Goal: Task Accomplishment & Management: Use online tool/utility

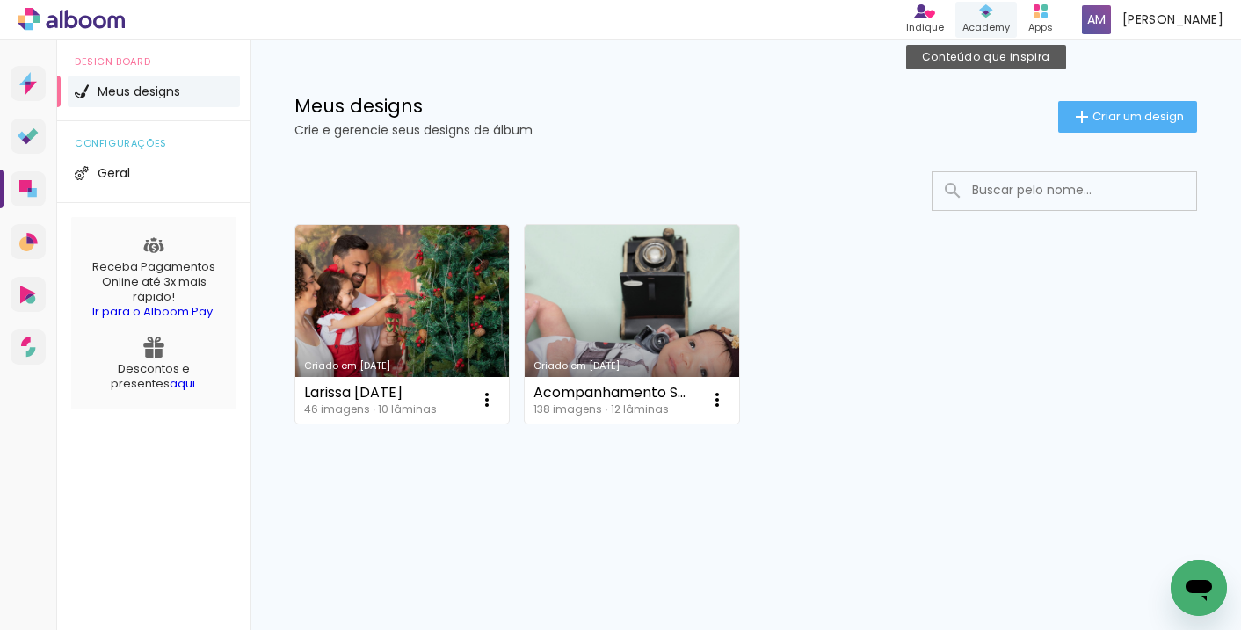
click at [982, 11] on icon at bounding box center [986, 11] width 14 height 14
click at [141, 88] on span "Meus designs" at bounding box center [139, 91] width 83 height 12
click at [142, 92] on span "Meus designs" at bounding box center [139, 91] width 83 height 12
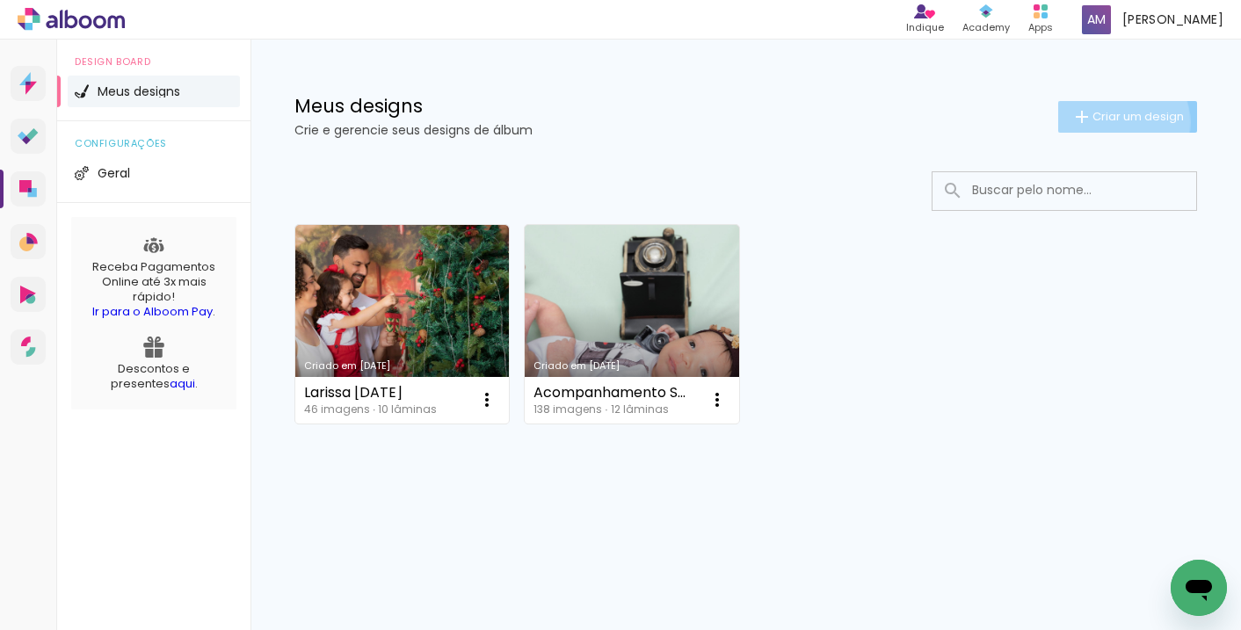
click at [1113, 122] on span "Criar um design" at bounding box center [1137, 116] width 91 height 11
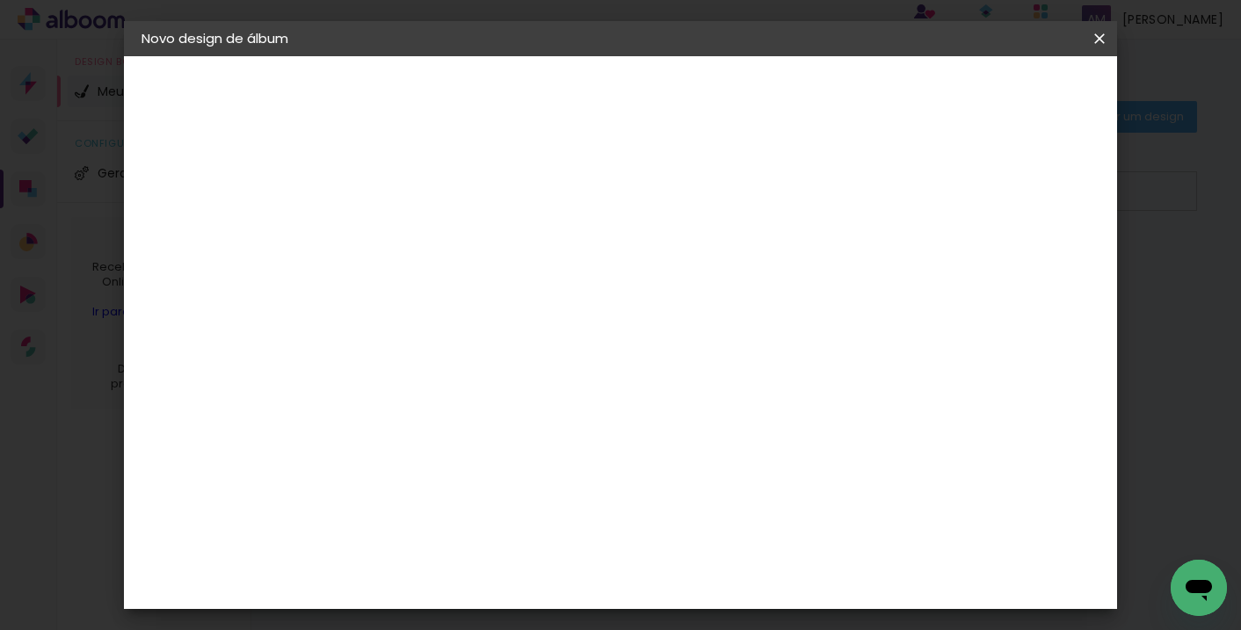
click at [429, 243] on input at bounding box center [429, 235] width 0 height 27
type input "CAROLINA"
type paper-input "CAROLINA"
click at [0, 0] on slot "Avançar" at bounding box center [0, 0] width 0 height 0
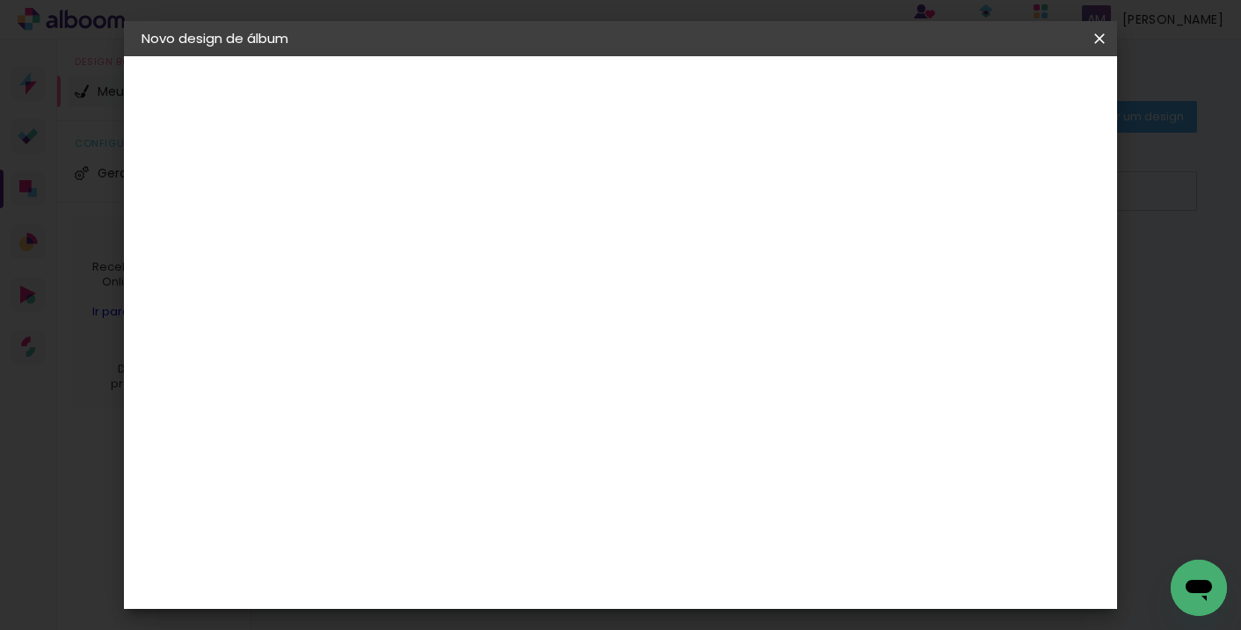
click at [0, 0] on slot "Tamanho Livre" at bounding box center [0, 0] width 0 height 0
click at [758, 248] on paper-item "Tamanho Livre" at bounding box center [674, 267] width 169 height 39
click at [0, 0] on slot "Tamanho Livre" at bounding box center [0, 0] width 0 height 0
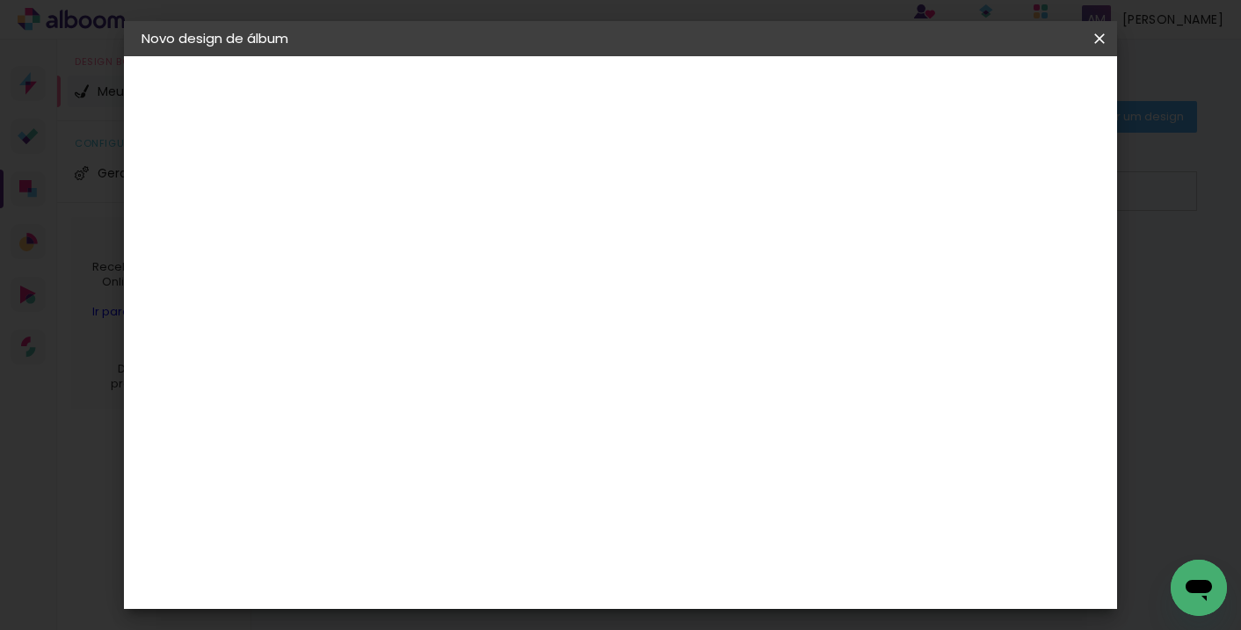
click at [0, 0] on slot "Avançar" at bounding box center [0, 0] width 0 height 0
type input "3"
type paper-input "3"
click at [439, 199] on input "3" at bounding box center [417, 202] width 61 height 22
click at [902, 203] on div at bounding box center [894, 202] width 16 height 16
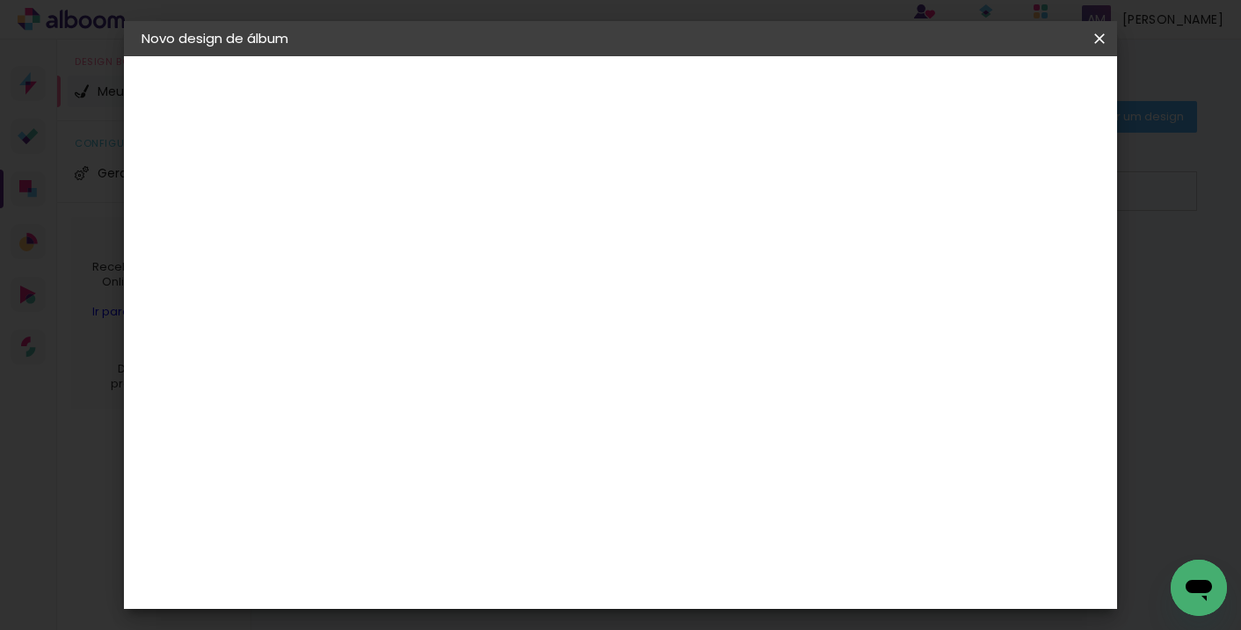
type paper-checkbox "on"
type input "2"
type paper-input "2"
click at [439, 205] on input "2" at bounding box center [417, 202] width 61 height 22
type input "3"
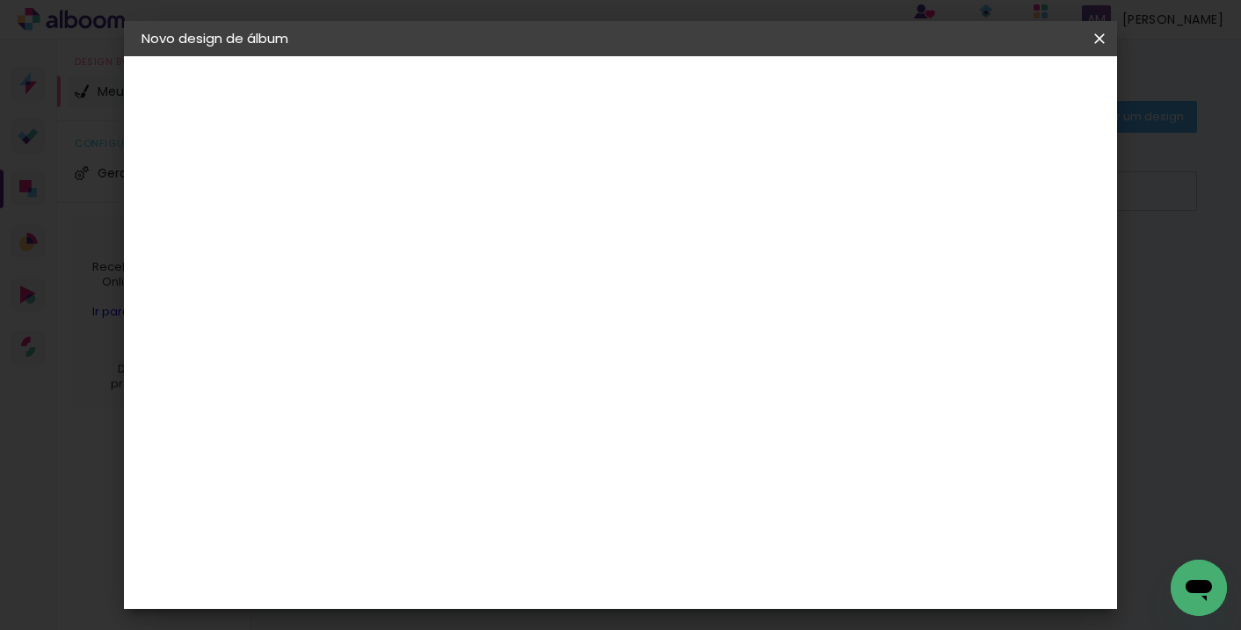
type paper-input "3"
click at [439, 199] on input "3" at bounding box center [417, 202] width 61 height 22
type input "4"
type paper-input "4"
click at [441, 199] on input "4" at bounding box center [417, 202] width 61 height 22
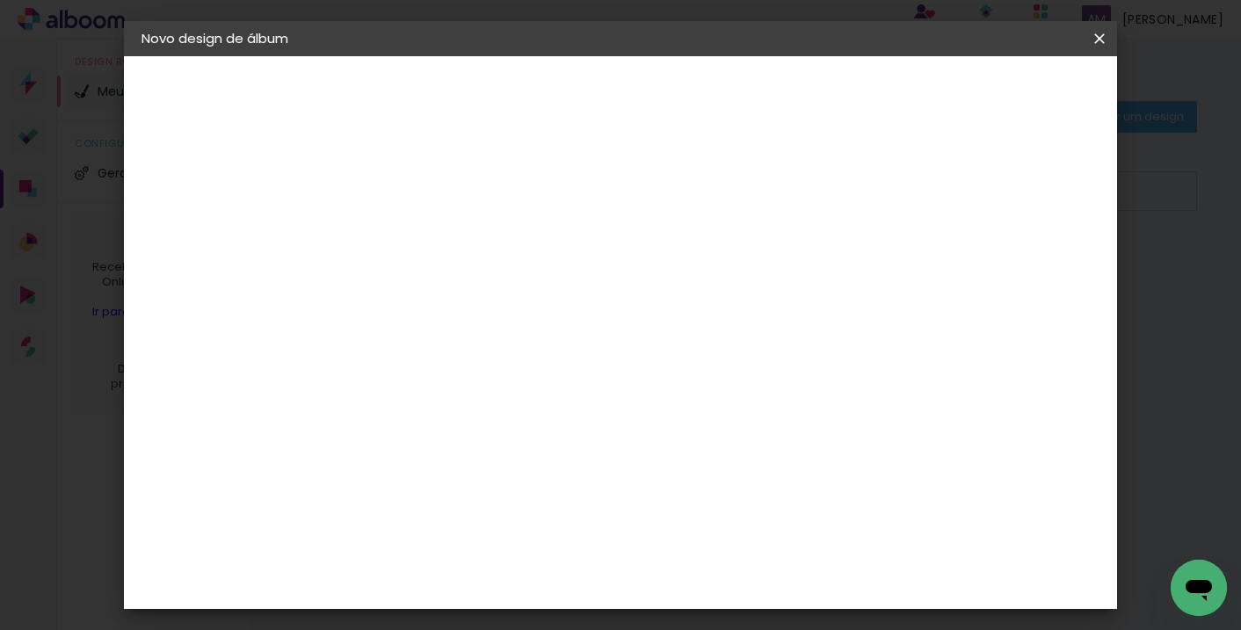
type input "5"
type paper-input "5"
click at [439, 199] on input "5" at bounding box center [417, 202] width 61 height 22
type input "6"
type paper-input "6"
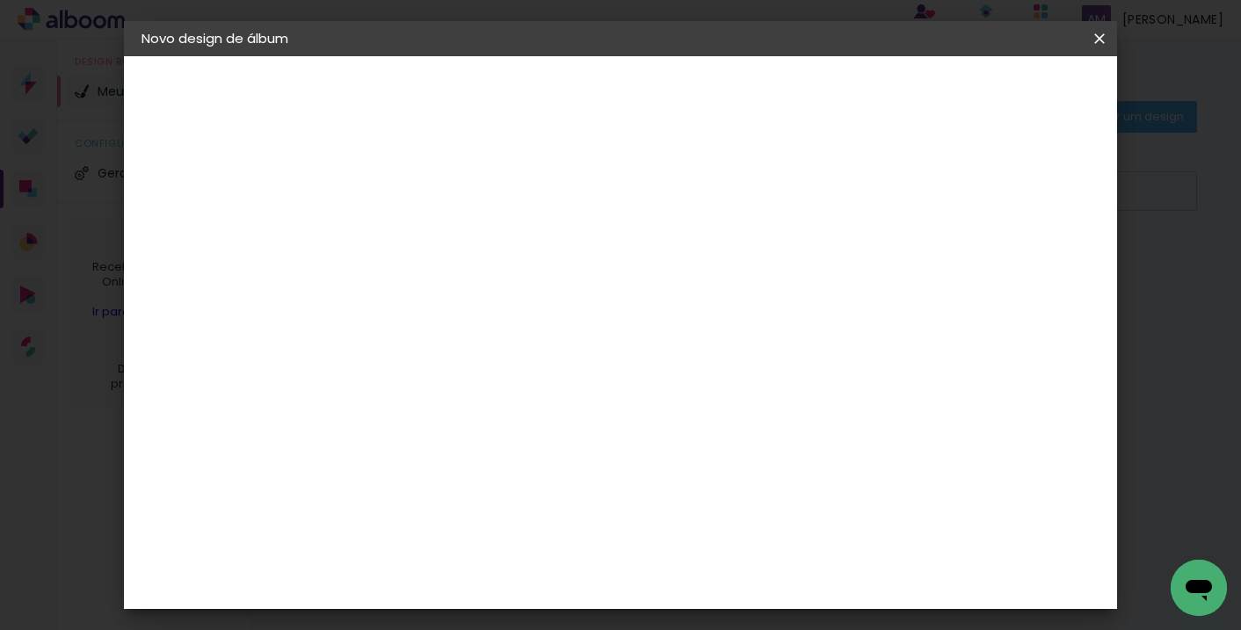
click at [439, 199] on input "6" at bounding box center [417, 202] width 61 height 22
type input "7"
type paper-input "7"
click at [439, 199] on input "7" at bounding box center [417, 202] width 61 height 22
type input "8"
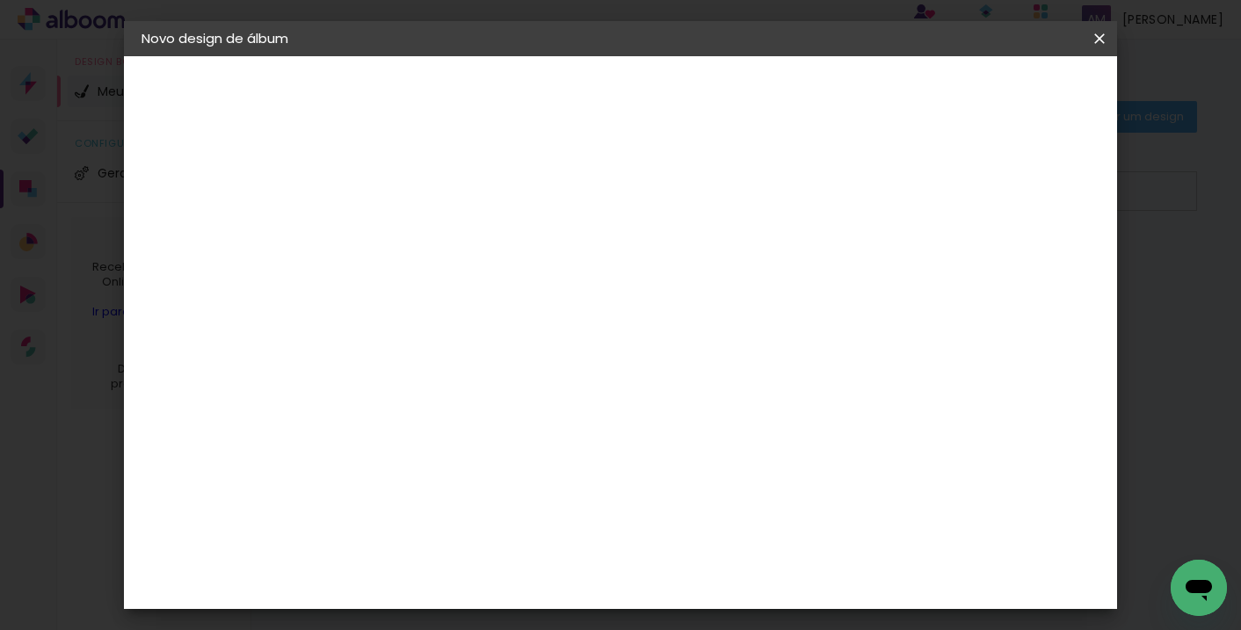
type paper-input "8"
click at [439, 199] on input "8" at bounding box center [417, 202] width 61 height 22
type input "9"
type paper-input "9"
click at [439, 199] on input "9" at bounding box center [417, 202] width 61 height 22
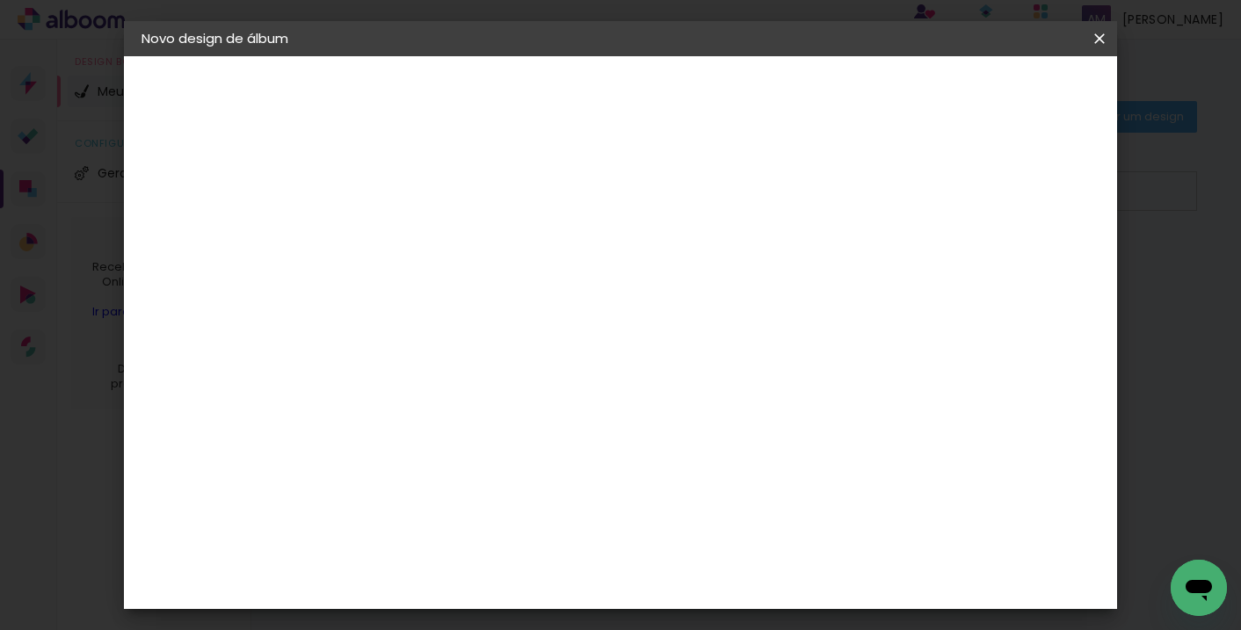
type input "10"
type paper-input "10"
click at [439, 198] on input "10" at bounding box center [417, 202] width 61 height 22
click at [389, 435] on input "30" at bounding box center [374, 432] width 46 height 26
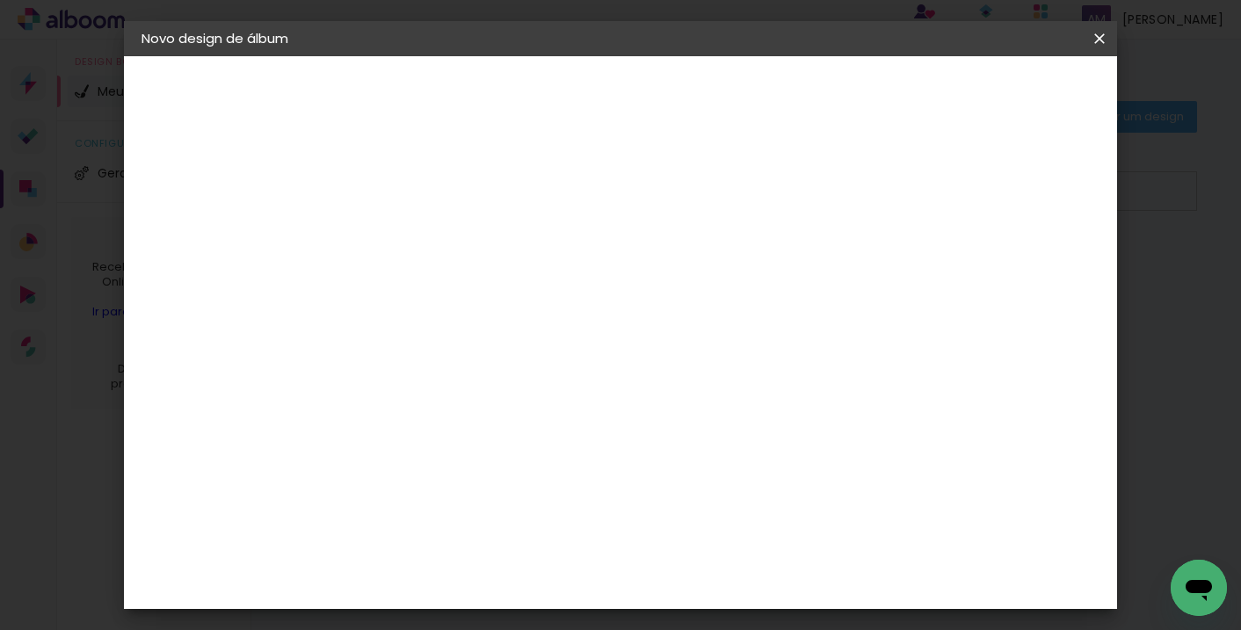
scroll to position [166, 0]
click at [745, 495] on div "cm" at bounding box center [750, 492] width 21 height 26
click at [205, 221] on div "Tamanho livre" at bounding box center [209, 217] width 61 height 25
click at [457, 330] on input at bounding box center [474, 334] width 178 height 22
click at [251, 270] on iron-pages "Modelo Escolhendo modelo... Tamanho livre" at bounding box center [237, 256] width 192 height 35
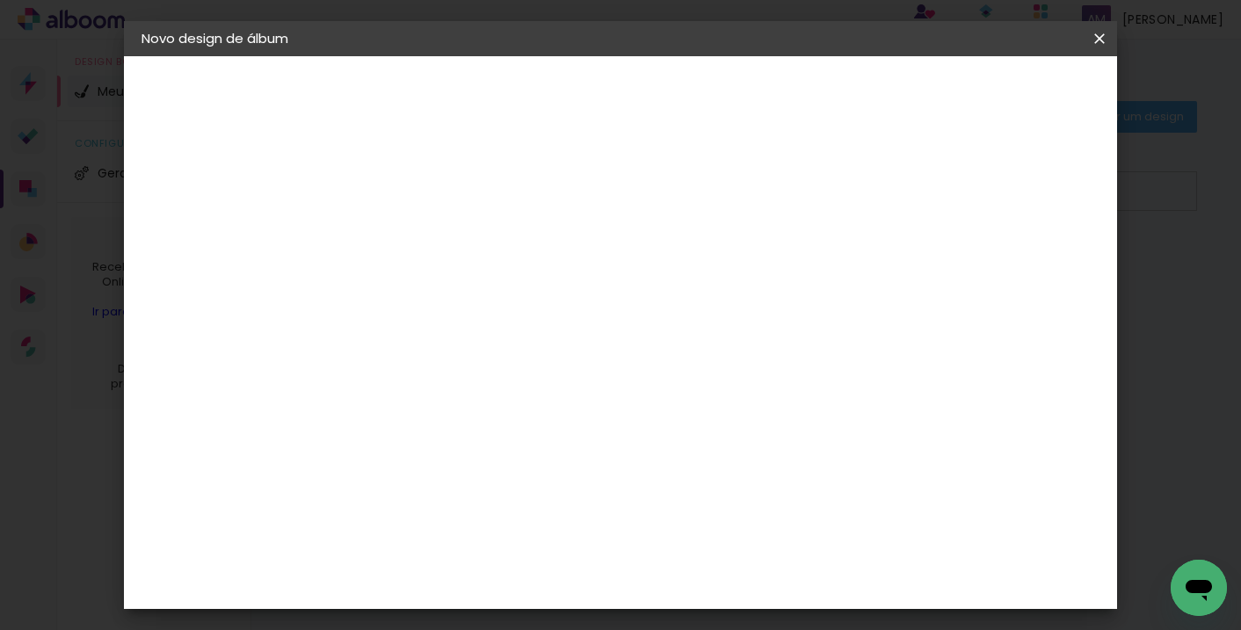
click at [191, 257] on iron-pages "Modelo Escolhendo modelo... Tamanho livre" at bounding box center [237, 256] width 192 height 35
click at [180, 306] on div "3. Revisão" at bounding box center [237, 306] width 192 height 21
click at [195, 179] on div "2. Especificações" at bounding box center [237, 180] width 192 height 21
click at [142, 179] on iron-icon at bounding box center [151, 180] width 21 height 21
click at [147, 177] on iron-icon at bounding box center [151, 180] width 21 height 21
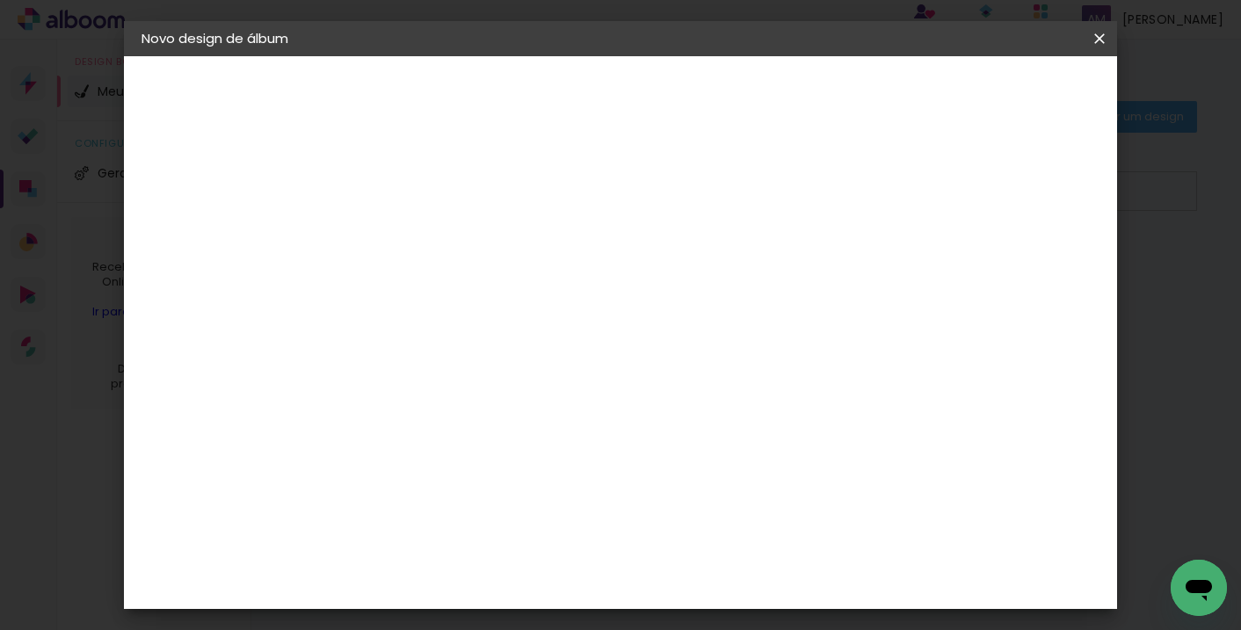
click at [148, 177] on iron-icon at bounding box center [151, 180] width 21 height 21
click at [0, 0] on slot "CAROLINA" at bounding box center [0, 0] width 0 height 0
click at [0, 0] on iron-pages "Preenchendo título... [GEOGRAPHIC_DATA]" at bounding box center [0, 0] width 0 height 0
click at [0, 0] on slot "Avançar" at bounding box center [0, 0] width 0 height 0
click at [0, 0] on slot "Tamanho Livre" at bounding box center [0, 0] width 0 height 0
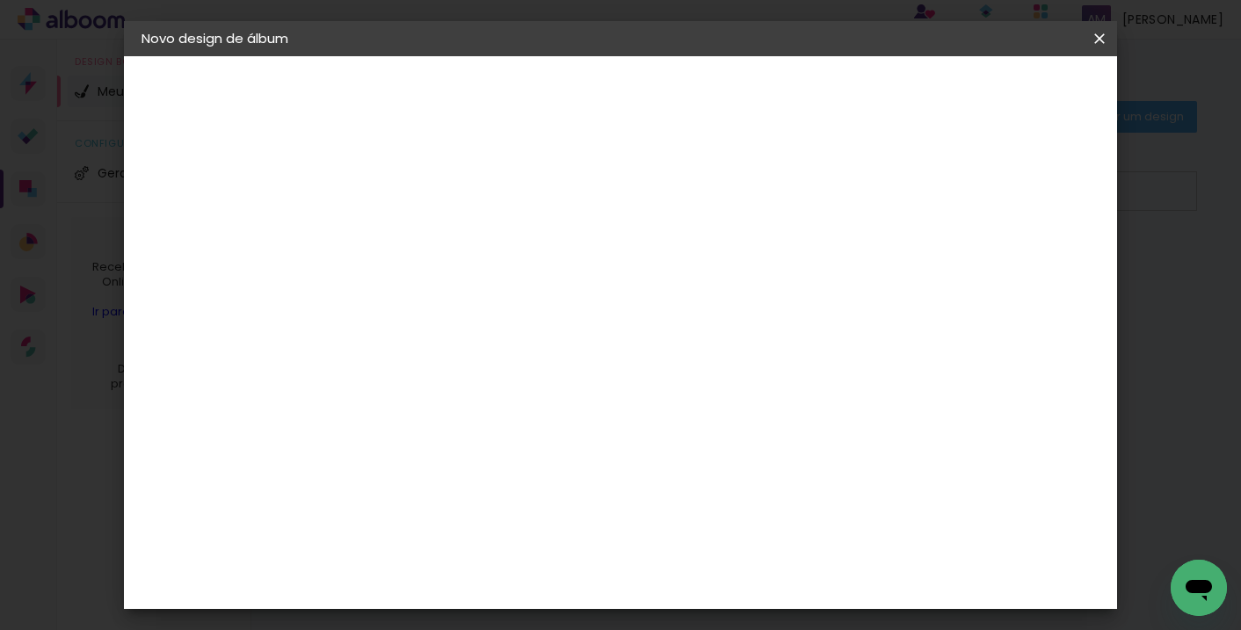
click at [0, 0] on slot "Avançar" at bounding box center [0, 0] width 0 height 0
type input "11"
type paper-input "11"
click at [439, 198] on input "11" at bounding box center [417, 202] width 61 height 22
type input "12"
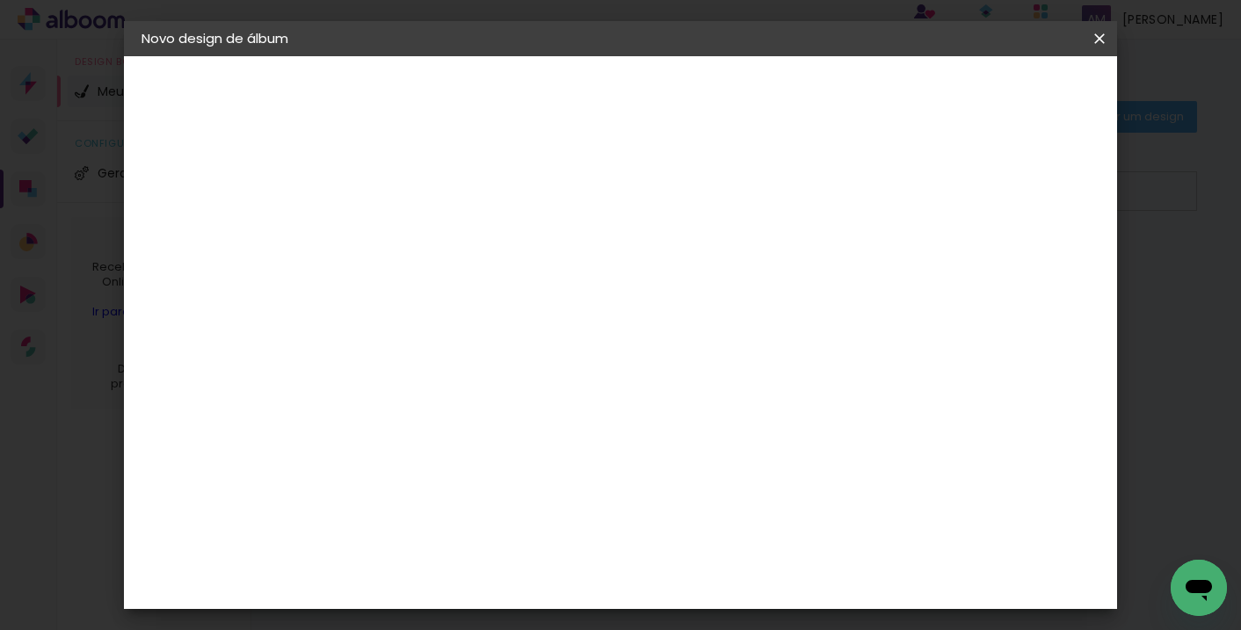
type paper-input "12"
click at [439, 198] on input "12" at bounding box center [417, 202] width 61 height 22
type input "13"
type paper-input "13"
click at [439, 198] on input "13" at bounding box center [417, 202] width 61 height 22
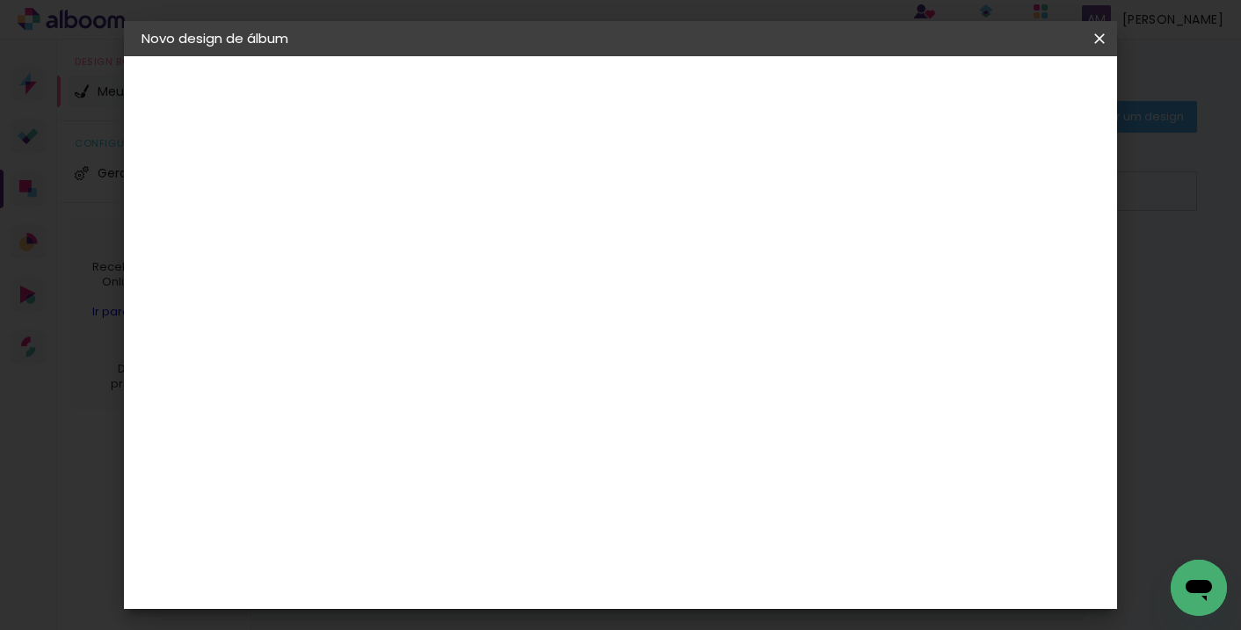
type input "14"
type paper-input "14"
click at [439, 197] on input "14" at bounding box center [417, 202] width 61 height 22
type input "15"
type paper-input "15"
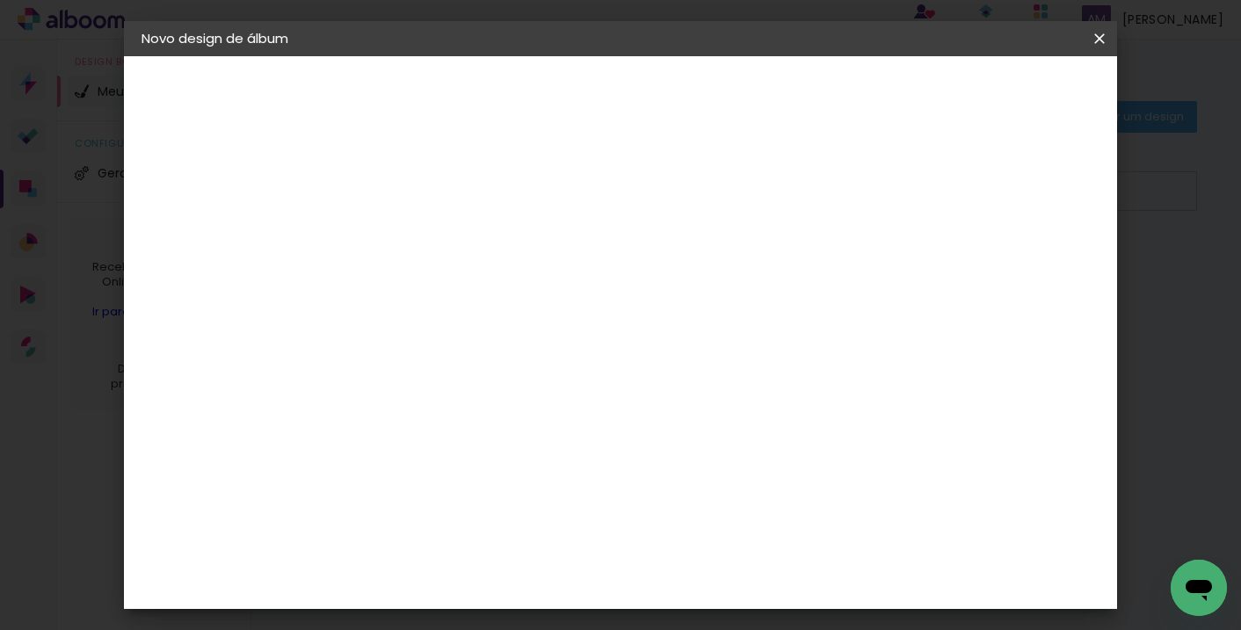
click at [439, 197] on input "15" at bounding box center [417, 202] width 61 height 22
type input "16"
type paper-input "16"
click at [439, 197] on input "16" at bounding box center [417, 202] width 61 height 22
type input "17"
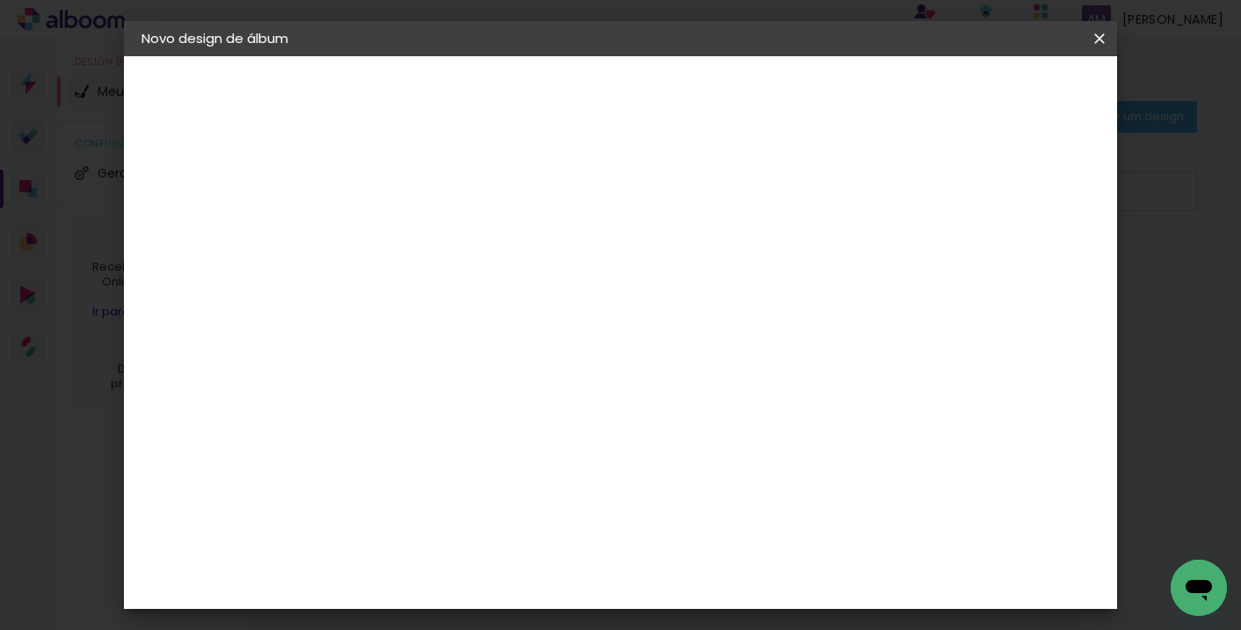
type paper-input "17"
click at [439, 197] on input "17" at bounding box center [417, 202] width 61 height 22
type input "18"
type paper-input "18"
click at [439, 197] on input "18" at bounding box center [417, 202] width 61 height 22
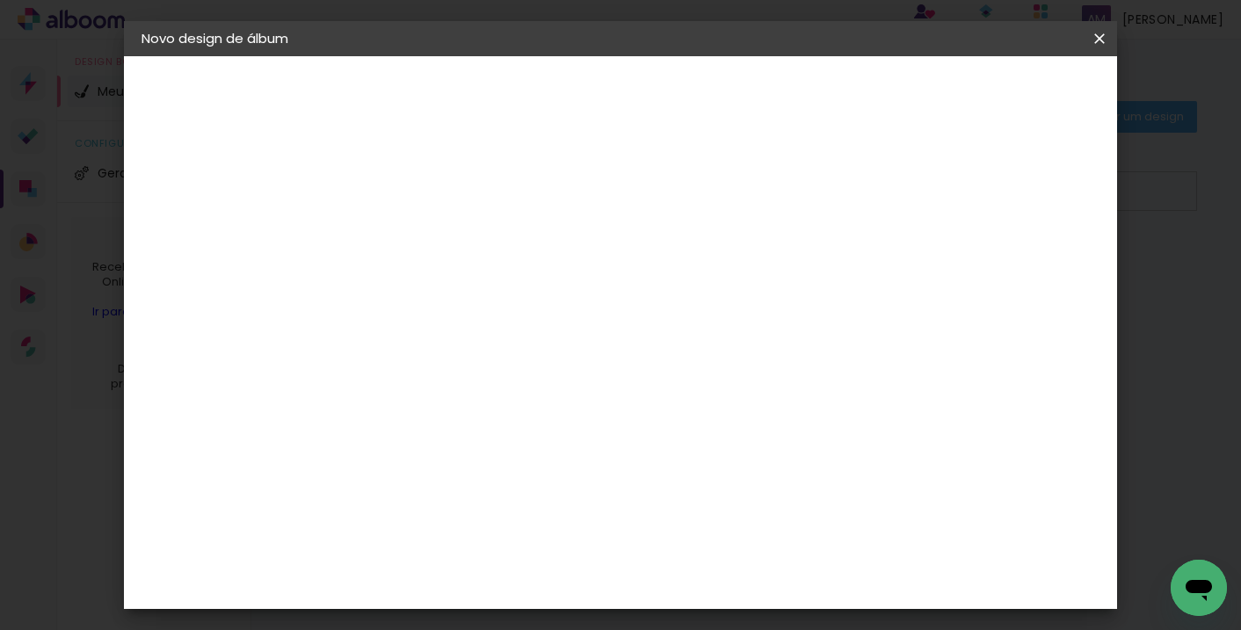
type input "19"
type paper-input "19"
click at [440, 196] on input "19" at bounding box center [417, 202] width 61 height 22
type input "20"
type paper-input "20"
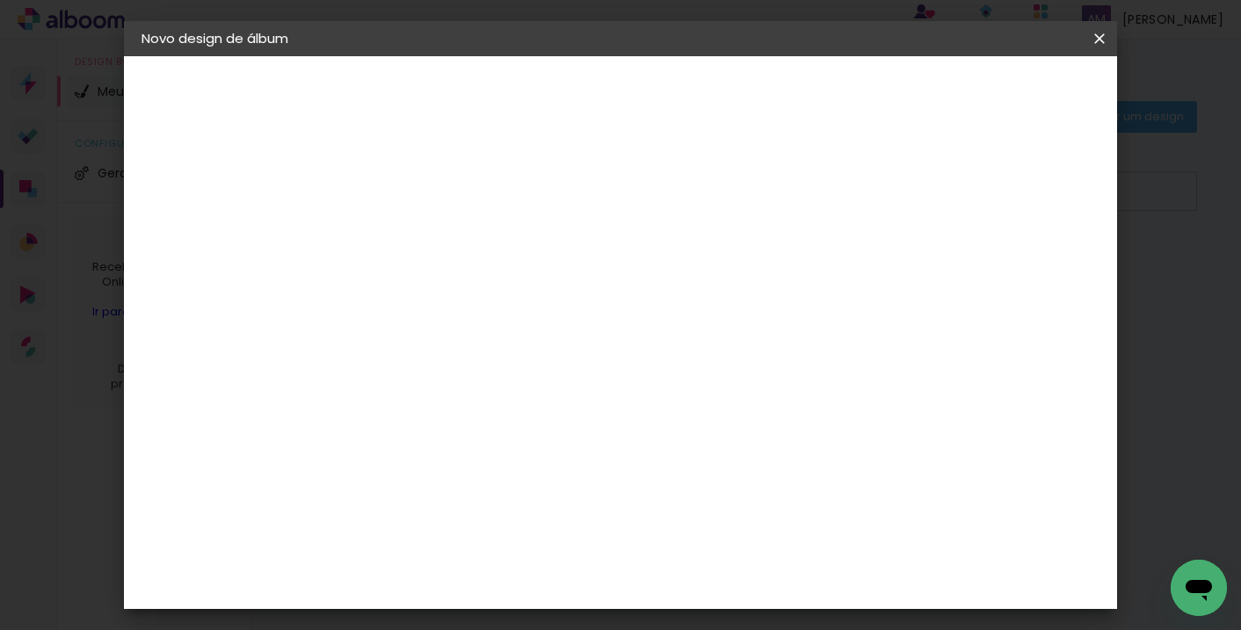
click at [440, 196] on input "20" at bounding box center [417, 202] width 61 height 22
type input "21"
type paper-input "21"
click at [440, 196] on input "21" at bounding box center [417, 202] width 61 height 22
type input "22"
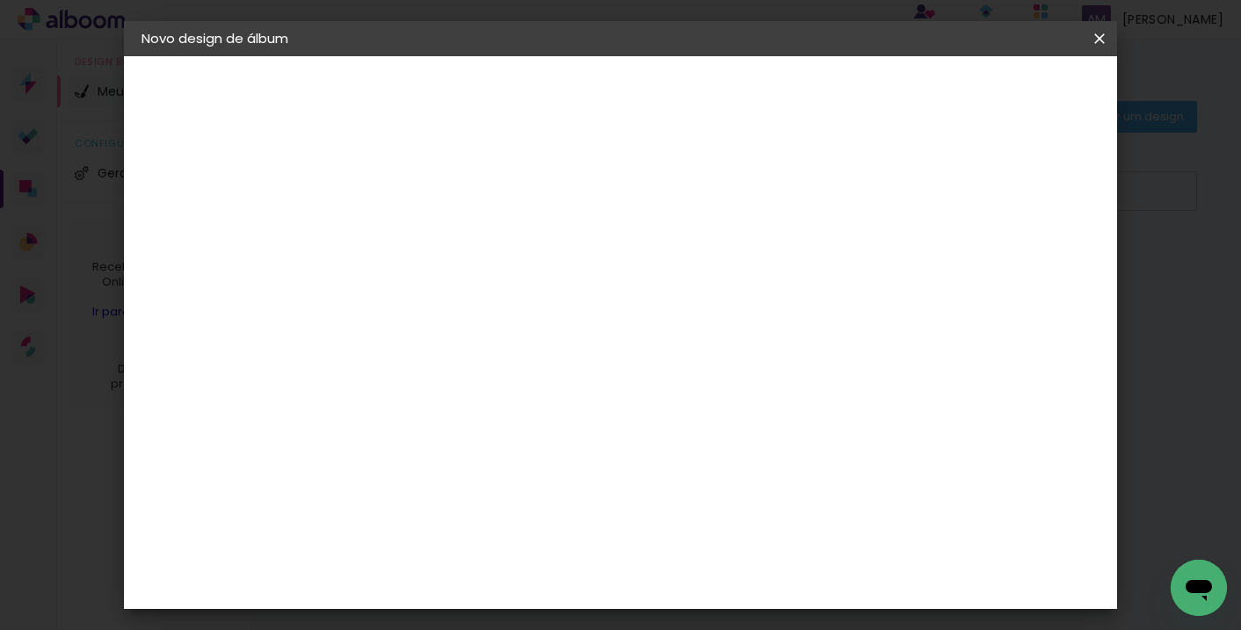
type paper-input "22"
click at [441, 195] on input "22" at bounding box center [417, 202] width 61 height 22
type input "23"
type paper-input "23"
click at [442, 194] on input "23" at bounding box center [417, 202] width 61 height 22
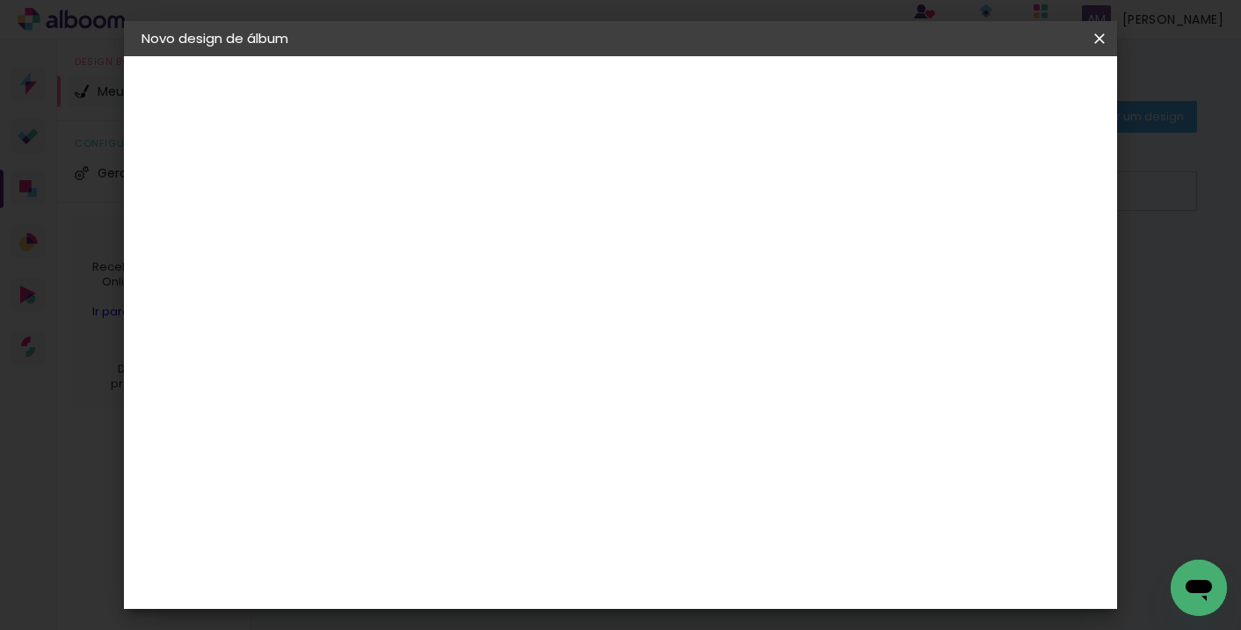
type input "24"
type paper-input "24"
click at [442, 195] on input "24" at bounding box center [417, 202] width 61 height 22
type input "23"
type paper-input "23"
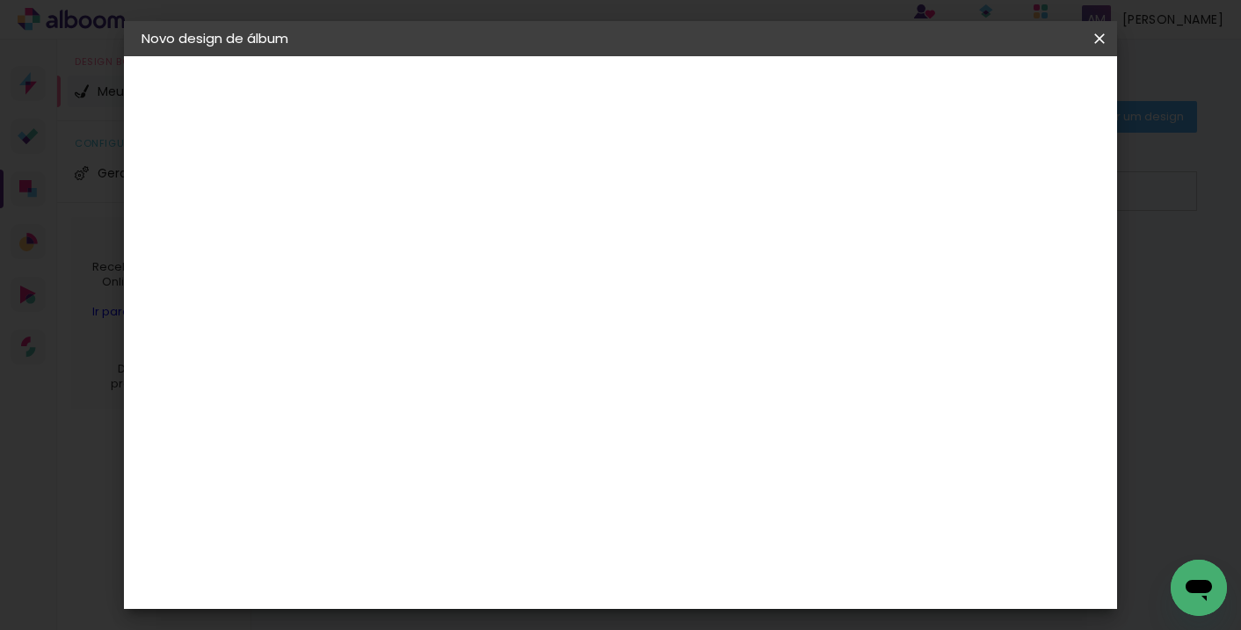
click at [439, 206] on input "23" at bounding box center [417, 202] width 61 height 22
type input "22"
type paper-input "22"
type input "21"
type paper-input "21"
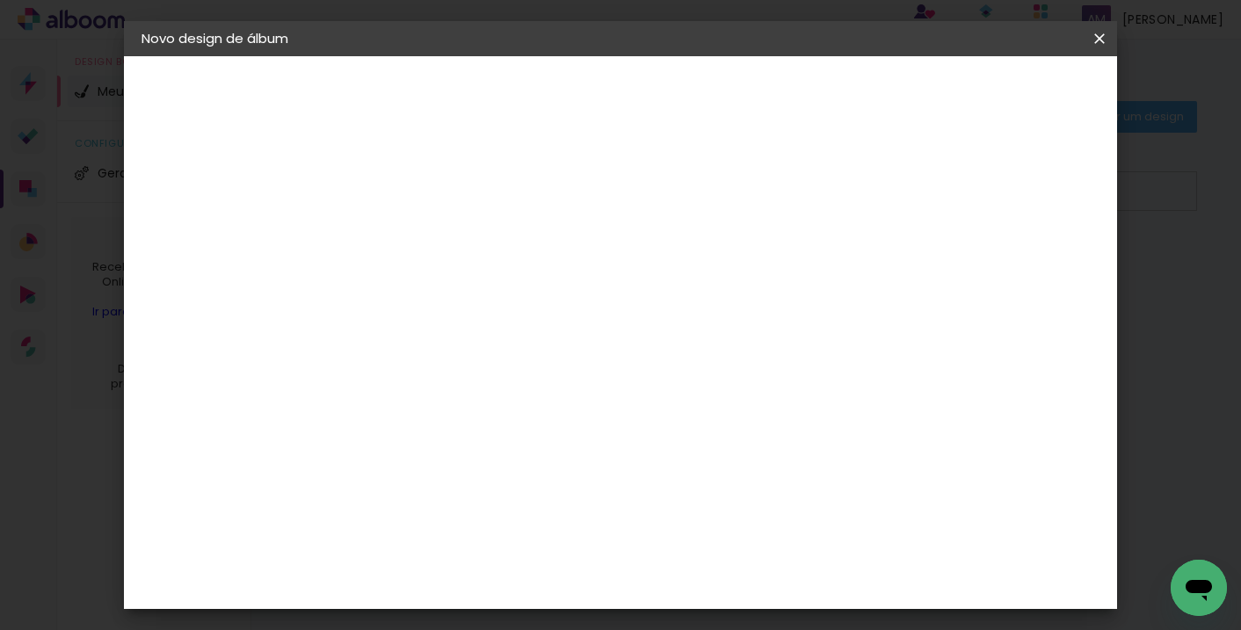
type input "20"
type paper-input "20"
type input "19"
type paper-input "19"
type input "18"
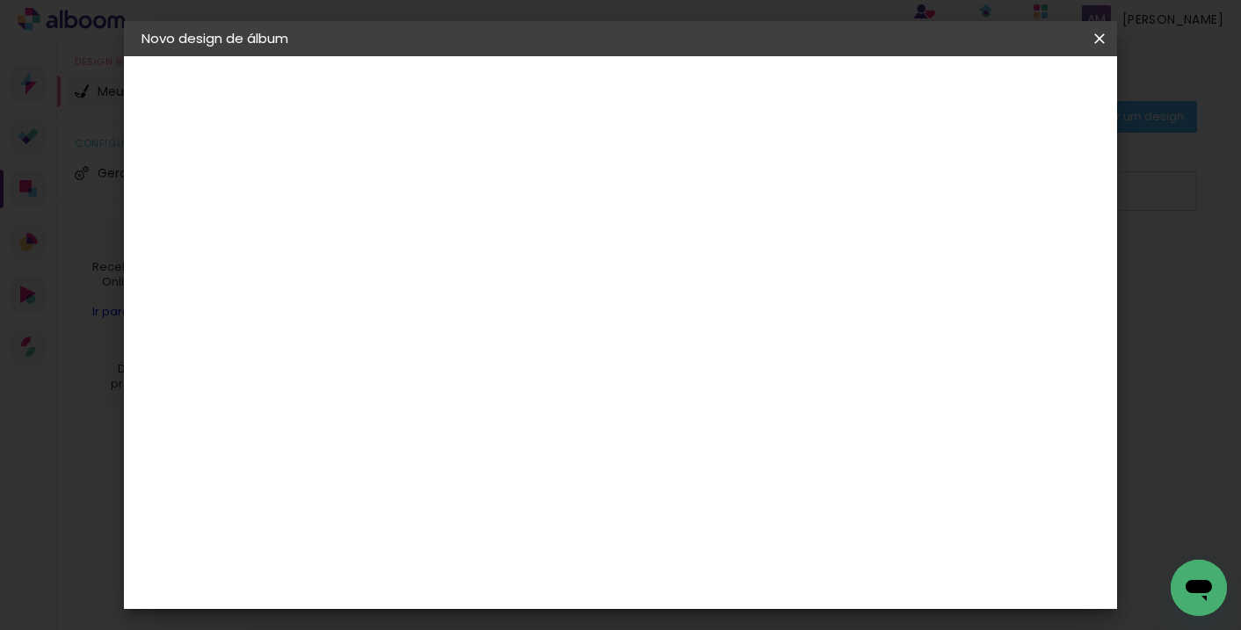
type paper-input "18"
type input "17"
type paper-input "17"
type input "16"
type paper-input "16"
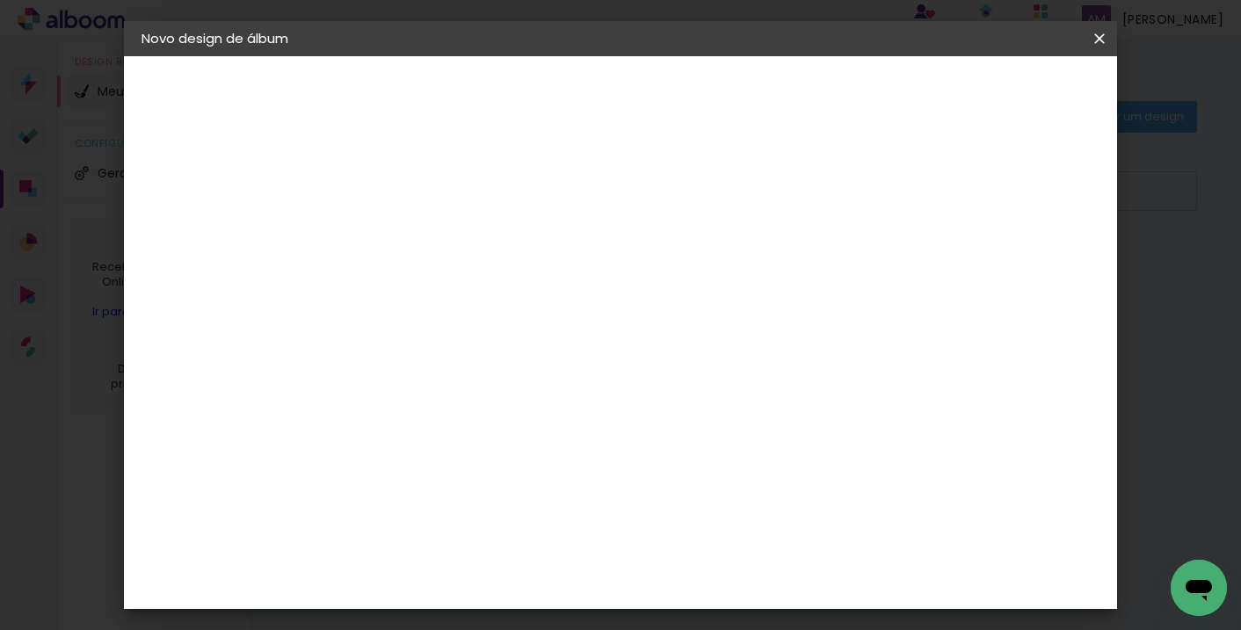
type input "15"
type paper-input "15"
type input "14"
type paper-input "14"
type input "13"
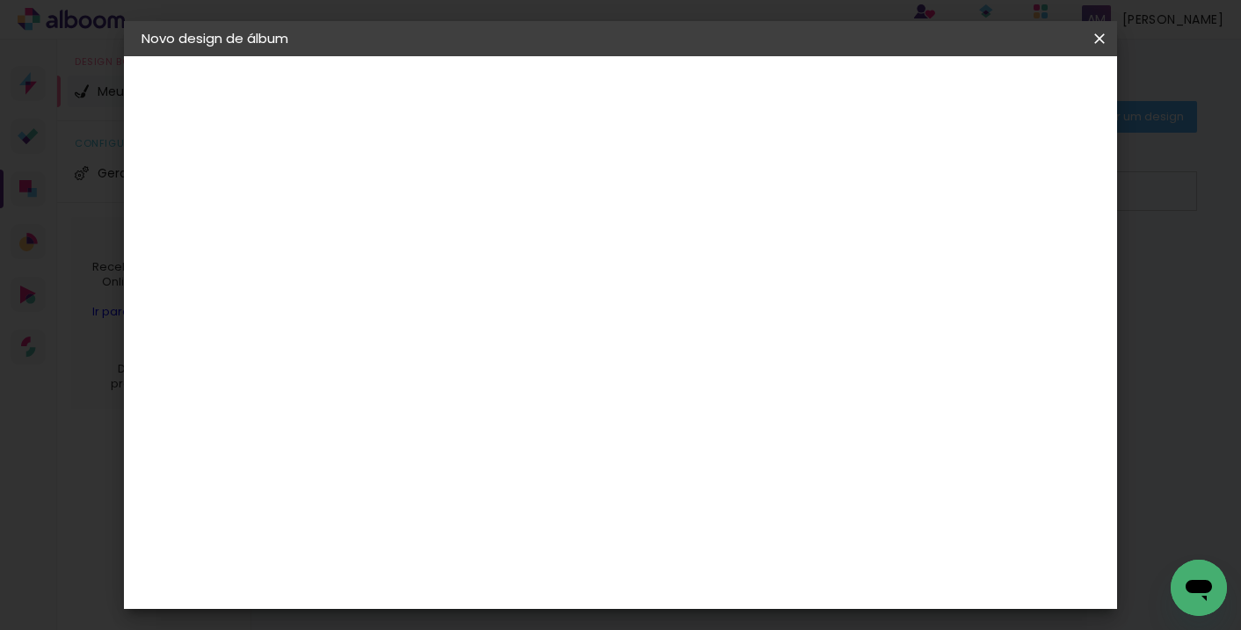
type paper-input "13"
type input "12"
type paper-input "12"
type input "11"
type paper-input "11"
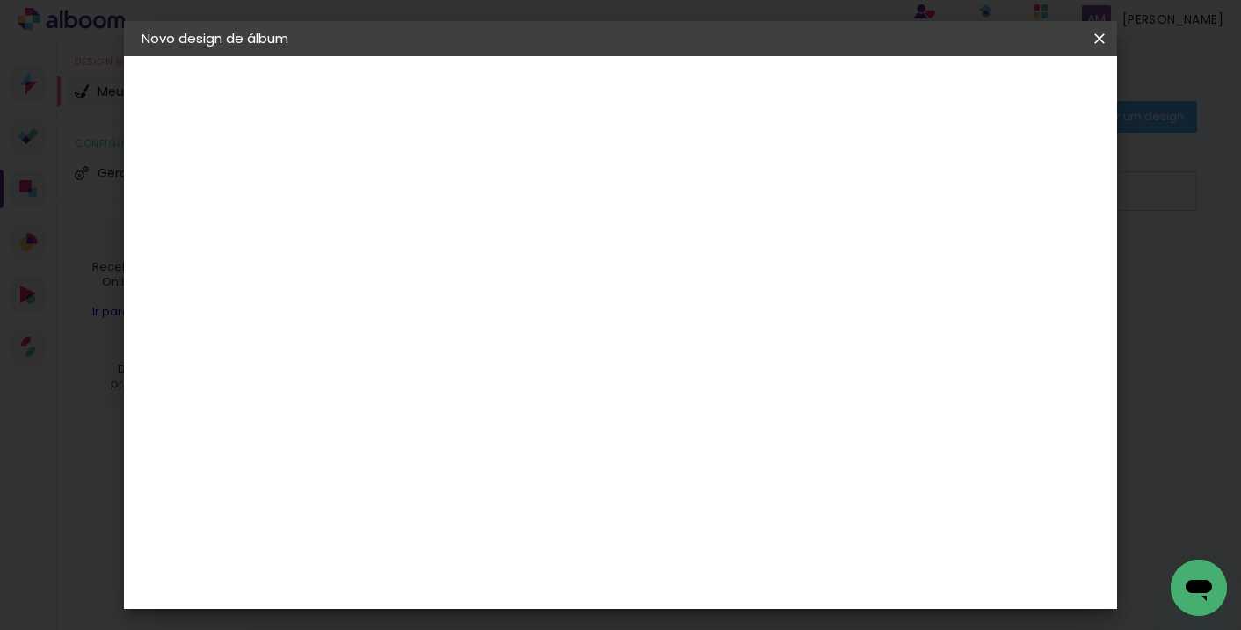
type input "10"
type paper-input "10"
type input "9"
type paper-input "9"
type input "8"
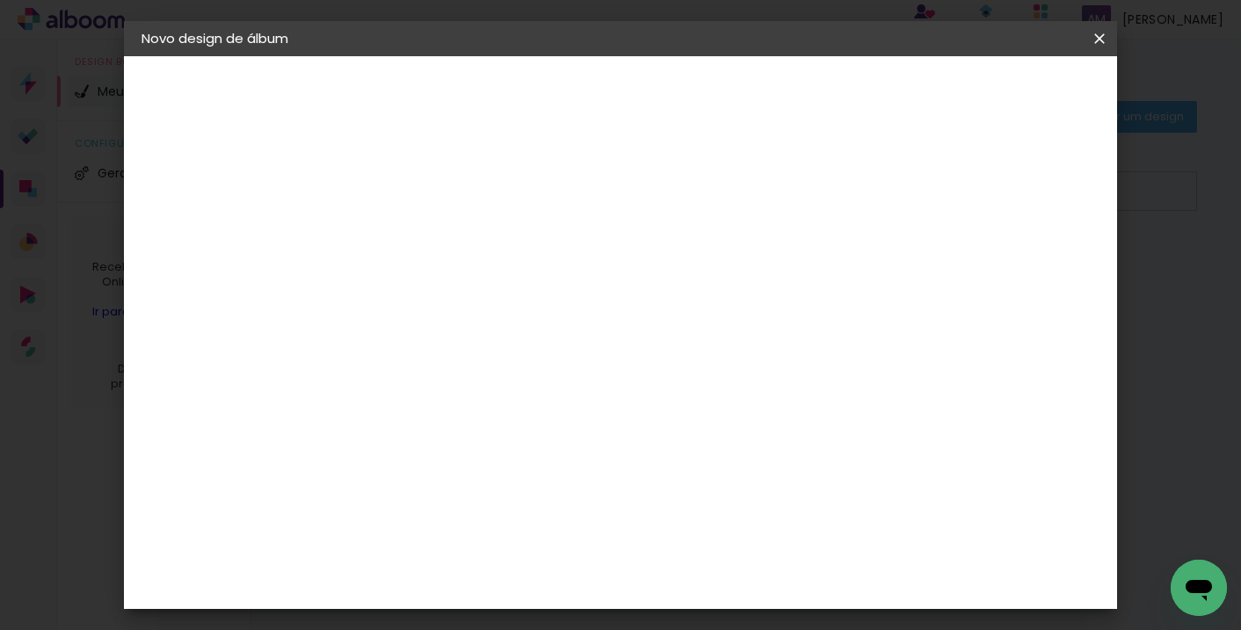
type paper-input "8"
type input "7"
type paper-input "7"
type input "6"
type paper-input "6"
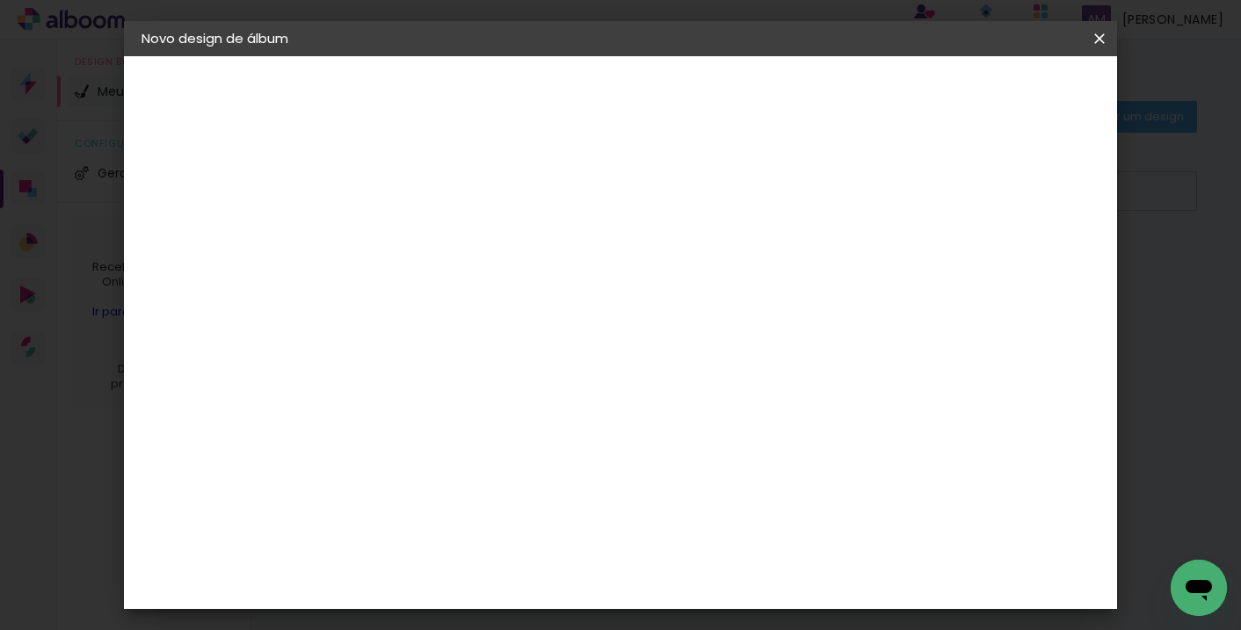
type input "5"
type paper-input "5"
type input "4"
type paper-input "4"
type input "3"
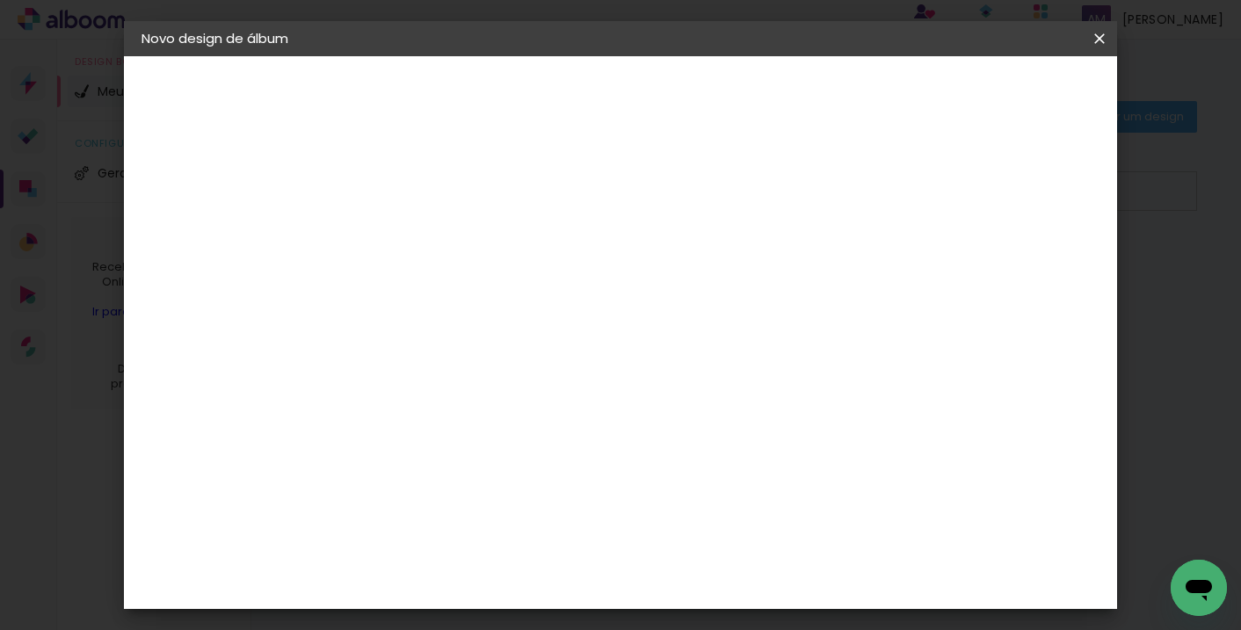
type paper-input "3"
type input "2"
type paper-input "2"
type input "1"
type paper-input "1"
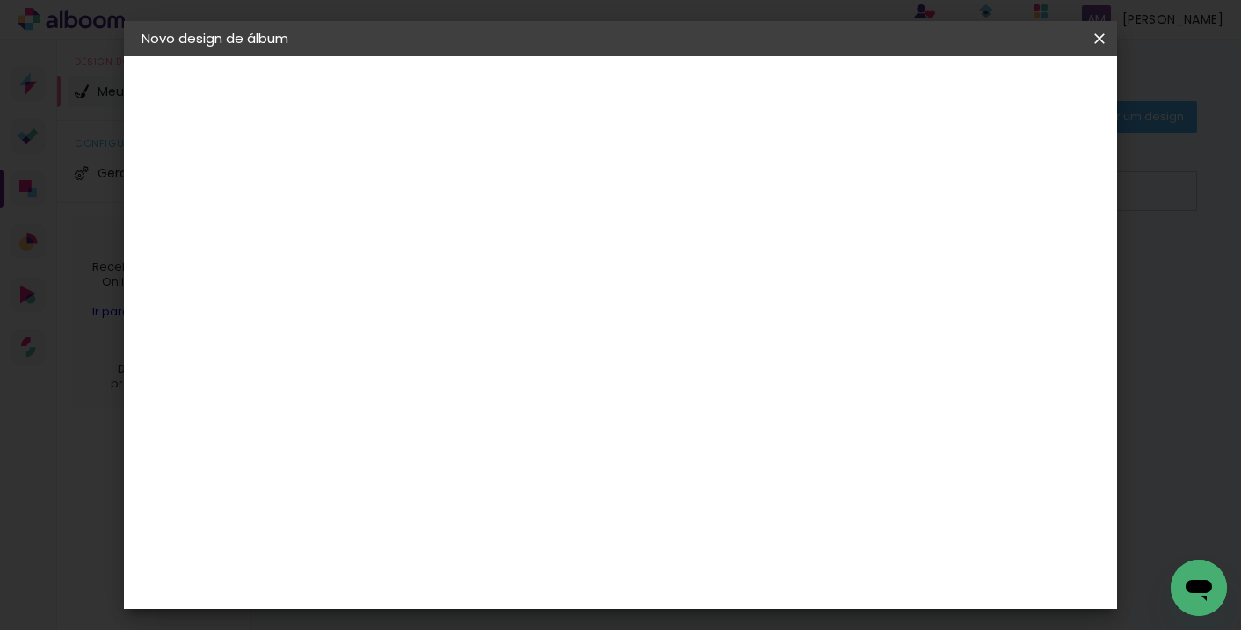
type input "0"
type paper-input "0"
type input "0"
click at [439, 206] on input "0" at bounding box center [417, 202] width 61 height 22
type input "4"
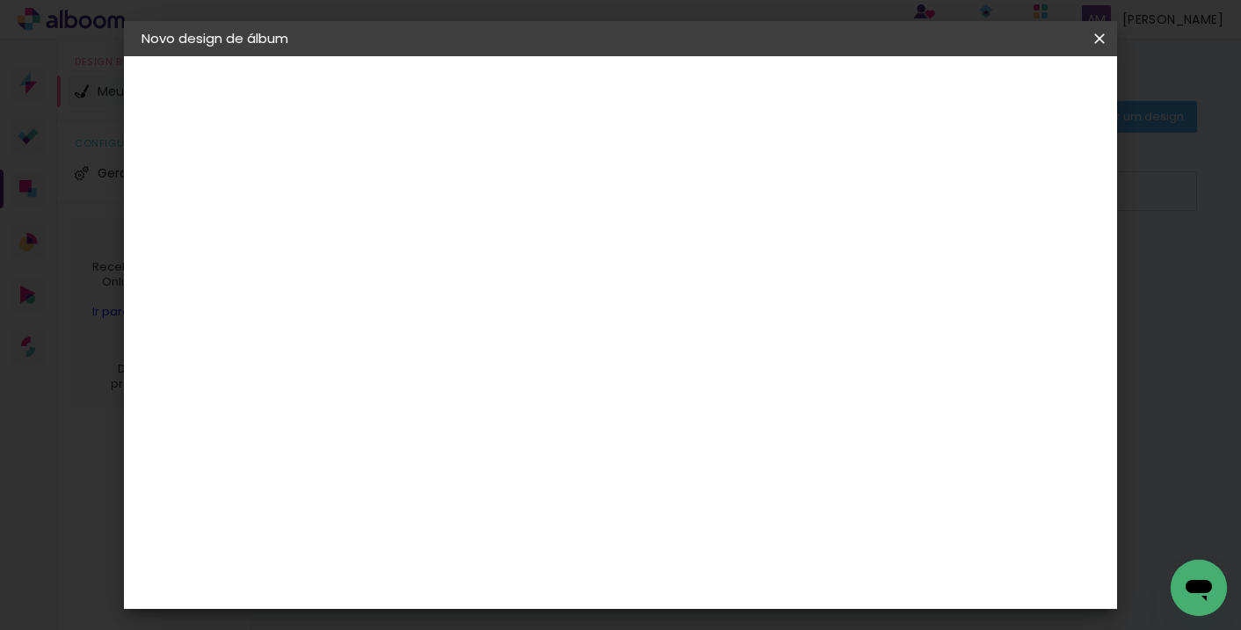
type paper-input "4"
click at [1016, 437] on input "4" at bounding box center [1011, 431] width 32 height 26
type input "20"
type paper-input "20"
click at [608, 275] on span "cm" at bounding box center [607, 275] width 21 height 26
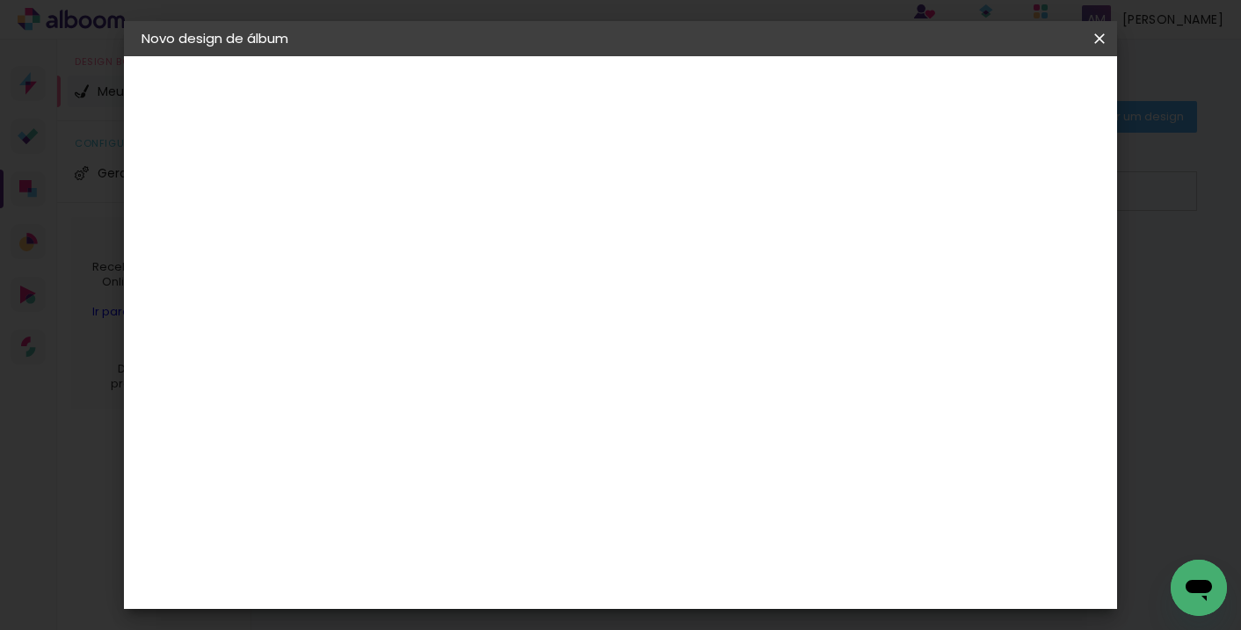
click at [588, 274] on span "30" at bounding box center [582, 275] width 29 height 26
drag, startPoint x: 714, startPoint y: 489, endPoint x: 721, endPoint y: 498, distance: 11.5
click at [714, 489] on input "60" at bounding box center [717, 492] width 46 height 26
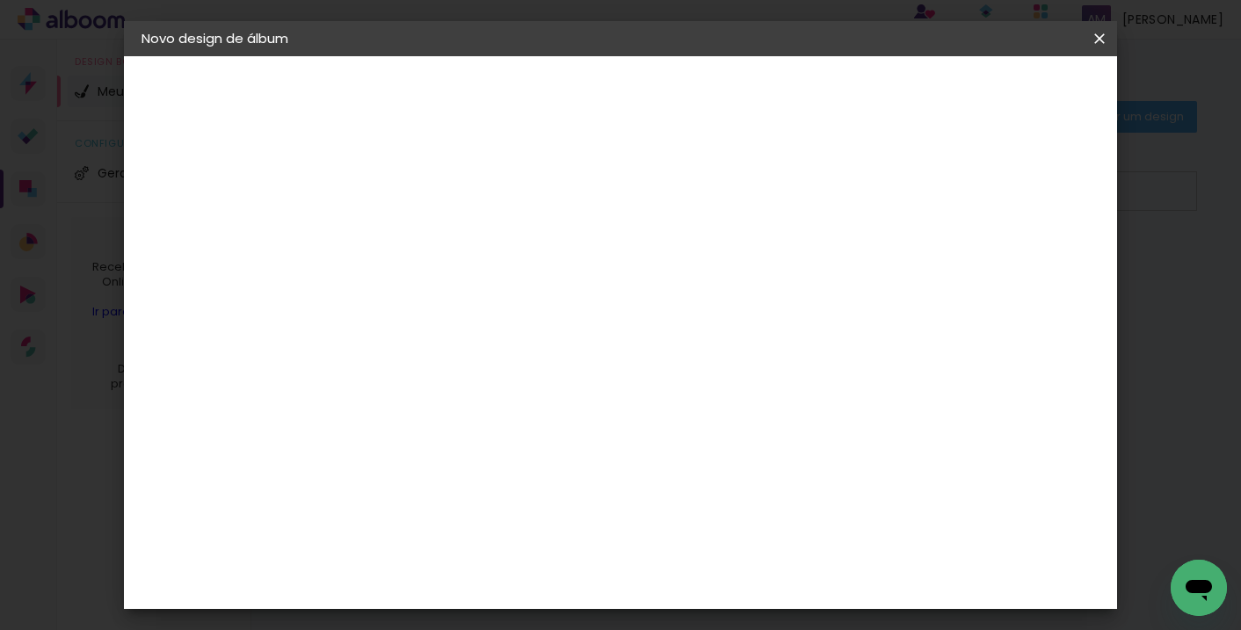
drag, startPoint x: 715, startPoint y: 489, endPoint x: 762, endPoint y: 492, distance: 46.7
click at [762, 492] on paper-input-container "60 cm" at bounding box center [727, 493] width 79 height 44
type input "40"
type paper-input "40"
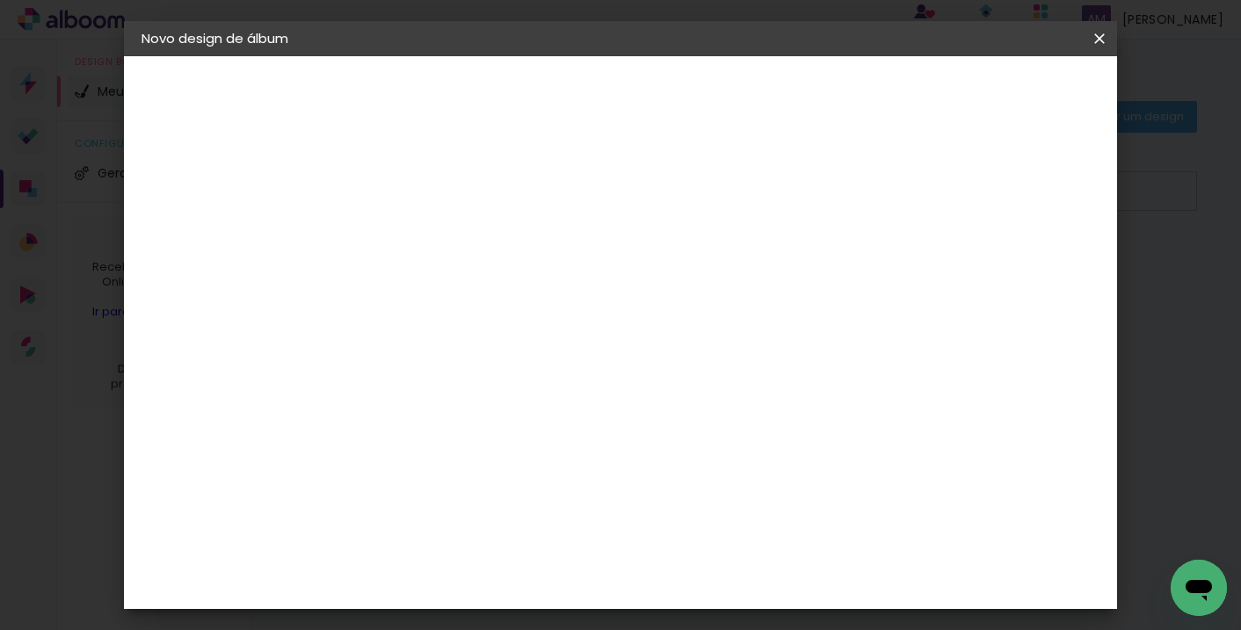
click at [904, 91] on span "Iniciar design" at bounding box center [864, 93] width 80 height 12
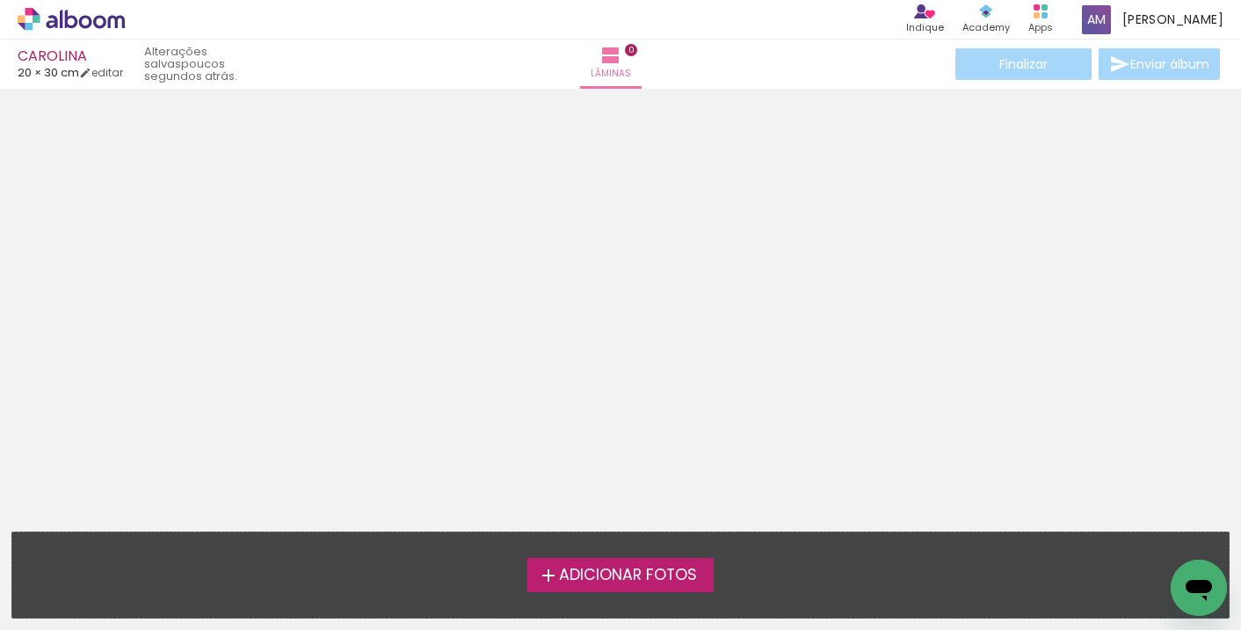
click at [666, 580] on span "Adicionar Fotos" at bounding box center [628, 576] width 138 height 16
click at [0, 0] on input "file" at bounding box center [0, 0] width 0 height 0
click at [123, 69] on link "editar" at bounding box center [101, 72] width 44 height 15
type input "0"
type input "30"
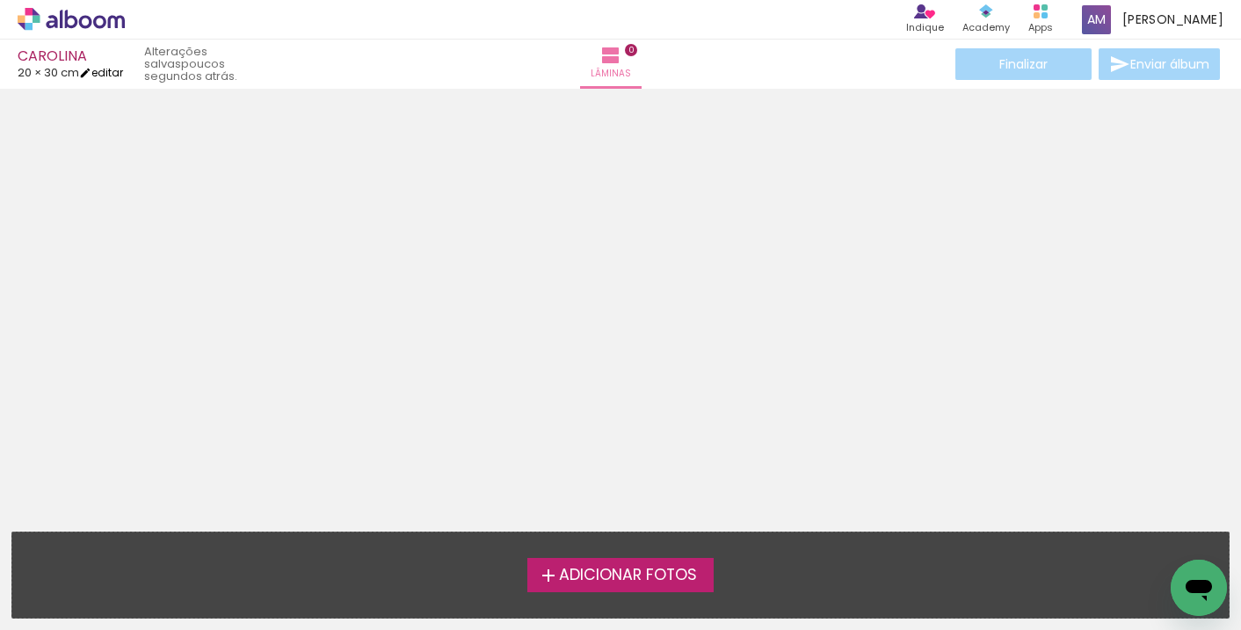
type input "40"
type input "20"
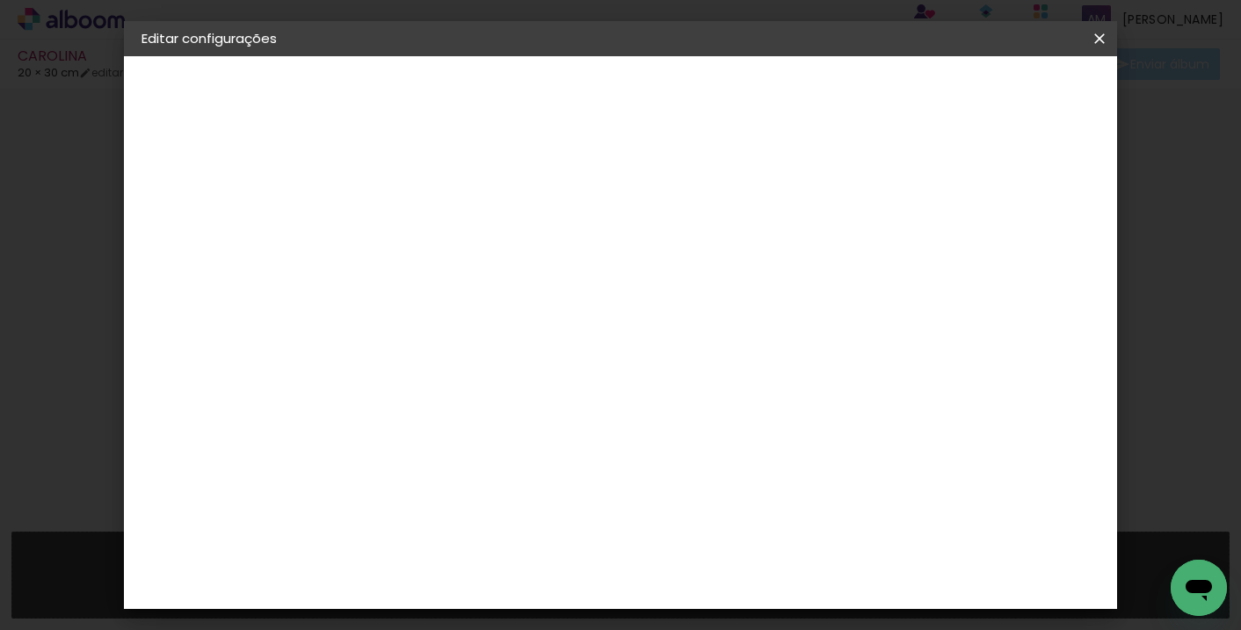
scroll to position [108, 0]
click at [745, 493] on div "cm" at bounding box center [750, 488] width 21 height 26
drag, startPoint x: 670, startPoint y: 166, endPoint x: 624, endPoint y: 158, distance: 47.2
click at [624, 158] on div "20 cm" at bounding box center [658, 167] width 139 height 44
drag, startPoint x: 506, startPoint y: 316, endPoint x: 550, endPoint y: 325, distance: 44.8
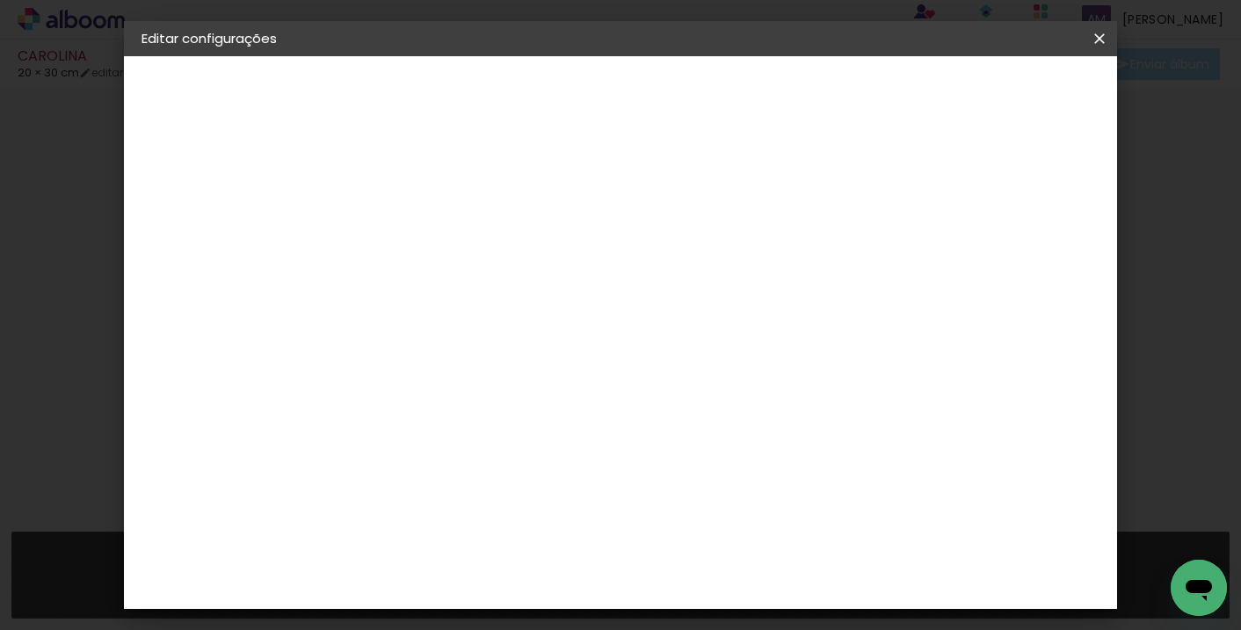
click at [550, 325] on paper-input-container "30 cm" at bounding box center [514, 324] width 79 height 44
type input "20"
type paper-input "20"
click at [910, 255] on div "20 cm cm cm mm A maioria das encadernadoras sugere 5mm de sangria." at bounding box center [630, 184] width 557 height 141
click at [866, 91] on span "Salvar configurações" at bounding box center [815, 99] width 102 height 25
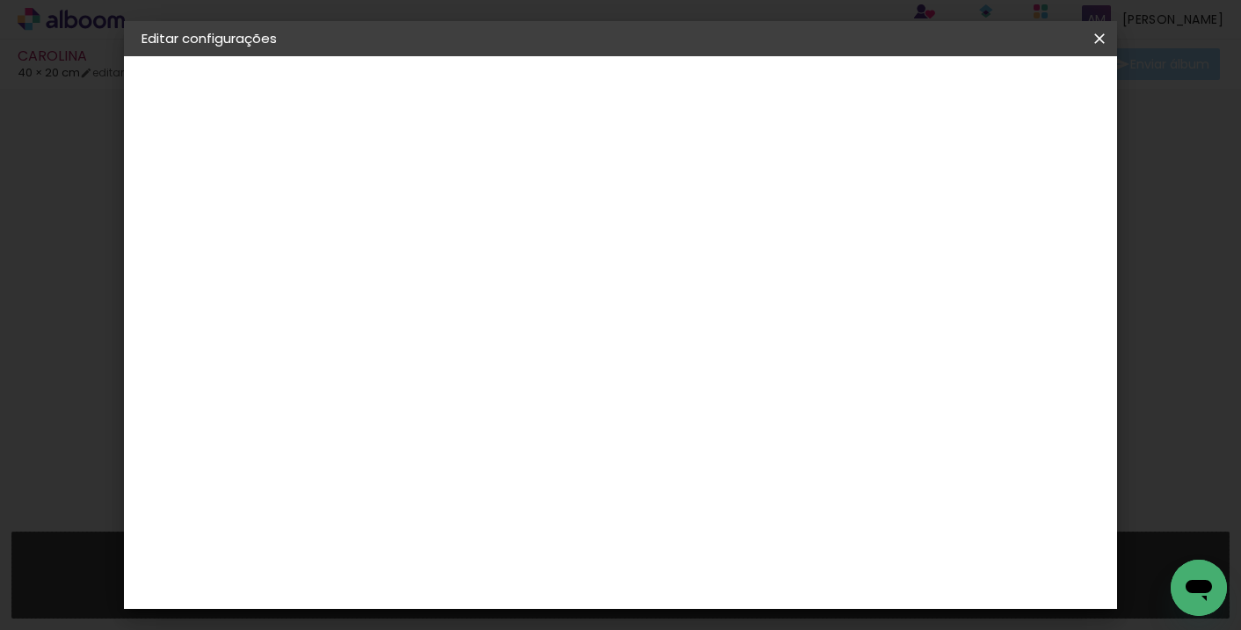
type input "19"
type paper-input "19"
click at [923, 272] on input "19" at bounding box center [918, 265] width 32 height 26
type input "18"
type paper-input "18"
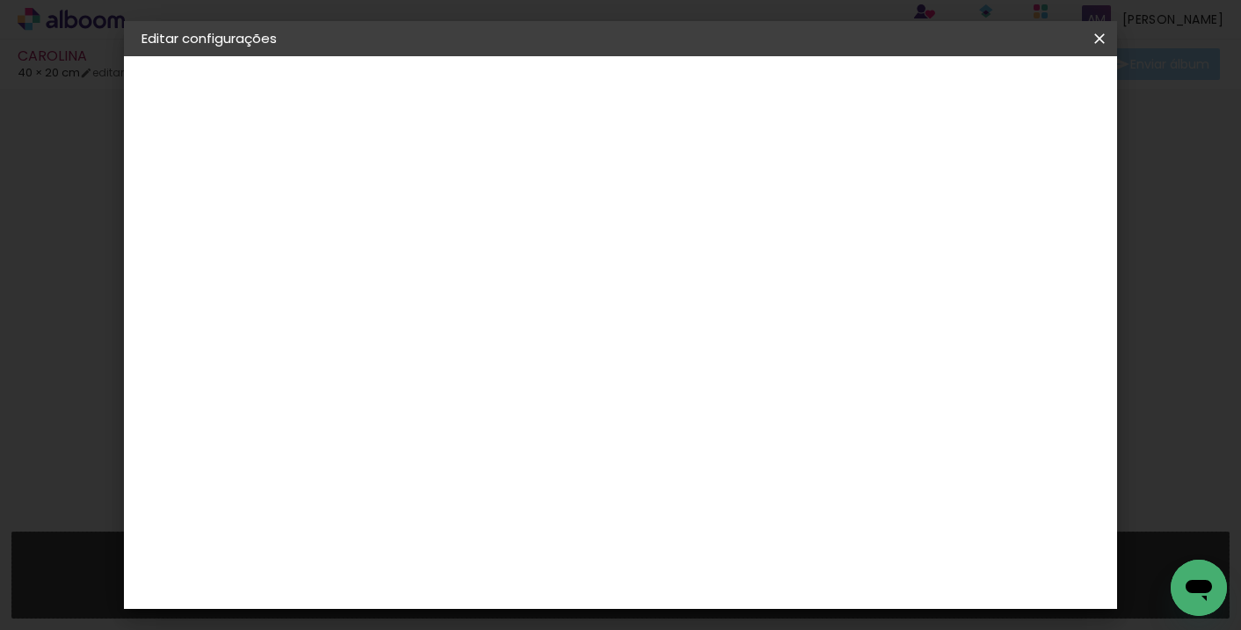
click at [923, 272] on input "18" at bounding box center [920, 265] width 32 height 26
type input "17"
type paper-input "17"
click at [923, 272] on input "17" at bounding box center [923, 265] width 32 height 26
type input "16"
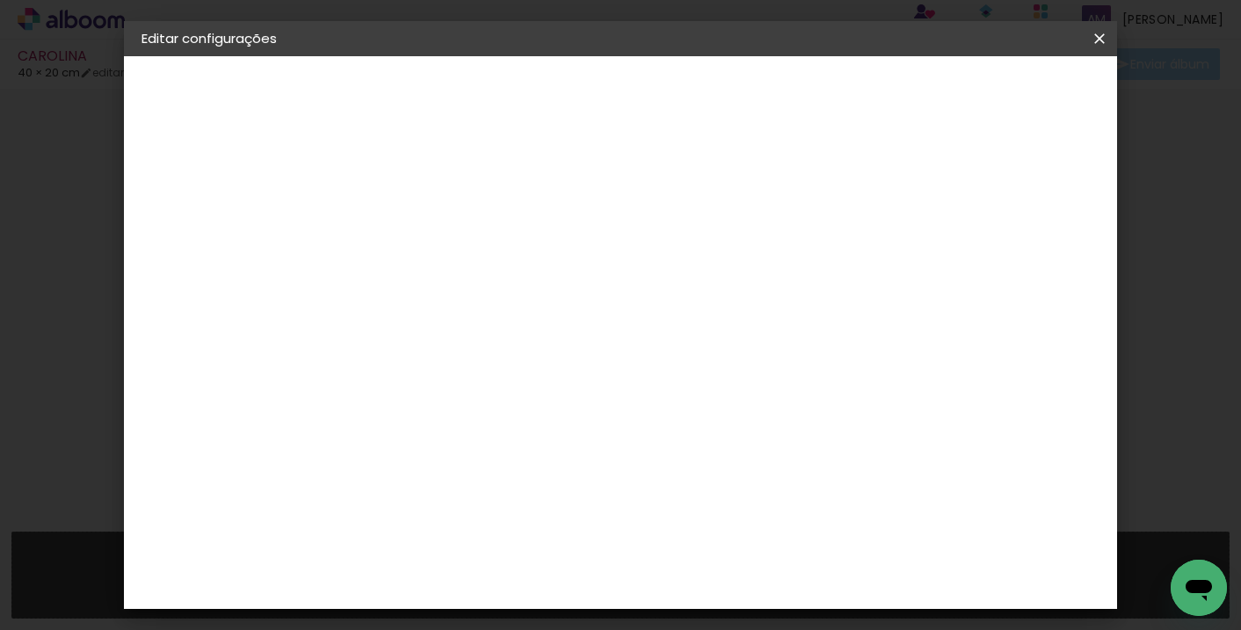
type paper-input "16"
click at [923, 272] on input "16" at bounding box center [923, 265] width 32 height 26
click at [923, 272] on input "16" at bounding box center [925, 265] width 32 height 26
type input "15"
type paper-input "15"
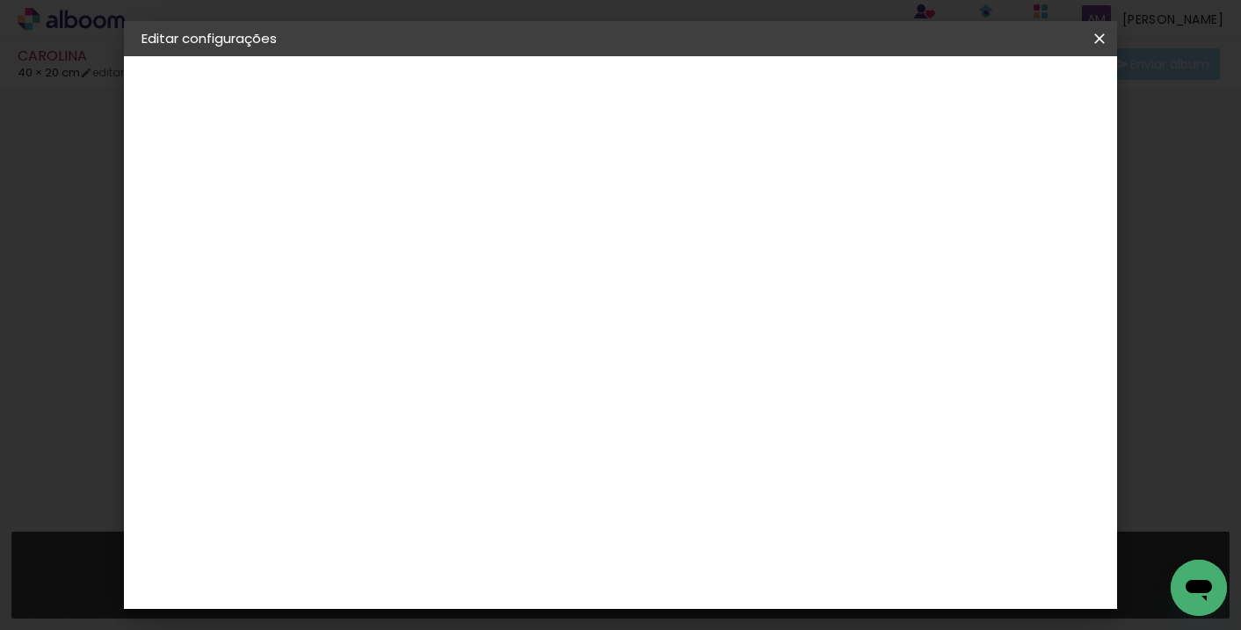
click at [923, 273] on input "15" at bounding box center [926, 265] width 32 height 26
drag, startPoint x: 923, startPoint y: 273, endPoint x: 925, endPoint y: 264, distance: 10.0
click at [923, 273] on input "15" at bounding box center [926, 265] width 32 height 26
type input "16"
type paper-input "16"
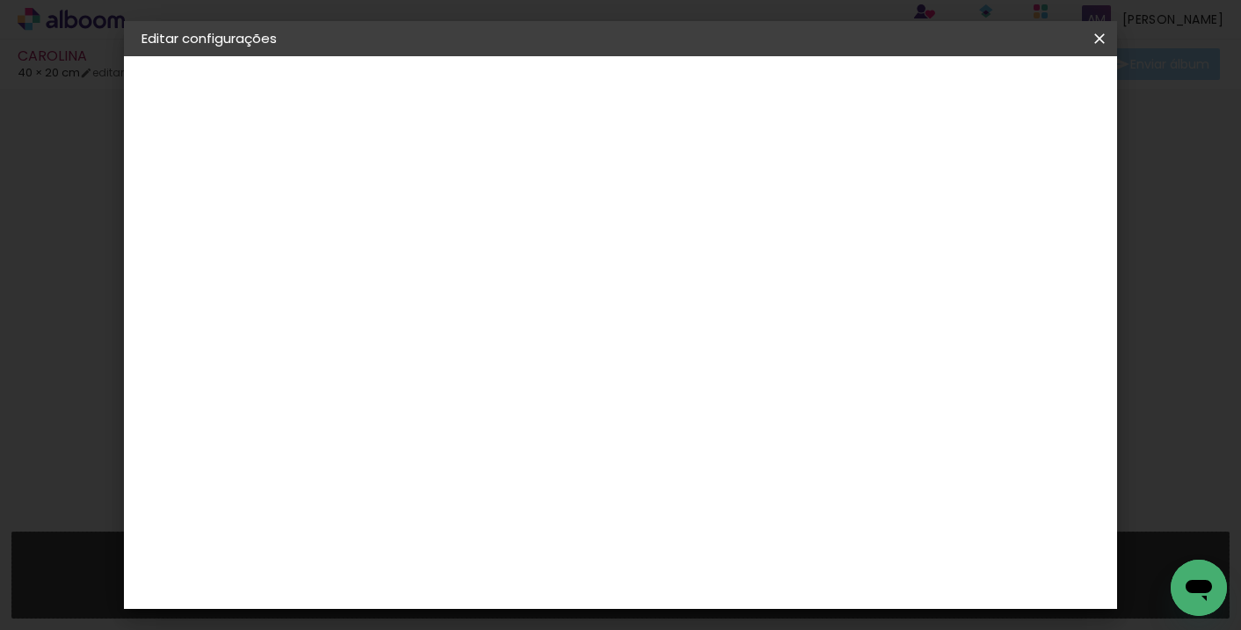
click at [932, 258] on input "16" at bounding box center [926, 265] width 32 height 26
type input "17"
type paper-input "17"
click at [932, 258] on input "17" at bounding box center [925, 265] width 32 height 26
type input "18"
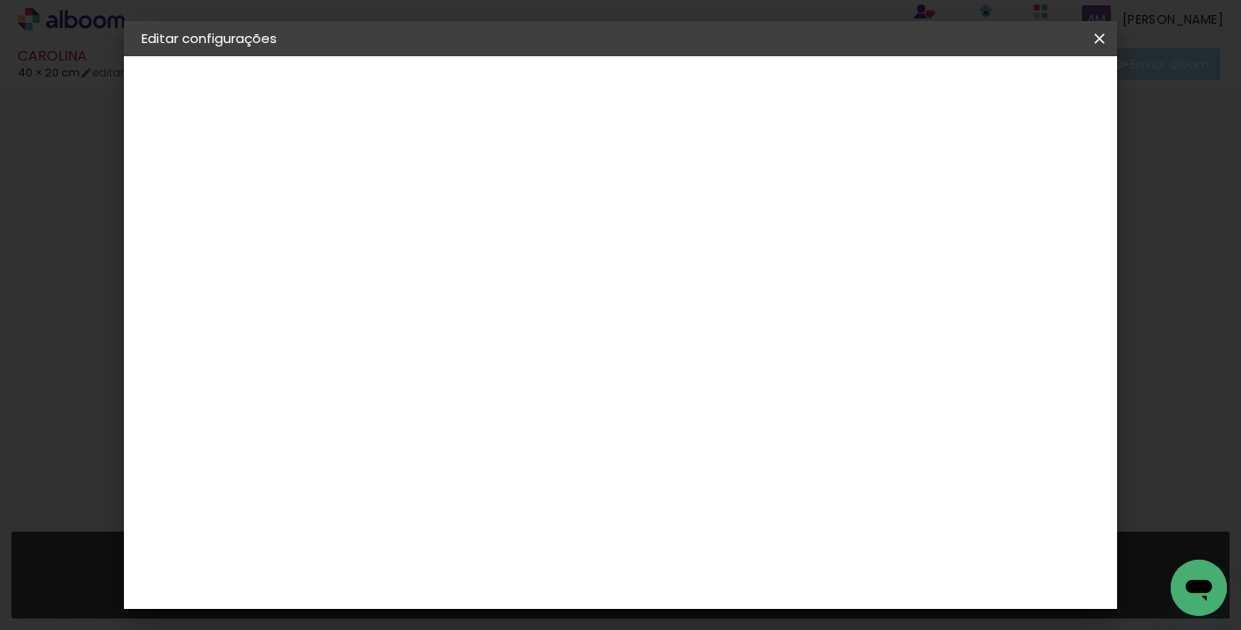
type paper-input "18"
click at [932, 258] on input "18" at bounding box center [923, 265] width 32 height 26
type input "19"
type paper-input "19"
click at [932, 258] on input "19" at bounding box center [920, 265] width 32 height 26
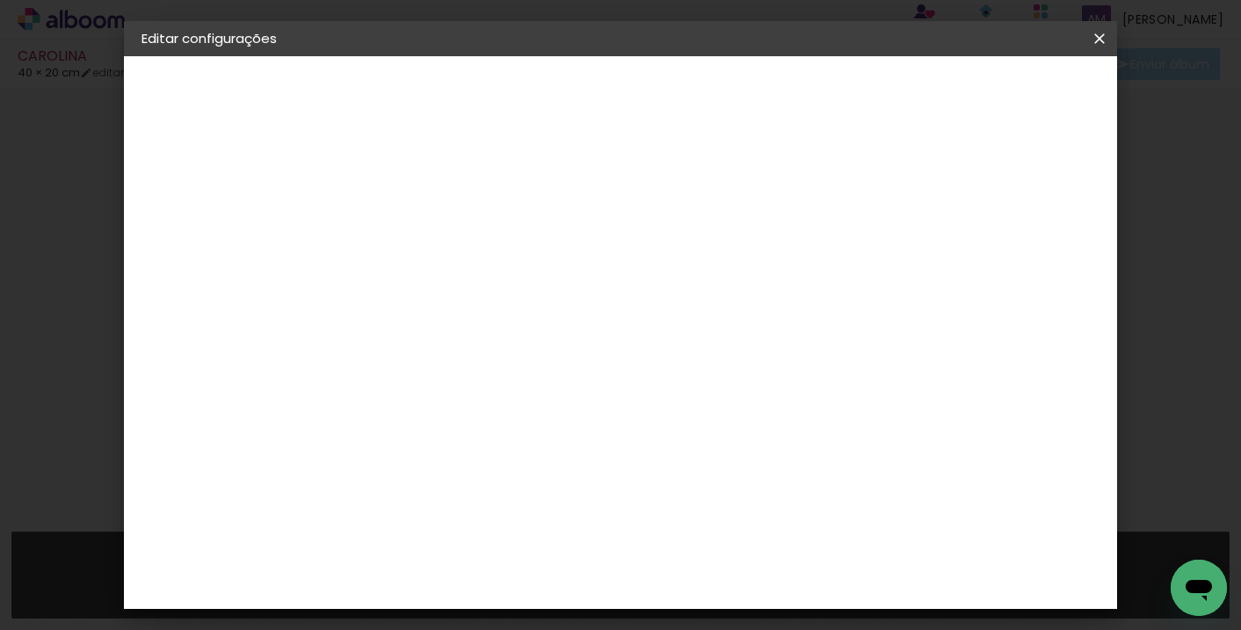
type input "20"
type paper-input "20"
click at [932, 258] on input "20" at bounding box center [918, 265] width 32 height 26
click at [932, 258] on input "20" at bounding box center [917, 265] width 32 height 26
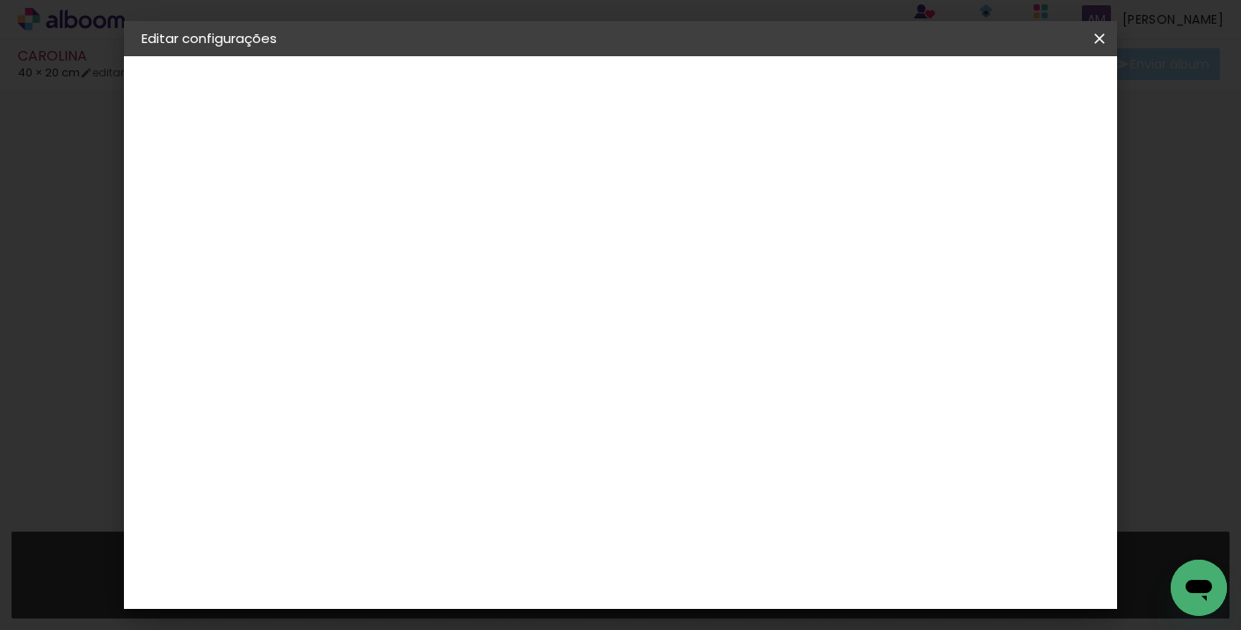
click at [932, 258] on input "20" at bounding box center [917, 265] width 32 height 26
type input "19"
type paper-input "19"
click at [924, 271] on input "19" at bounding box center [918, 265] width 32 height 26
type input "18"
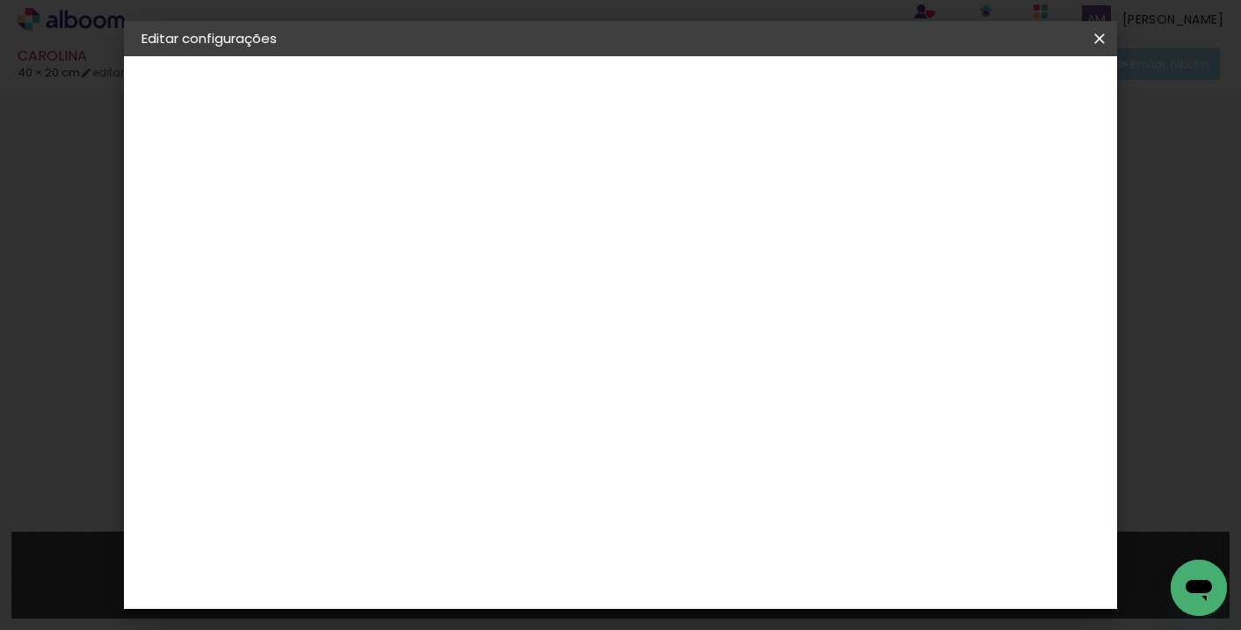
type paper-input "18"
click at [924, 271] on input "18" at bounding box center [920, 265] width 32 height 26
type input "17"
type paper-input "17"
type input "16"
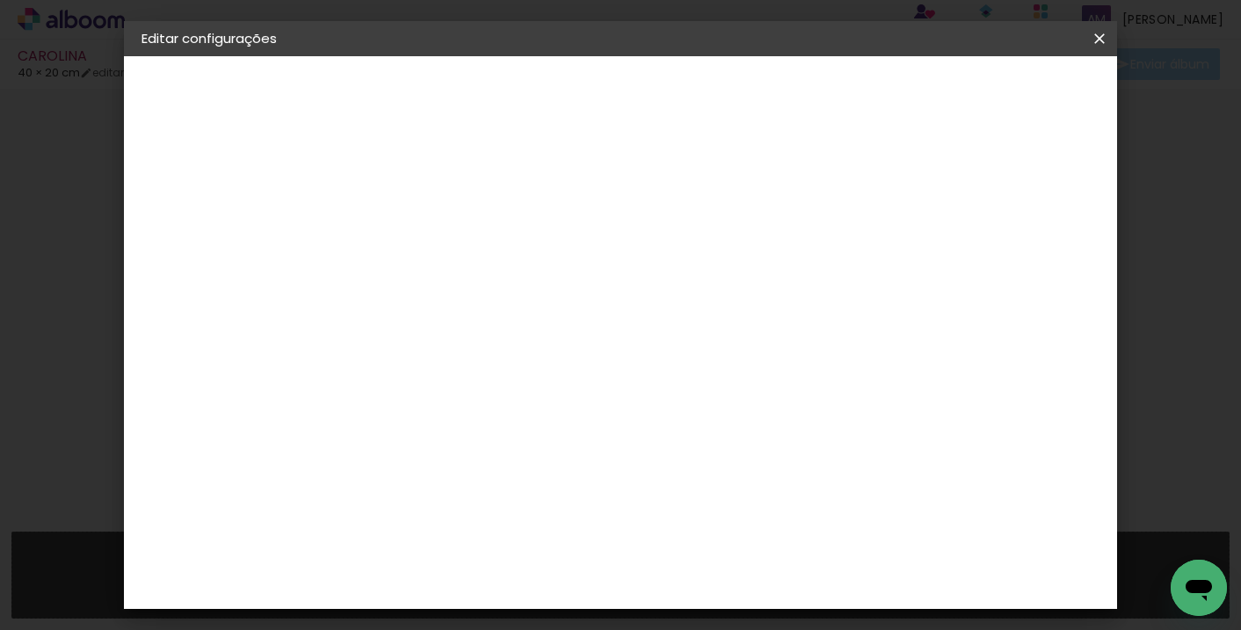
type paper-input "16"
type input "15"
type paper-input "15"
click at [924, 271] on input "15" at bounding box center [923, 265] width 32 height 26
click at [924, 271] on input "15" at bounding box center [926, 265] width 32 height 26
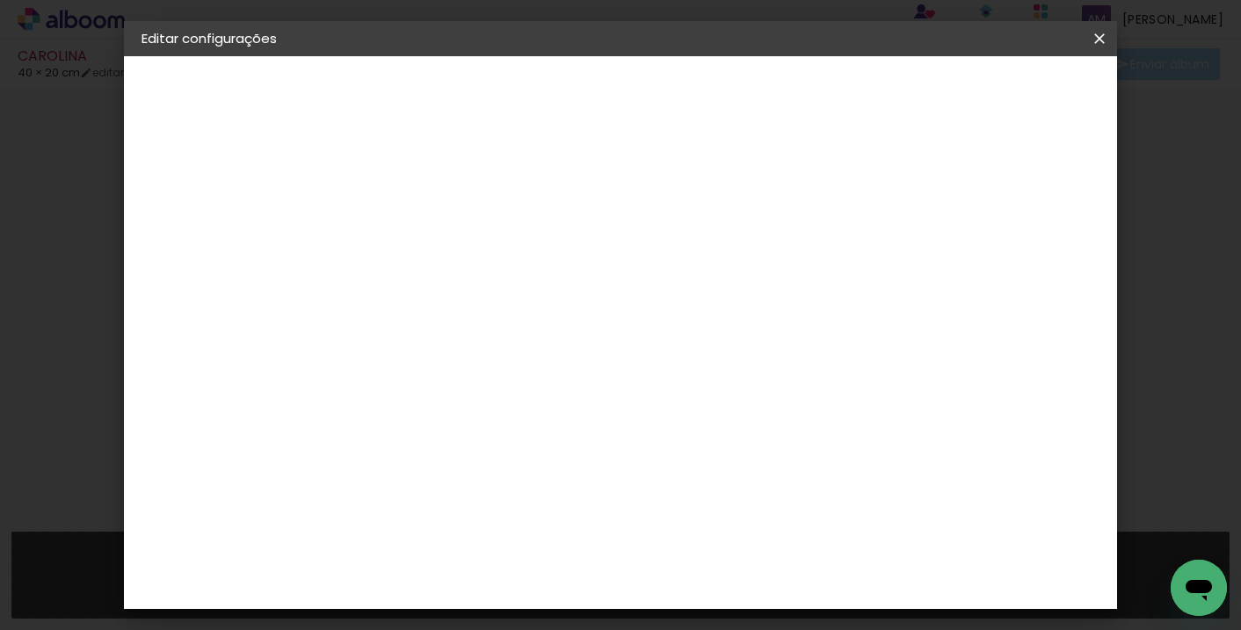
click at [924, 272] on input "15" at bounding box center [926, 265] width 32 height 26
click at [944, 272] on div "mm" at bounding box center [955, 265] width 26 height 26
type input "14"
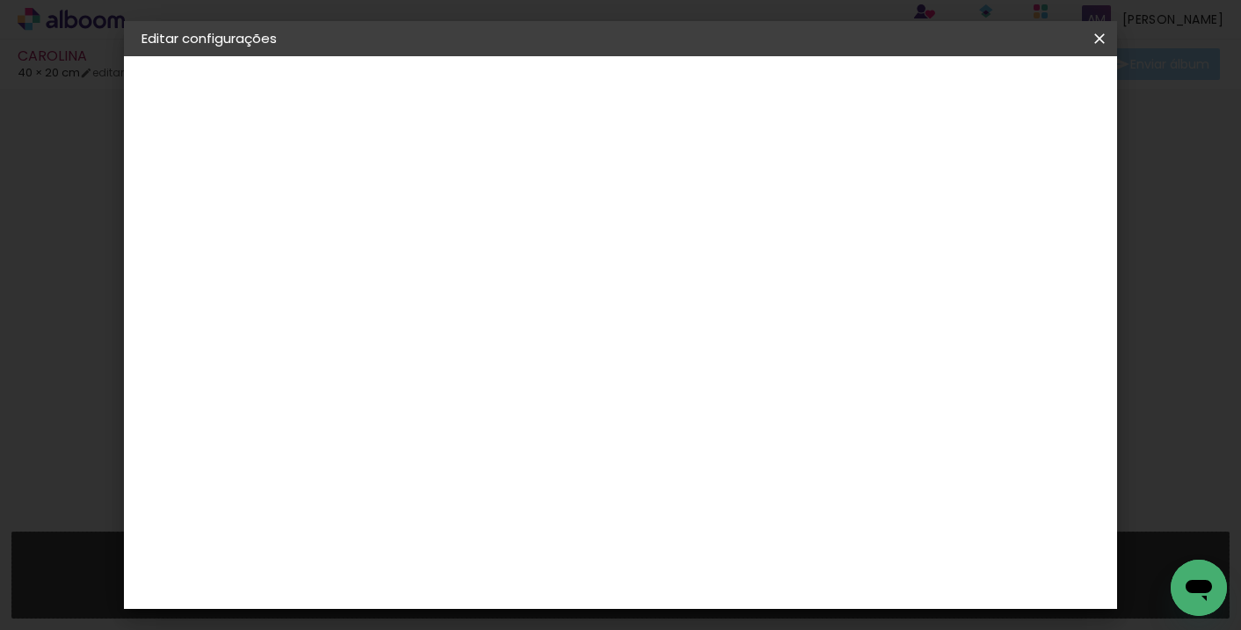
type paper-input "14"
click at [932, 268] on input "14" at bounding box center [929, 265] width 32 height 26
type input "13"
type paper-input "13"
click at [932, 268] on input "13" at bounding box center [931, 265] width 32 height 26
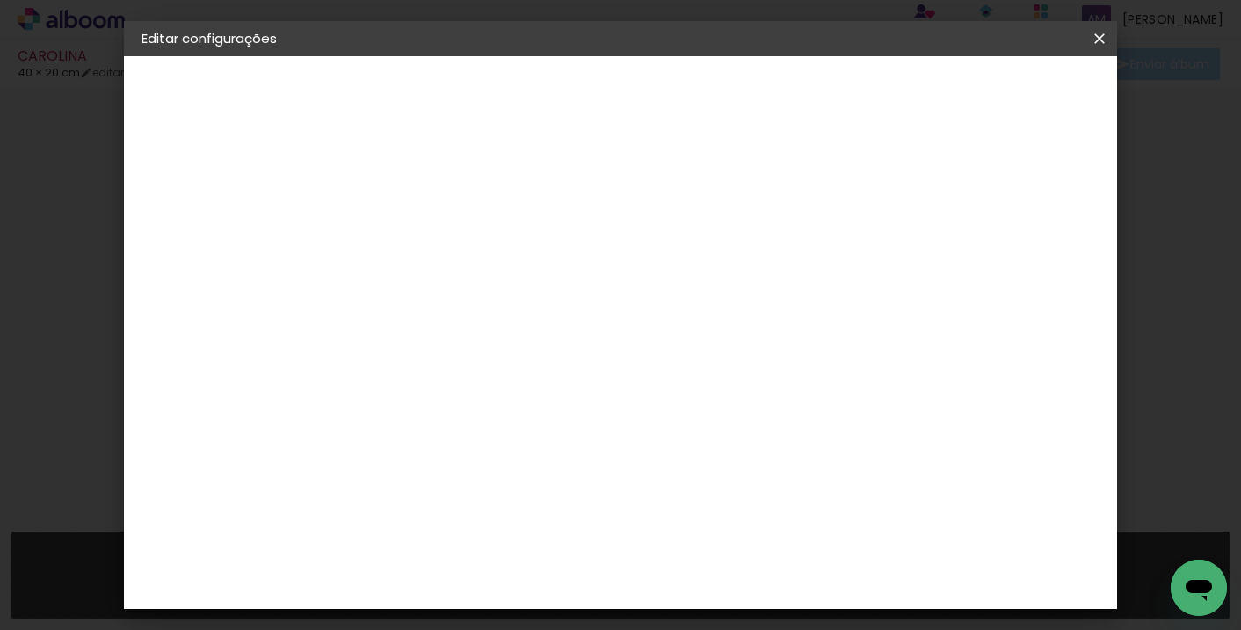
type input "12"
type paper-input "12"
click at [932, 268] on input "12" at bounding box center [931, 265] width 32 height 26
type input "11"
type paper-input "11"
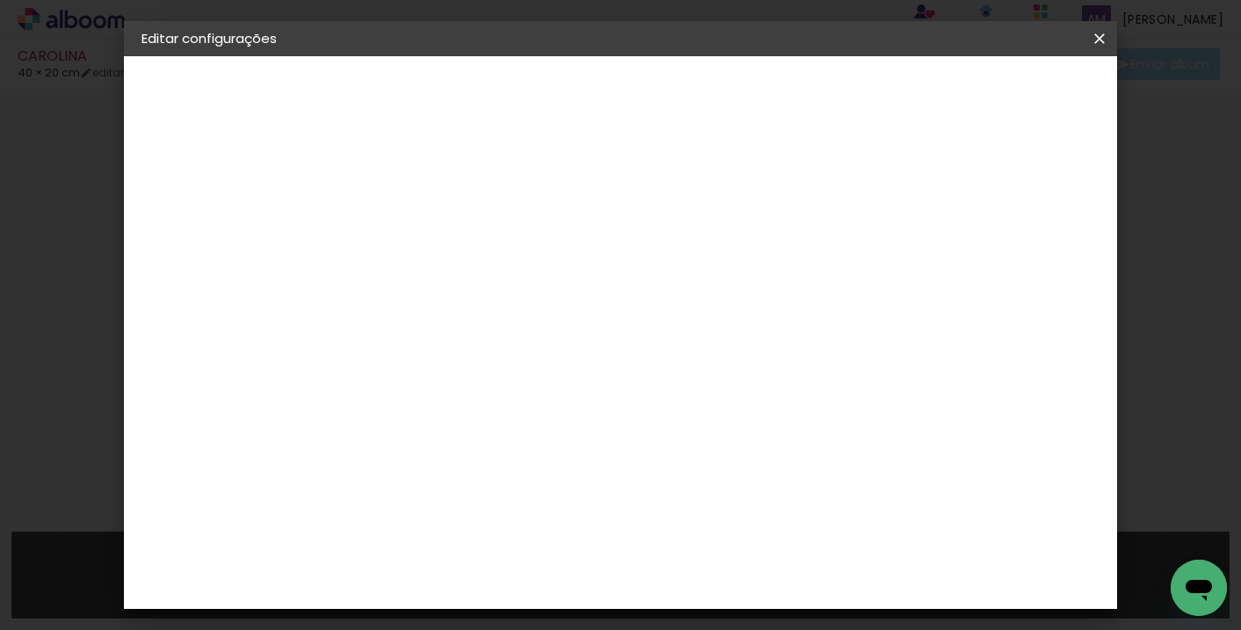
click at [932, 268] on input "11" at bounding box center [933, 265] width 32 height 26
type input "10"
type paper-input "10"
click at [945, 271] on input "10" at bounding box center [935, 265] width 32 height 26
type input "9"
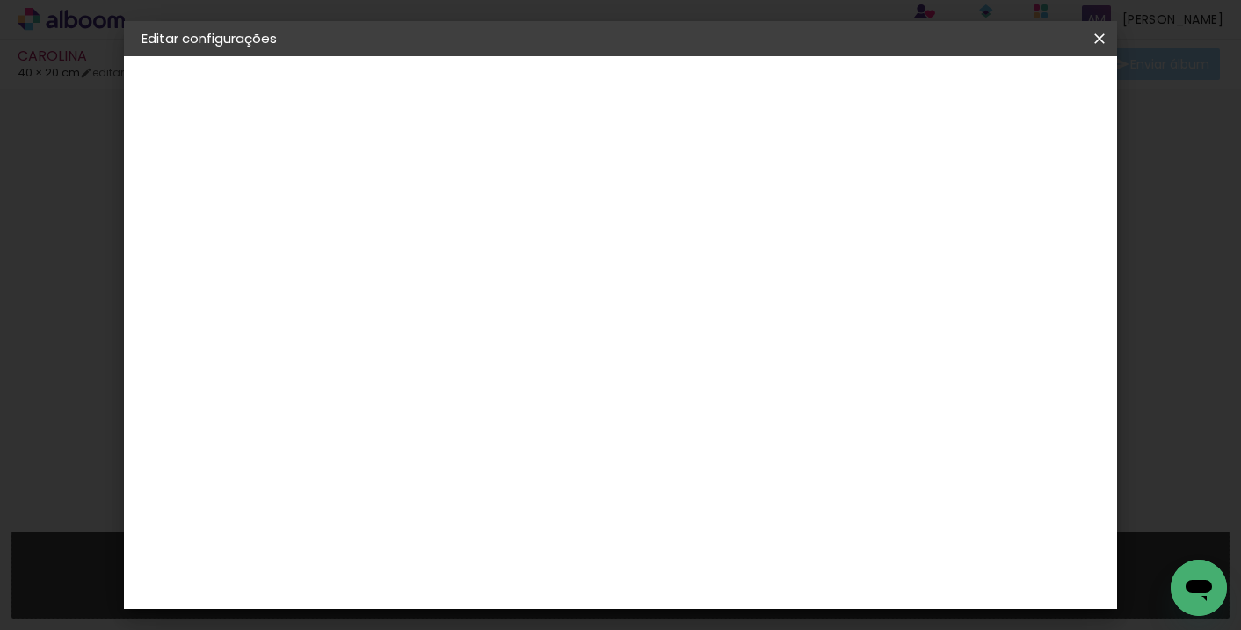
type paper-input "9"
click at [945, 271] on input "9" at bounding box center [937, 265] width 32 height 26
type input "8"
type paper-input "8"
click at [945, 271] on input "8" at bounding box center [941, 265] width 32 height 26
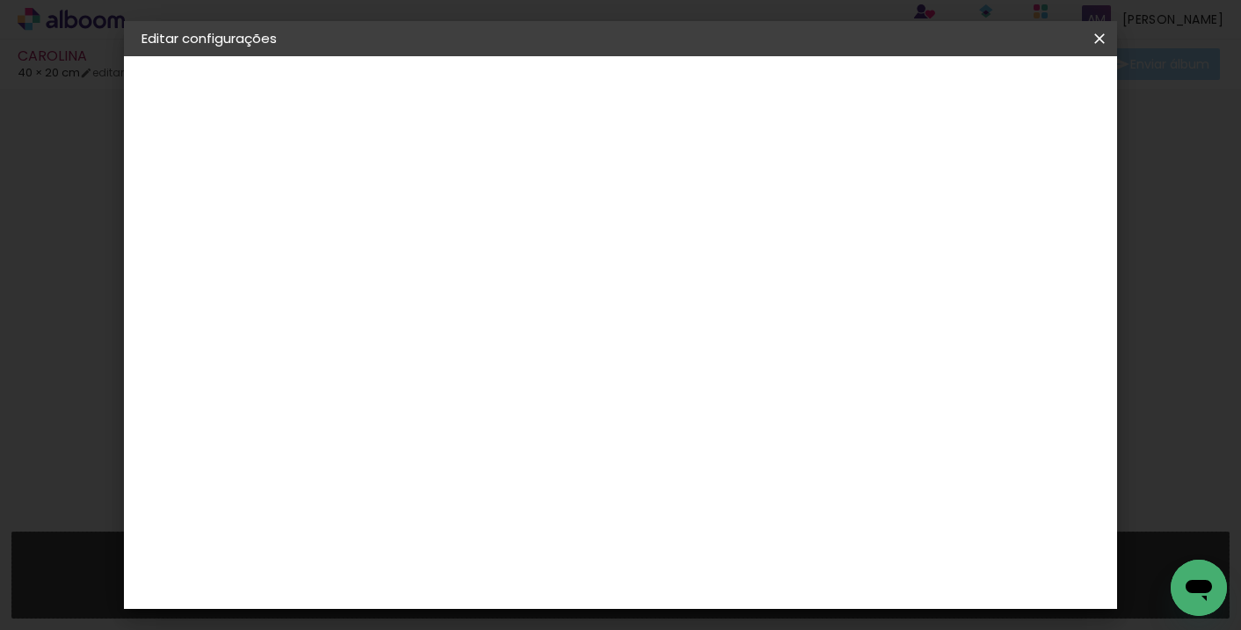
type input "7"
type paper-input "7"
click at [945, 271] on input "7" at bounding box center [943, 265] width 32 height 26
type input "6"
type paper-input "6"
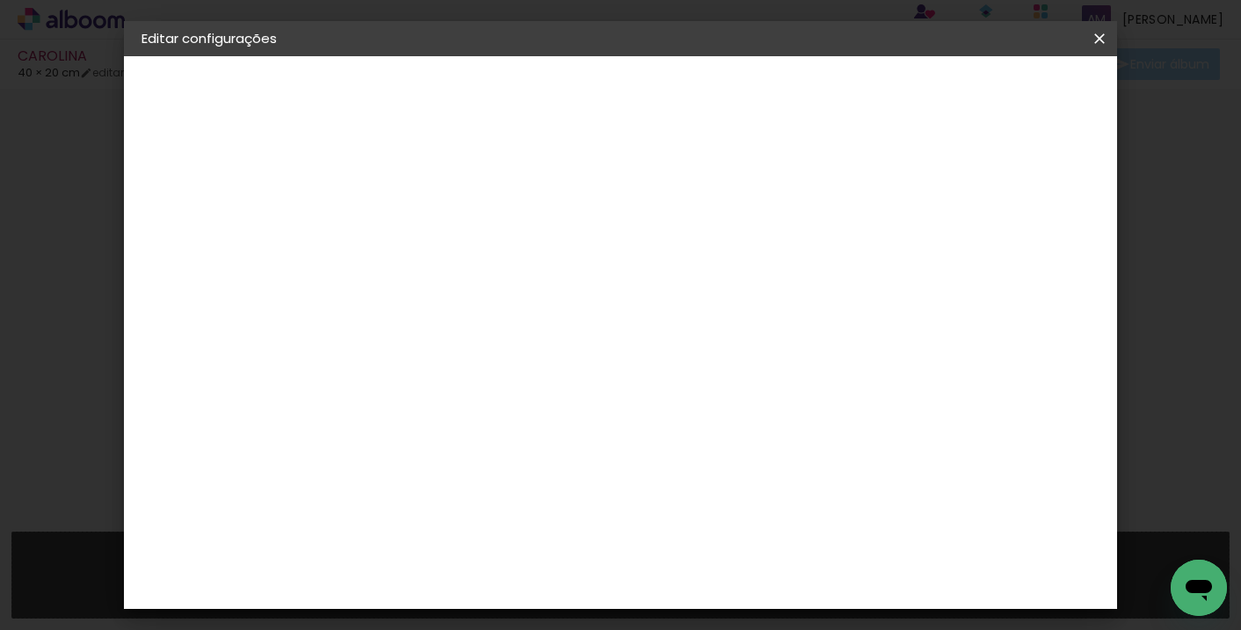
click at [945, 271] on input "6" at bounding box center [946, 265] width 32 height 26
type input "5"
type paper-input "5"
click at [945, 271] on input "5" at bounding box center [947, 265] width 32 height 26
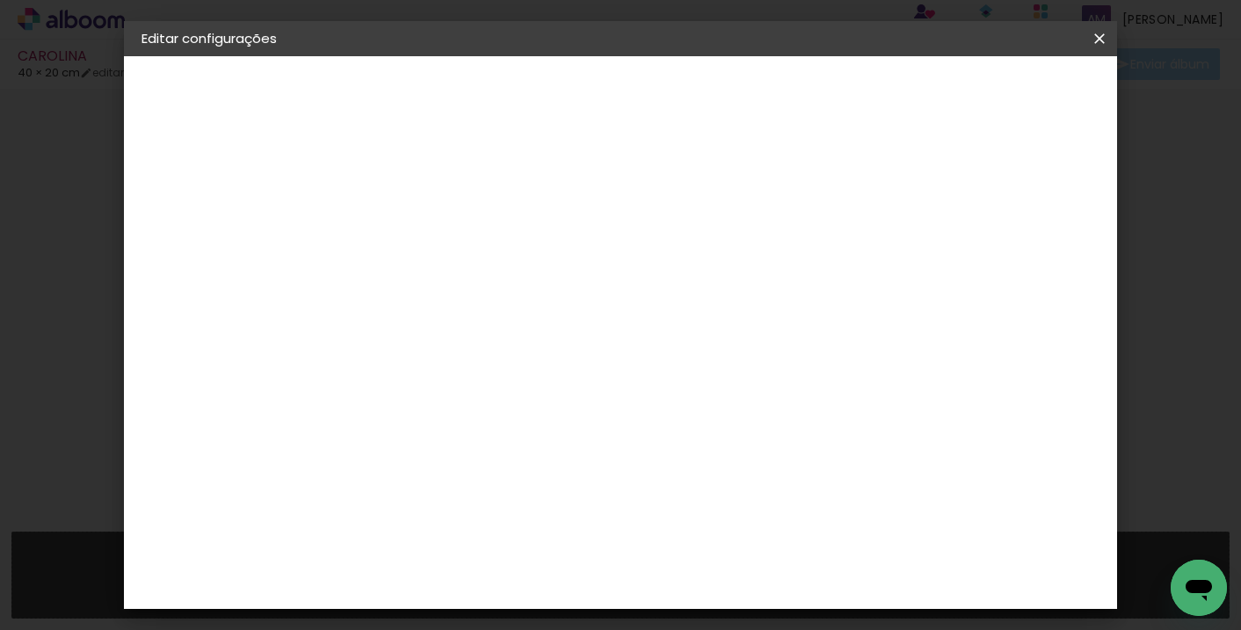
click at [945, 271] on input "5" at bounding box center [947, 265] width 32 height 26
type input "4"
type paper-input "4"
click at [954, 270] on input "4" at bounding box center [947, 265] width 32 height 26
type input "5"
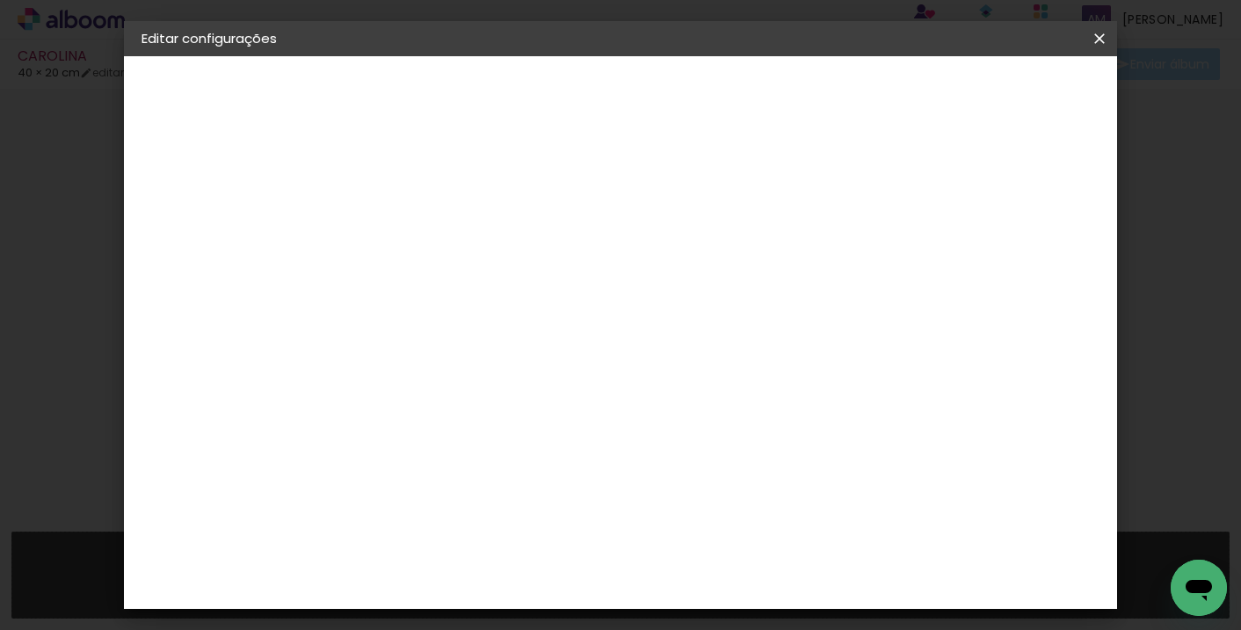
type paper-input "5"
click at [958, 257] on input "5" at bounding box center [950, 265] width 32 height 26
type input "6"
type paper-input "6"
click at [958, 258] on input "6" at bounding box center [947, 265] width 32 height 26
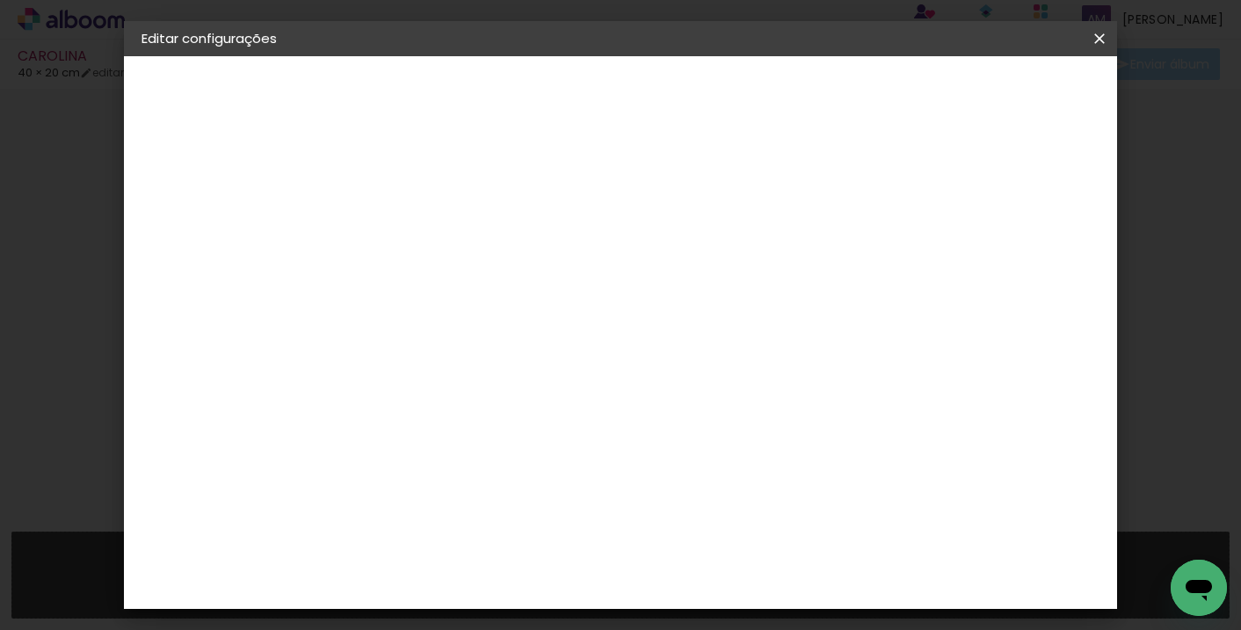
type input "7"
type paper-input "7"
click at [958, 258] on input "7" at bounding box center [946, 265] width 32 height 26
type input "8"
type paper-input "8"
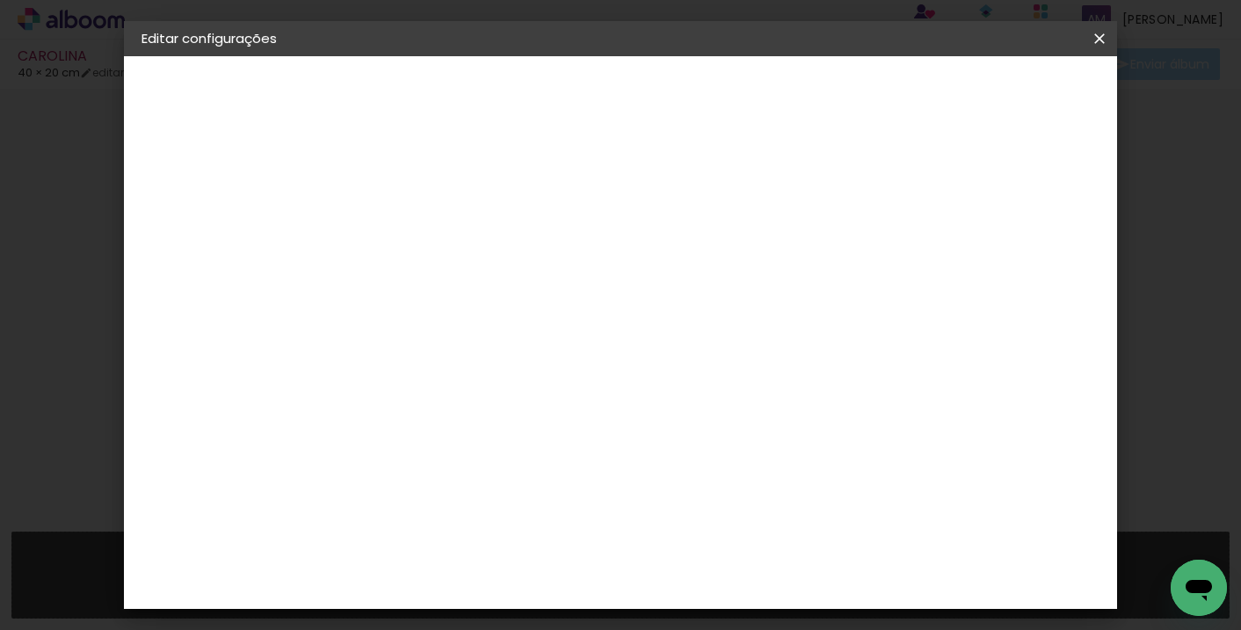
click at [958, 258] on input "8" at bounding box center [943, 265] width 32 height 26
click at [957, 258] on input "8" at bounding box center [941, 265] width 32 height 26
click at [959, 258] on div "mm" at bounding box center [970, 265] width 26 height 26
type input "7"
type paper-input "7"
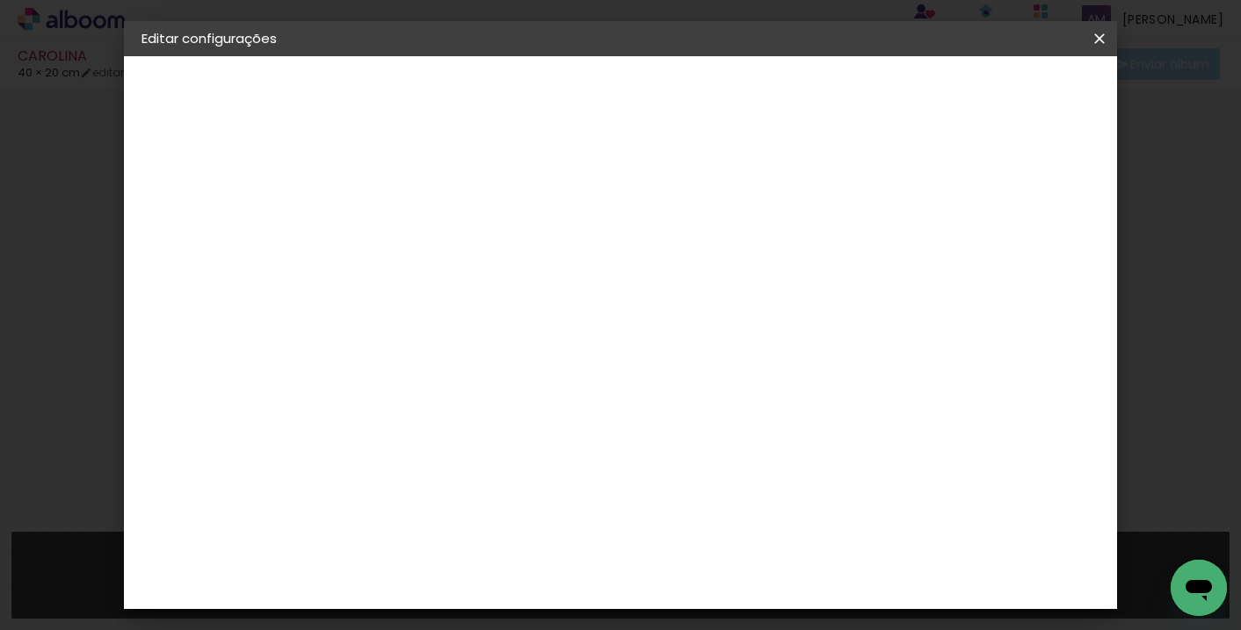
click at [950, 271] on input "7" at bounding box center [941, 265] width 32 height 26
type input "6"
type paper-input "6"
click at [950, 271] on input "6" at bounding box center [943, 265] width 32 height 26
type input "5"
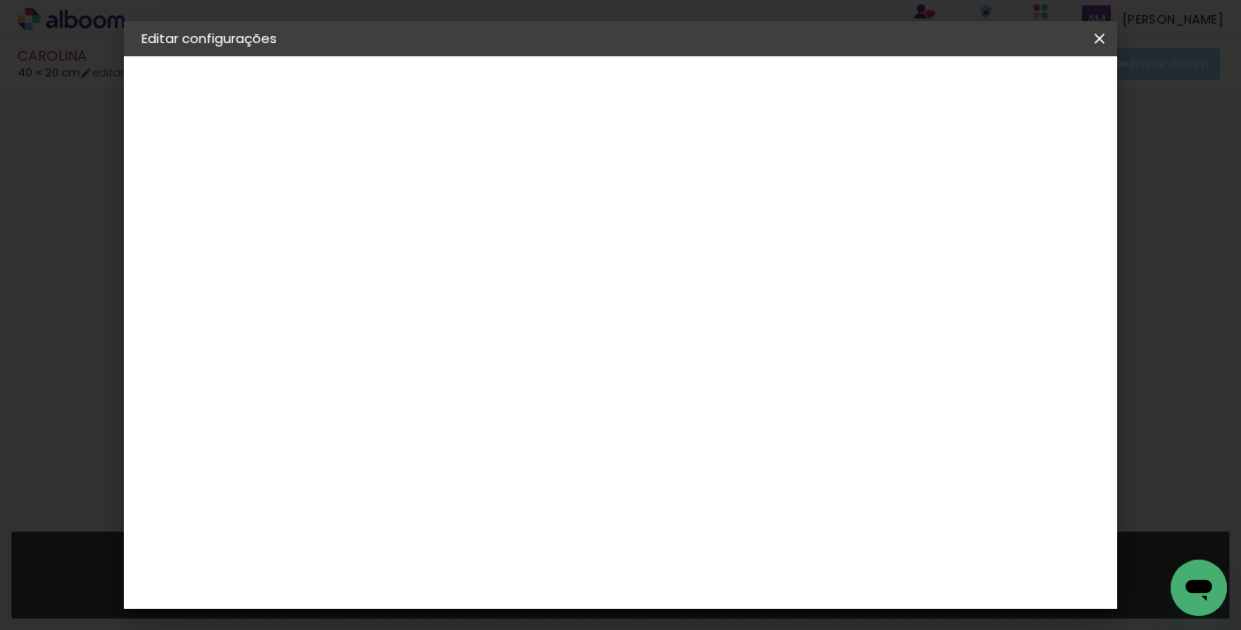
type paper-input "5"
click at [950, 271] on input "5" at bounding box center [946, 265] width 32 height 26
type input "4"
type paper-input "4"
click at [950, 271] on input "4" at bounding box center [947, 265] width 32 height 26
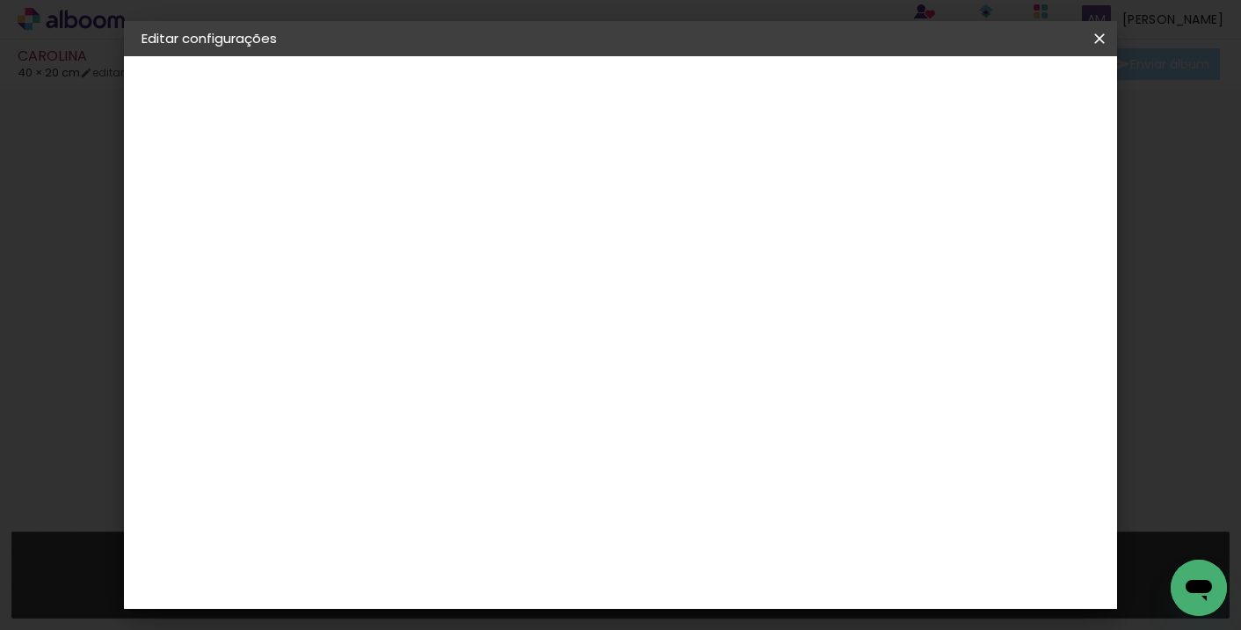
type input "3"
type paper-input "3"
click at [950, 271] on input "3" at bounding box center [950, 265] width 32 height 26
type input "2"
type paper-input "2"
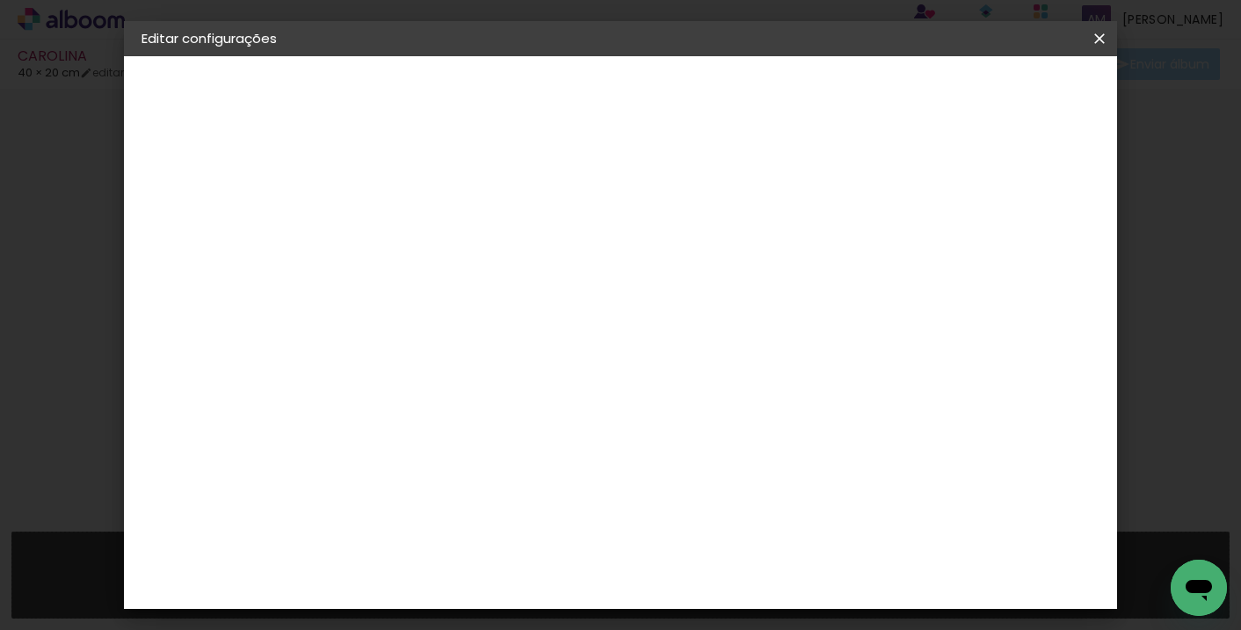
click at [950, 271] on input "2" at bounding box center [954, 265] width 32 height 26
type input "3"
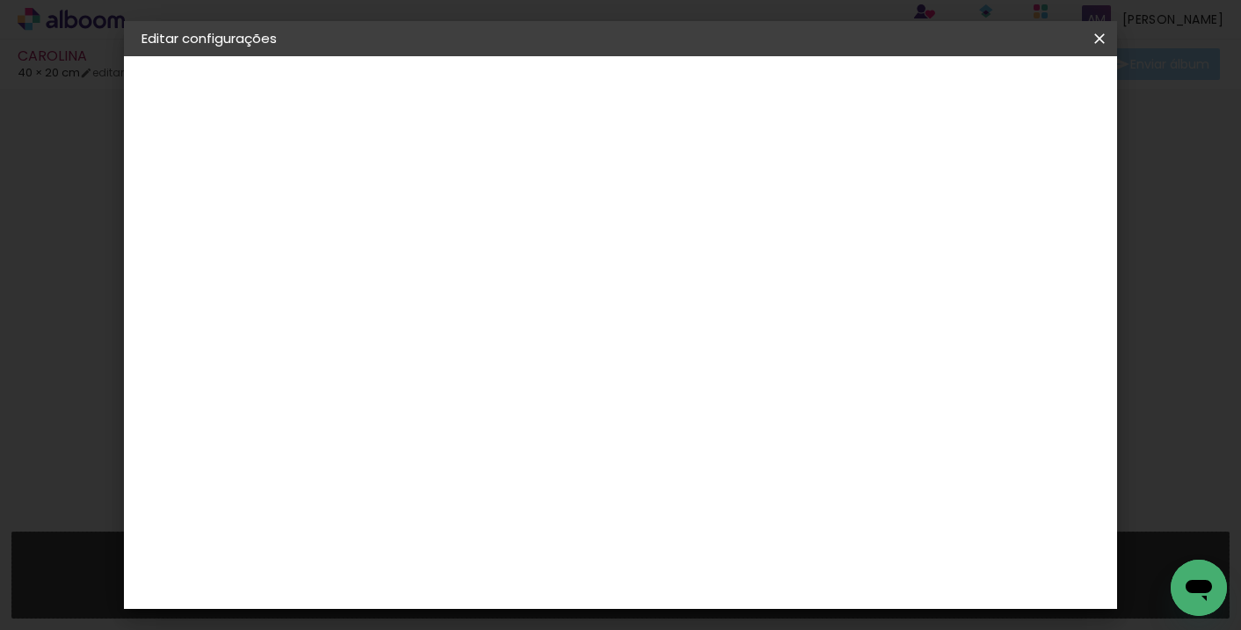
type paper-input "3"
click at [955, 257] on input "3" at bounding box center [954, 265] width 32 height 26
type input "4"
type paper-input "4"
click at [961, 260] on input "4" at bounding box center [950, 265] width 32 height 26
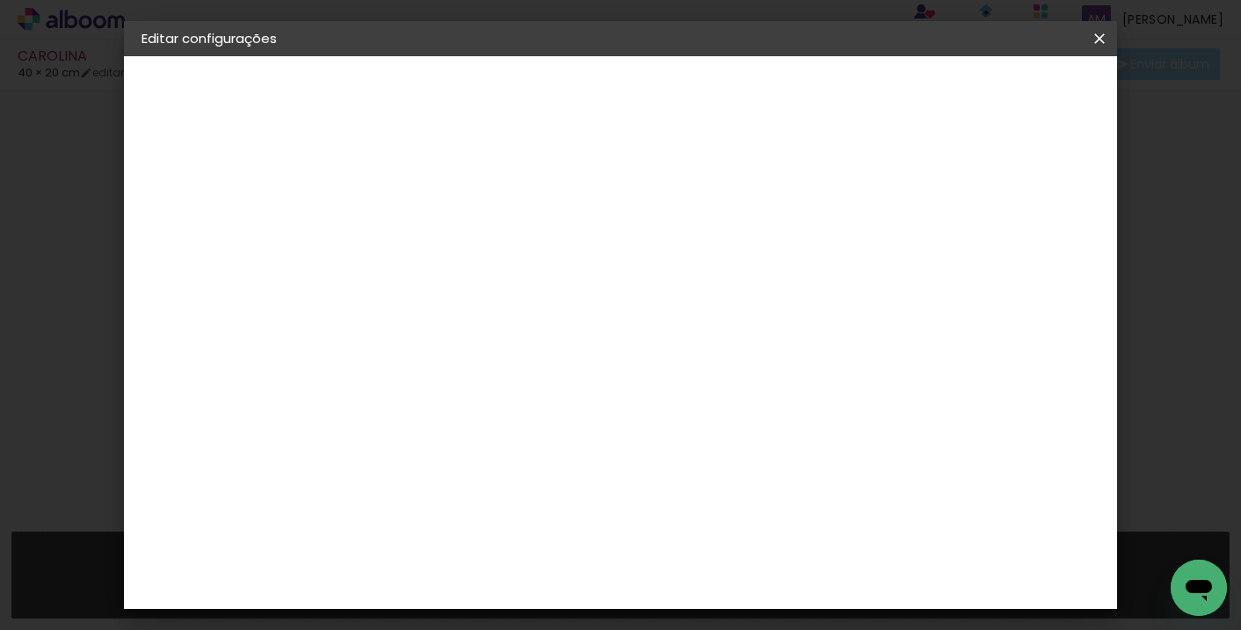
scroll to position [76, 0]
click at [866, 94] on span "Salvar configurações" at bounding box center [815, 99] width 102 height 25
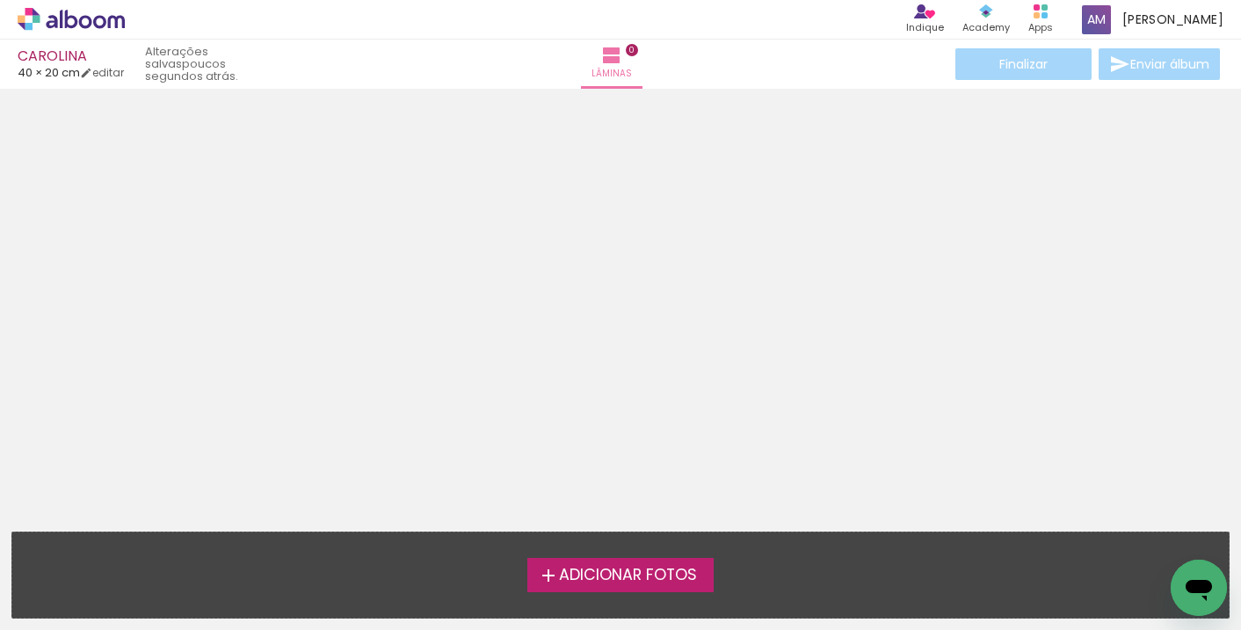
click at [644, 576] on span "Adicionar Fotos" at bounding box center [628, 576] width 138 height 16
click at [0, 0] on input "file" at bounding box center [0, 0] width 0 height 0
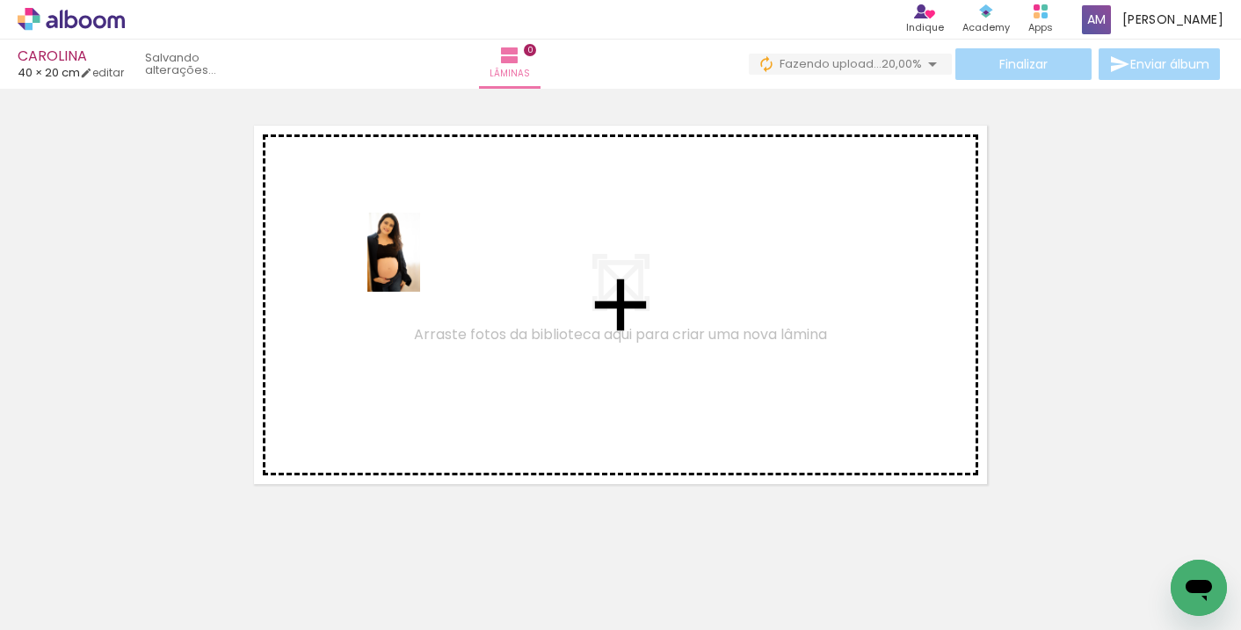
drag, startPoint x: 164, startPoint y: 574, endPoint x: 418, endPoint y: 267, distance: 398.2
click at [418, 267] on quentale-workspace at bounding box center [620, 315] width 1241 height 630
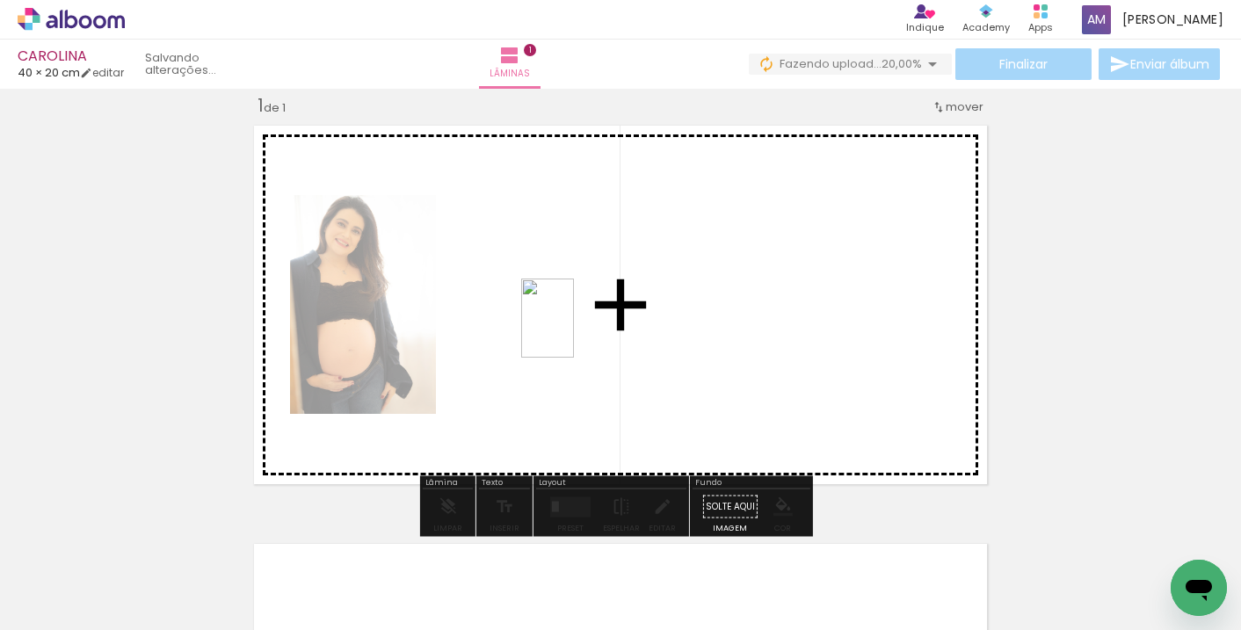
drag, startPoint x: 292, startPoint y: 556, endPoint x: 546, endPoint y: 330, distance: 340.4
click at [546, 330] on quentale-workspace at bounding box center [620, 315] width 1241 height 630
drag, startPoint x: 409, startPoint y: 553, endPoint x: 721, endPoint y: 300, distance: 401.7
click at [721, 300] on quentale-workspace at bounding box center [620, 315] width 1241 height 630
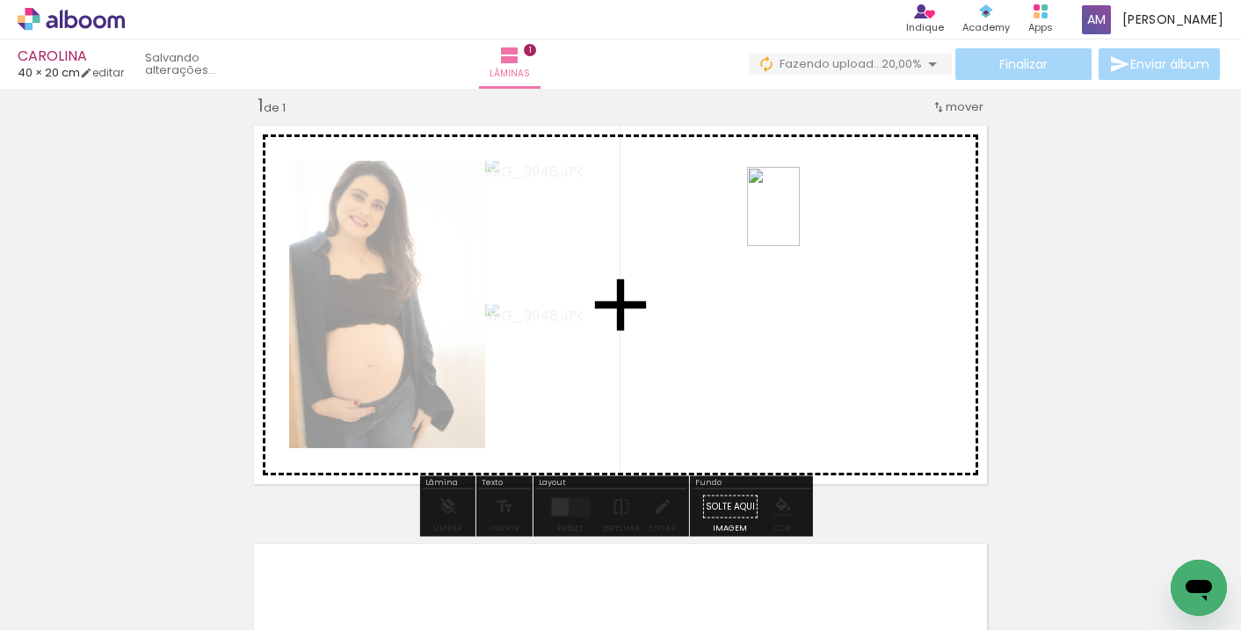
drag, startPoint x: 572, startPoint y: 557, endPoint x: 800, endPoint y: 220, distance: 407.0
click at [800, 220] on quentale-workspace at bounding box center [620, 315] width 1241 height 630
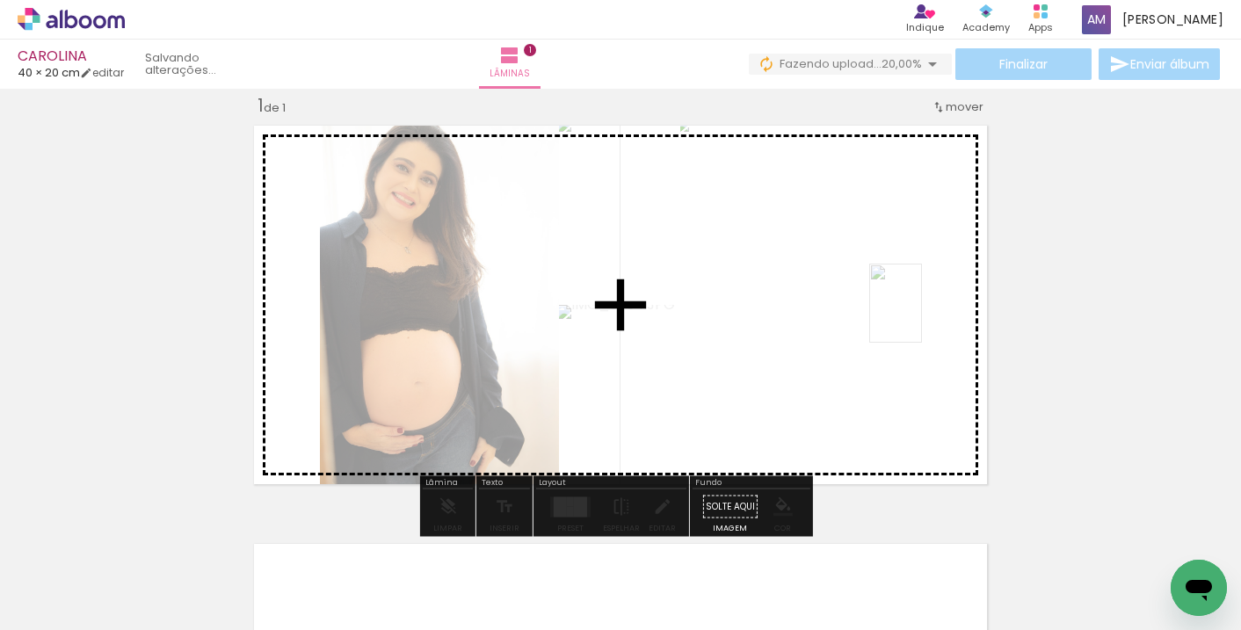
drag, startPoint x: 563, startPoint y: 574, endPoint x: 922, endPoint y: 316, distance: 441.4
click at [922, 316] on quentale-workspace at bounding box center [620, 315] width 1241 height 630
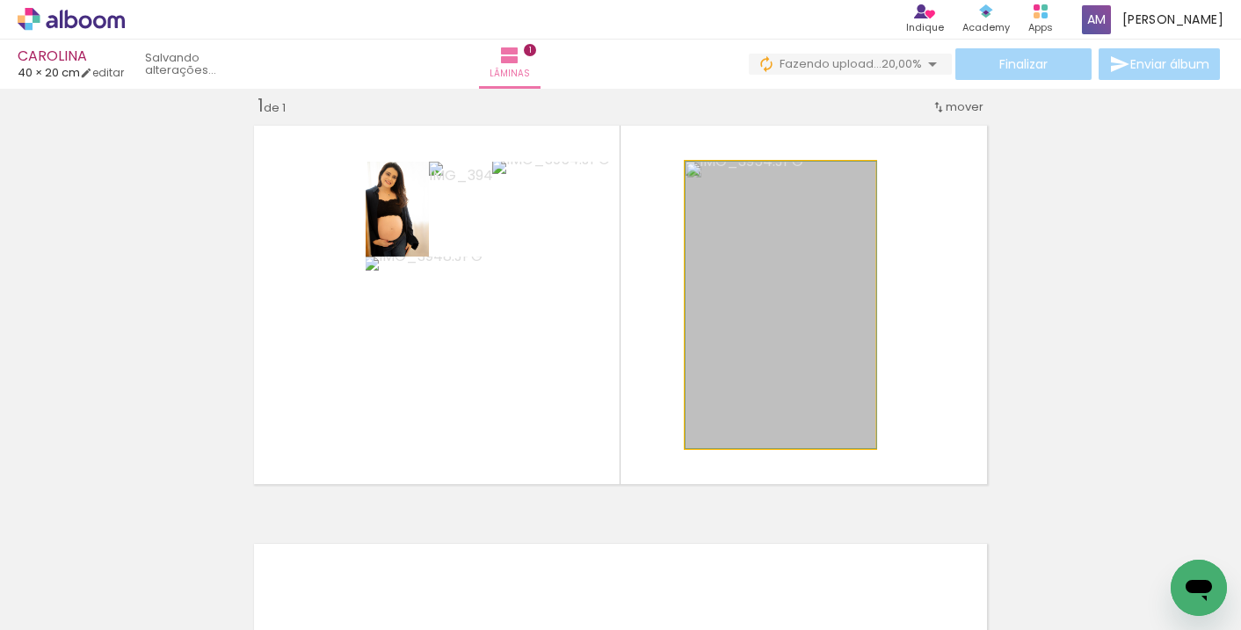
drag, startPoint x: 775, startPoint y: 348, endPoint x: 867, endPoint y: 344, distance: 92.4
drag, startPoint x: 739, startPoint y: 321, endPoint x: 853, endPoint y: 321, distance: 114.2
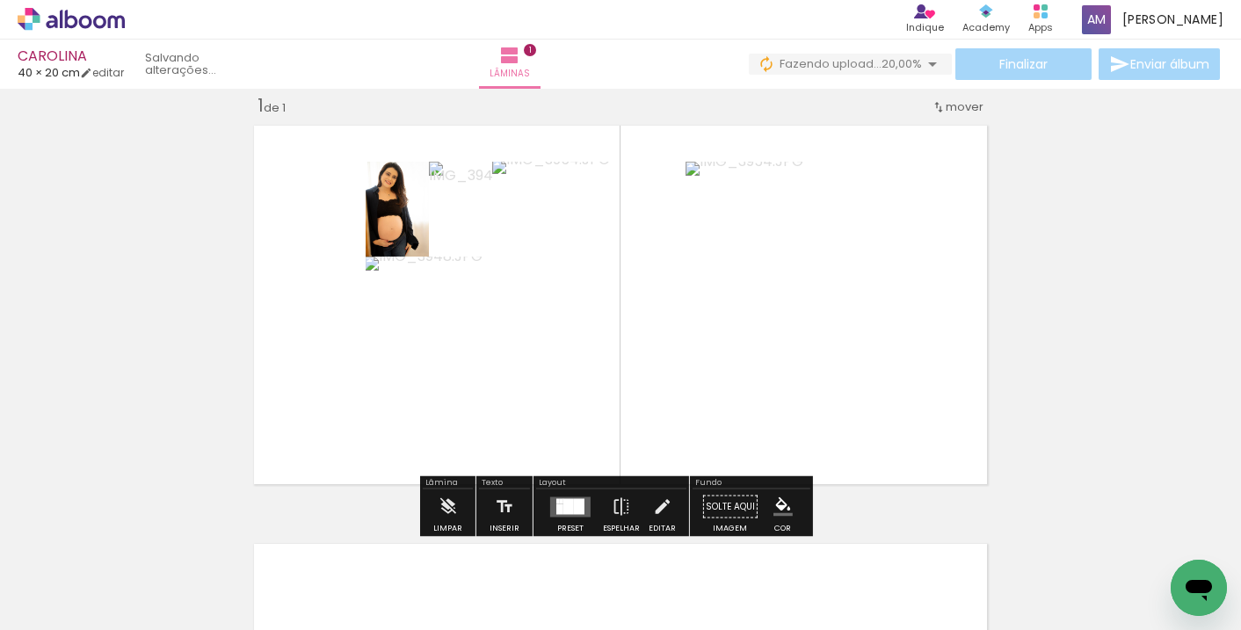
click at [563, 499] on div at bounding box center [568, 506] width 11 height 16
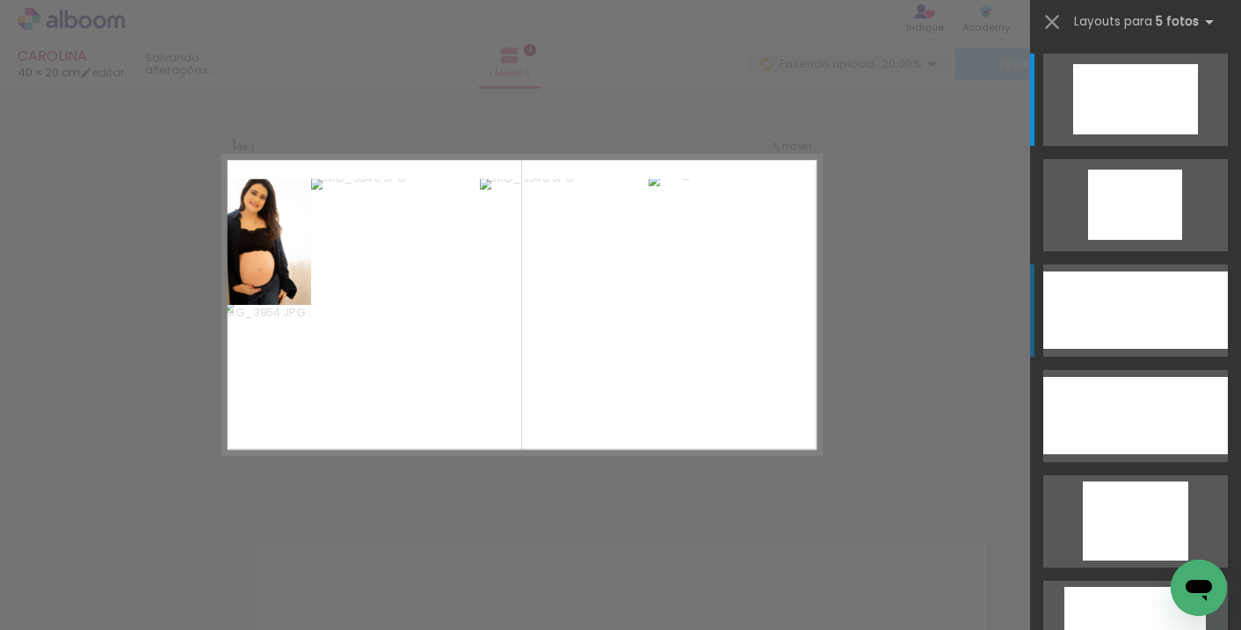
click at [1156, 317] on div at bounding box center [1148, 310] width 53 height 77
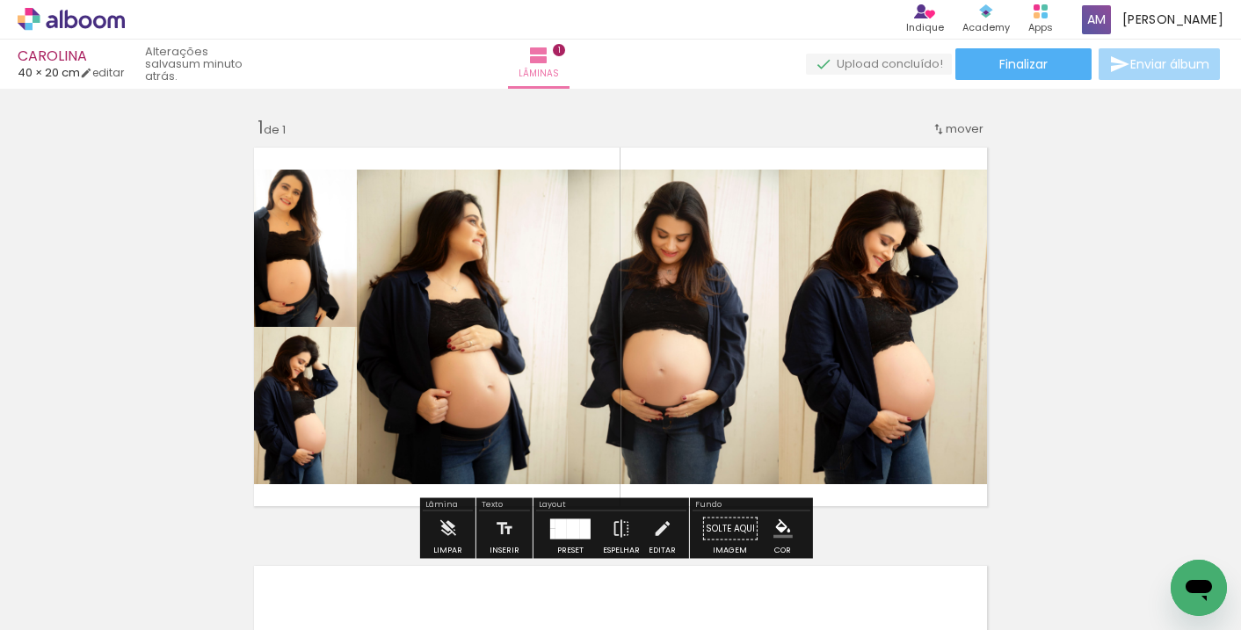
click at [953, 128] on span "mover" at bounding box center [965, 128] width 38 height 17
click at [876, 125] on span "Posição atual:" at bounding box center [900, 126] width 80 height 29
click at [536, 505] on div "Layout" at bounding box center [611, 506] width 150 height 11
click at [560, 504] on div "Layout" at bounding box center [611, 506] width 150 height 11
click at [202, 583] on div at bounding box center [175, 571] width 53 height 79
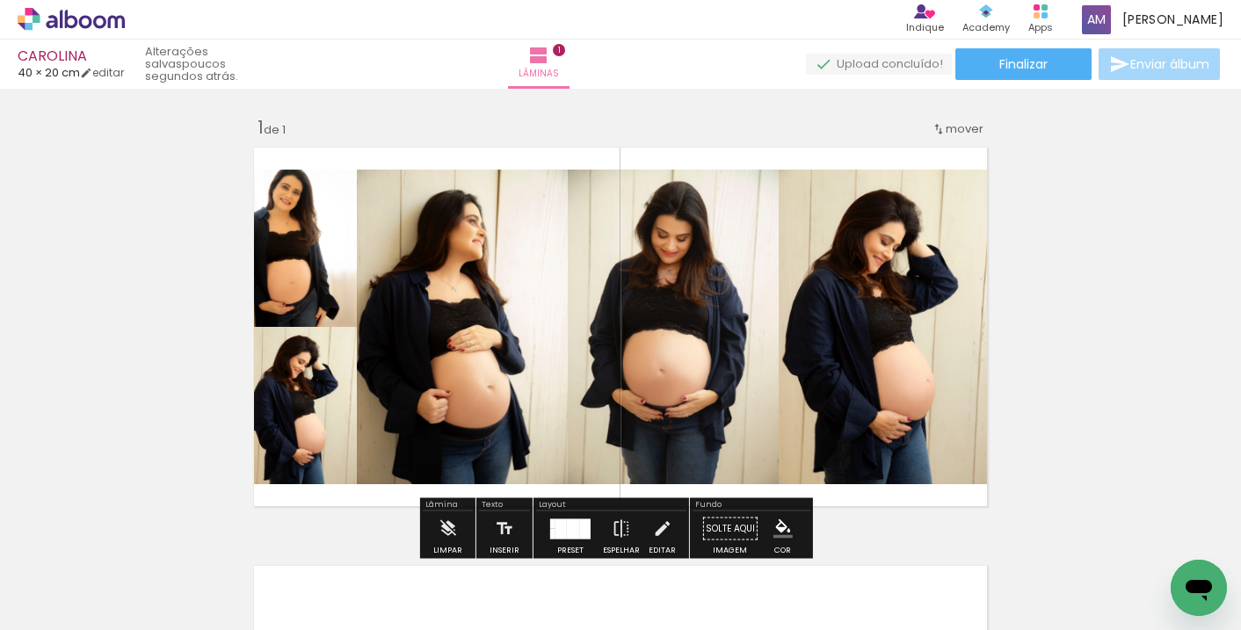
click at [312, 425] on quentale-photo at bounding box center [301, 405] width 111 height 157
click at [448, 506] on div "Lâmina" at bounding box center [448, 506] width 50 height 11
click at [425, 505] on div "Lâmina" at bounding box center [448, 506] width 50 height 11
click at [181, 568] on div at bounding box center [176, 570] width 58 height 87
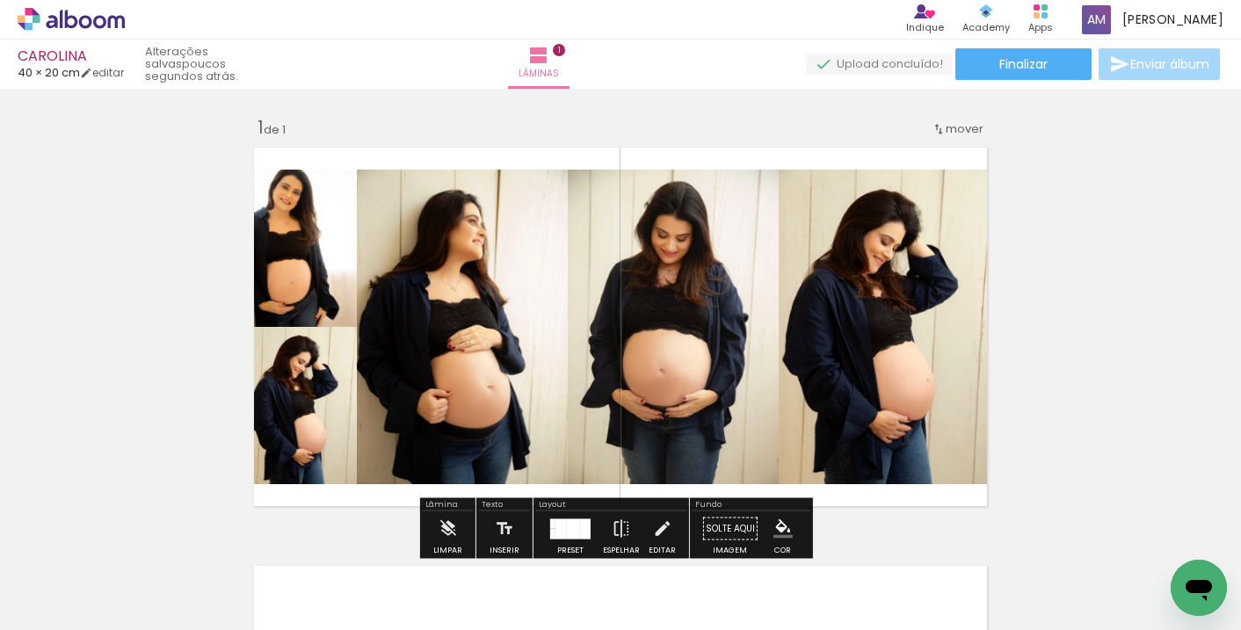
click at [453, 501] on div "Lâmina" at bounding box center [448, 506] width 50 height 11
click at [491, 502] on div "Texto" at bounding box center [504, 506] width 51 height 11
click at [552, 507] on div "Layout" at bounding box center [611, 506] width 150 height 11
click at [722, 507] on div "Fundo" at bounding box center [751, 506] width 118 height 11
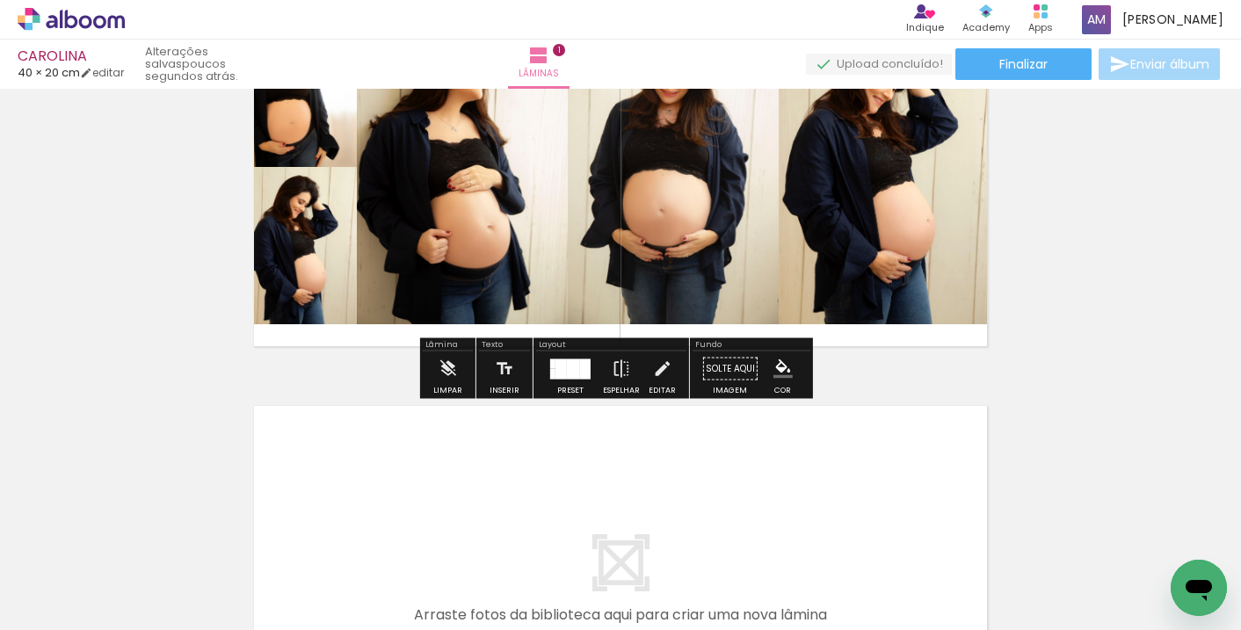
scroll to position [165, 0]
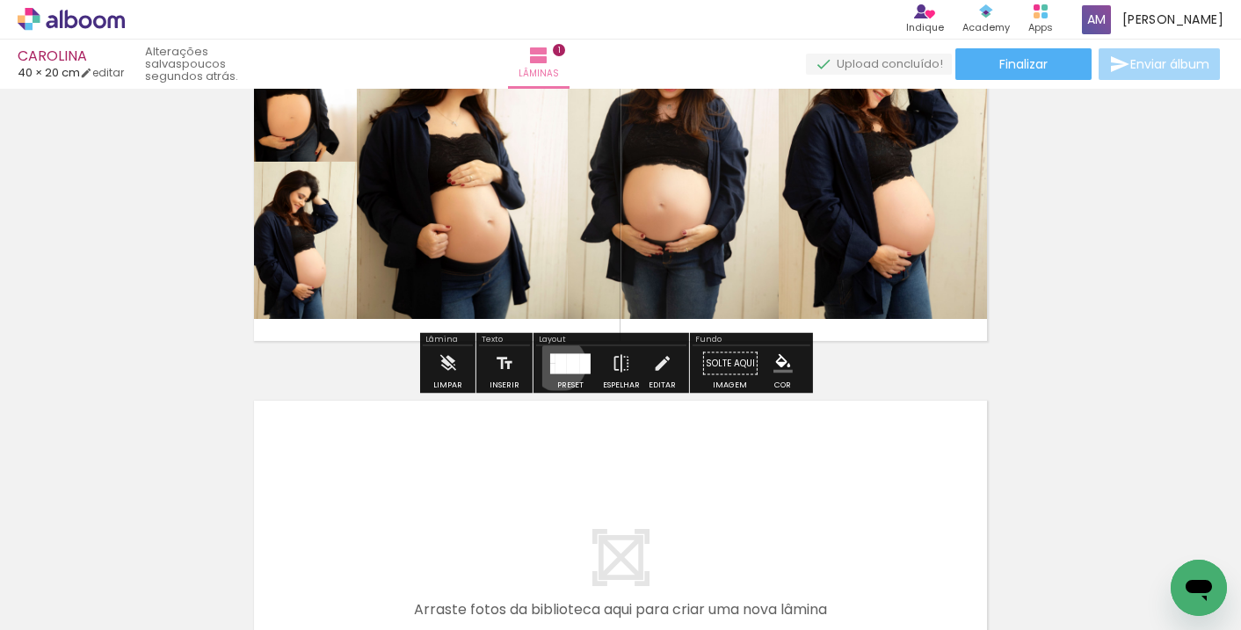
click at [555, 364] on div at bounding box center [560, 363] width 11 height 20
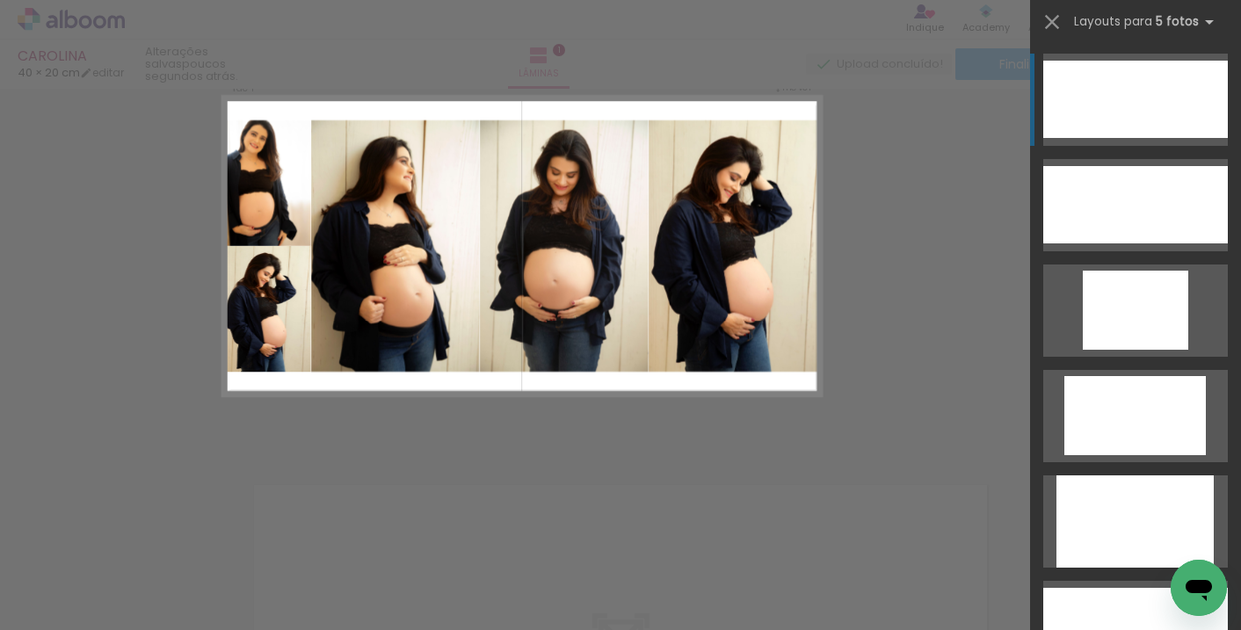
scroll to position [22, 0]
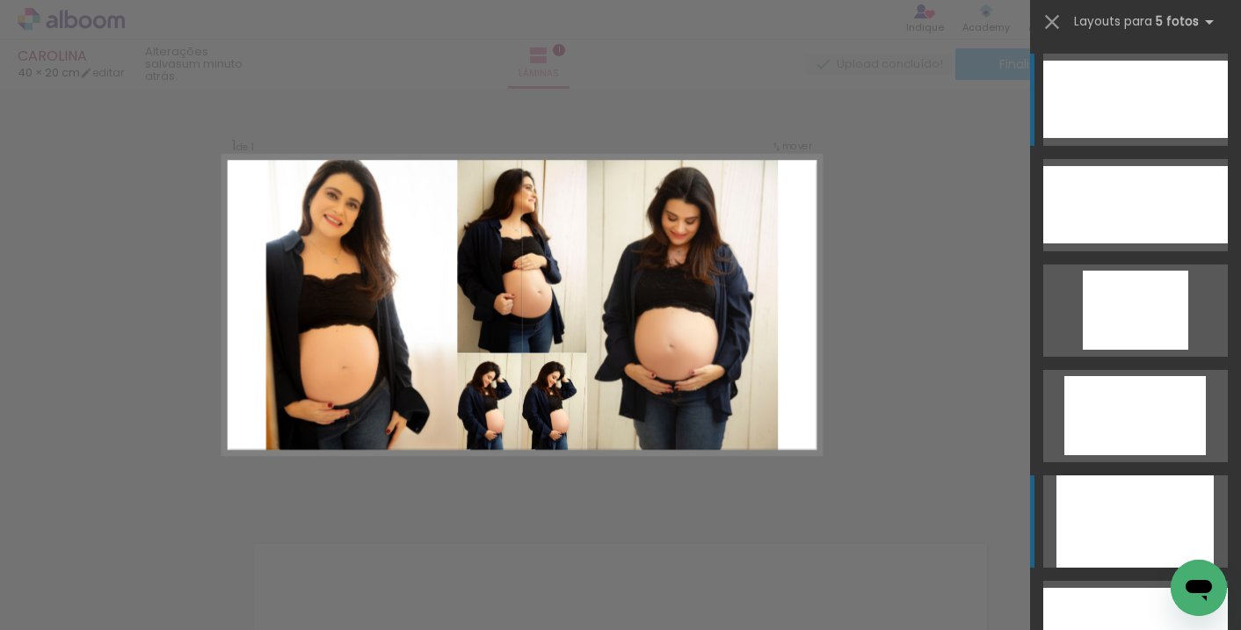
click at [1131, 527] on div at bounding box center [1134, 506] width 41 height 62
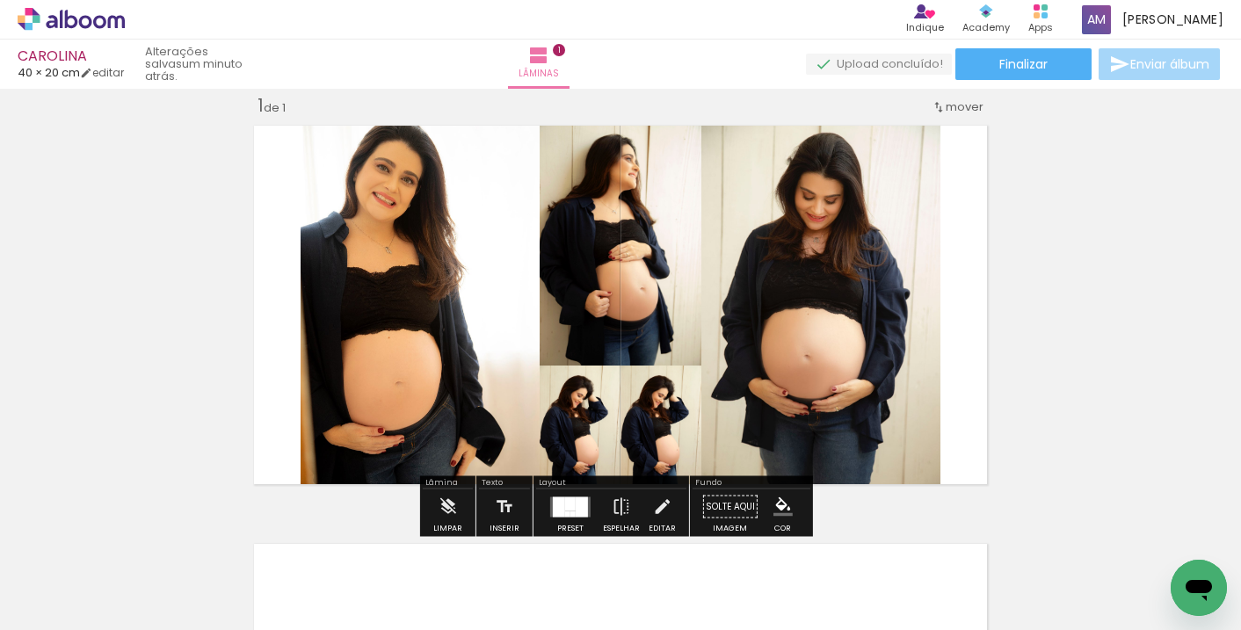
click at [565, 505] on div at bounding box center [570, 504] width 11 height 14
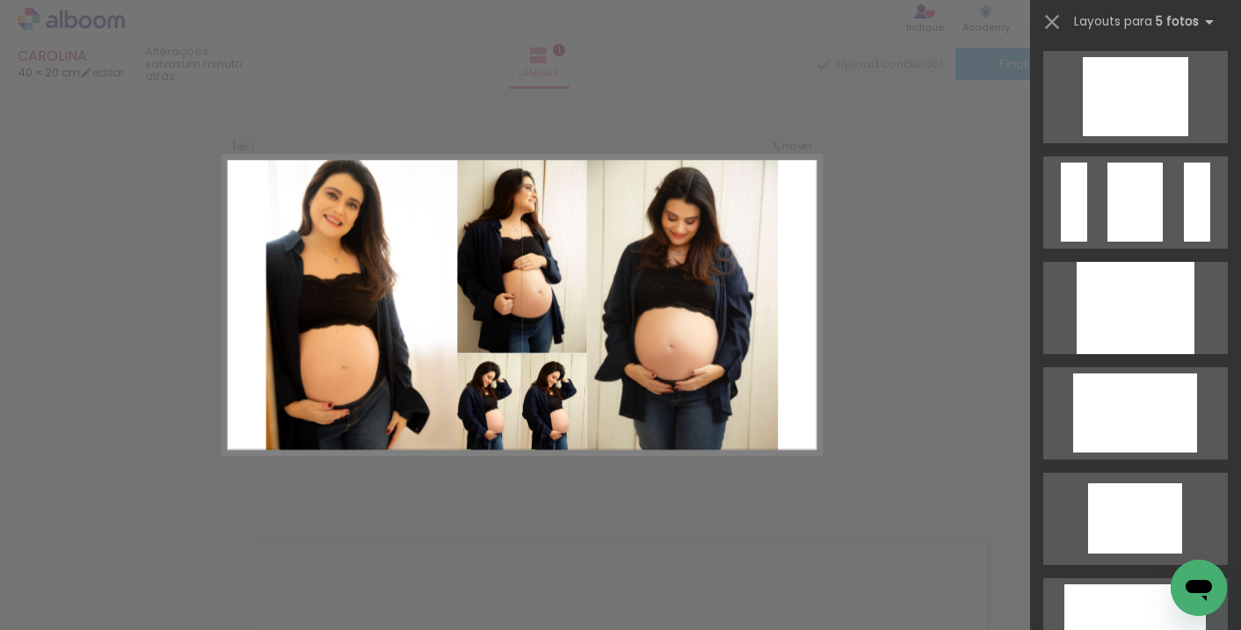
scroll to position [1491, 0]
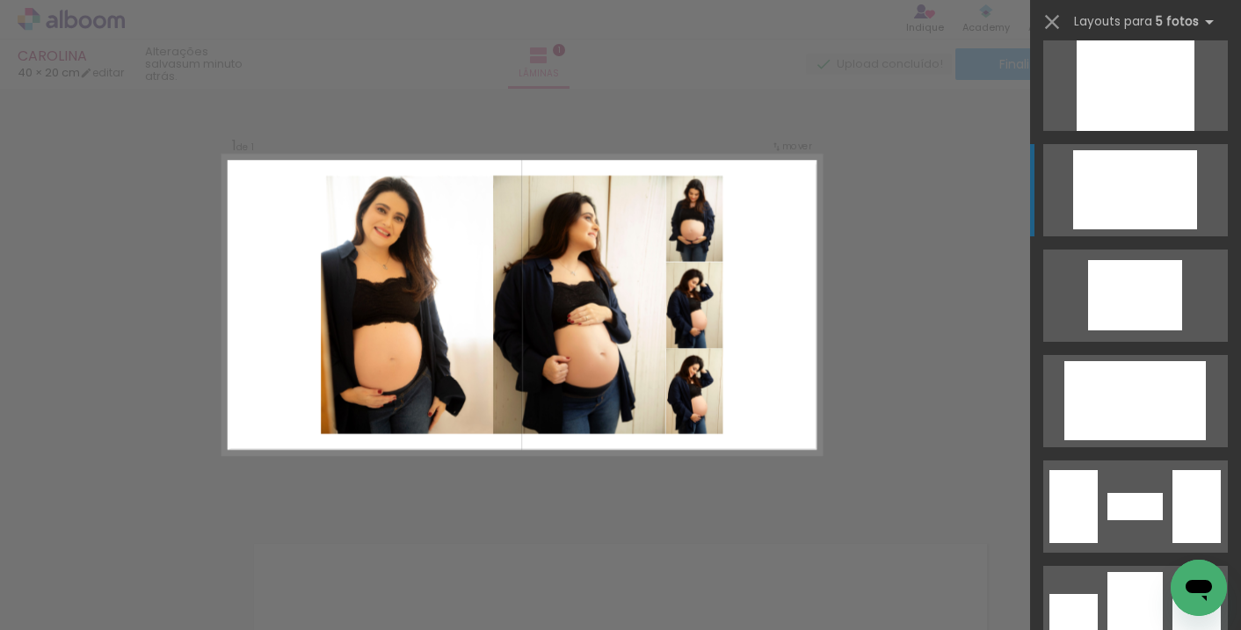
click at [1126, 165] on div at bounding box center [1153, 189] width 54 height 79
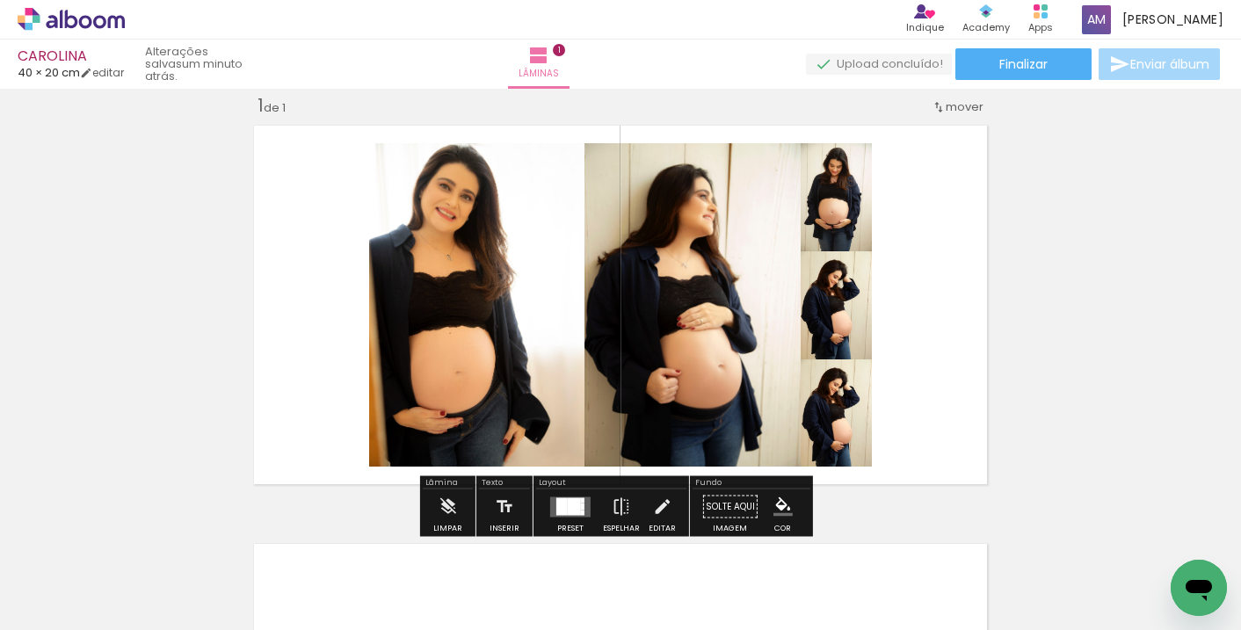
click at [558, 497] on div at bounding box center [561, 506] width 11 height 18
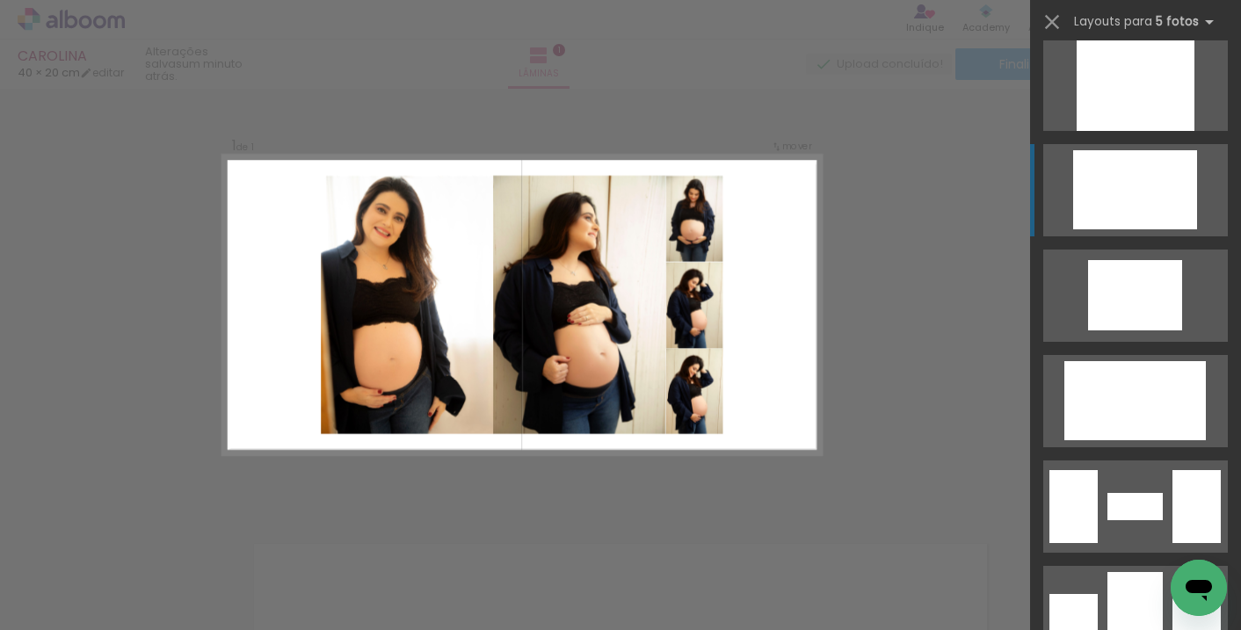
scroll to position [1582, 0]
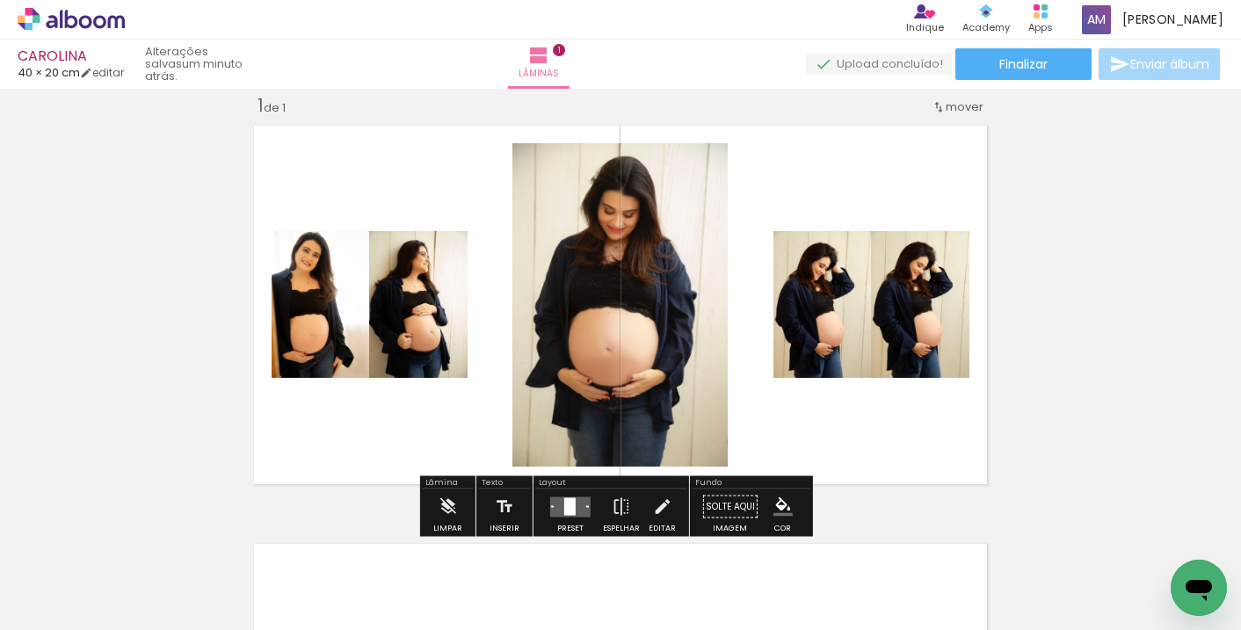
click at [548, 479] on div "Layout" at bounding box center [611, 484] width 150 height 11
click at [550, 504] on quentale-layouter at bounding box center [570, 507] width 40 height 20
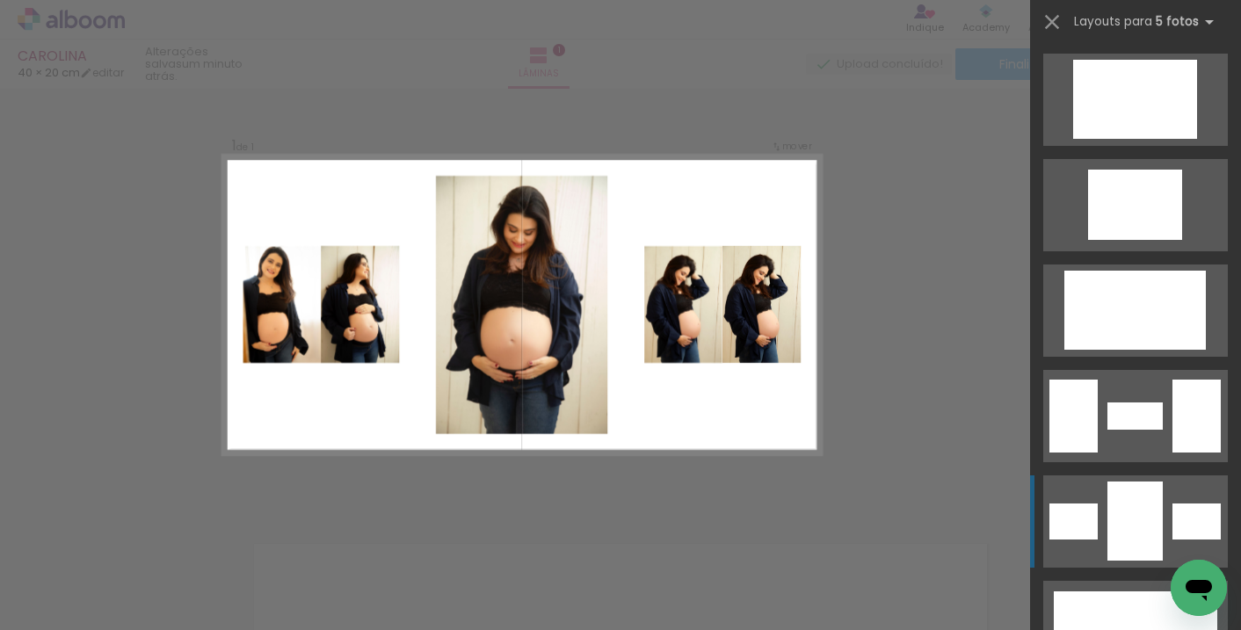
scroll to position [1898, 0]
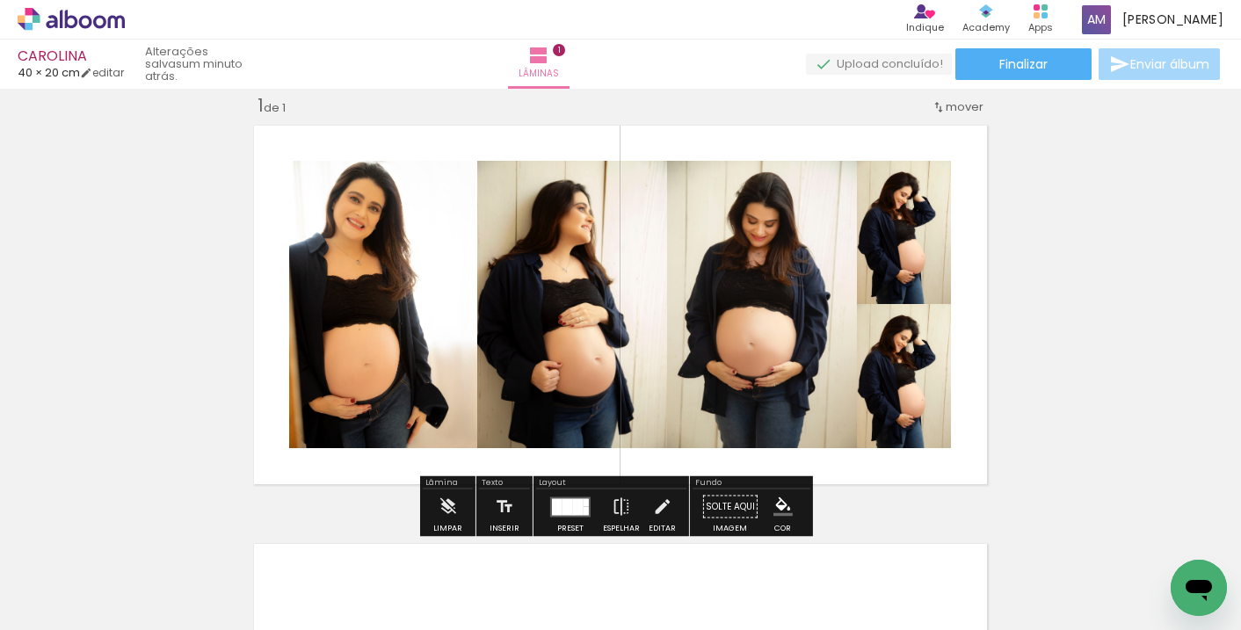
click at [573, 508] on div at bounding box center [578, 506] width 11 height 17
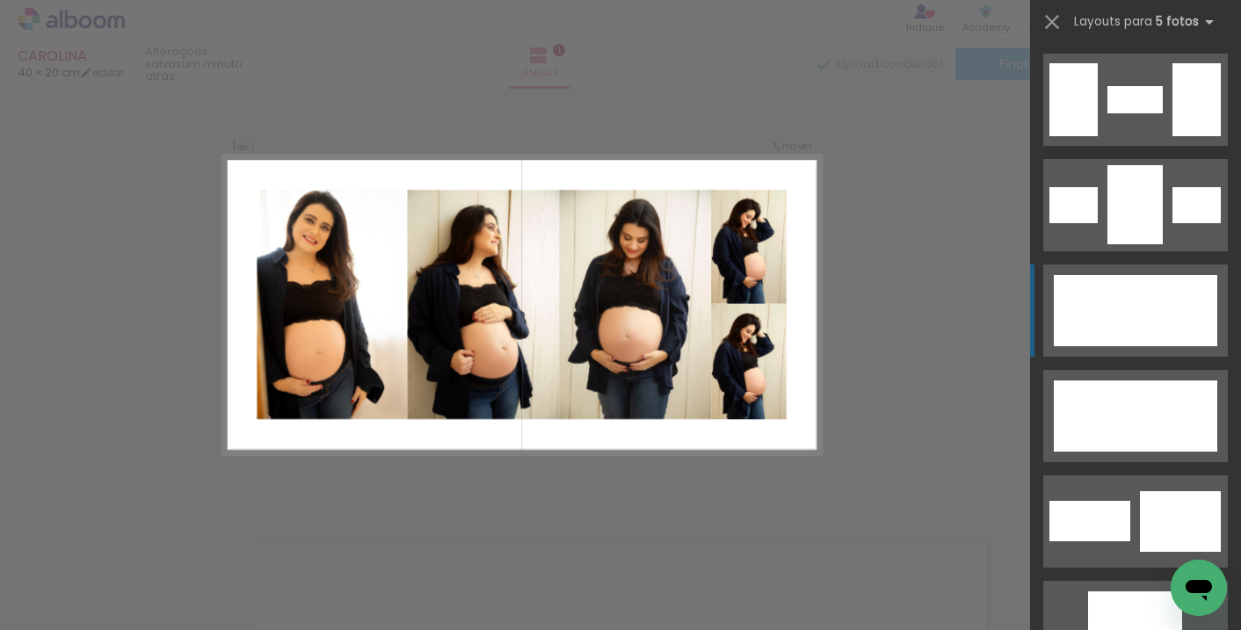
scroll to position [2109, 0]
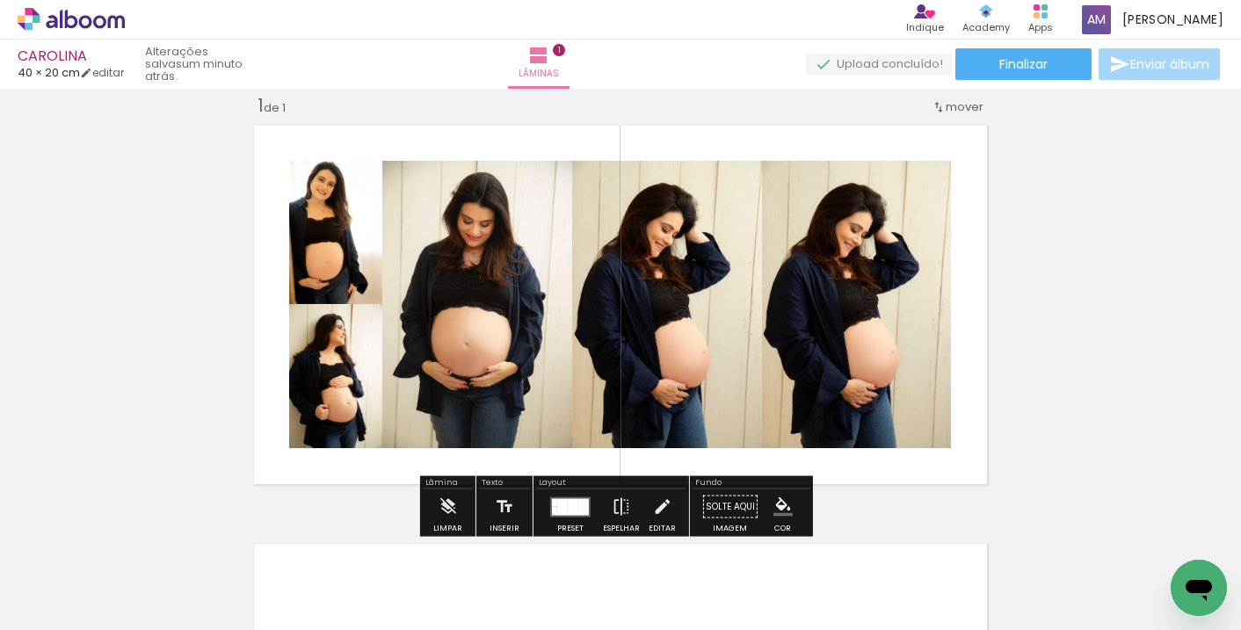
click at [552, 511] on div at bounding box center [554, 510] width 5 height 9
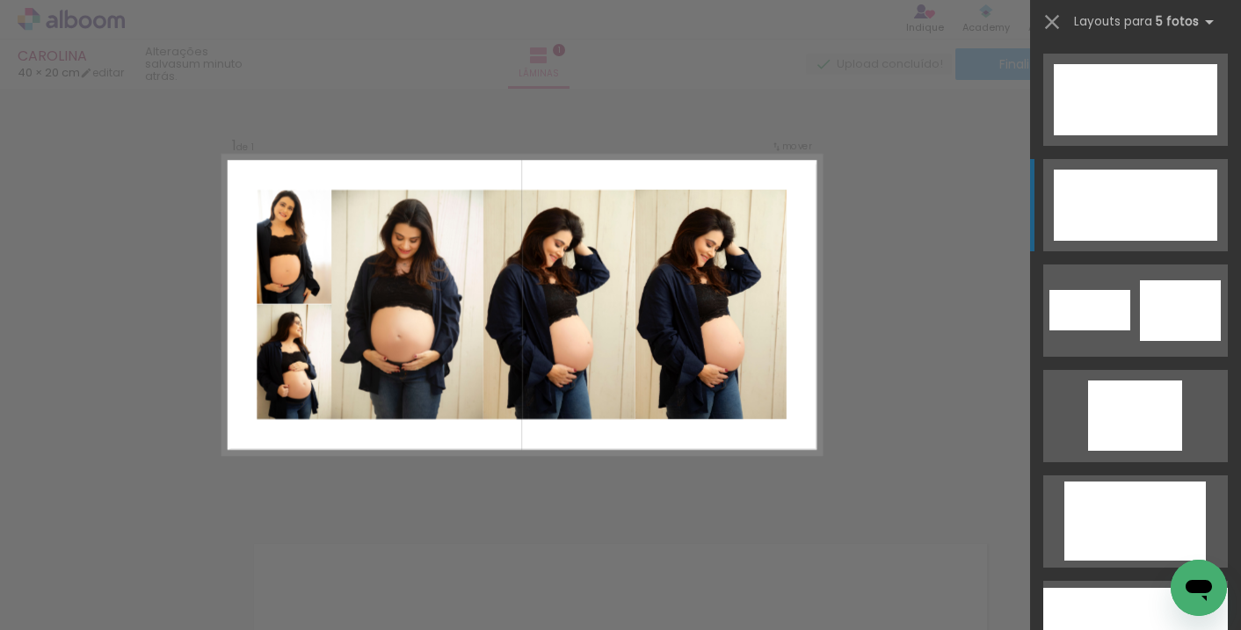
scroll to position [2214, 0]
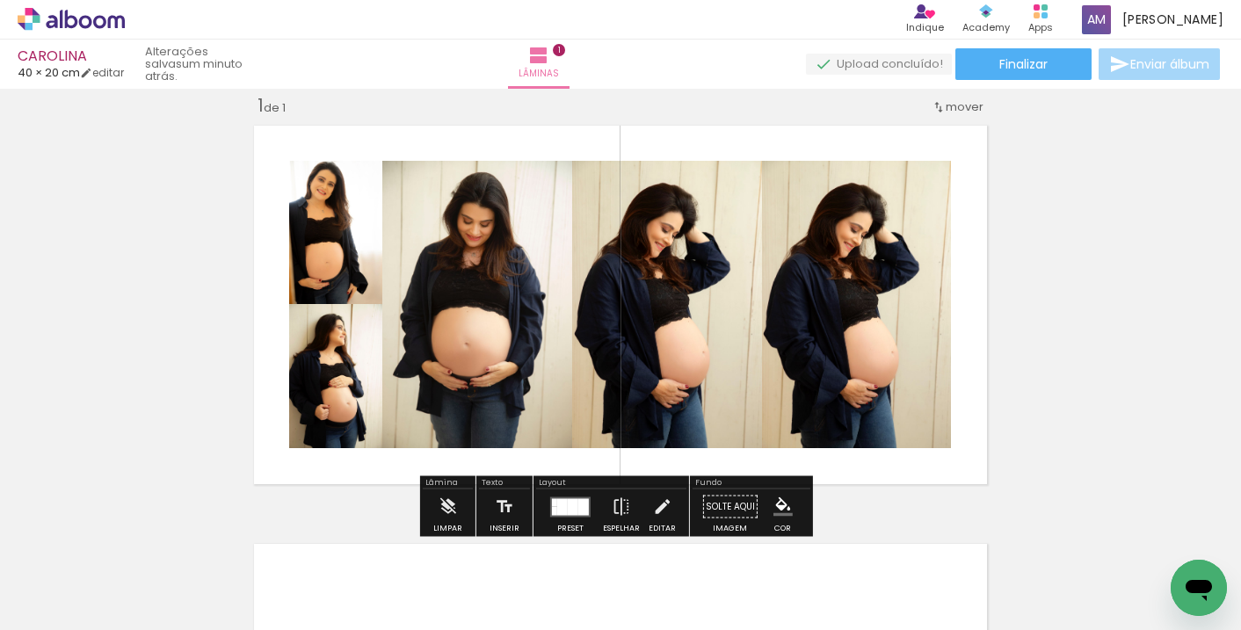
click at [568, 496] on div at bounding box center [570, 506] width 47 height 35
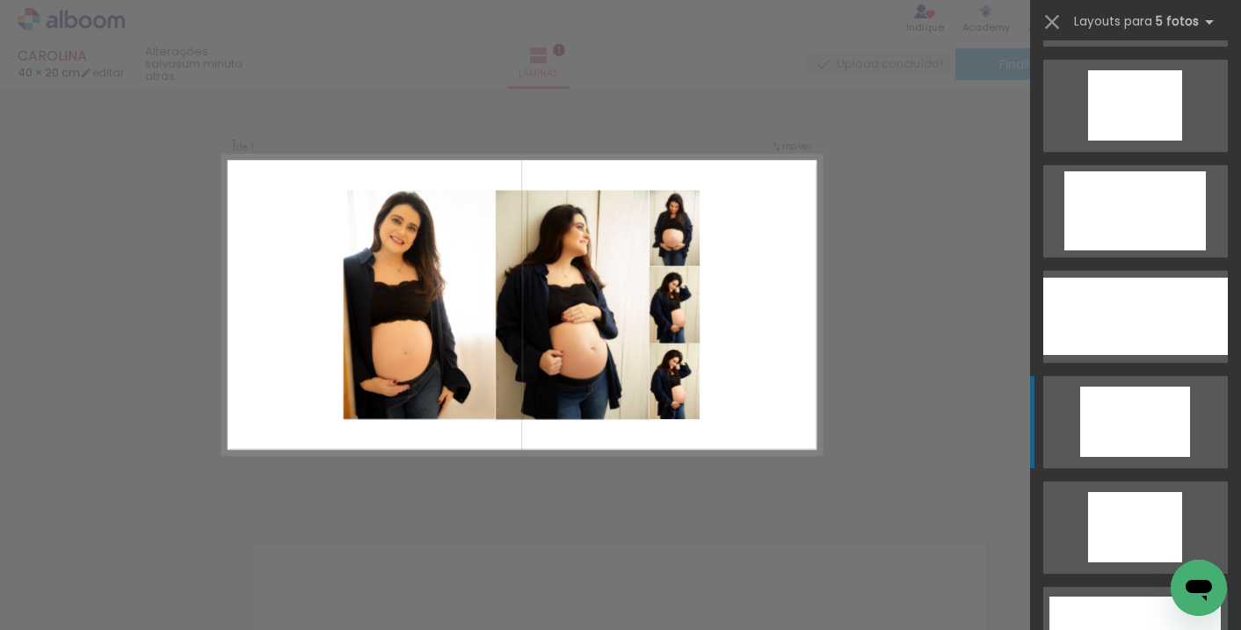
scroll to position [2423, 0]
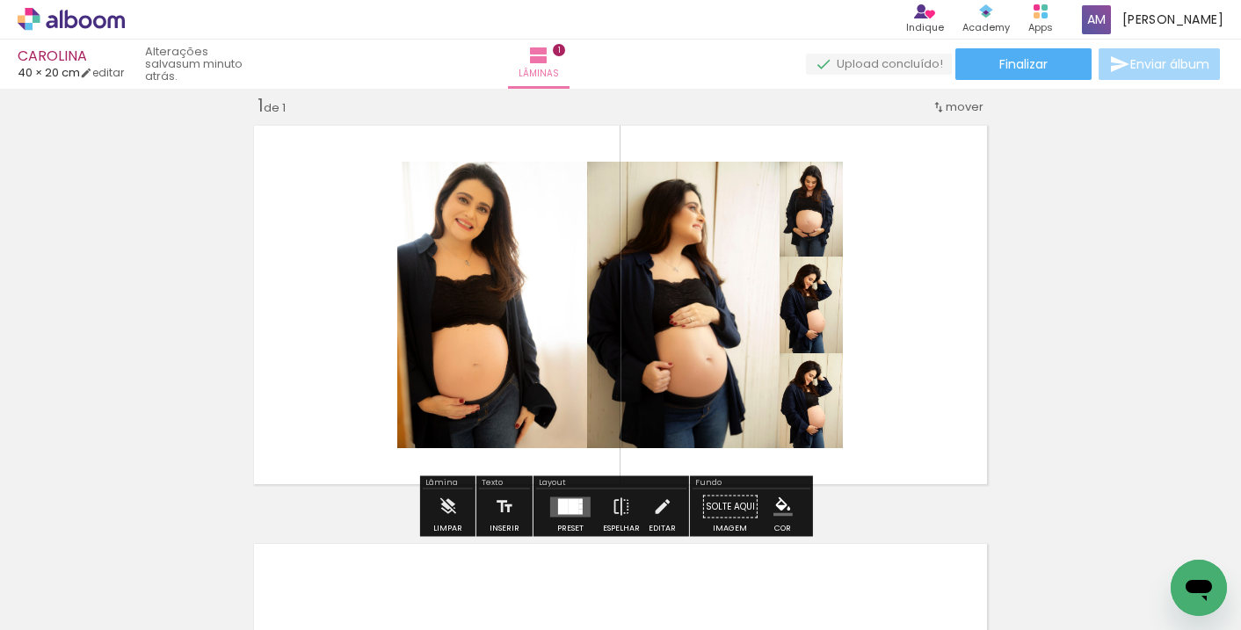
click at [569, 506] on div at bounding box center [574, 506] width 11 height 16
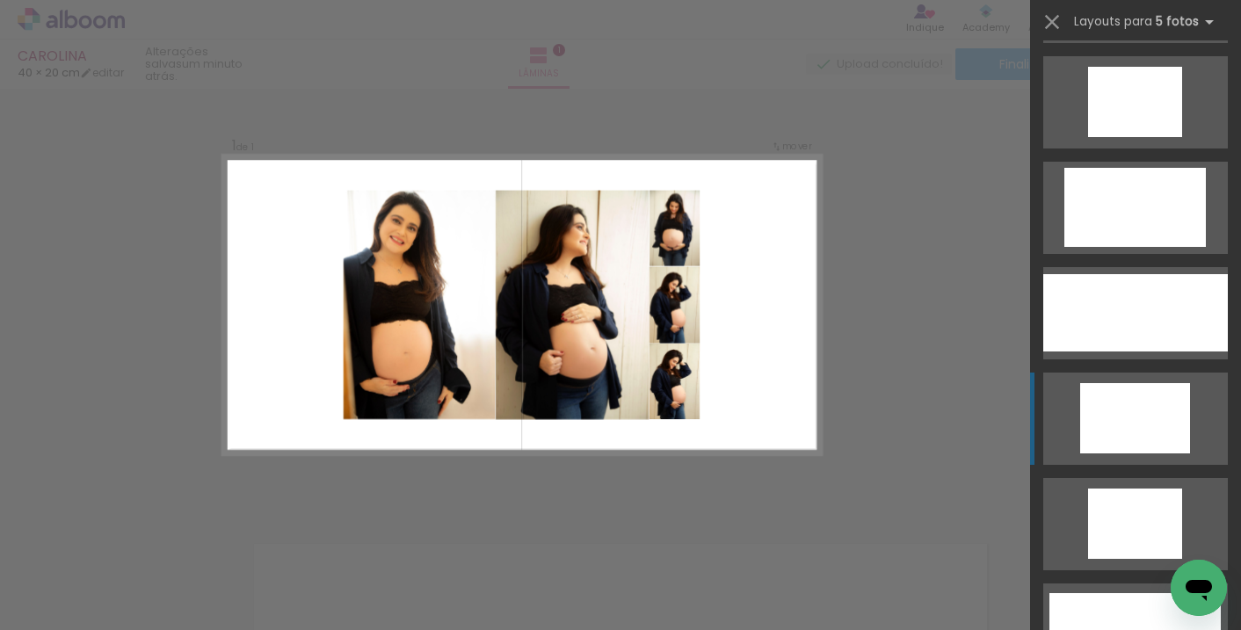
scroll to position [2742, 0]
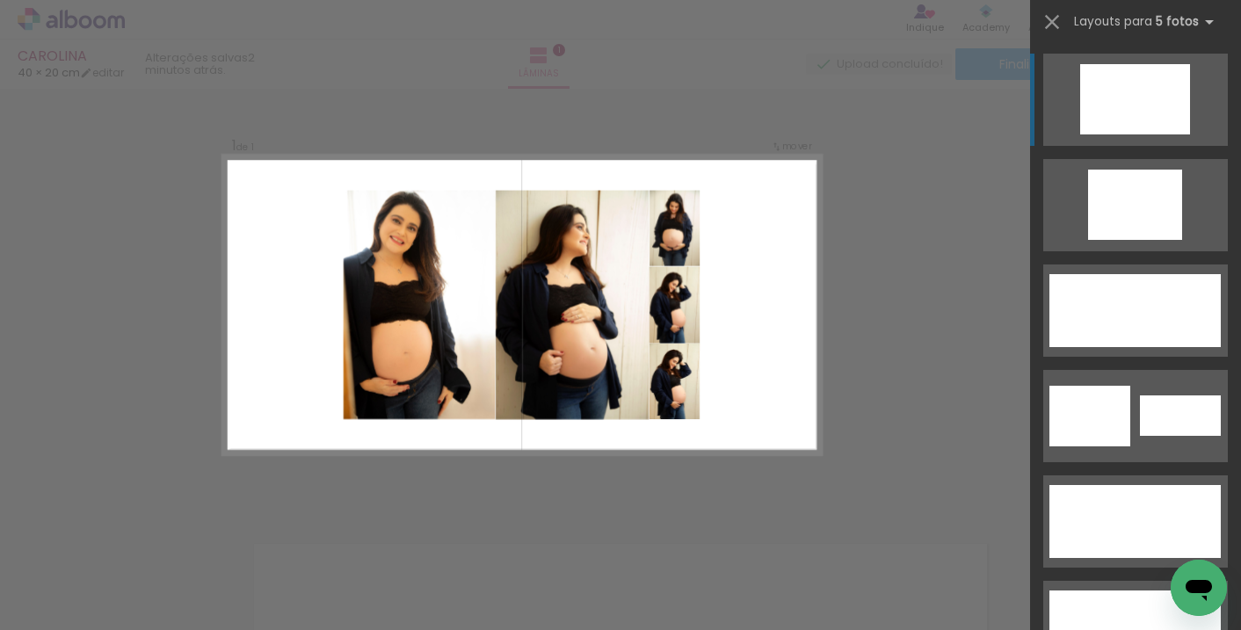
click at [373, 305] on quentale-photo at bounding box center [420, 305] width 152 height 229
drag, startPoint x: 403, startPoint y: 288, endPoint x: 399, endPoint y: 298, distance: 10.6
click at [202, 565] on div at bounding box center [175, 571] width 53 height 79
drag, startPoint x: 476, startPoint y: 583, endPoint x: 482, endPoint y: 571, distance: 13.0
click at [482, 571] on div at bounding box center [471, 570] width 58 height 87
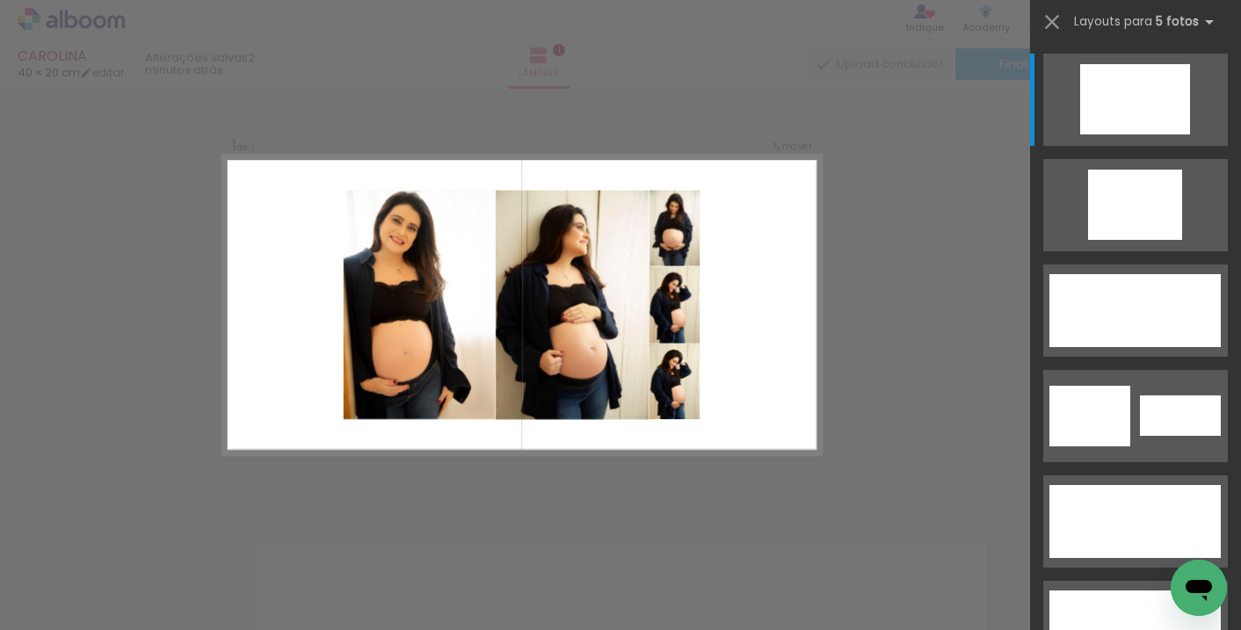
click at [202, 573] on div at bounding box center [175, 571] width 53 height 79
click at [202, 583] on div at bounding box center [175, 571] width 53 height 79
click at [663, 312] on quentale-photo at bounding box center [674, 304] width 51 height 77
drag, startPoint x: 474, startPoint y: 552, endPoint x: 192, endPoint y: 585, distance: 284.1
click at [0, 0] on slot at bounding box center [0, 0] width 0 height 0
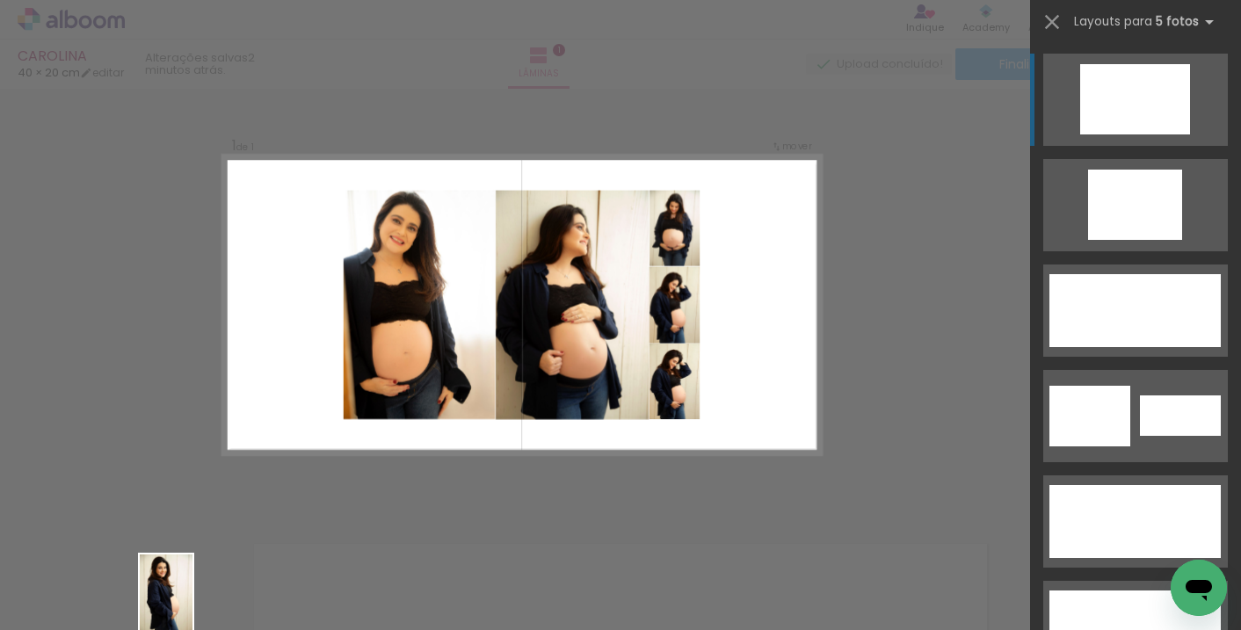
drag, startPoint x: 482, startPoint y: 585, endPoint x: 193, endPoint y: 606, distance: 289.9
click at [0, 0] on slot at bounding box center [0, 0] width 0 height 0
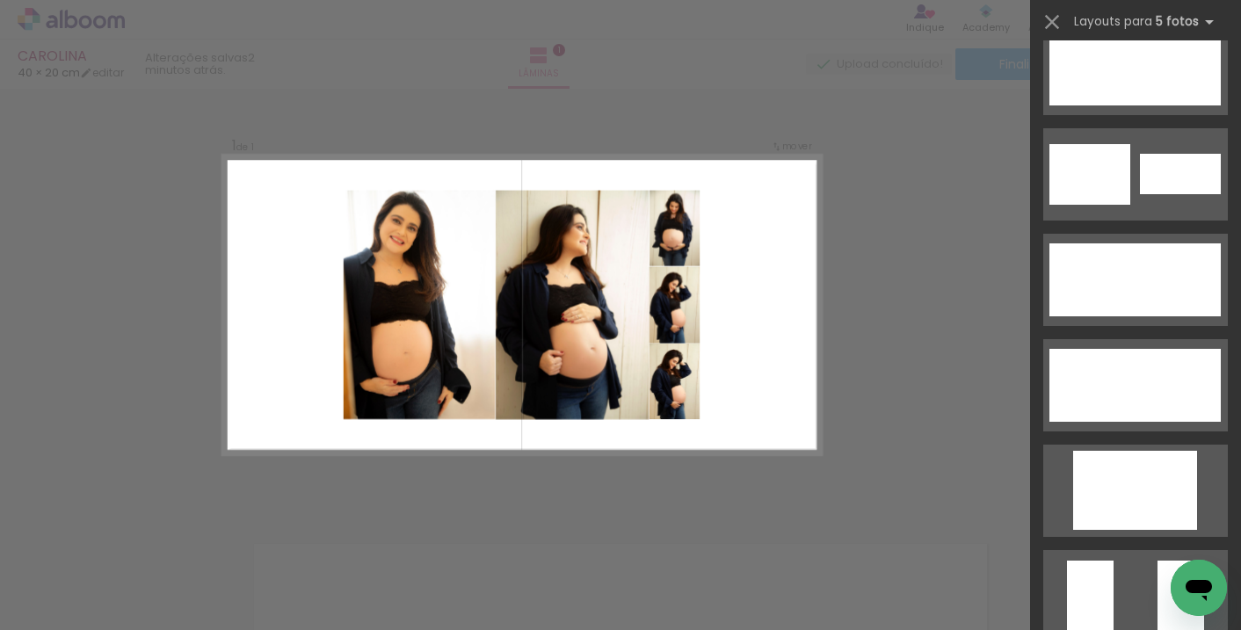
scroll to position [3281, 0]
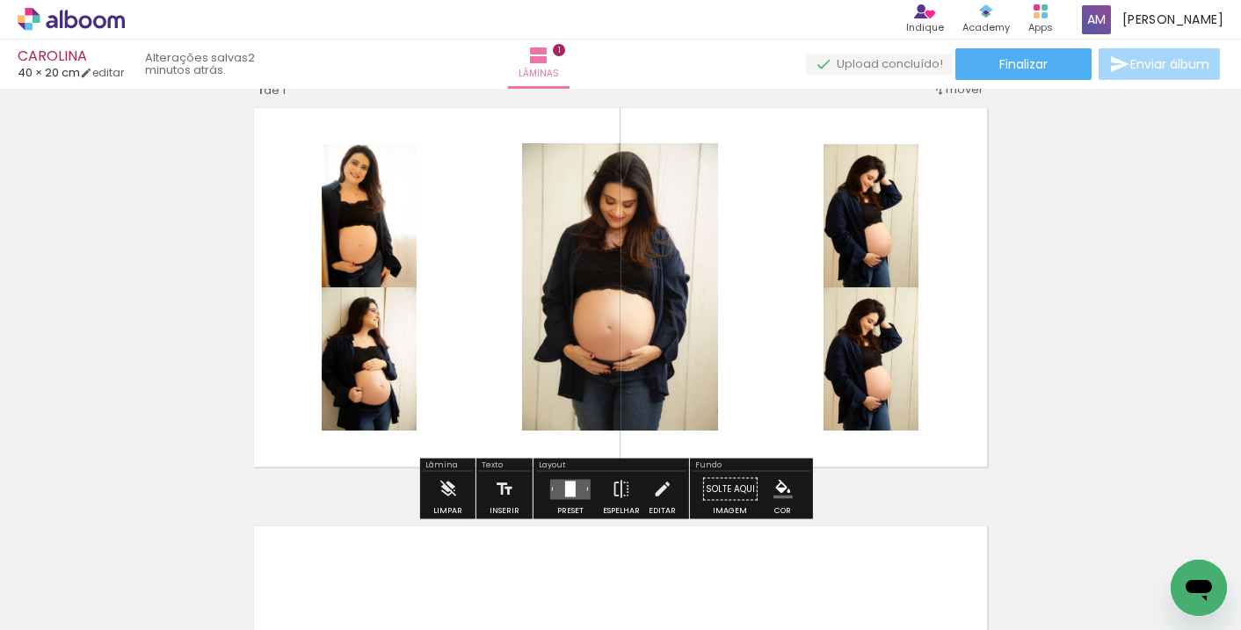
scroll to position [43, 0]
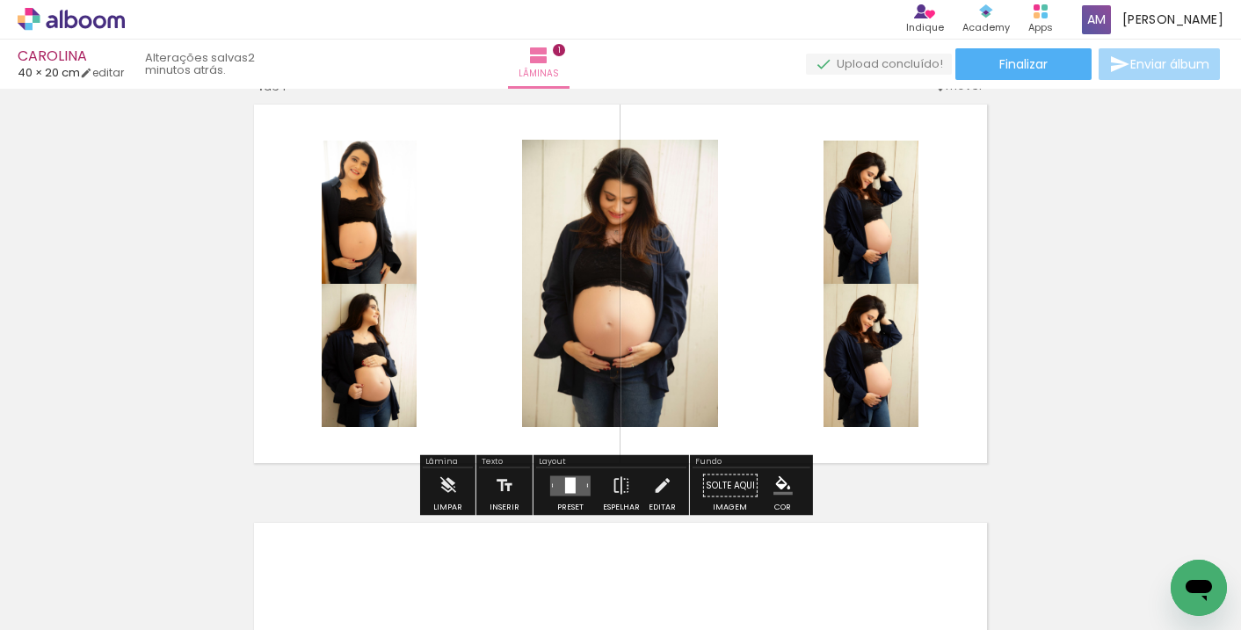
click at [566, 487] on div at bounding box center [570, 485] width 11 height 16
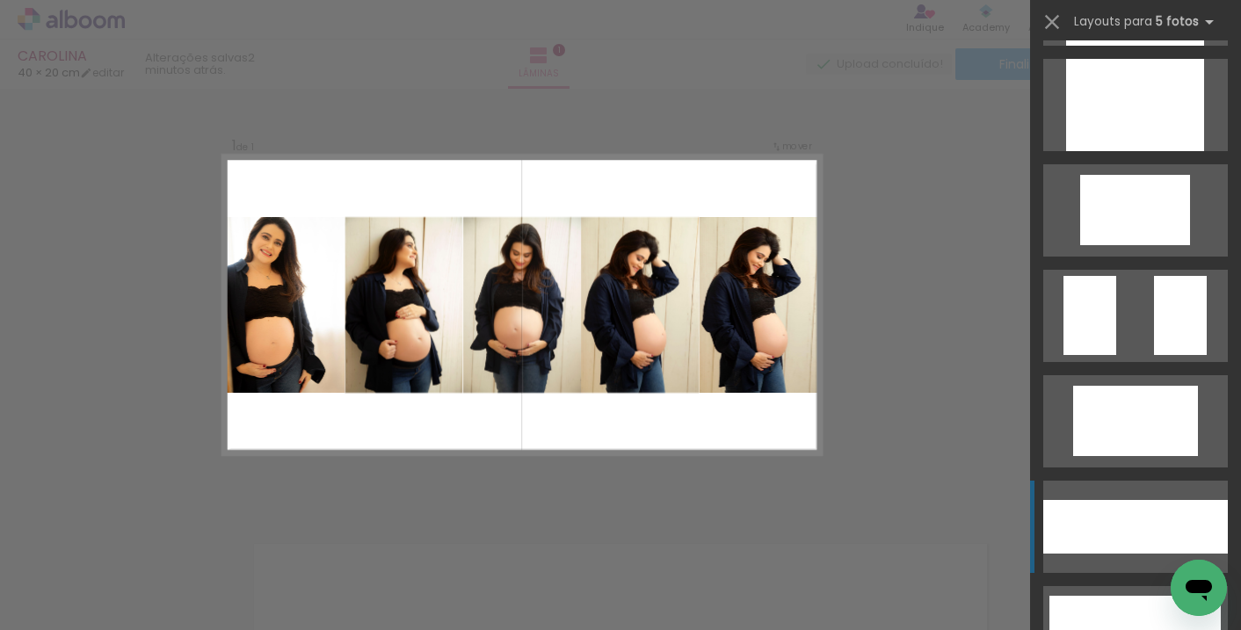
scroll to position [4114, 0]
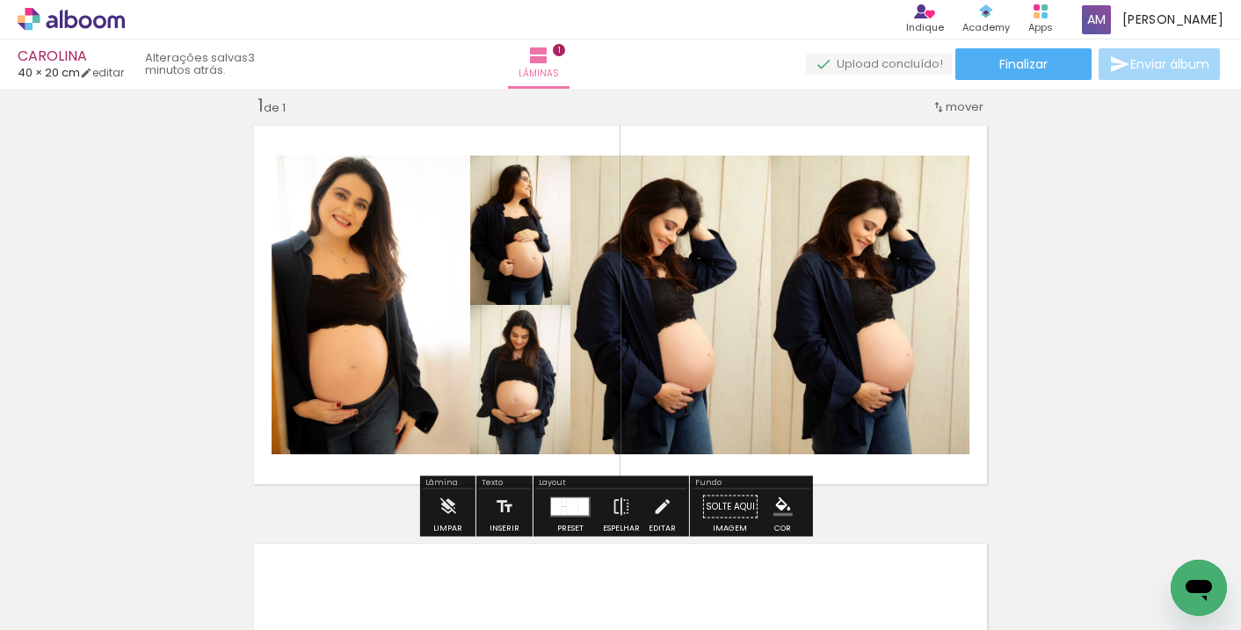
click at [21, 605] on iron-icon at bounding box center [25, 606] width 21 height 21
click at [0, 0] on input "file" at bounding box center [0, 0] width 0 height 0
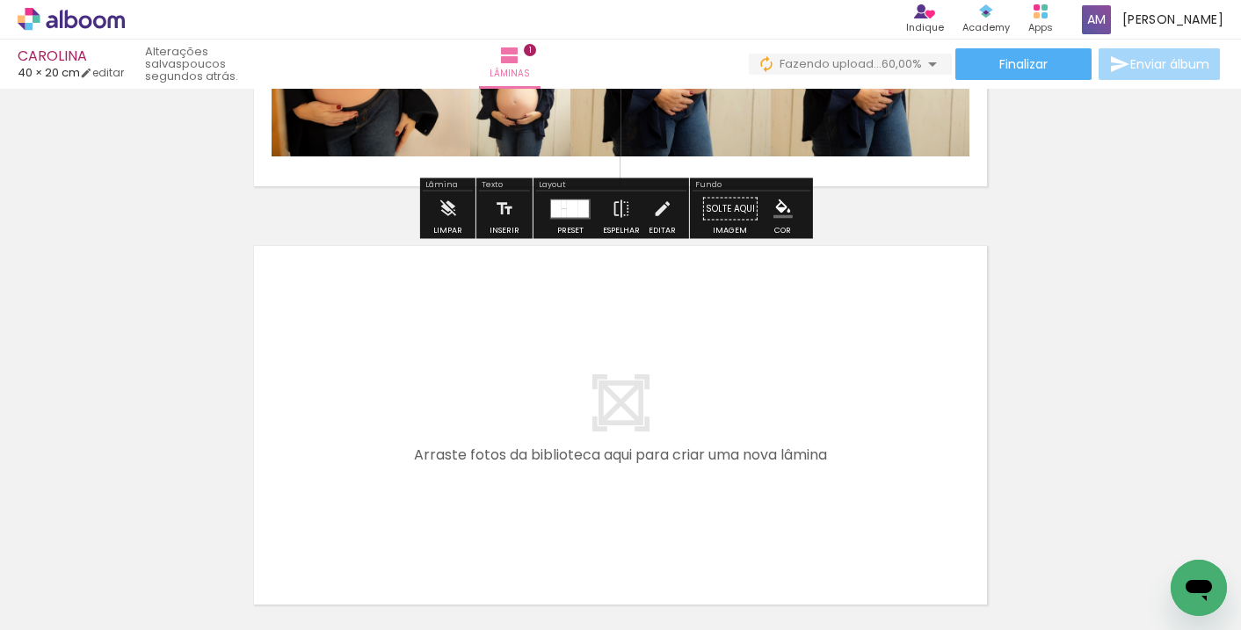
scroll to position [0, 0]
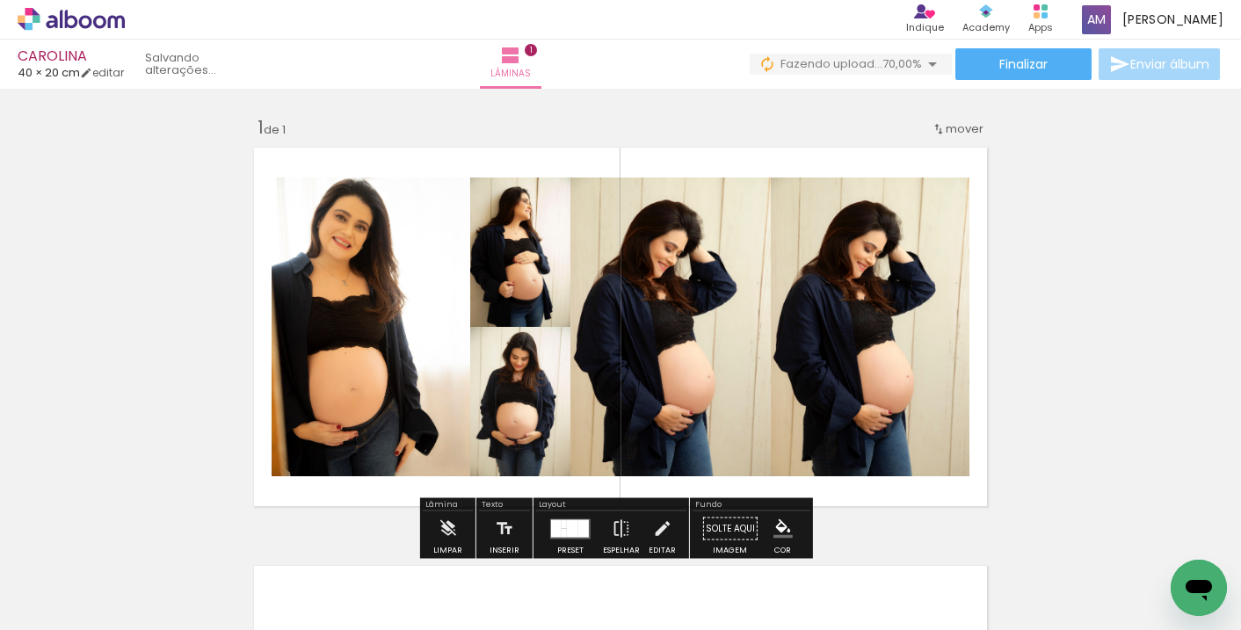
click at [804, 262] on quentale-photo at bounding box center [870, 327] width 199 height 299
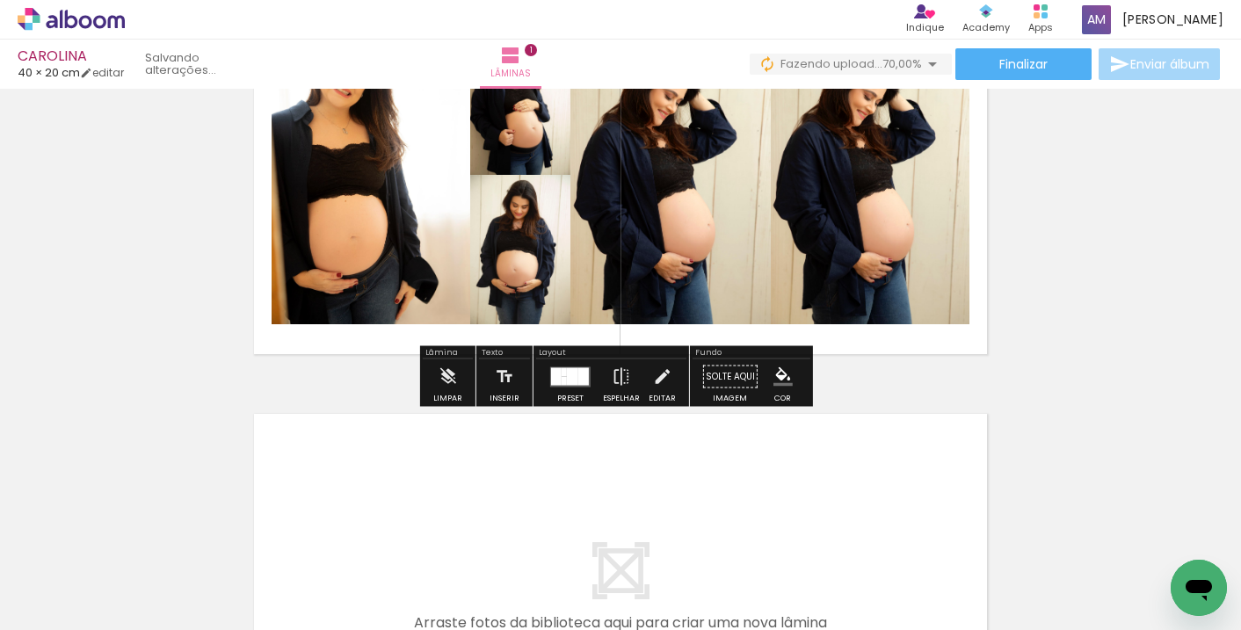
scroll to position [273, 0]
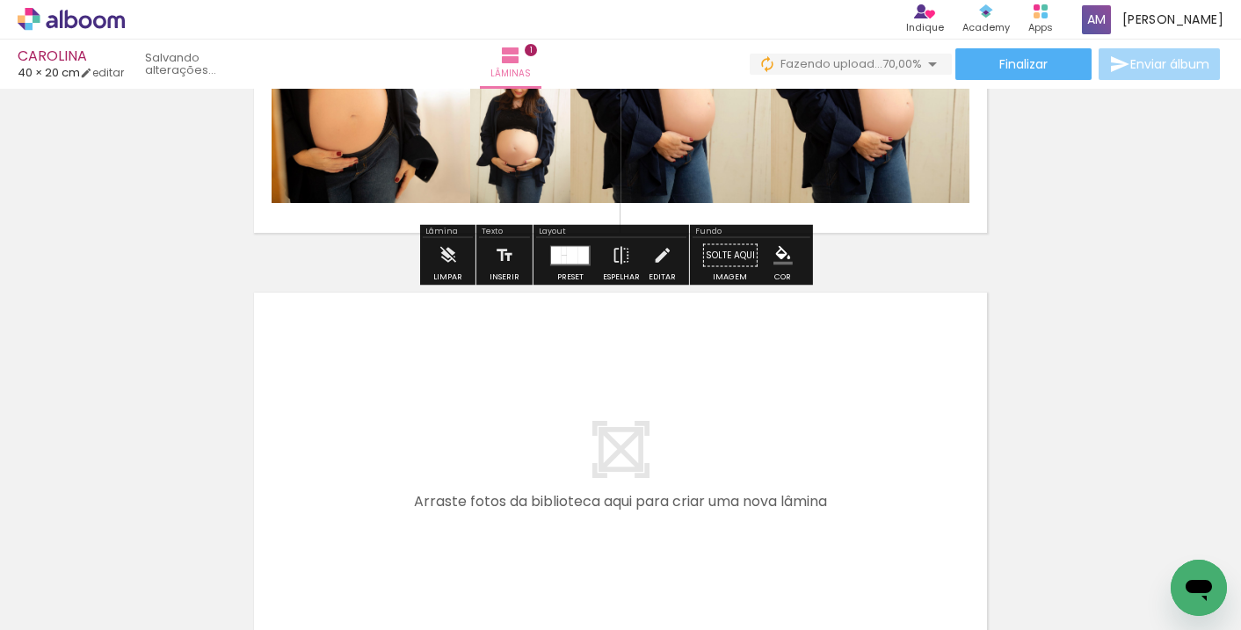
click at [562, 257] on div at bounding box center [564, 259] width 5 height 9
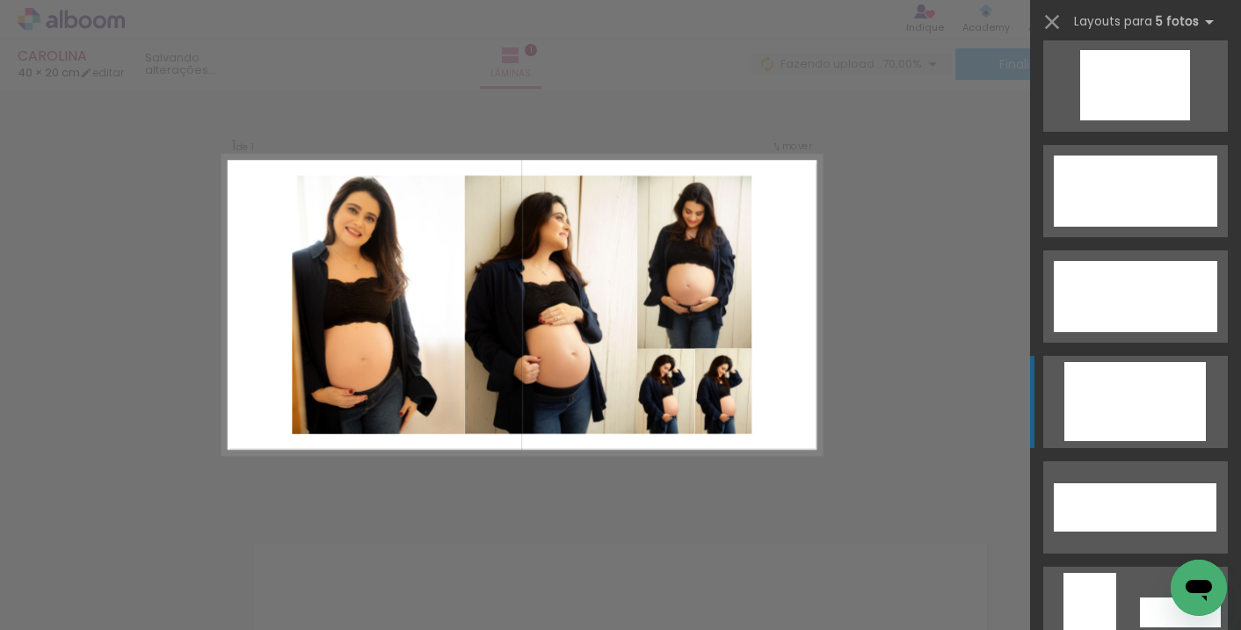
scroll to position [5267, 0]
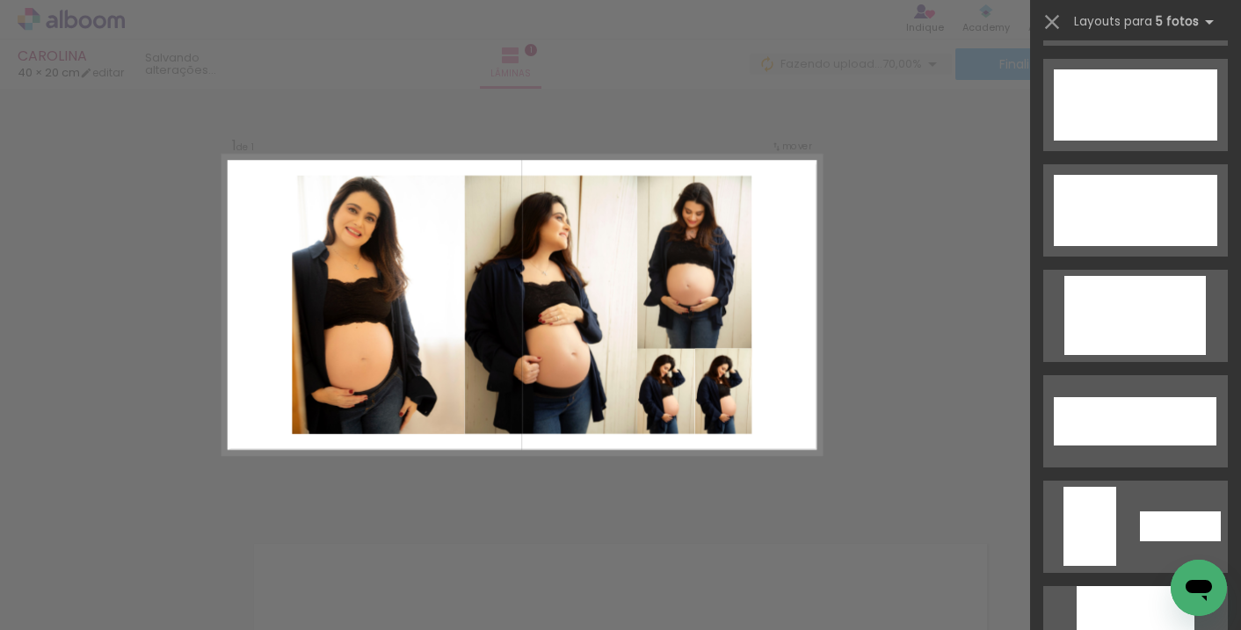
click at [695, 394] on quentale-photo at bounding box center [723, 392] width 57 height 86
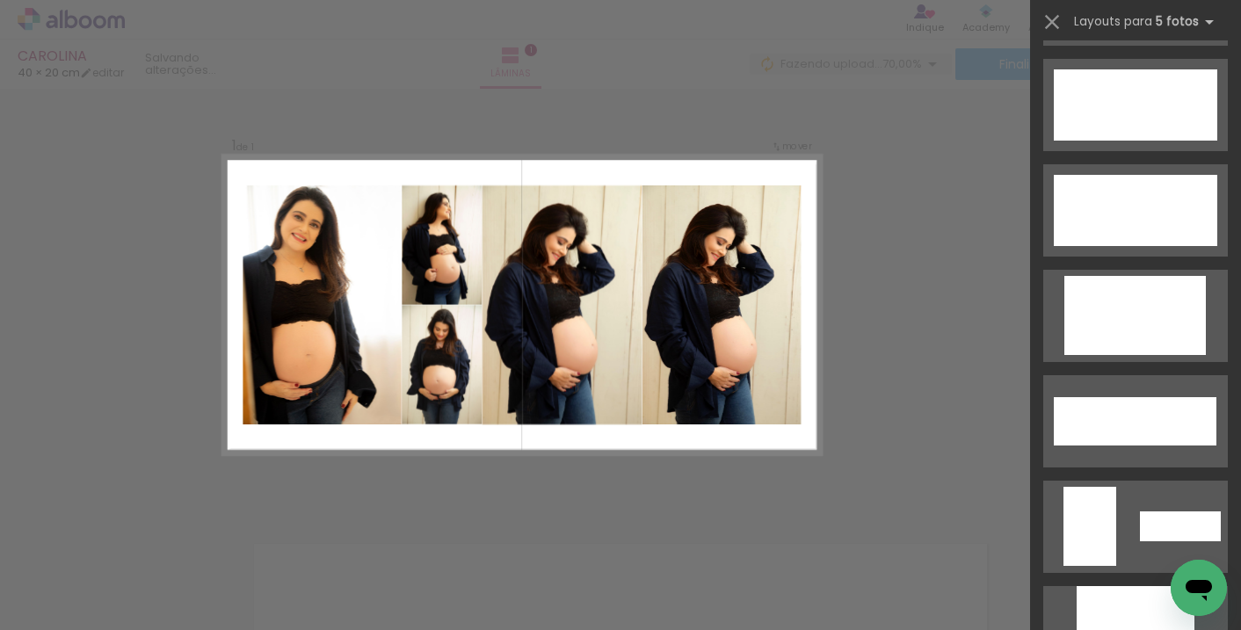
scroll to position [4640, 0]
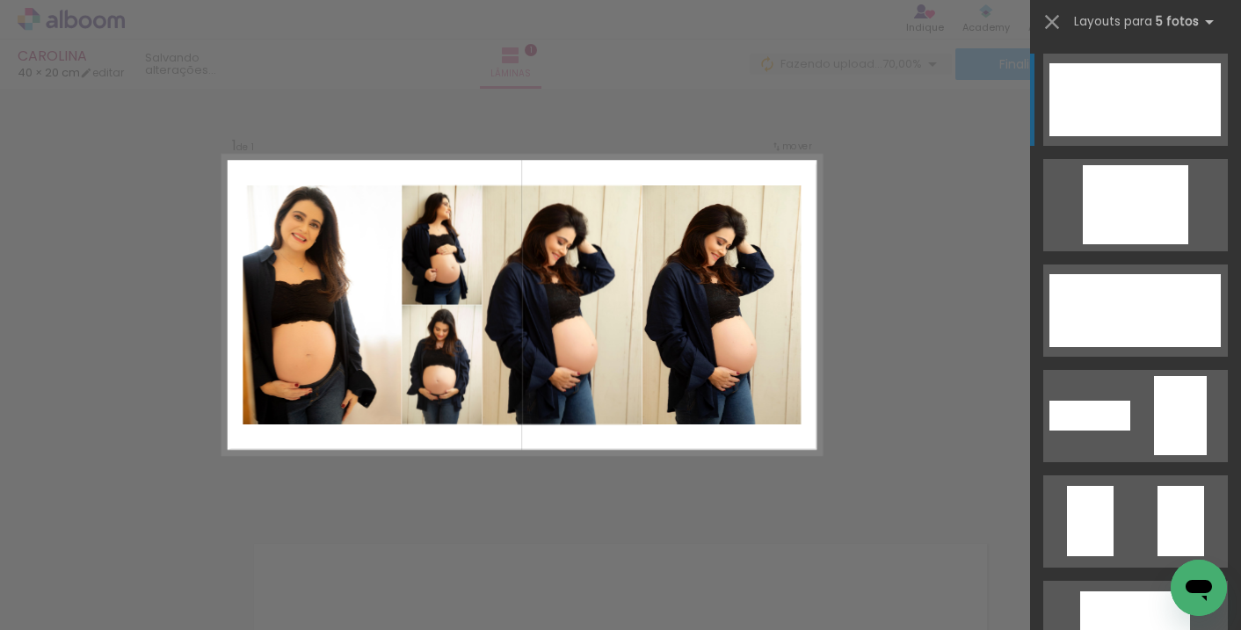
click at [701, 290] on quentale-photo at bounding box center [721, 304] width 159 height 239
click at [147, 535] on iron-icon at bounding box center [137, 535] width 18 height 18
click at [0, 0] on span "Excluir" at bounding box center [0, 0] width 0 height 0
click at [147, 538] on iron-icon at bounding box center [137, 535] width 18 height 18
click at [204, 574] on iron-image at bounding box center [176, 571] width 56 height 83
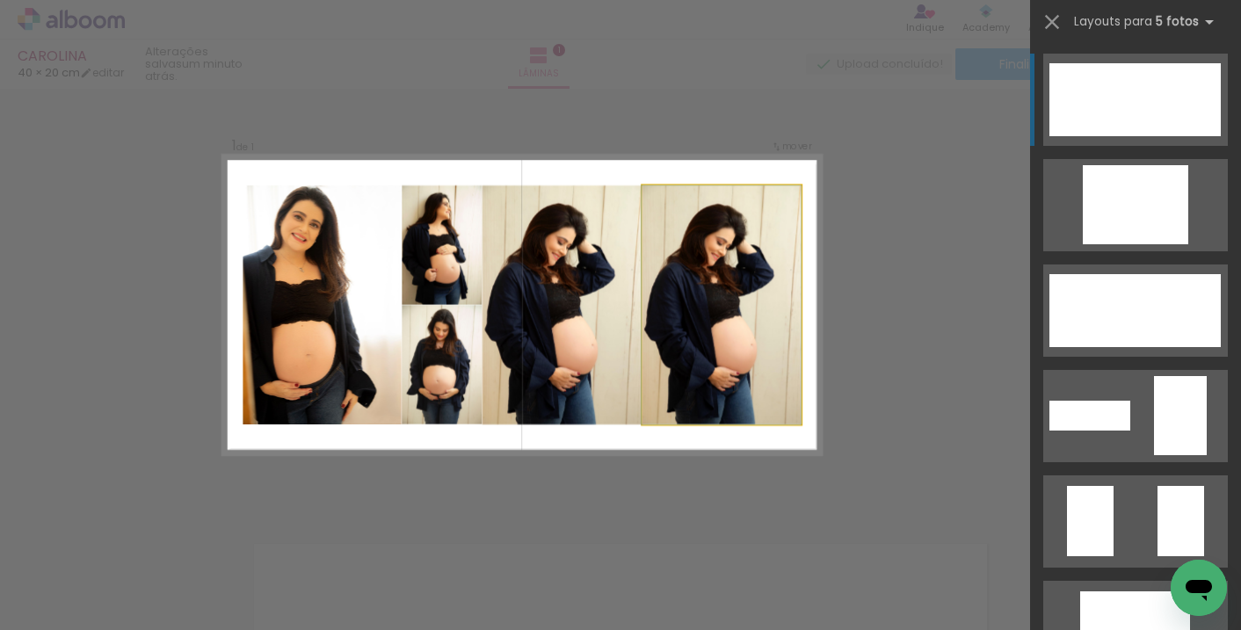
click at [694, 279] on quentale-photo at bounding box center [721, 304] width 159 height 239
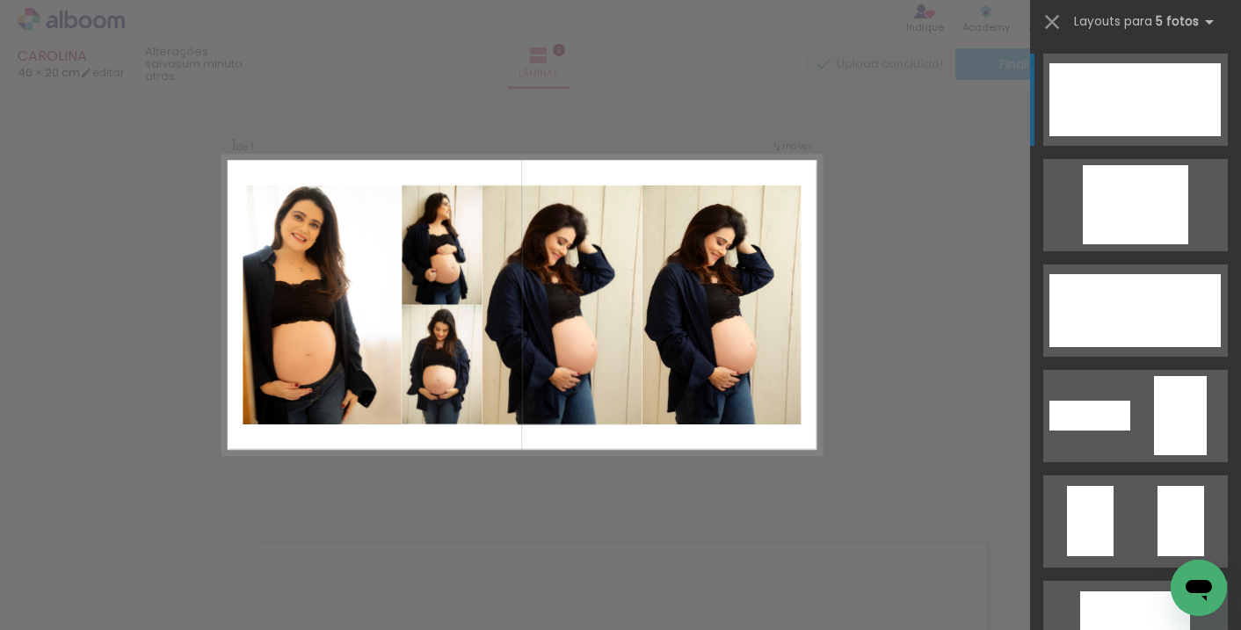
click at [692, 280] on quentale-photo at bounding box center [721, 304] width 159 height 239
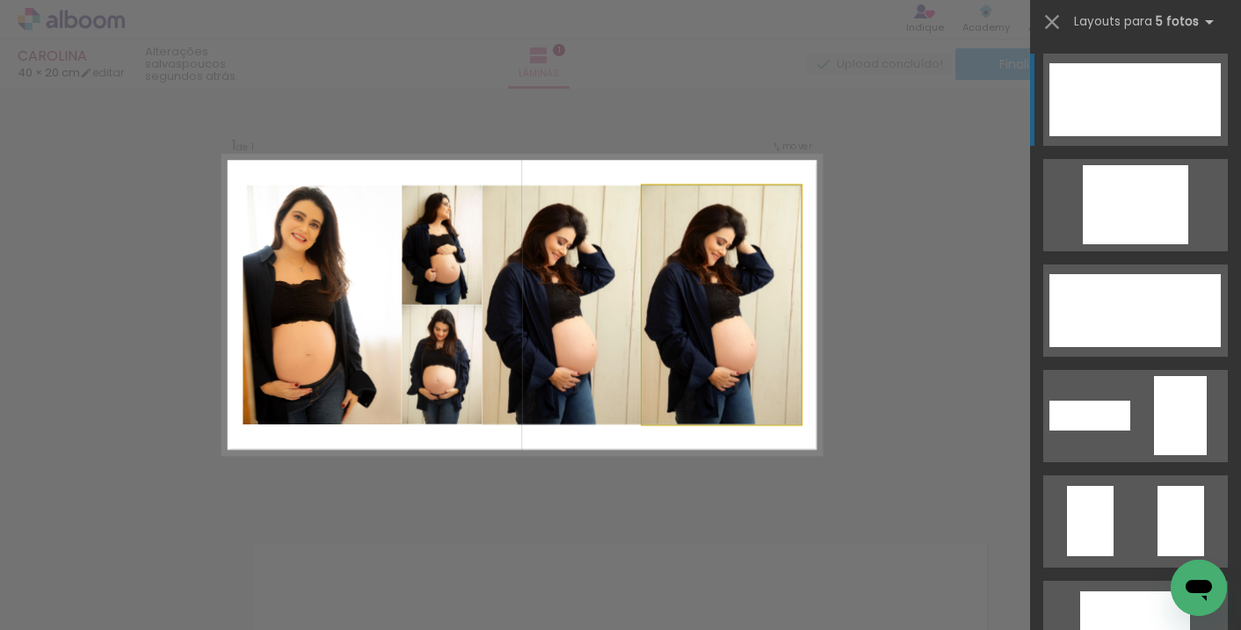
click at [692, 280] on quentale-photo at bounding box center [721, 304] width 159 height 239
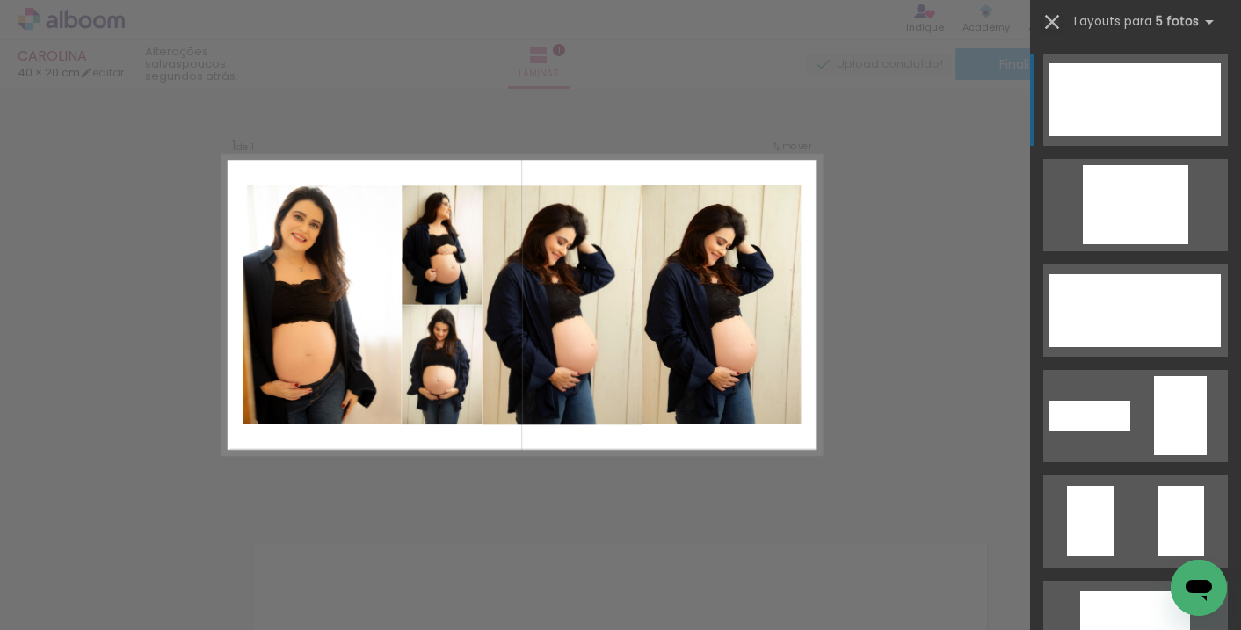
click at [1054, 25] on iron-icon at bounding box center [1052, 22] width 25 height 25
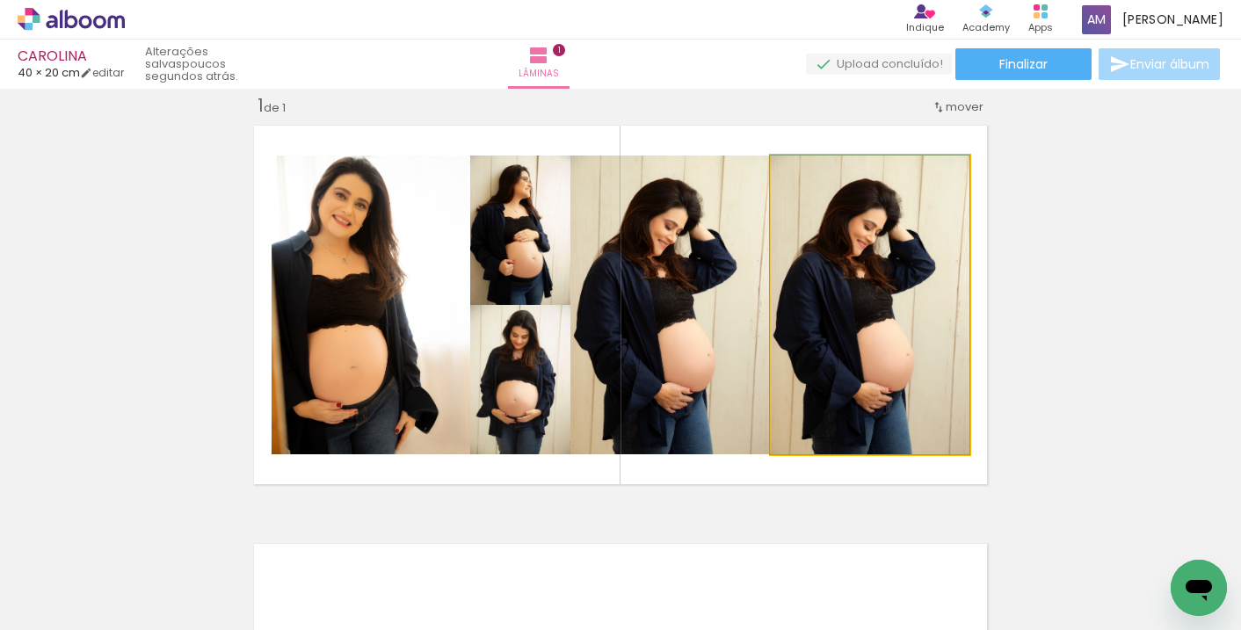
click at [833, 421] on quentale-photo at bounding box center [870, 305] width 199 height 299
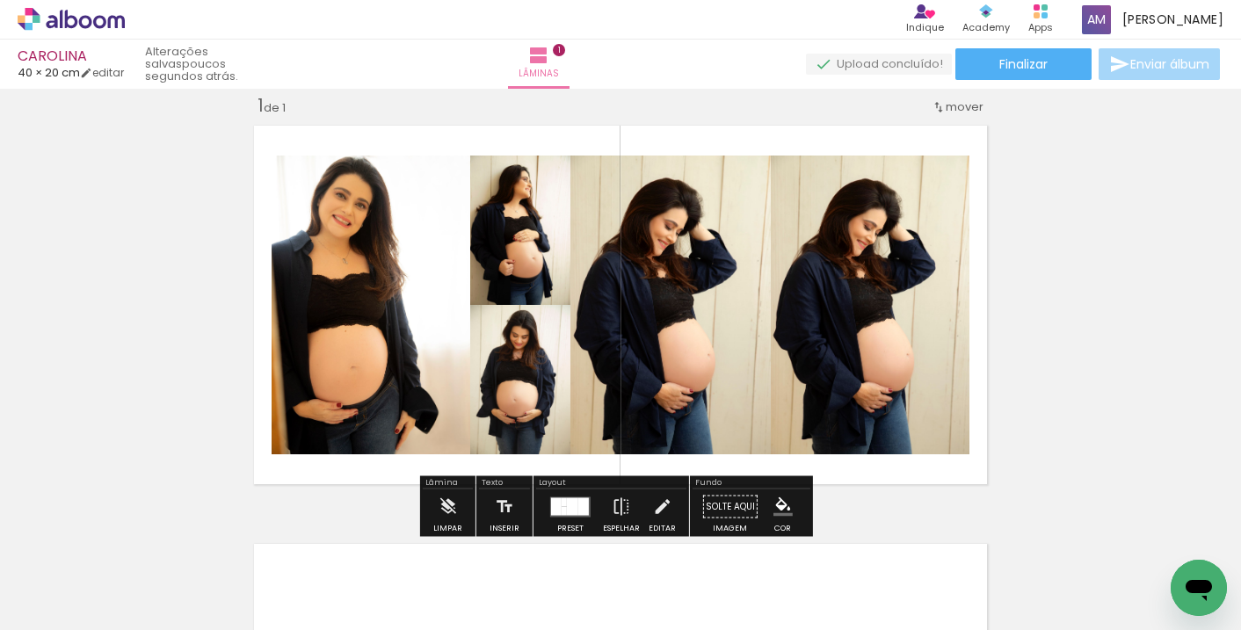
click at [881, 302] on quentale-photo at bounding box center [870, 305] width 199 height 299
click at [660, 313] on quentale-photo at bounding box center [670, 305] width 200 height 299
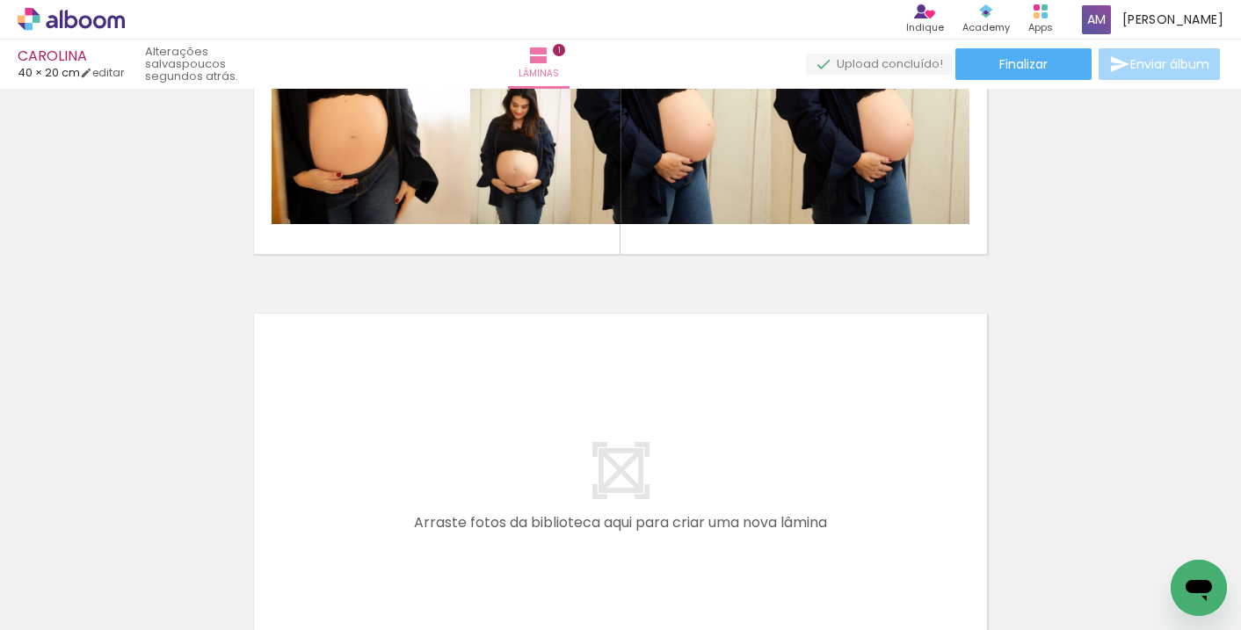
scroll to position [116, 0]
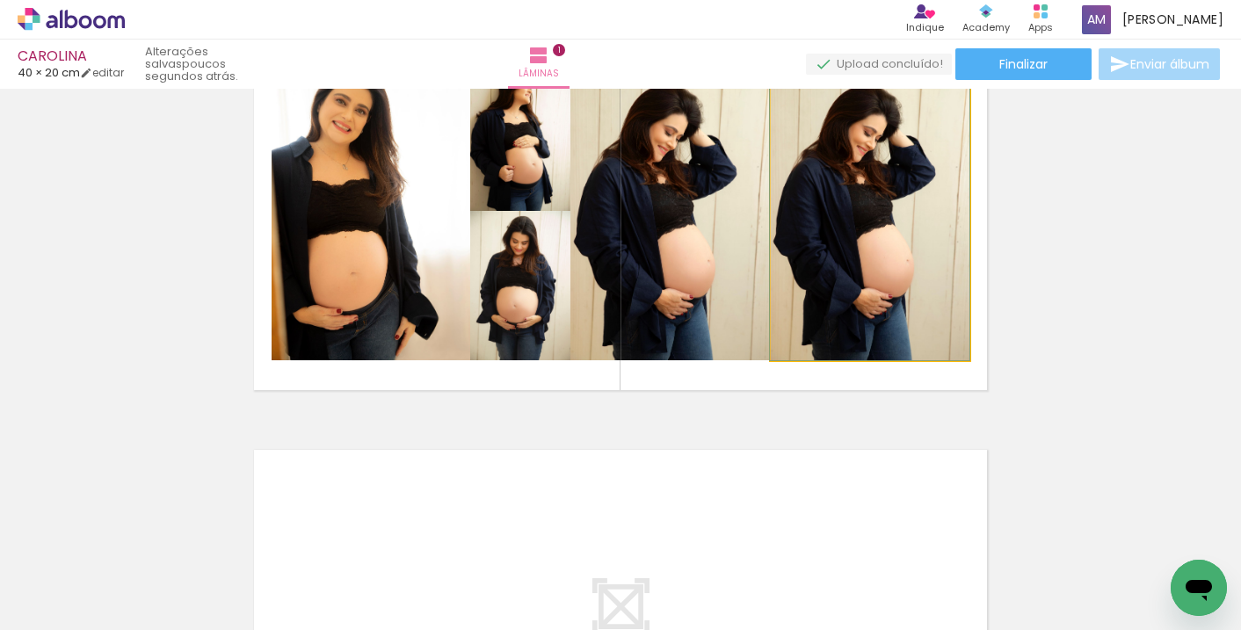
click at [881, 233] on quentale-photo at bounding box center [870, 211] width 199 height 299
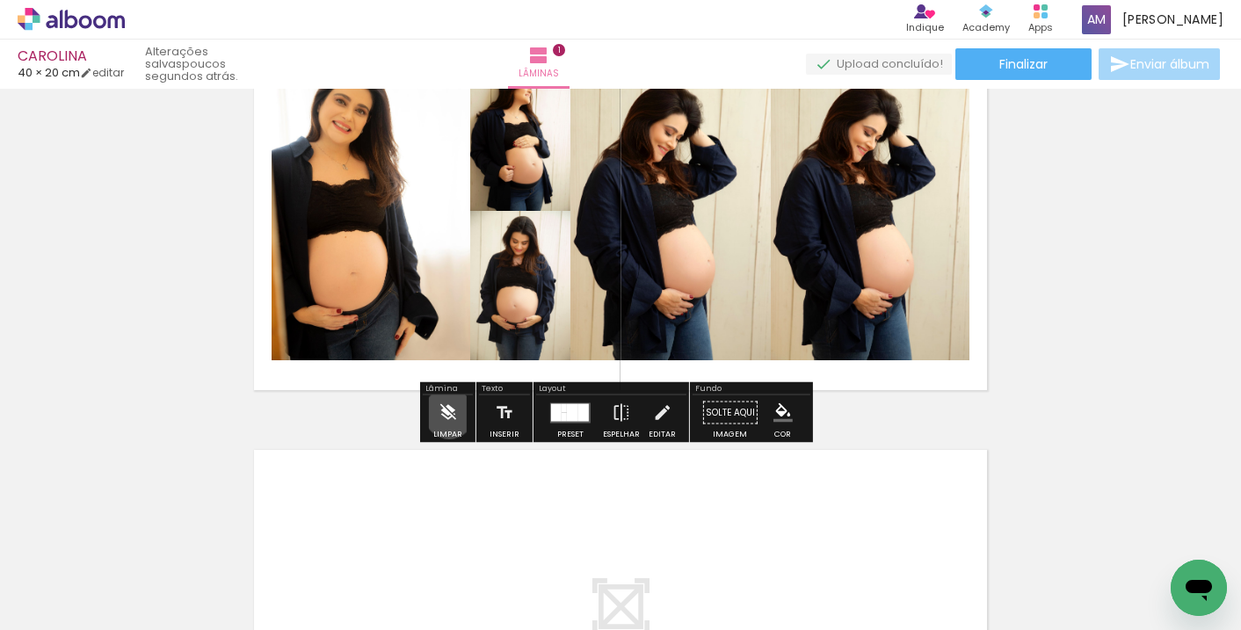
click at [449, 413] on iron-icon at bounding box center [447, 412] width 19 height 35
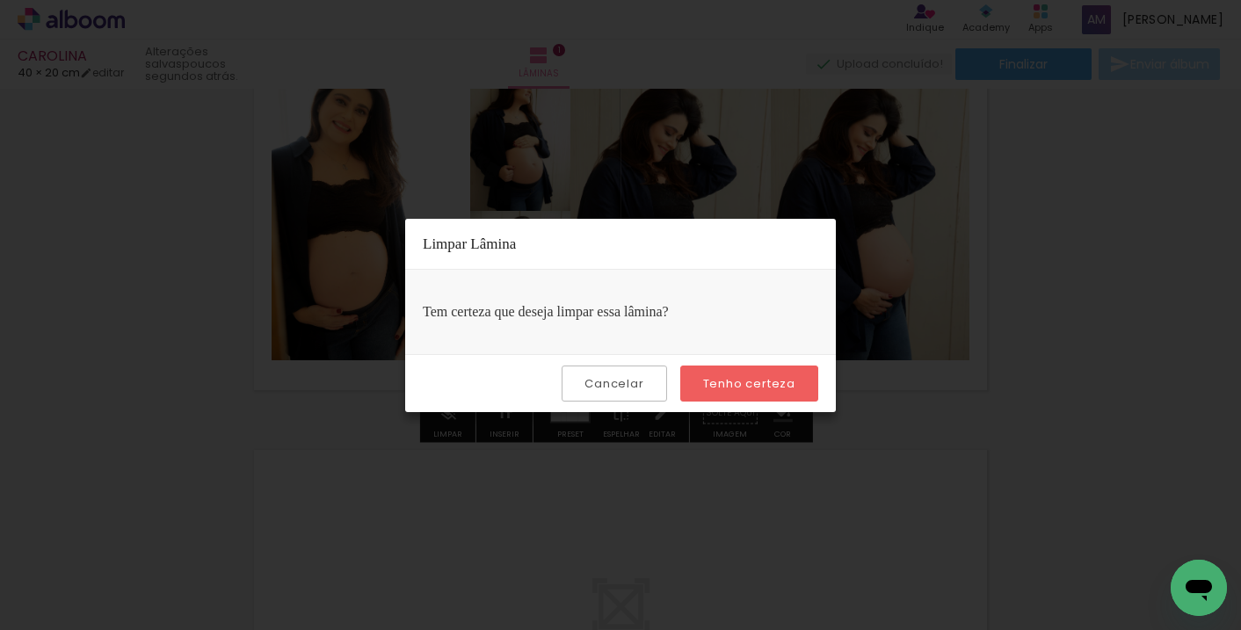
click at [0, 0] on slot "Tenho certeza" at bounding box center [0, 0] width 0 height 0
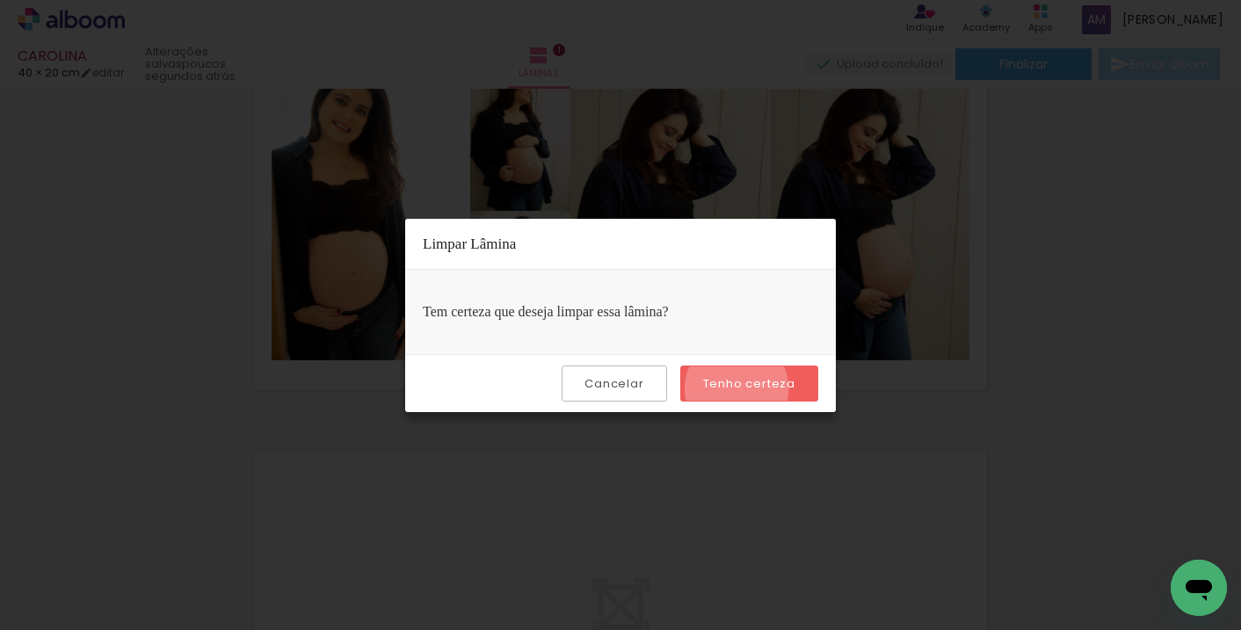
click at [0, 0] on slot "Tenho certeza" at bounding box center [0, 0] width 0 height 0
click at [734, 369] on paper-button "Tenho certeza" at bounding box center [749, 384] width 138 height 36
click at [0, 0] on slot "Tenho certeza" at bounding box center [0, 0] width 0 height 0
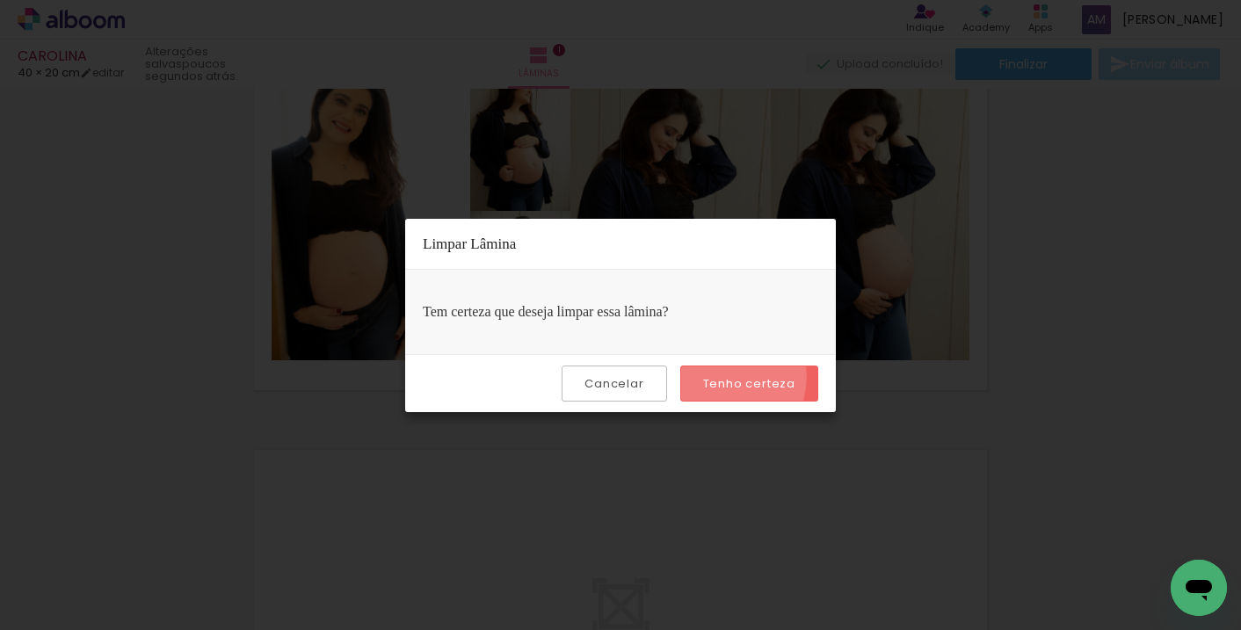
click at [0, 0] on slot "Tenho certeza" at bounding box center [0, 0] width 0 height 0
click at [719, 371] on paper-button "Tenho certeza" at bounding box center [749, 384] width 138 height 36
click at [0, 0] on slot "Tenho certeza" at bounding box center [0, 0] width 0 height 0
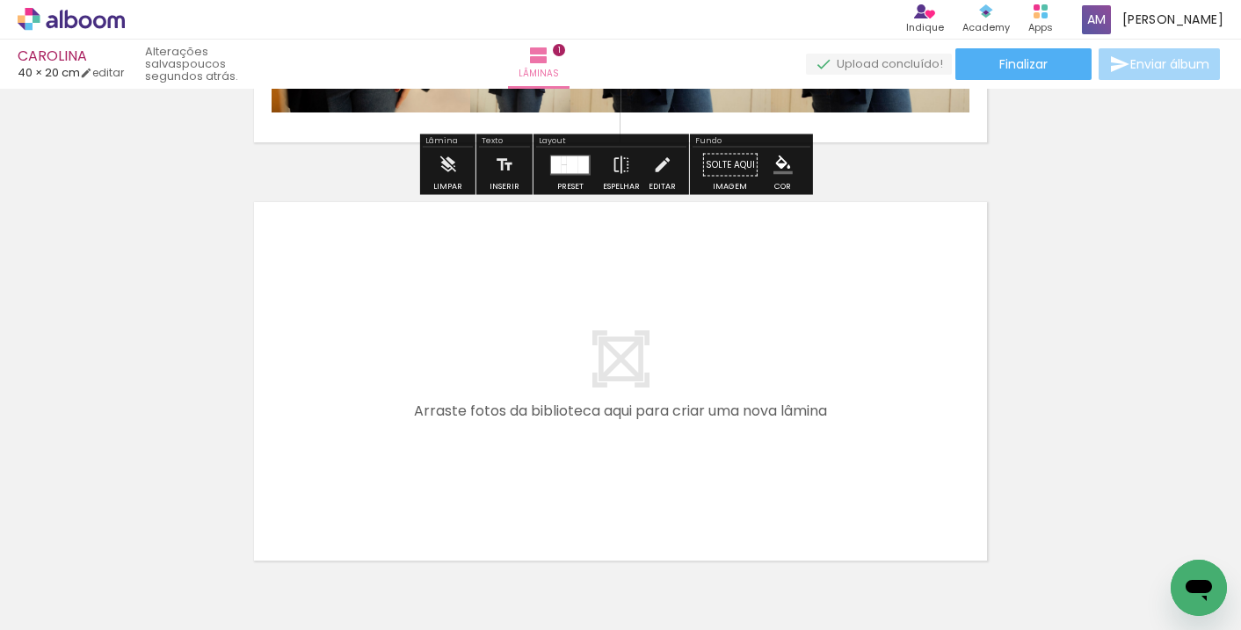
scroll to position [474, 0]
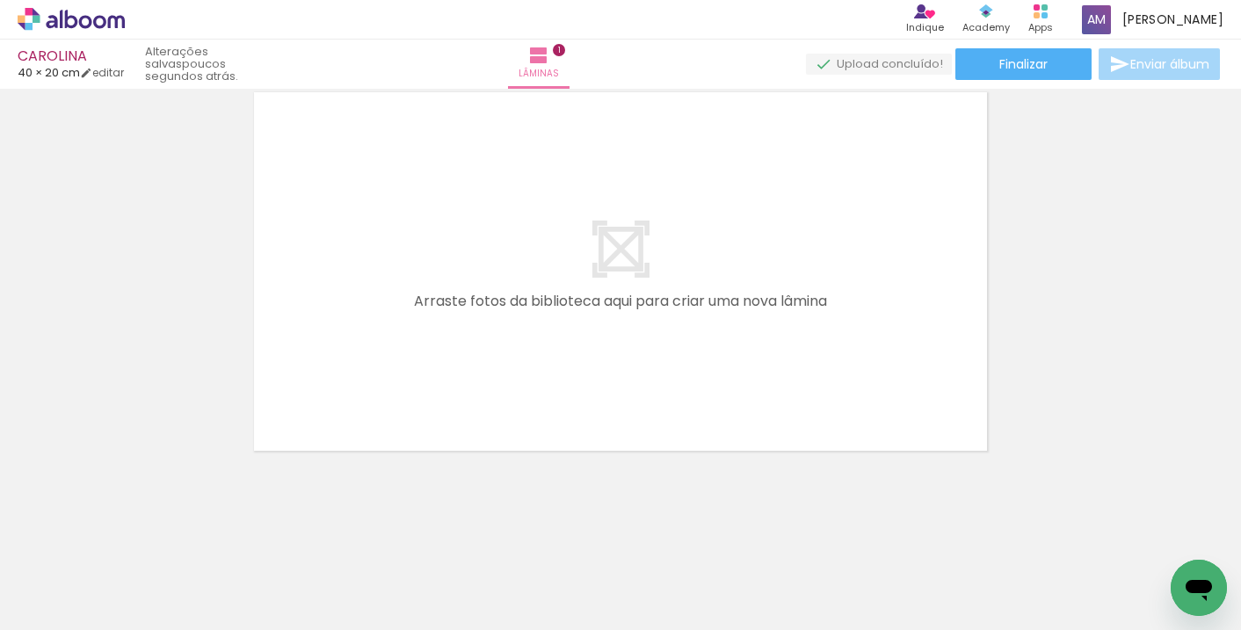
click at [202, 571] on div at bounding box center [175, 571] width 53 height 79
click at [514, 577] on quentale-thumb at bounding box center [471, 570] width 98 height 101
click at [192, 583] on div at bounding box center [176, 570] width 58 height 87
click at [138, 538] on iron-icon at bounding box center [137, 535] width 18 height 18
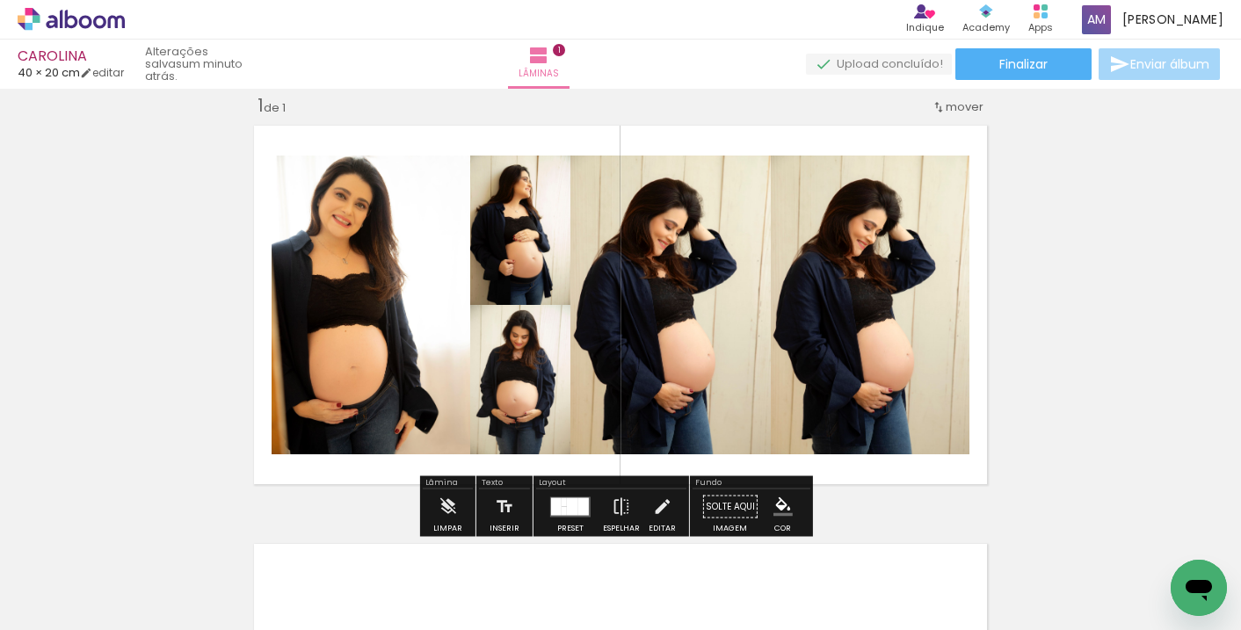
scroll to position [0, 0]
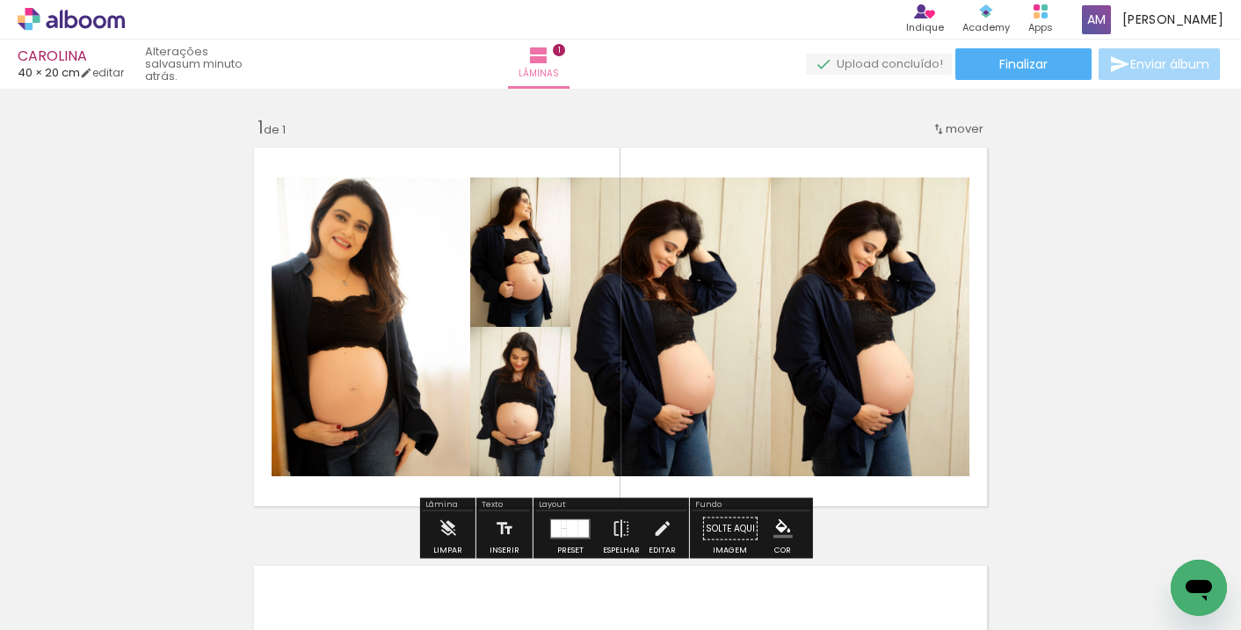
click at [871, 62] on quentale-upload-monitor at bounding box center [879, 65] width 146 height 22
click at [864, 62] on quentale-upload-monitor at bounding box center [879, 65] width 146 height 22
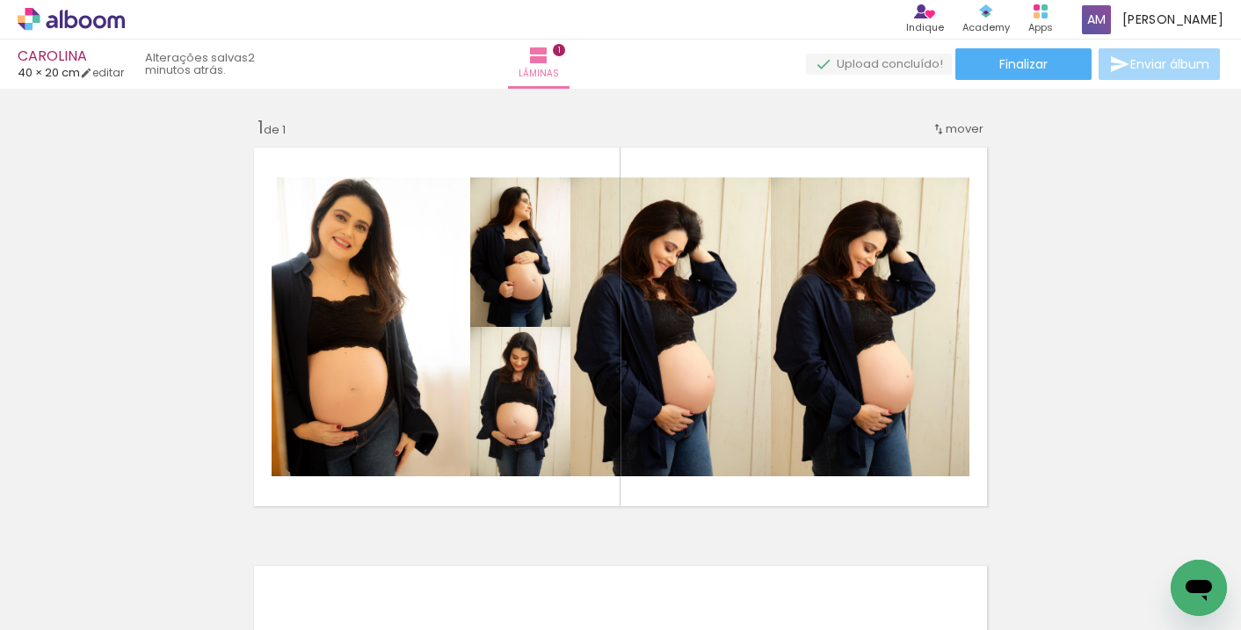
click at [842, 64] on quentale-upload-monitor at bounding box center [879, 65] width 146 height 22
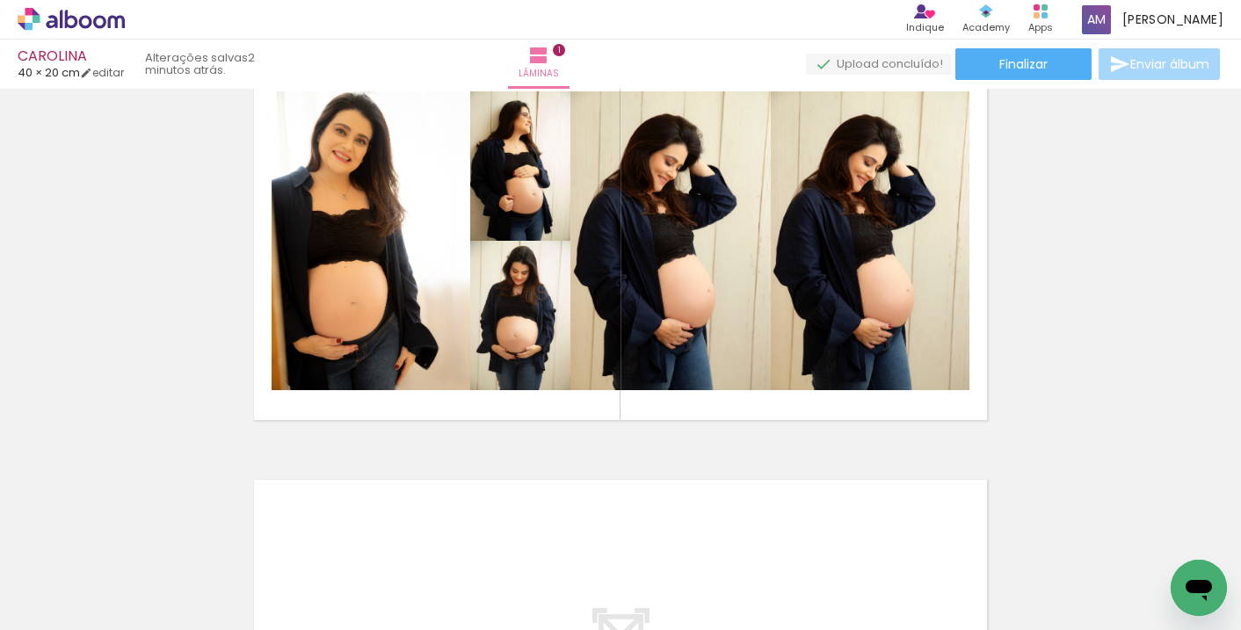
scroll to position [112, 0]
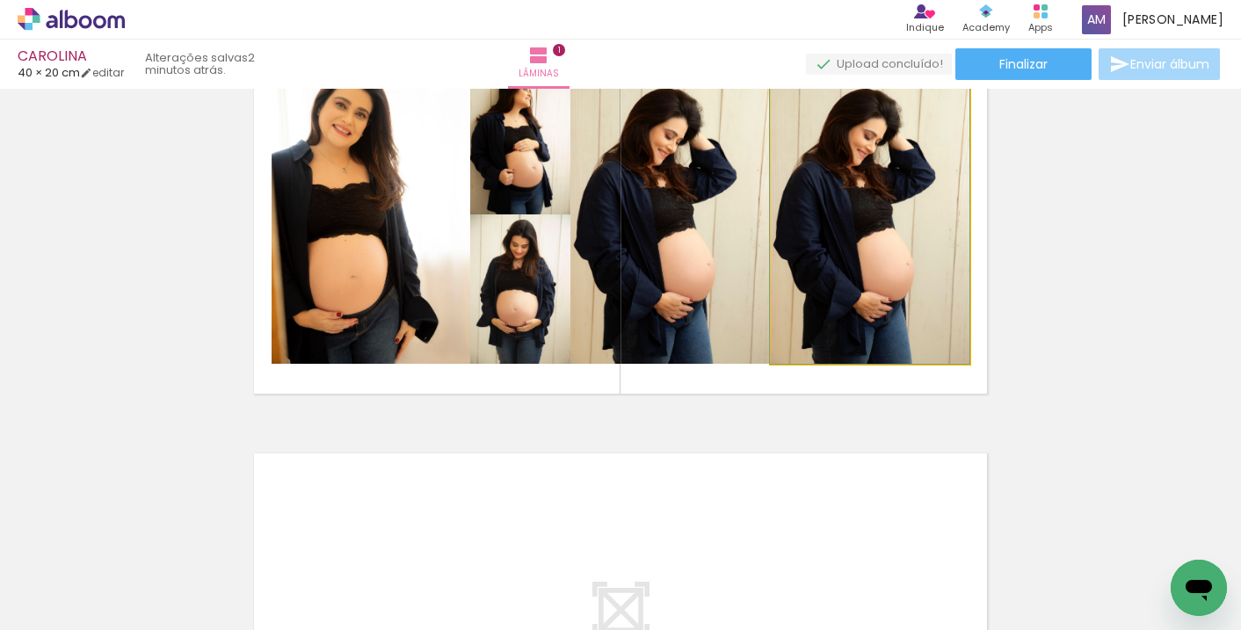
click at [827, 263] on quentale-photo at bounding box center [870, 214] width 199 height 299
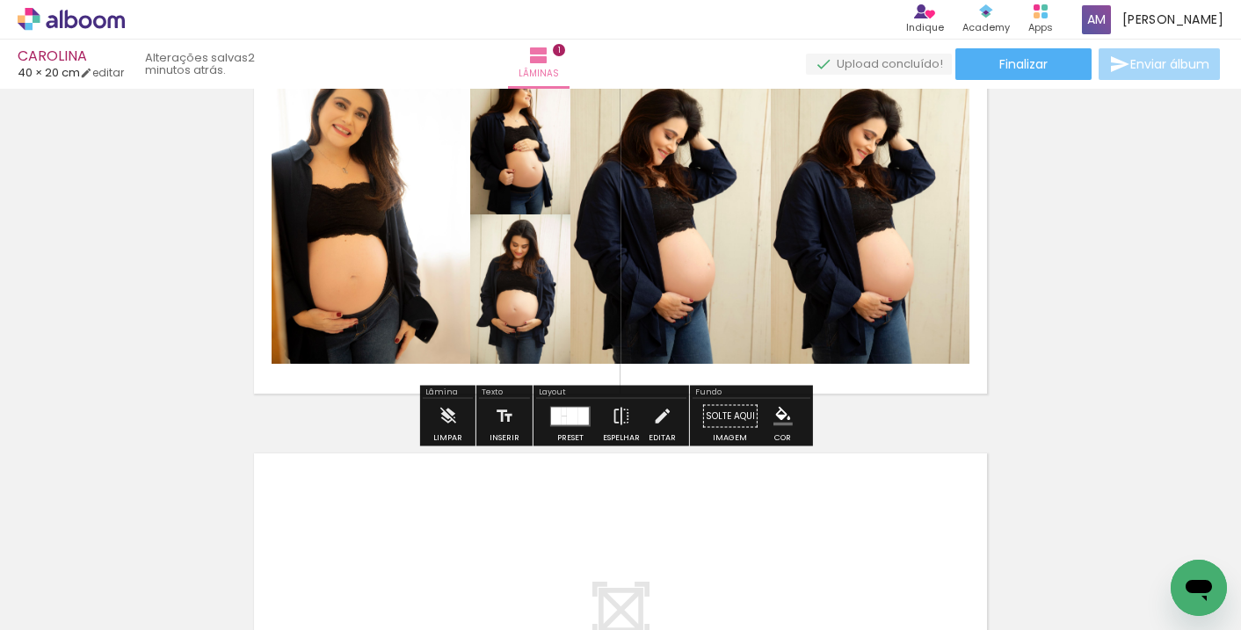
scroll to position [0, 0]
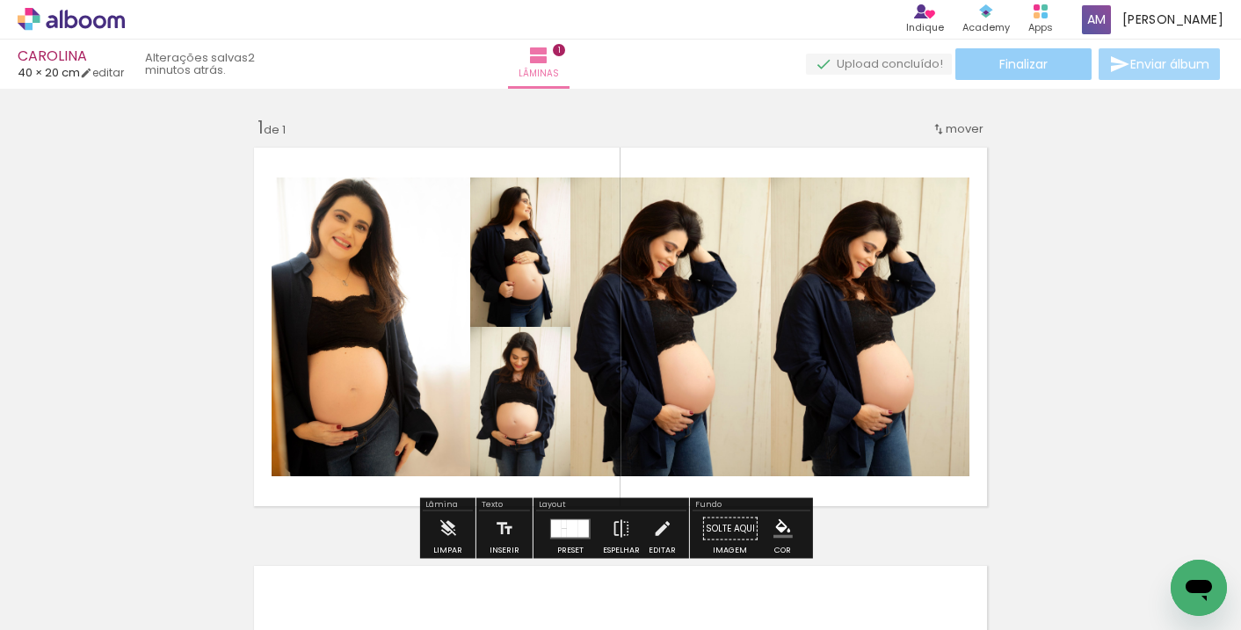
click at [999, 62] on span "Finalizar" at bounding box center [1023, 64] width 48 height 12
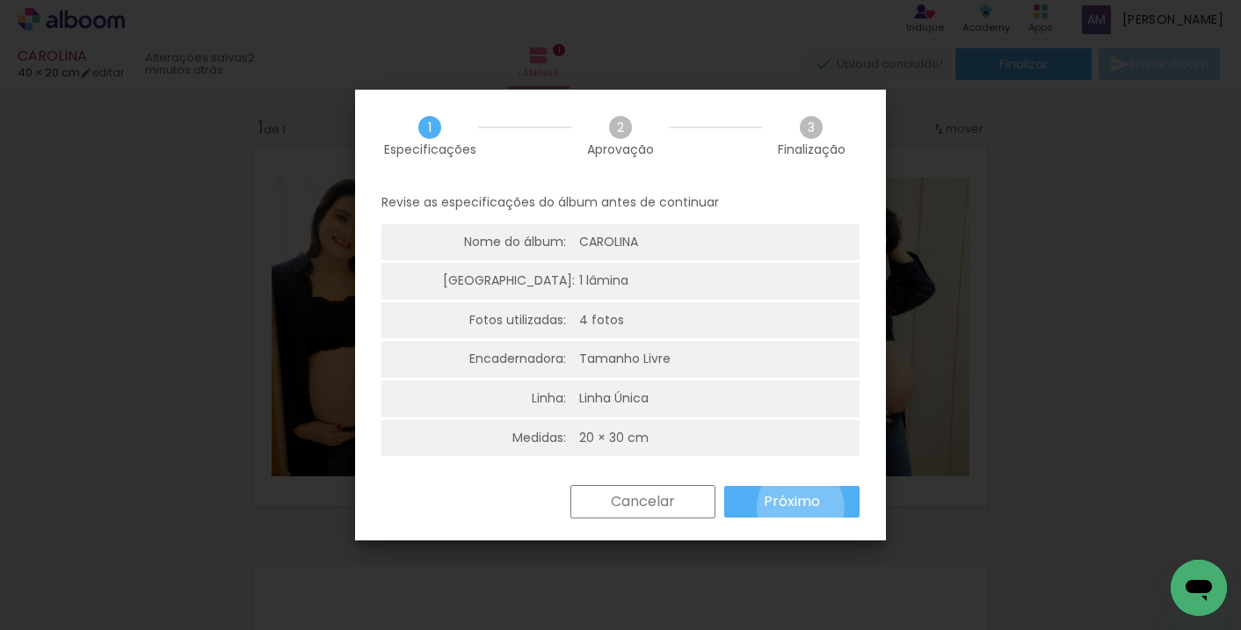
click at [0, 0] on slot "Próximo" at bounding box center [0, 0] width 0 height 0
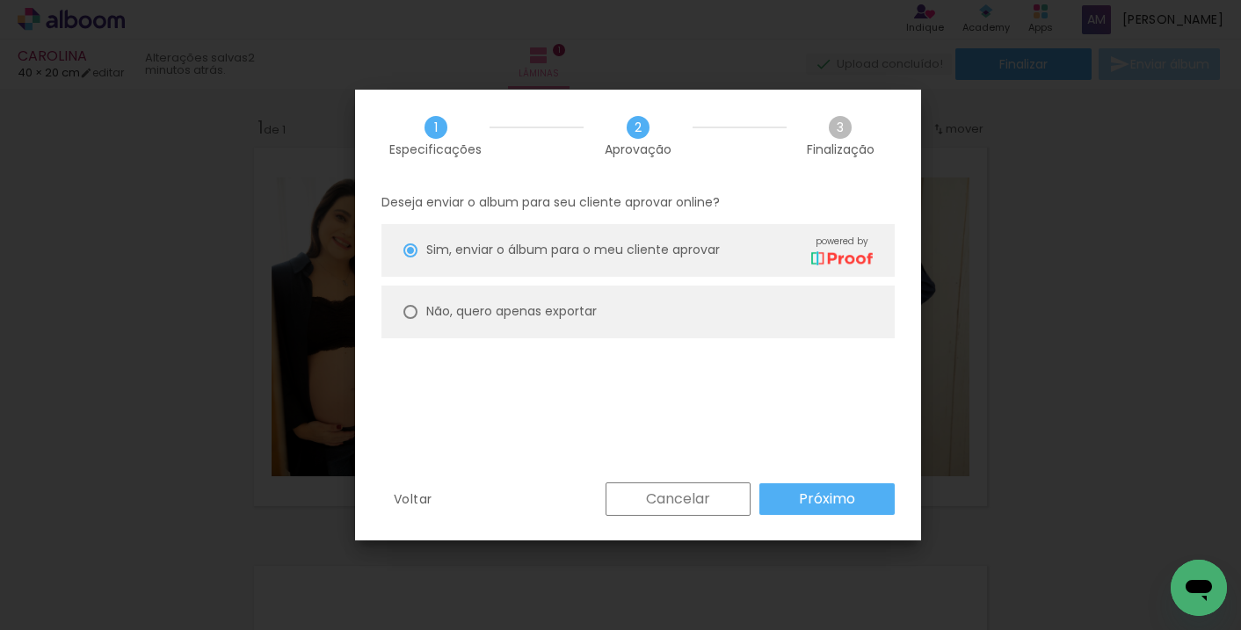
click at [406, 257] on div at bounding box center [410, 250] width 14 height 14
type paper-radio-button "on"
click at [0, 0] on slot "Próximo" at bounding box center [0, 0] width 0 height 0
type input "Alta, 300 DPI"
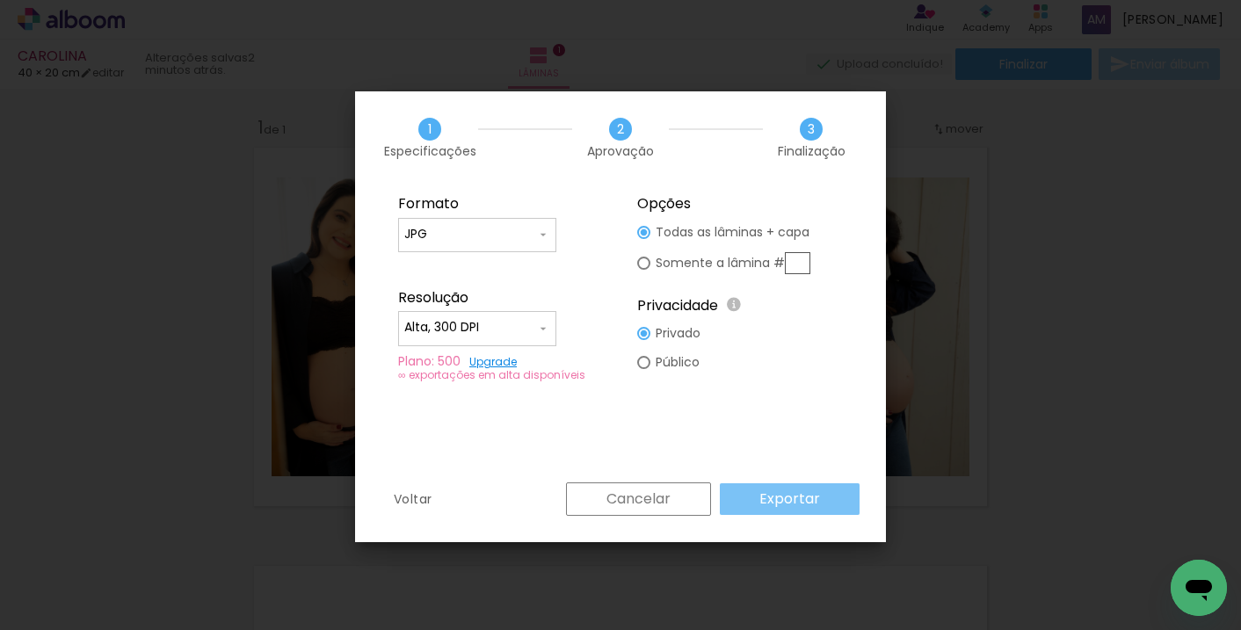
click at [0, 0] on slot "Exportar" at bounding box center [0, 0] width 0 height 0
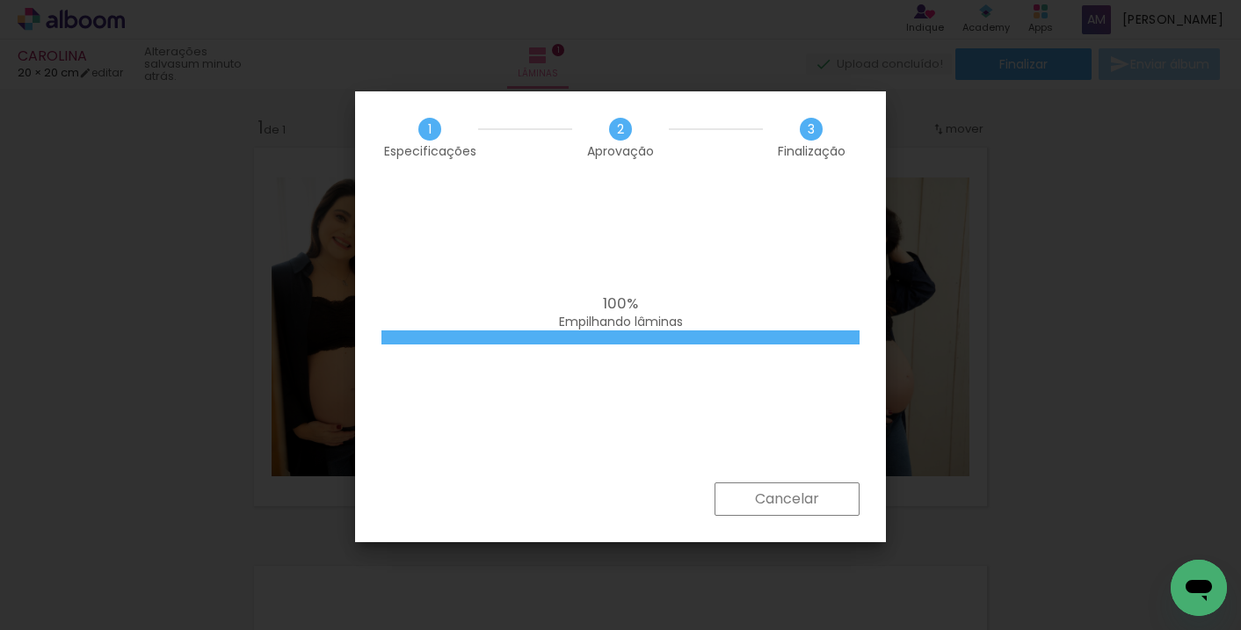
drag, startPoint x: 444, startPoint y: 104, endPoint x: 353, endPoint y: 58, distance: 101.4
click at [353, 57] on body "link( href="../../bower_components/polymer/polymer.html" rel="import" ) picture…" at bounding box center [620, 315] width 1241 height 630
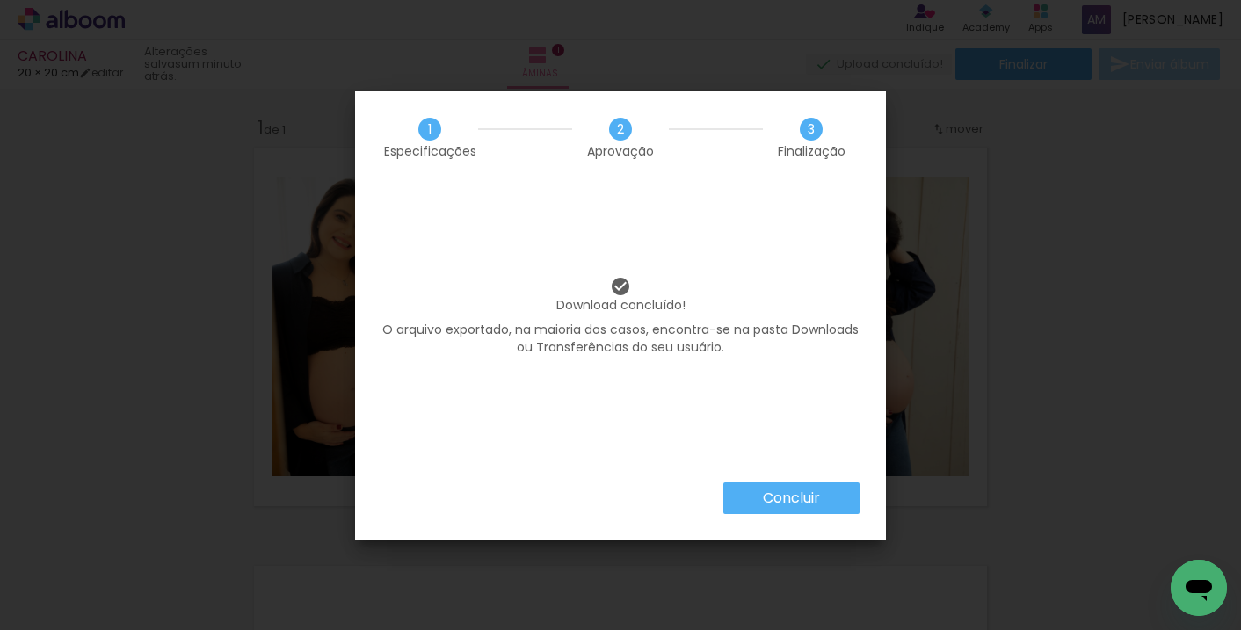
click at [0, 0] on slot "Concluir" at bounding box center [0, 0] width 0 height 0
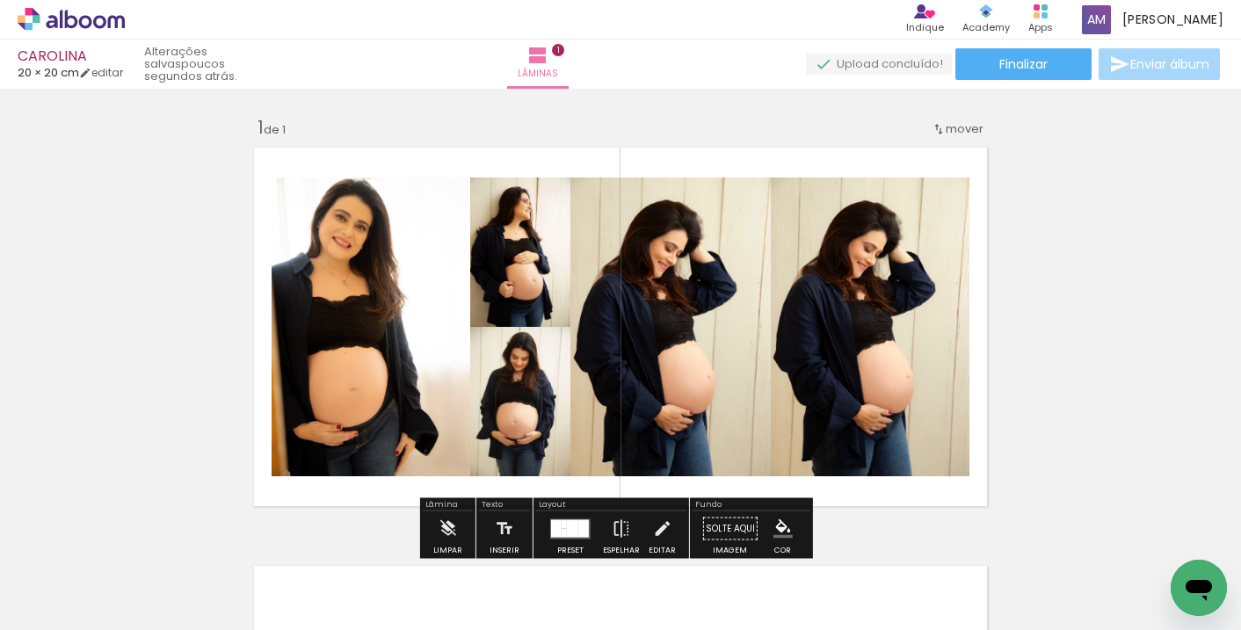
click at [56, 604] on span "Adicionar Fotos" at bounding box center [62, 606] width 53 height 19
click at [0, 0] on input "file" at bounding box center [0, 0] width 0 height 0
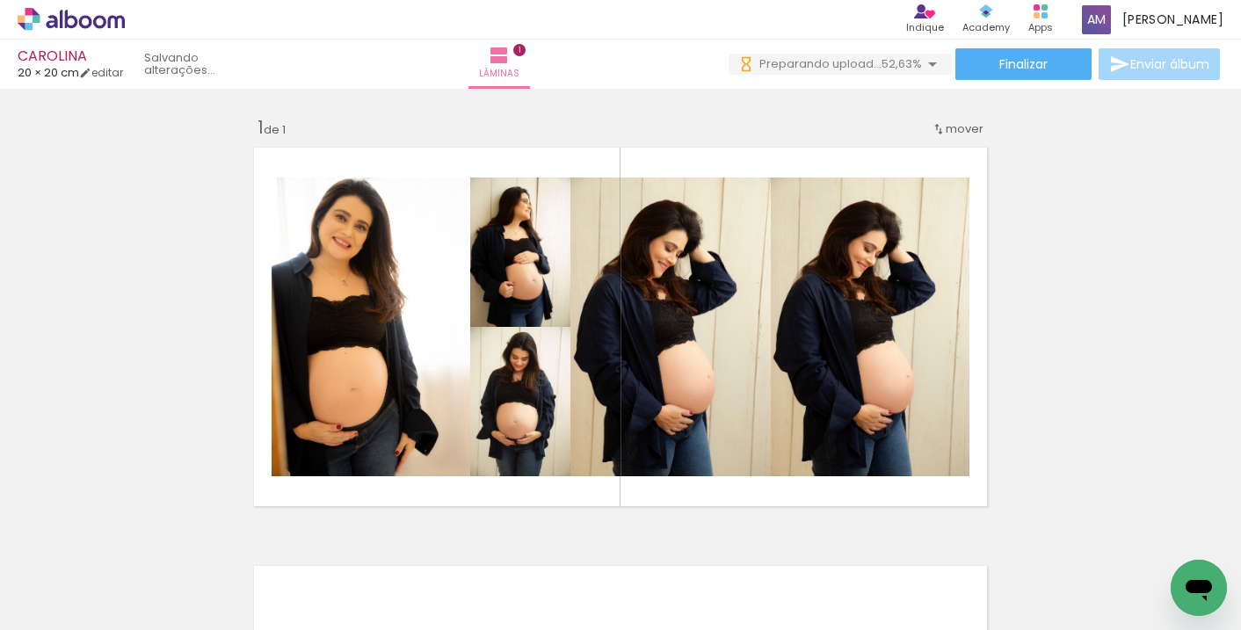
click at [574, 573] on div "2 Esta imagem aparece 2 vezes no seu álbum" at bounding box center [569, 570] width 13 height 13
click at [161, 577] on div at bounding box center [176, 570] width 58 height 87
click at [41, 573] on input "Todas as fotos" at bounding box center [49, 576] width 67 height 15
click at [0, 0] on slot "Todas as fotos" at bounding box center [0, 0] width 0 height 0
click at [92, 577] on iron-icon at bounding box center [90, 577] width 14 height 14
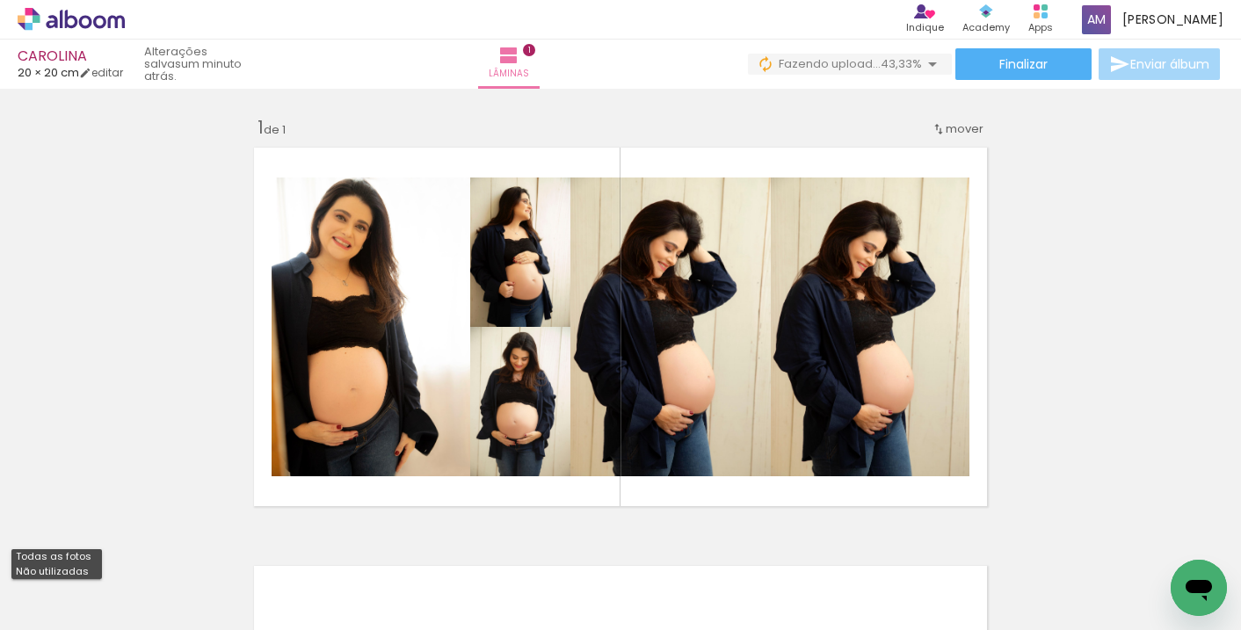
click at [0, 0] on slot "Não utilizadas" at bounding box center [0, 0] width 0 height 0
type input "Não utilizadas"
click at [205, 584] on div at bounding box center [176, 570] width 58 height 87
click at [202, 558] on div at bounding box center [175, 571] width 53 height 79
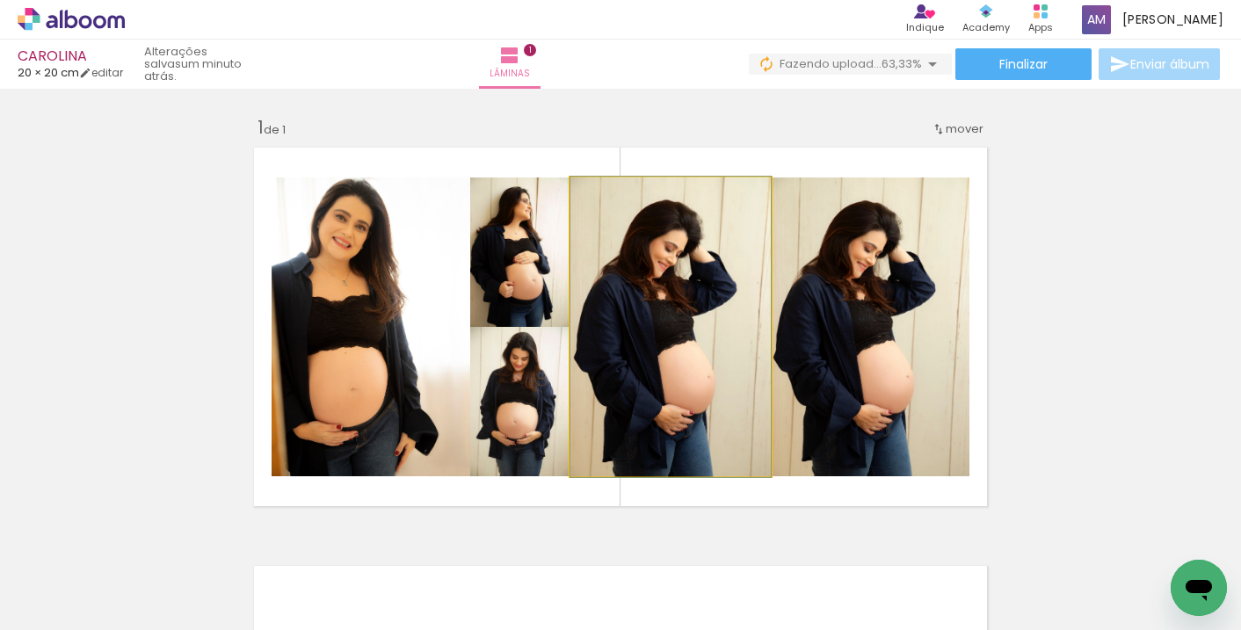
click at [748, 295] on quentale-photo at bounding box center [670, 327] width 200 height 299
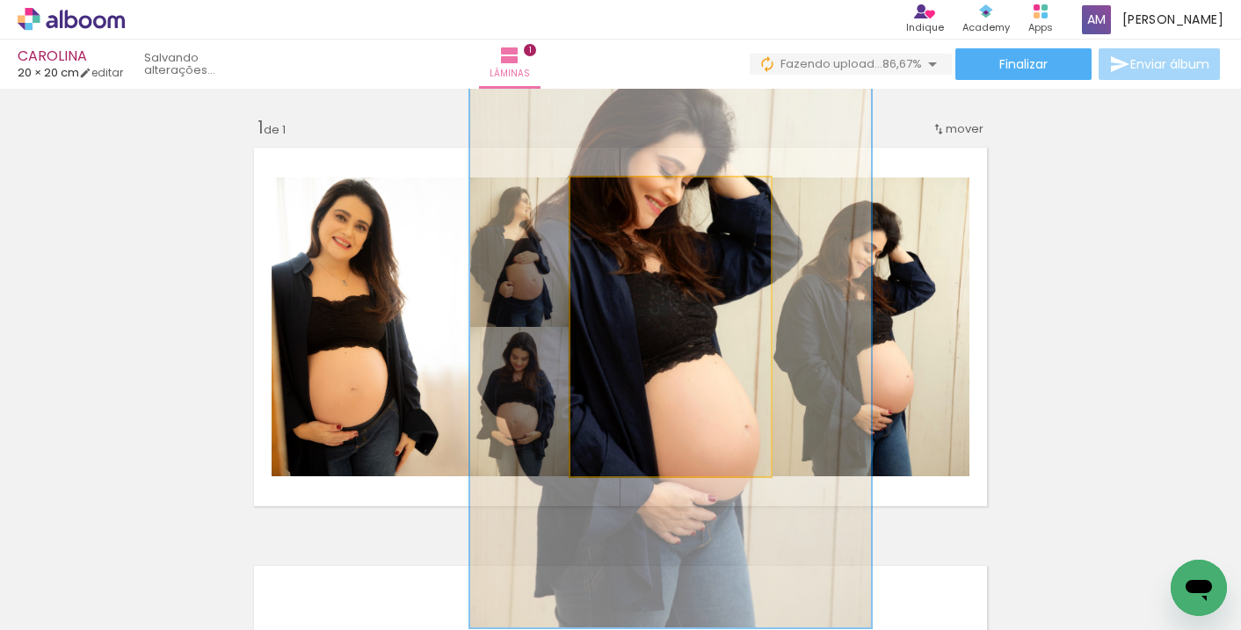
drag, startPoint x: 656, startPoint y: 207, endPoint x: 814, endPoint y: 220, distance: 158.7
type paper-slider "200"
click at [771, 220] on quentale-photo at bounding box center [670, 327] width 200 height 299
click at [724, 345] on quentale-photo at bounding box center [670, 327] width 200 height 299
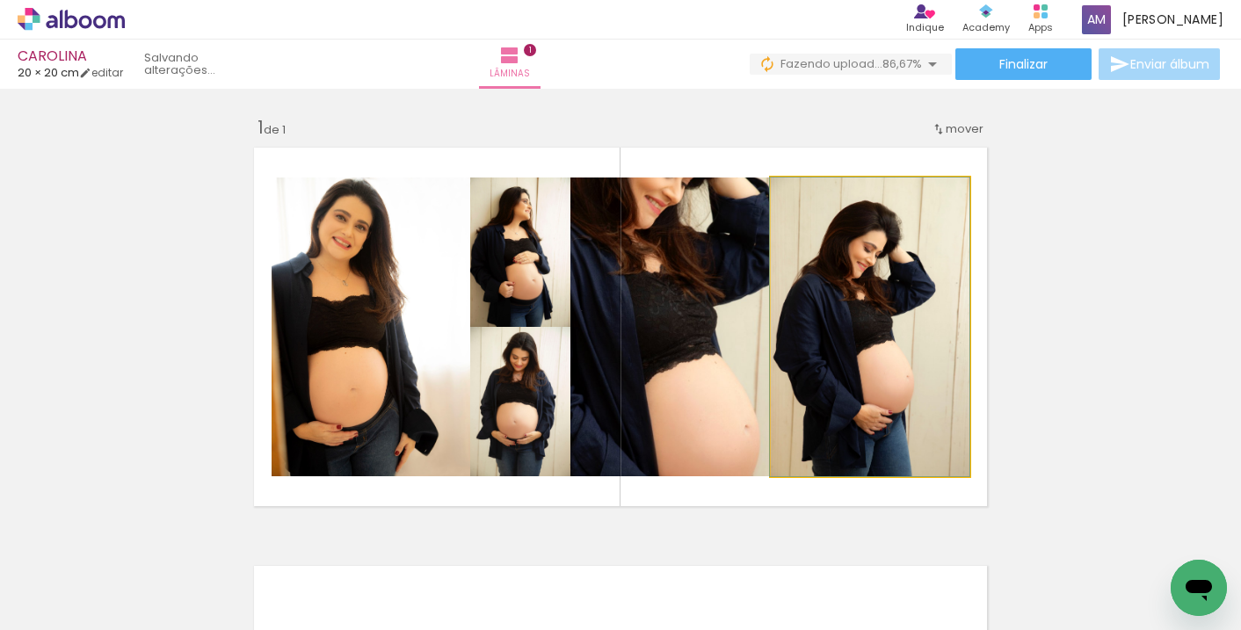
click at [857, 302] on quentale-photo at bounding box center [870, 327] width 199 height 299
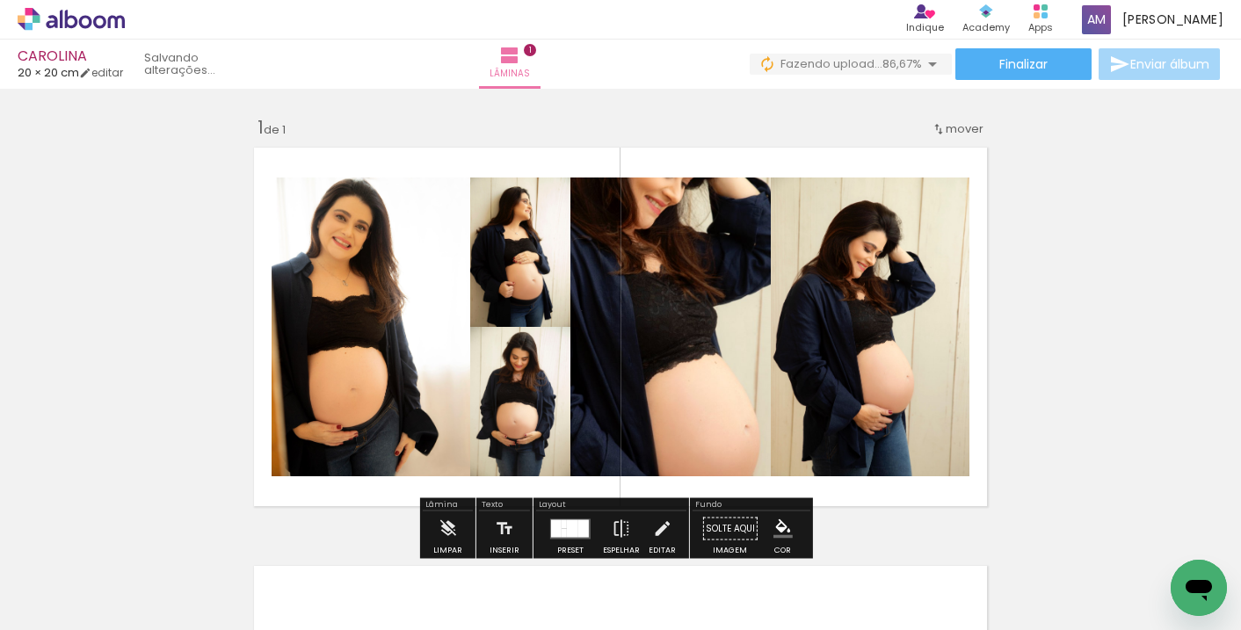
click at [0, 0] on slot "P&B" at bounding box center [0, 0] width 0 height 0
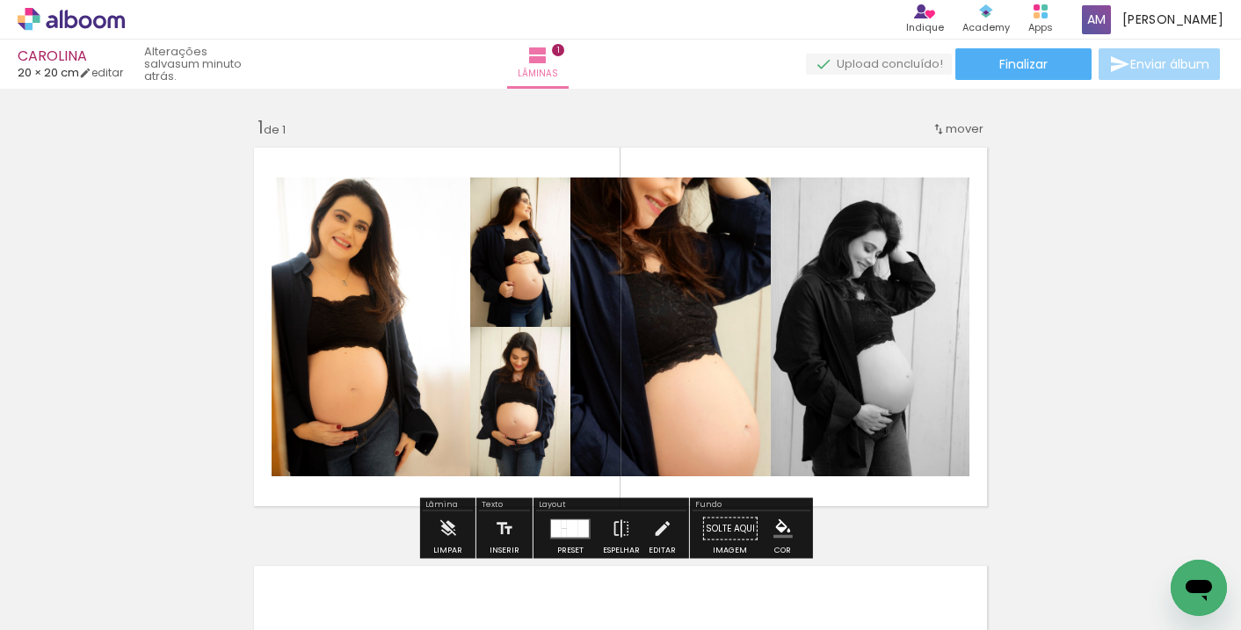
click at [670, 388] on quentale-photo at bounding box center [670, 327] width 200 height 299
click at [744, 197] on div at bounding box center [749, 196] width 21 height 18
click at [202, 589] on div at bounding box center [175, 571] width 53 height 79
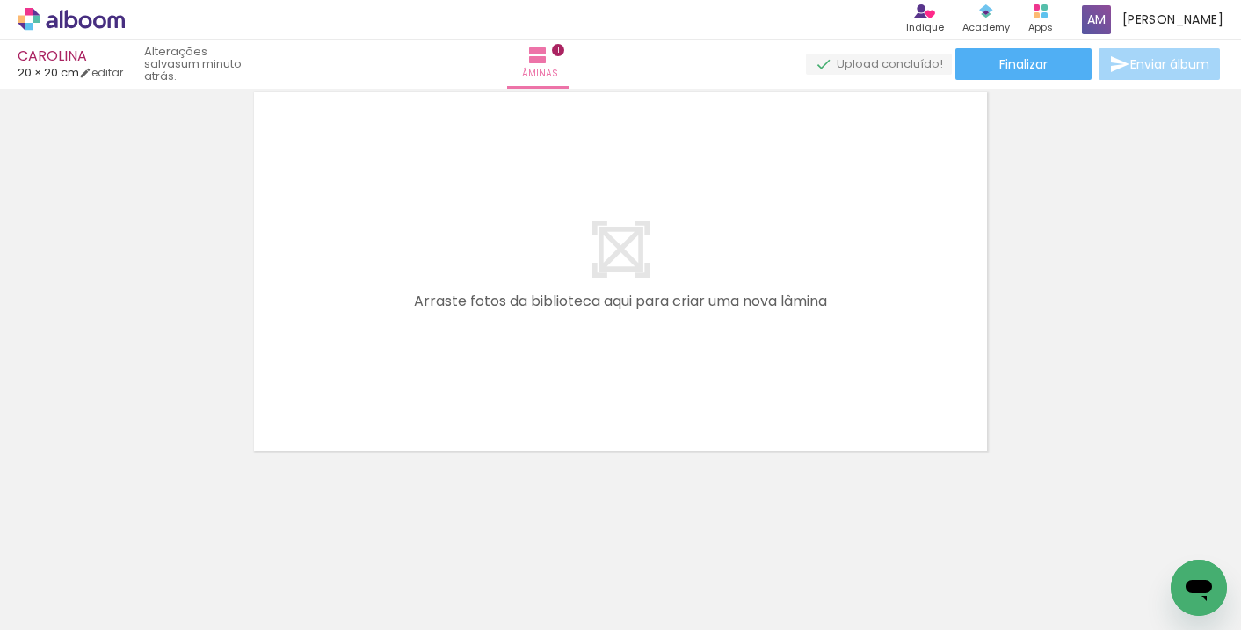
scroll to position [126, 0]
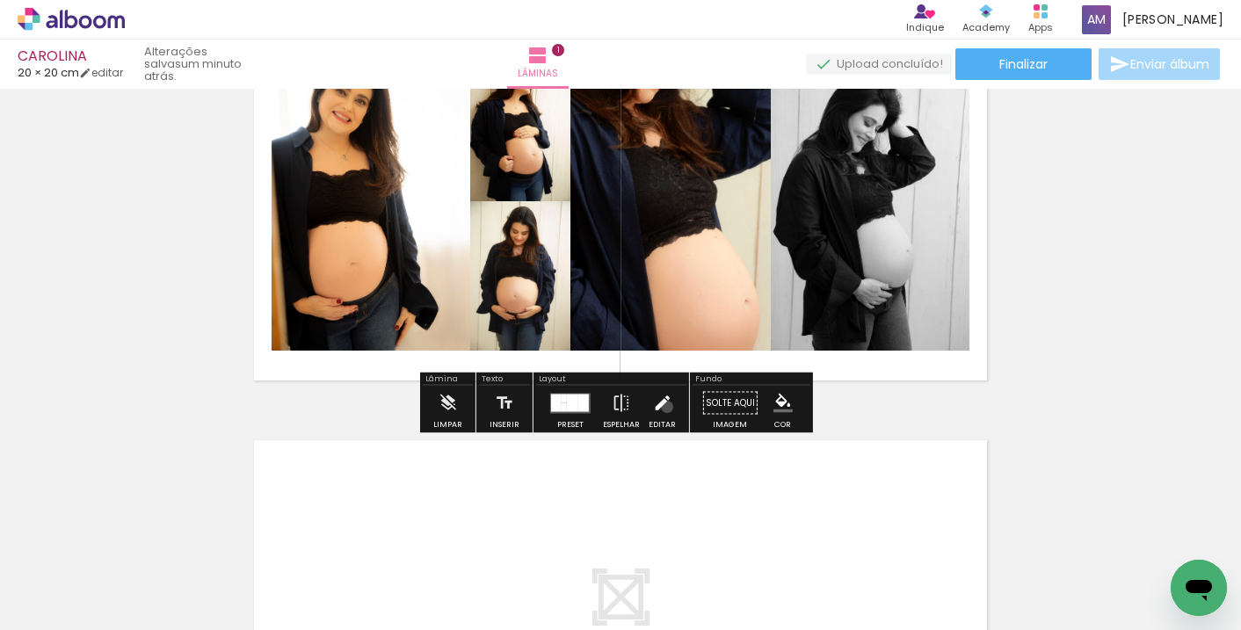
click at [663, 407] on iron-icon at bounding box center [661, 403] width 19 height 35
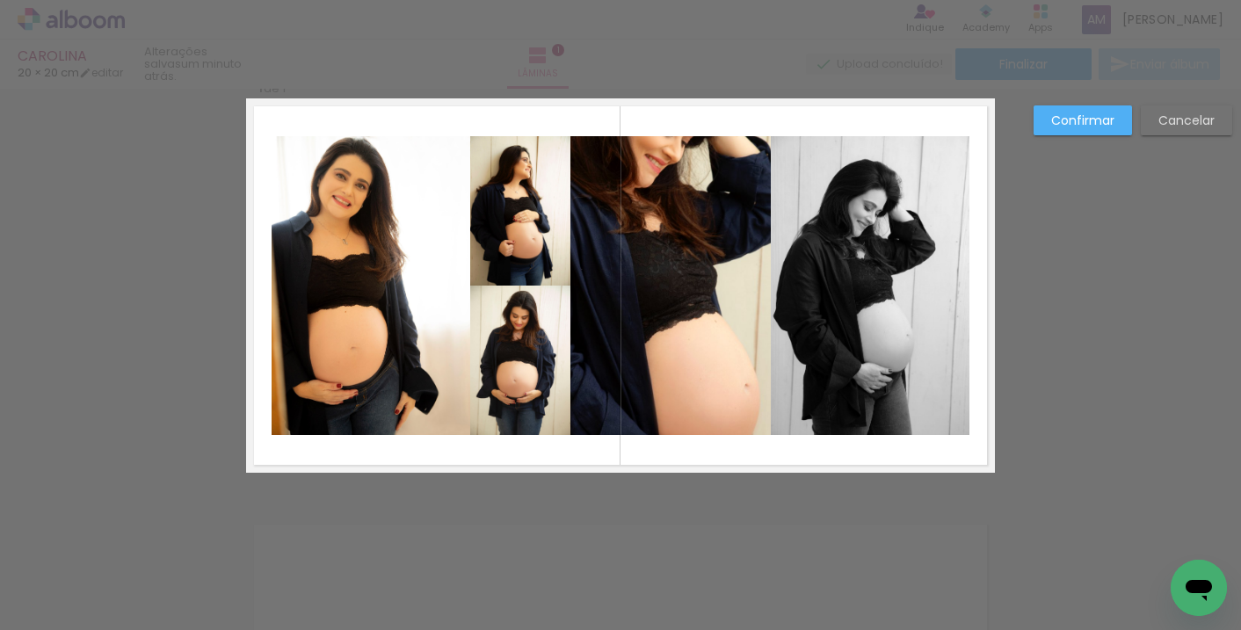
scroll to position [22, 0]
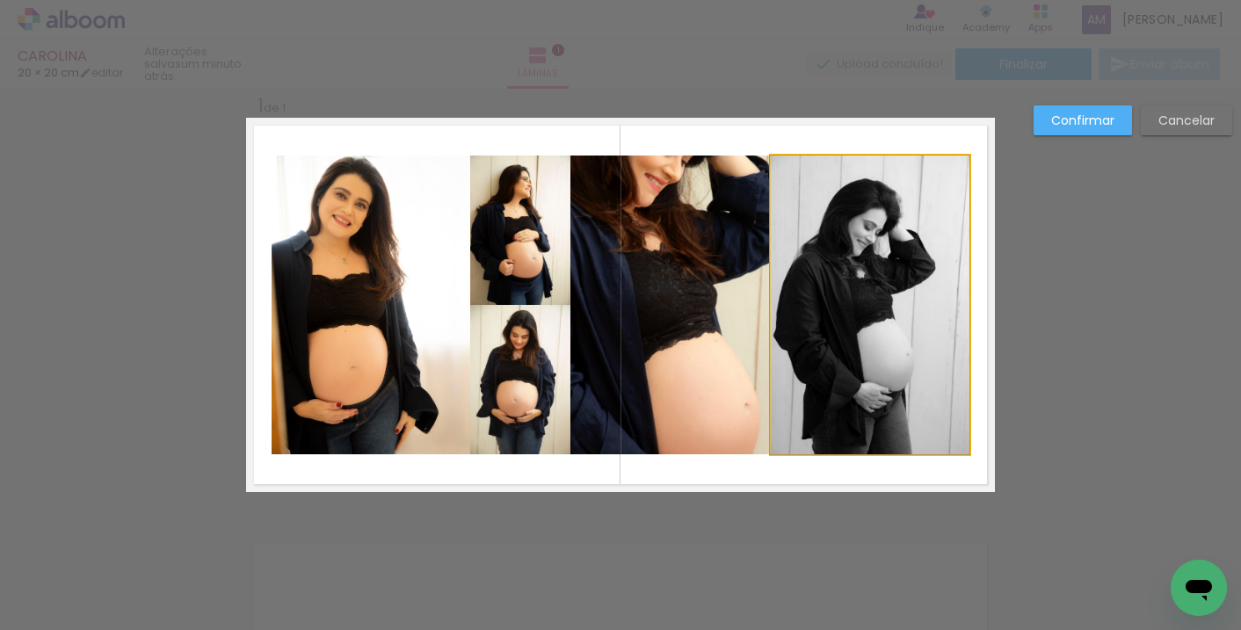
click at [882, 353] on quentale-photo at bounding box center [870, 305] width 199 height 299
drag, startPoint x: 872, startPoint y: 313, endPoint x: 666, endPoint y: 308, distance: 205.7
click at [666, 308] on album-spread "1 de 1" at bounding box center [620, 305] width 749 height 374
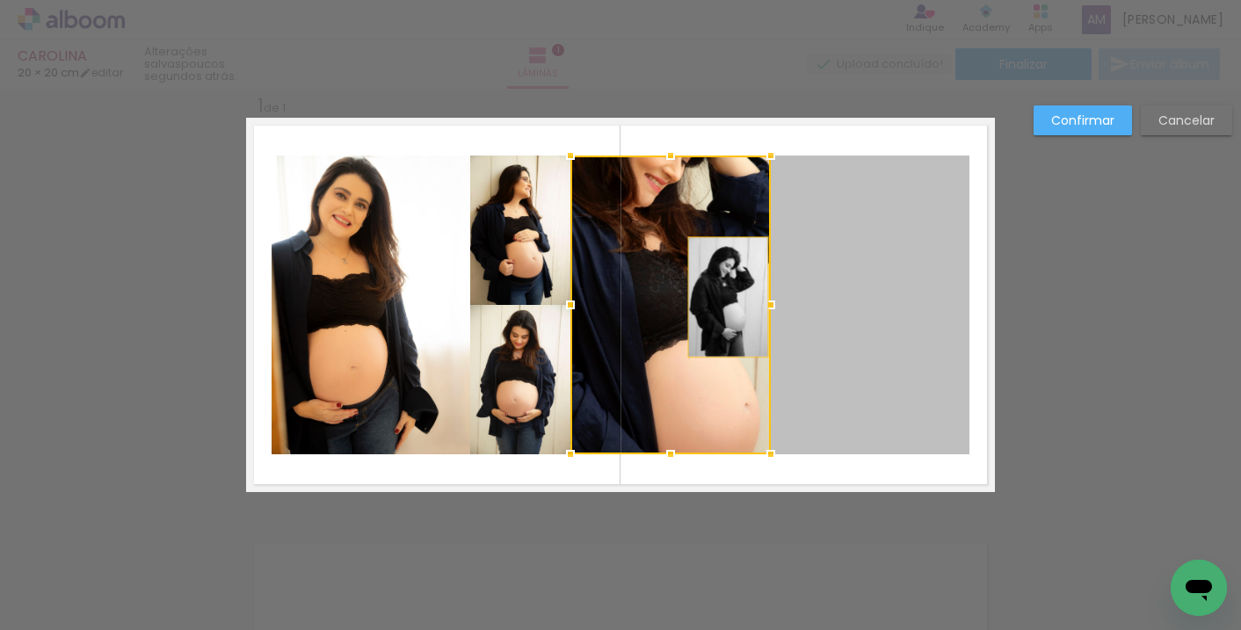
drag, startPoint x: 853, startPoint y: 311, endPoint x: 731, endPoint y: 297, distance: 123.0
click at [731, 297] on album-spread "1 de 1" at bounding box center [620, 305] width 749 height 374
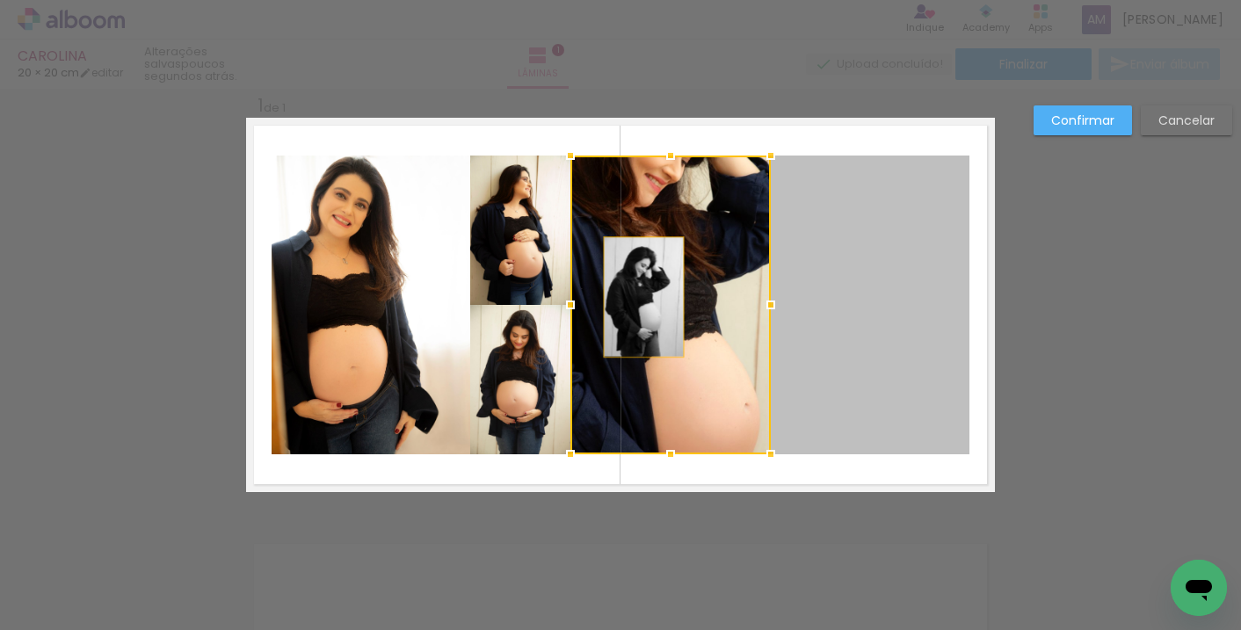
drag, startPoint x: 836, startPoint y: 307, endPoint x: 637, endPoint y: 297, distance: 198.8
click at [637, 297] on album-spread "1 de 1" at bounding box center [620, 305] width 749 height 374
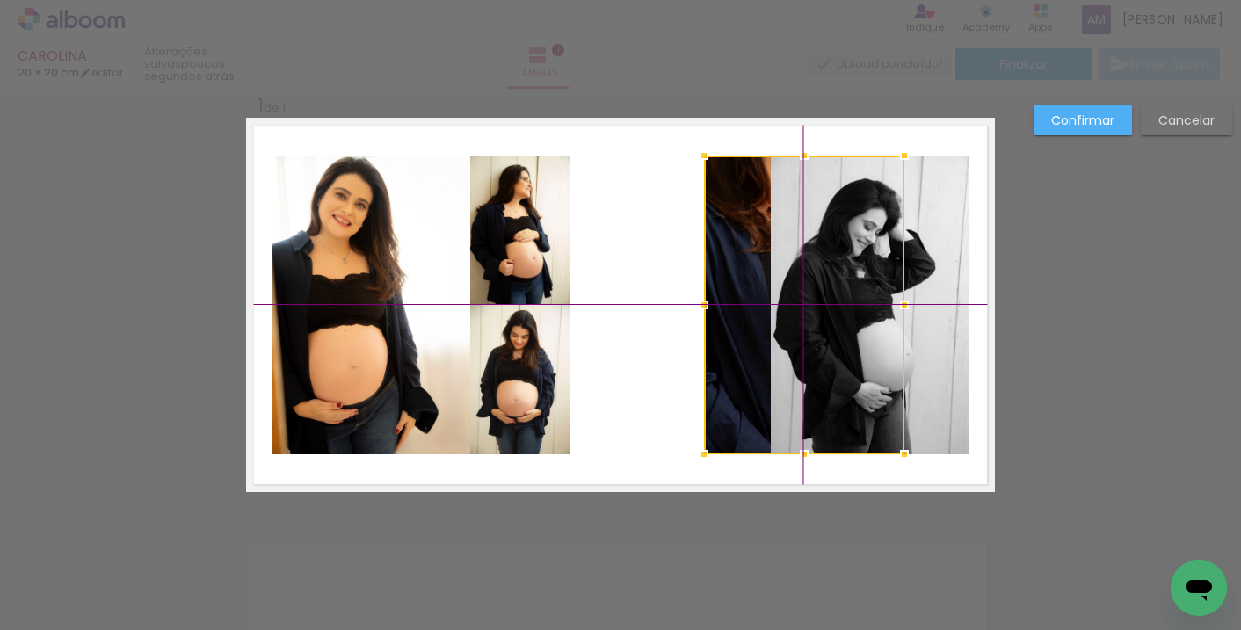
drag, startPoint x: 644, startPoint y: 271, endPoint x: 813, endPoint y: 281, distance: 169.1
click at [813, 281] on div at bounding box center [804, 305] width 200 height 299
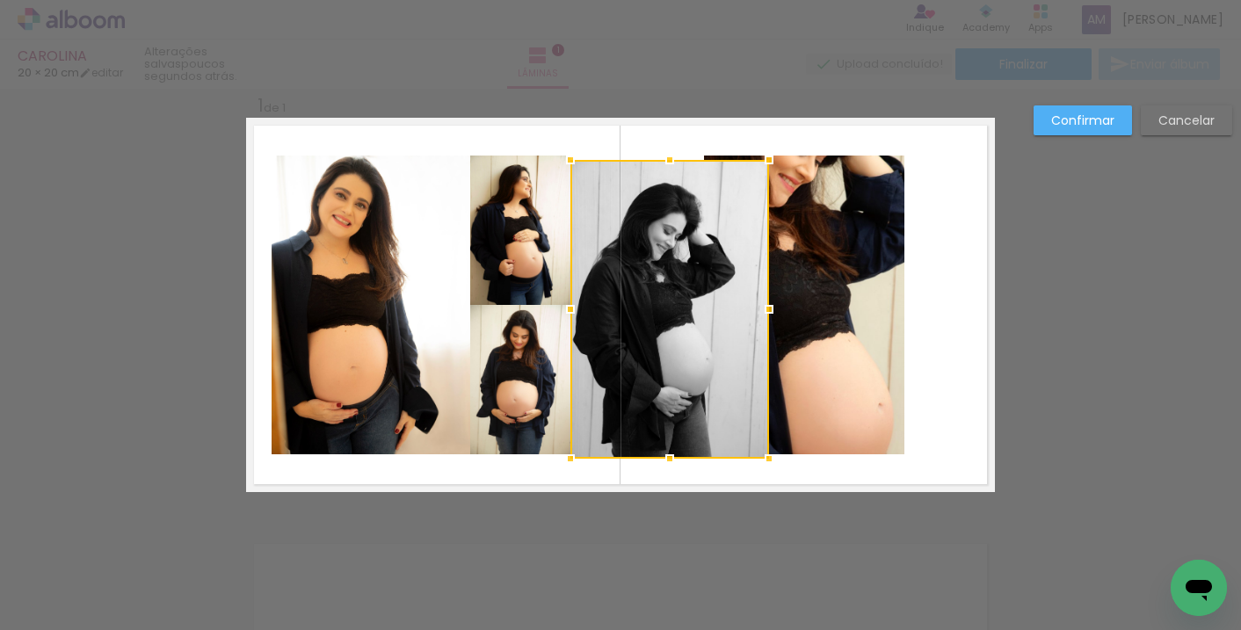
drag, startPoint x: 849, startPoint y: 304, endPoint x: 649, endPoint y: 299, distance: 199.5
click at [649, 299] on div at bounding box center [669, 309] width 199 height 299
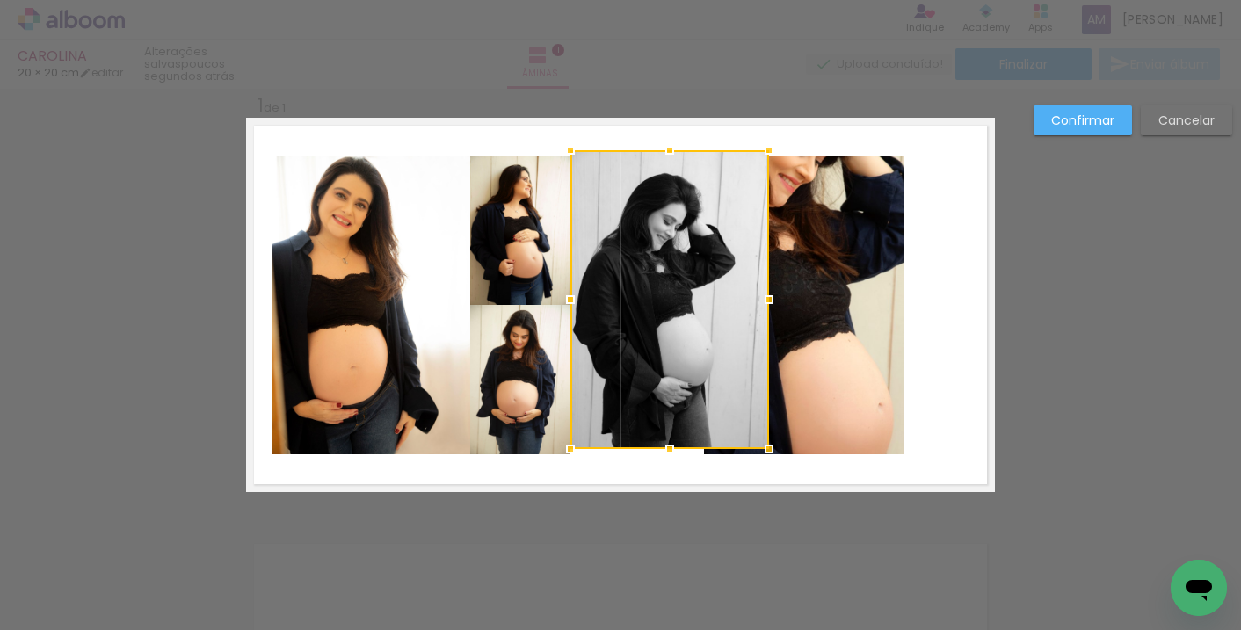
drag, startPoint x: 666, startPoint y: 264, endPoint x: 531, endPoint y: 234, distance: 138.6
click at [665, 265] on div at bounding box center [669, 299] width 199 height 299
click at [479, 221] on quentale-photo at bounding box center [520, 230] width 100 height 149
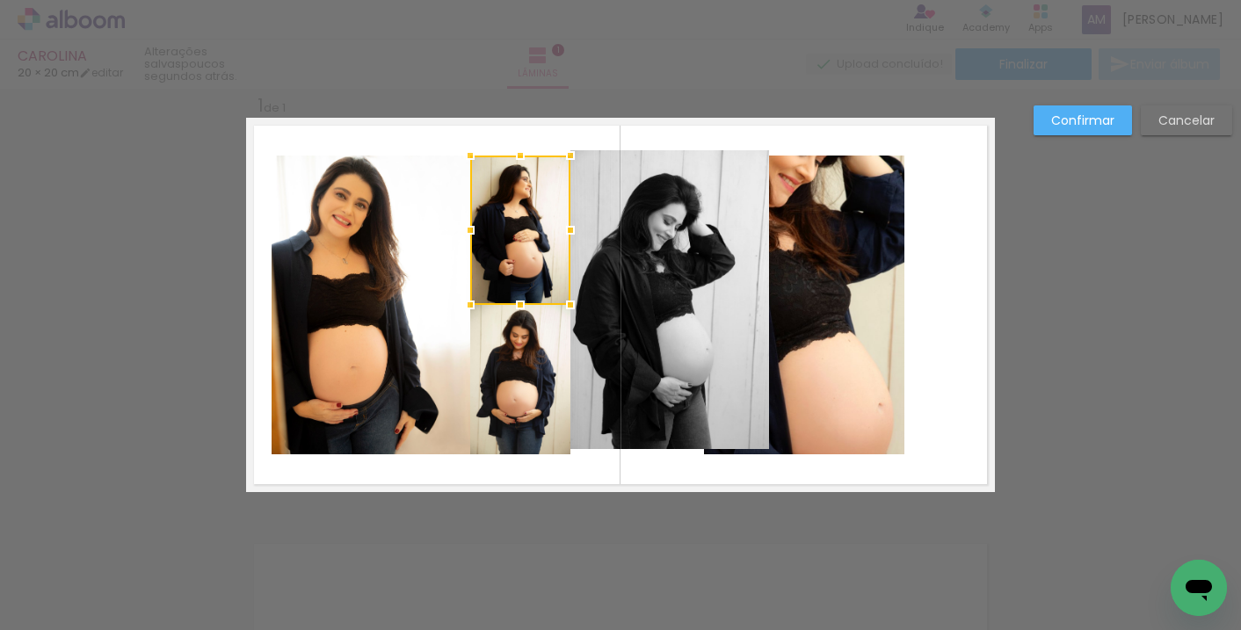
drag, startPoint x: 927, startPoint y: 357, endPoint x: 912, endPoint y: 357, distance: 14.9
click at [926, 357] on quentale-layouter at bounding box center [620, 305] width 749 height 374
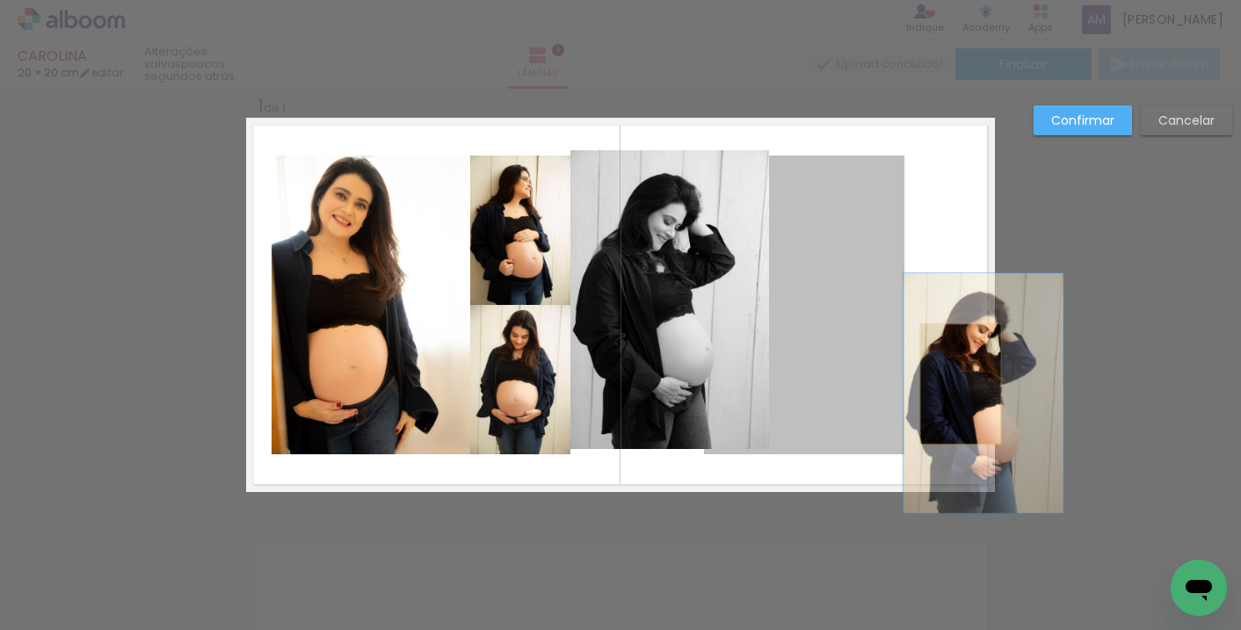
drag, startPoint x: 856, startPoint y: 344, endPoint x: 953, endPoint y: 382, distance: 104.6
click at [953, 382] on quentale-layouter at bounding box center [620, 305] width 749 height 374
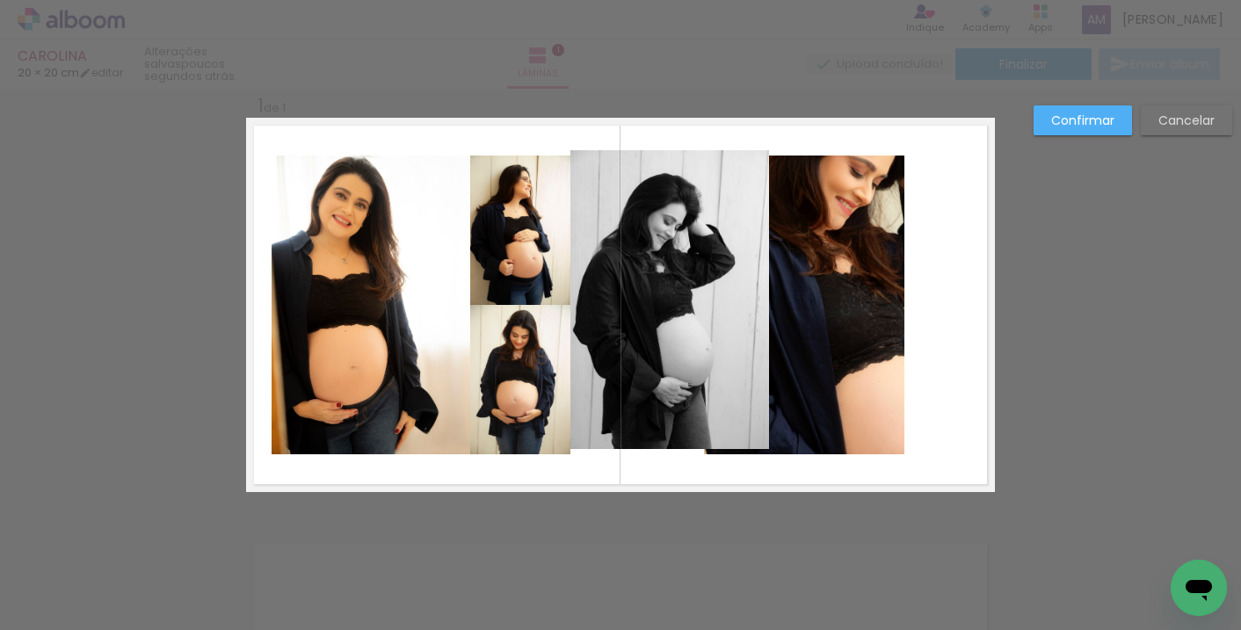
click at [0, 0] on slot "Confirmar" at bounding box center [0, 0] width 0 height 0
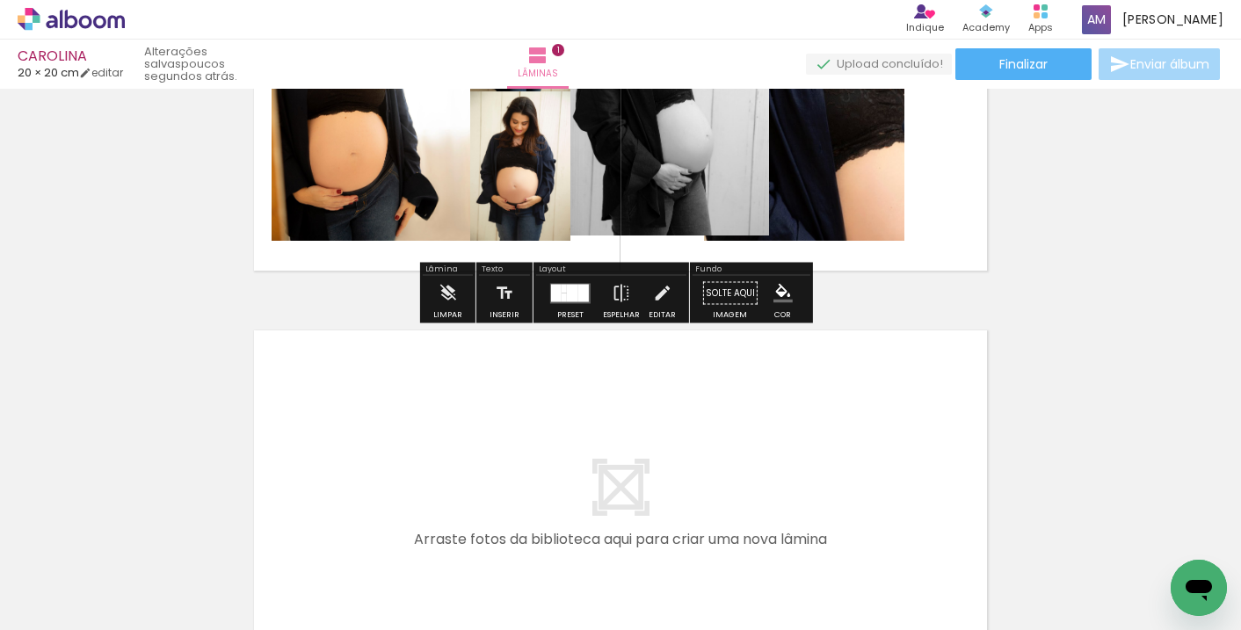
scroll to position [13, 0]
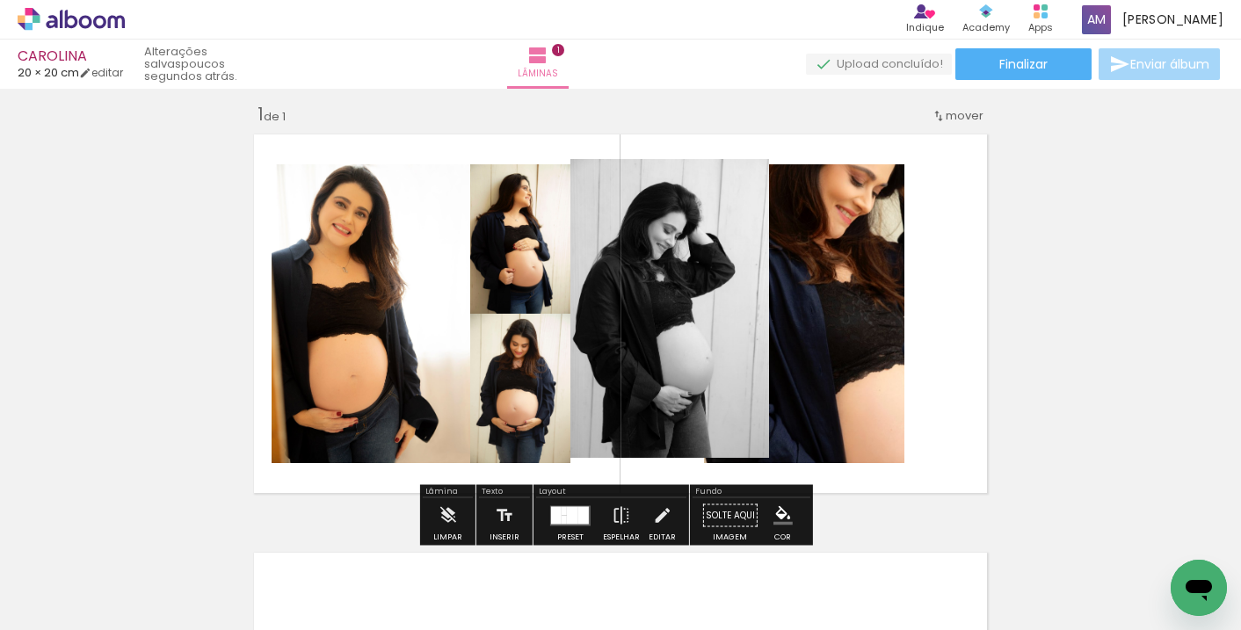
click at [957, 113] on span "mover" at bounding box center [965, 115] width 38 height 17
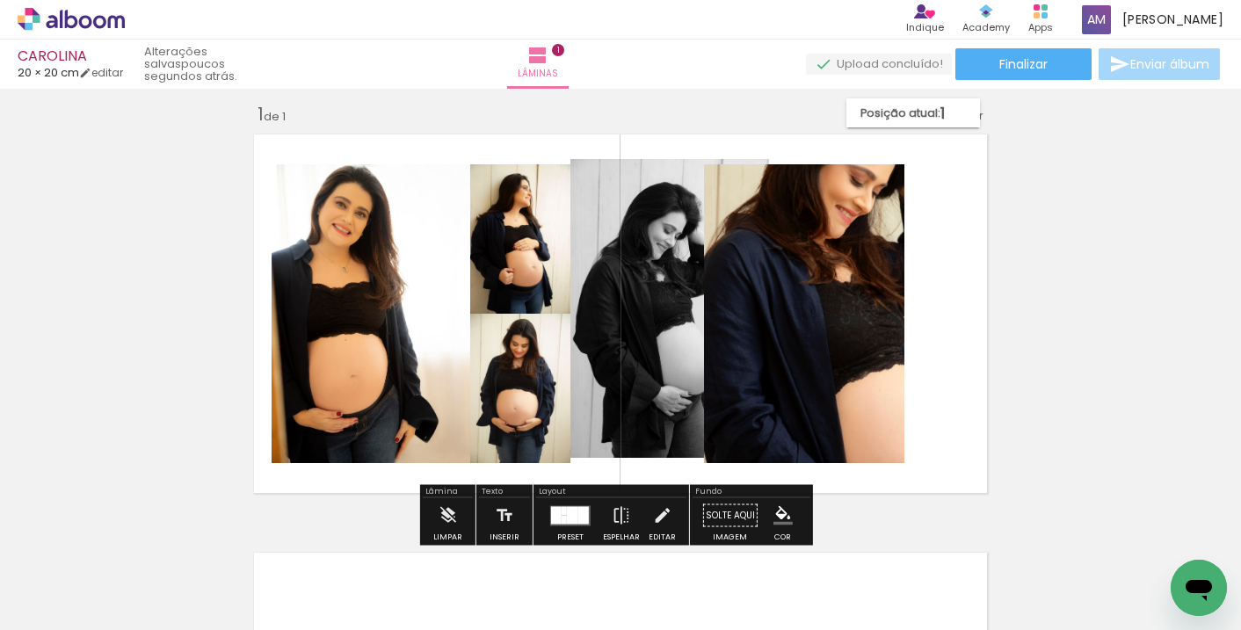
click at [852, 272] on quentale-photo at bounding box center [804, 313] width 200 height 299
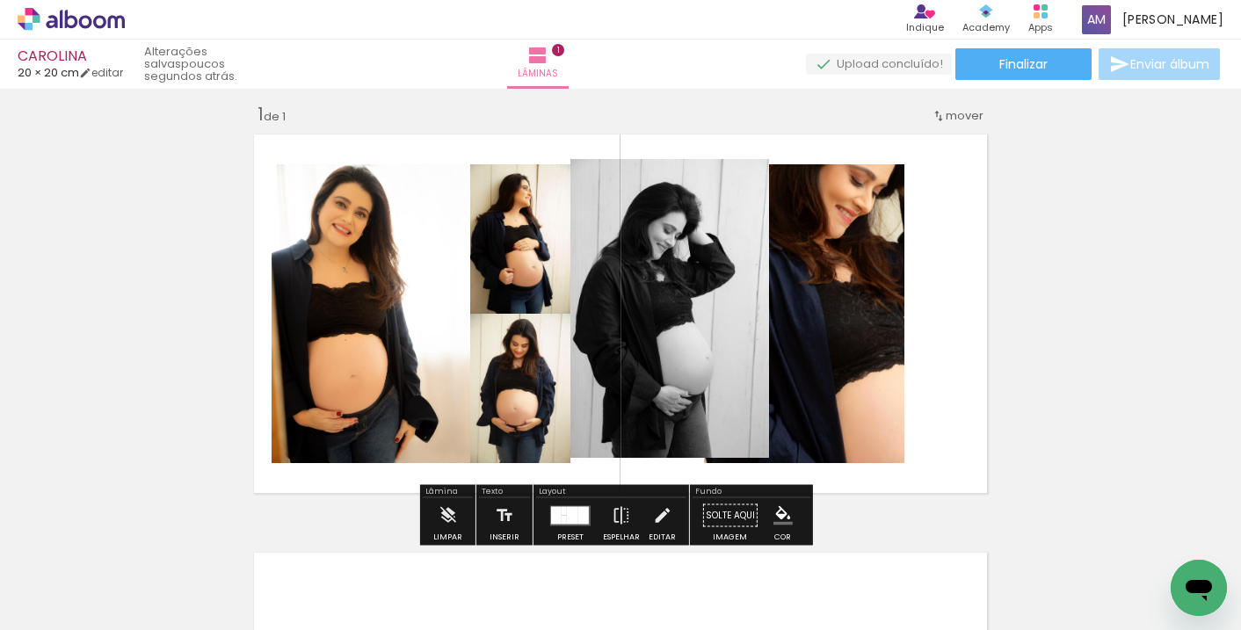
click at [962, 115] on span "mover" at bounding box center [965, 115] width 38 height 17
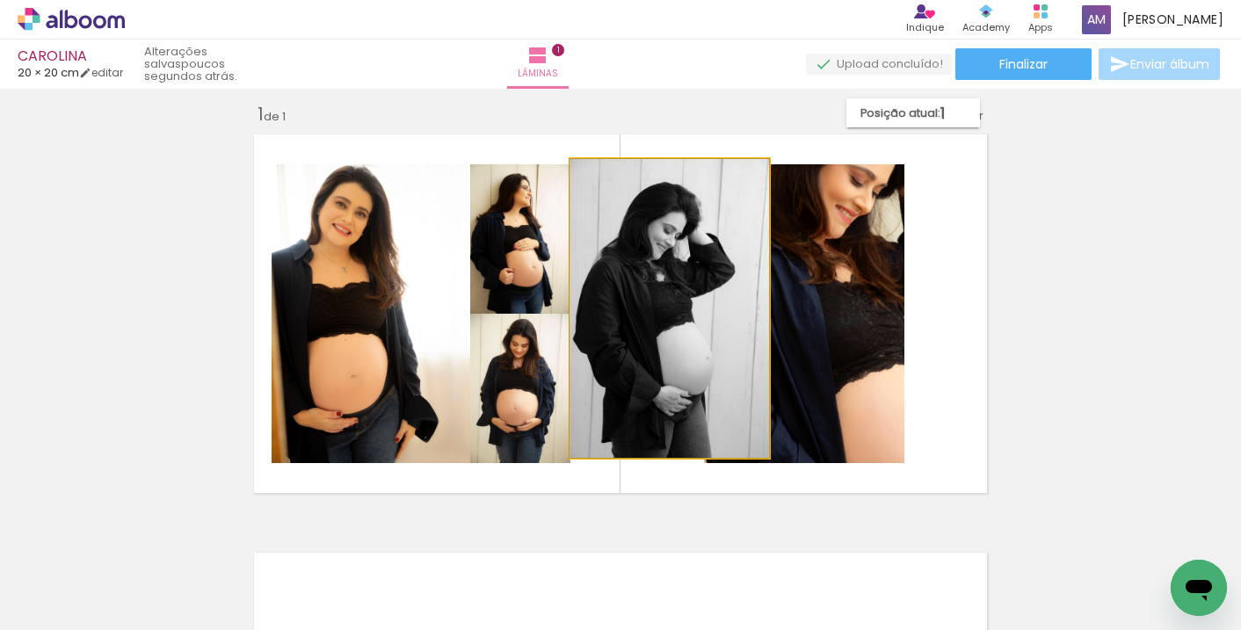
click at [651, 360] on quentale-photo at bounding box center [669, 308] width 199 height 299
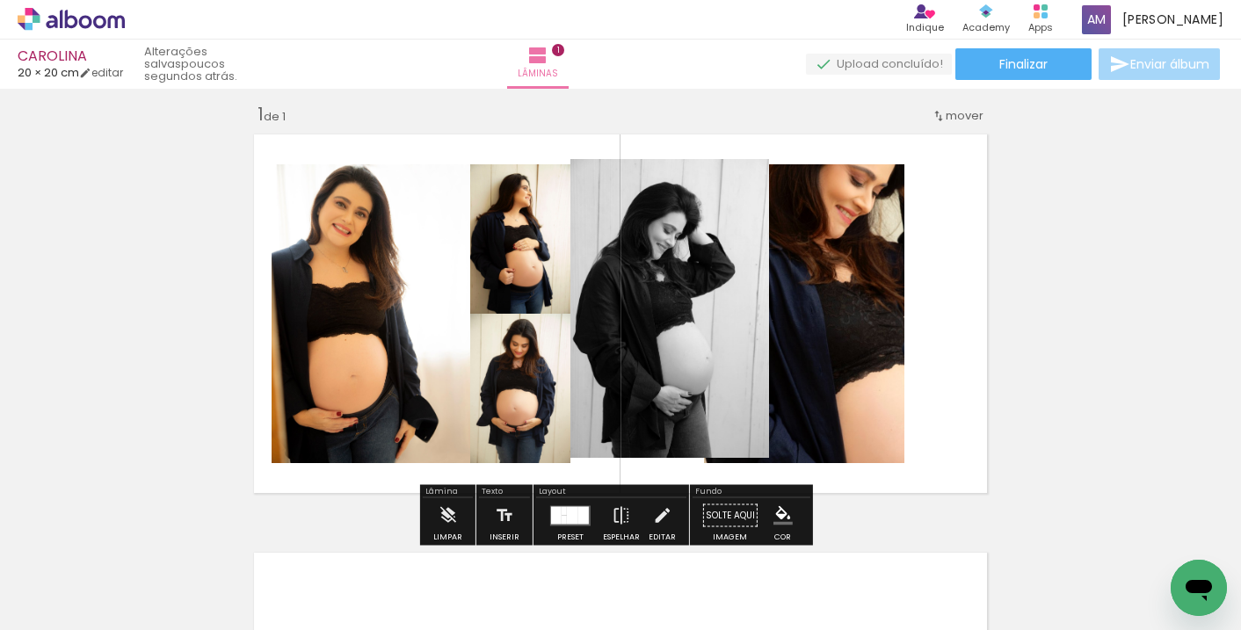
click at [946, 116] on span "mover" at bounding box center [965, 115] width 38 height 17
click at [1185, 252] on div "Inserir lâmina 1 de 1" at bounding box center [620, 500] width 1241 height 837
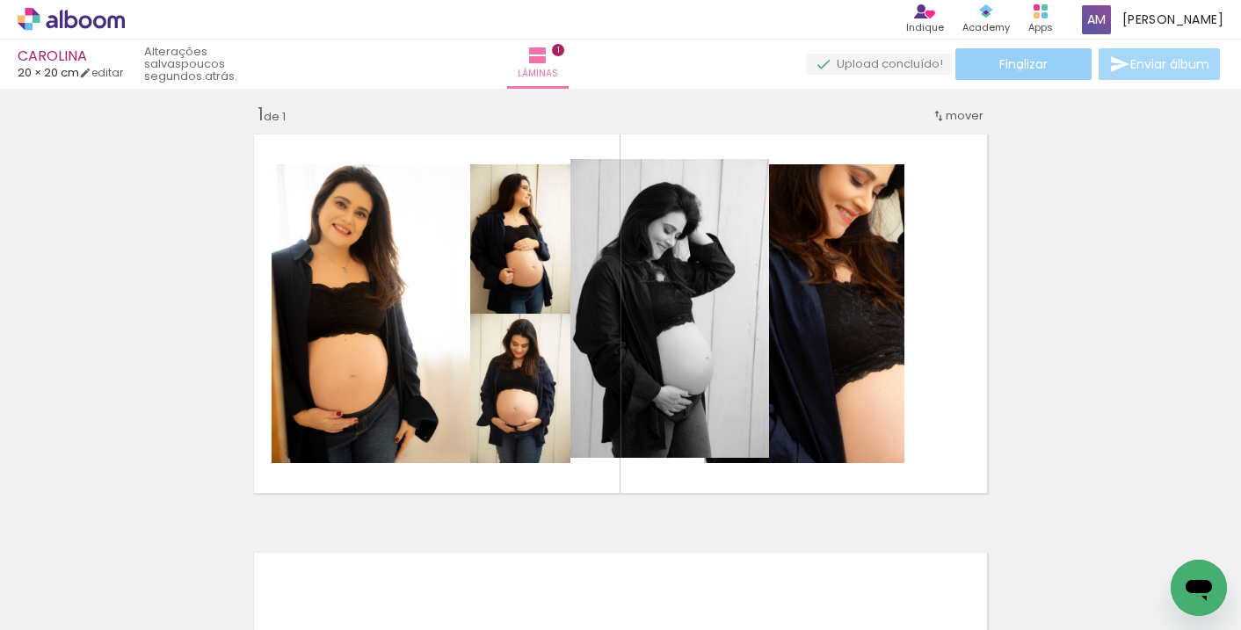
click at [1013, 69] on span "Finalizar" at bounding box center [1023, 64] width 48 height 12
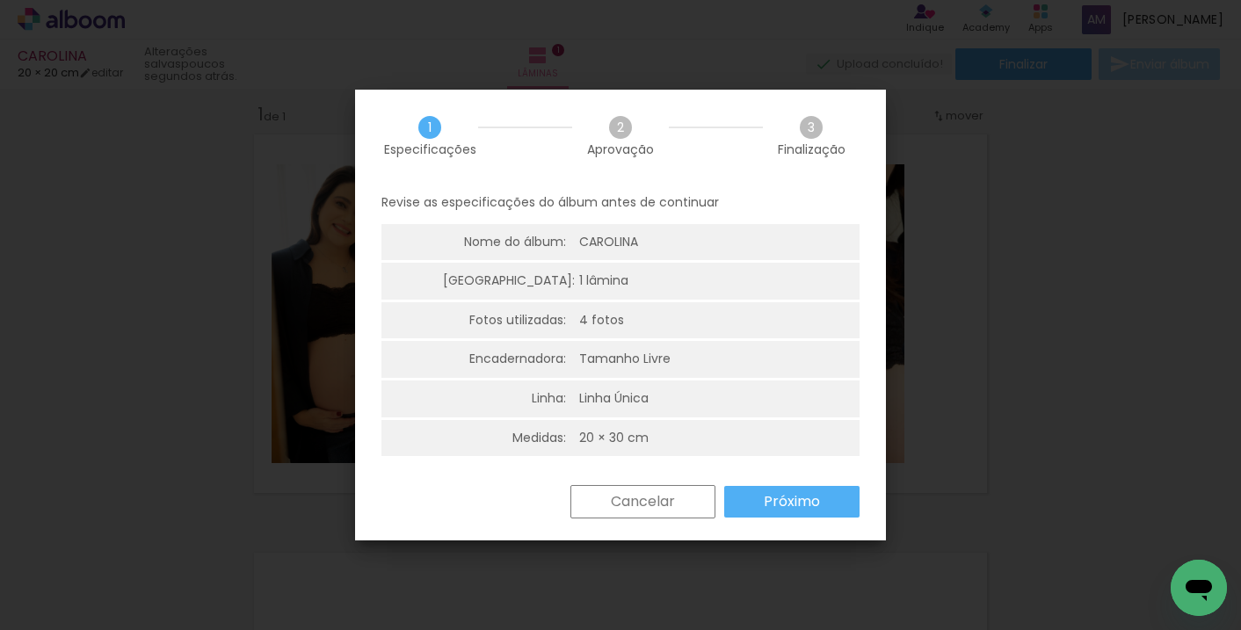
click at [598, 436] on div "20 × 30 cm" at bounding box center [613, 439] width 69 height 18
drag, startPoint x: 599, startPoint y: 426, endPoint x: 599, endPoint y: 452, distance: 25.5
click at [598, 461] on div "Revise as especificações do álbum antes de continuar Nome do álbum: [PERSON_NAM…" at bounding box center [620, 333] width 531 height 303
drag, startPoint x: 602, startPoint y: 439, endPoint x: 583, endPoint y: 480, distance: 45.6
click at [584, 480] on div "Revise as especificações do álbum antes de continuar Nome do álbum: [PERSON_NAM…" at bounding box center [620, 333] width 531 height 303
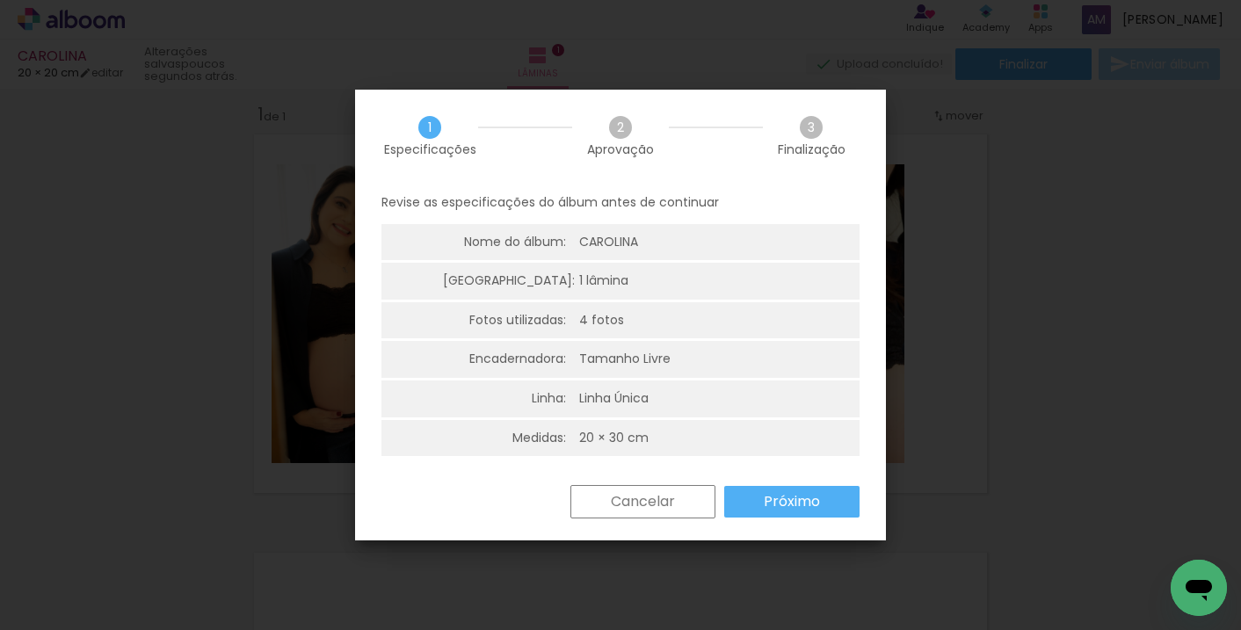
click at [0, 0] on slot "Cancelar" at bounding box center [0, 0] width 0 height 0
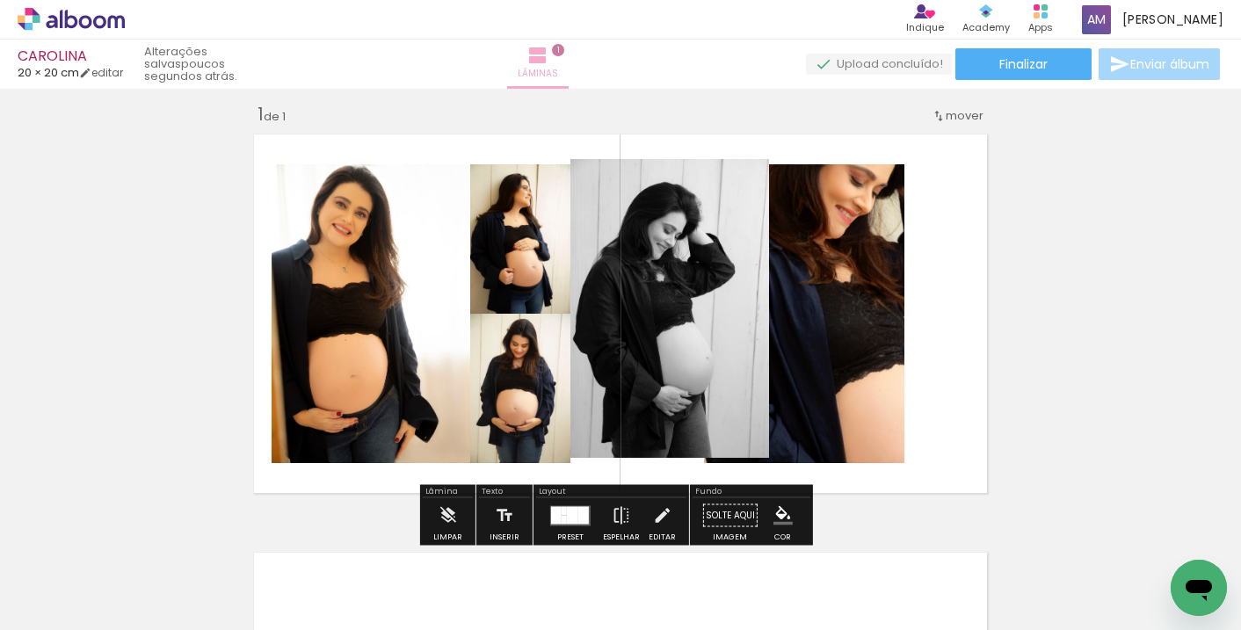
click at [548, 50] on iron-icon at bounding box center [537, 55] width 21 height 21
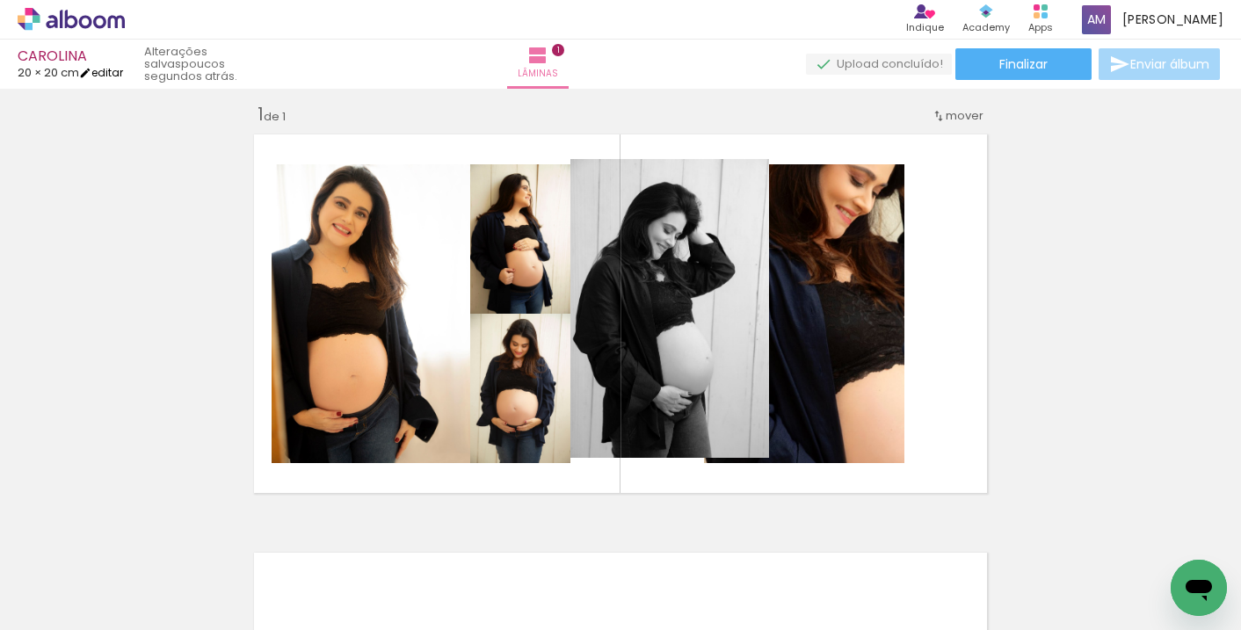
click at [111, 74] on link "editar" at bounding box center [101, 72] width 44 height 15
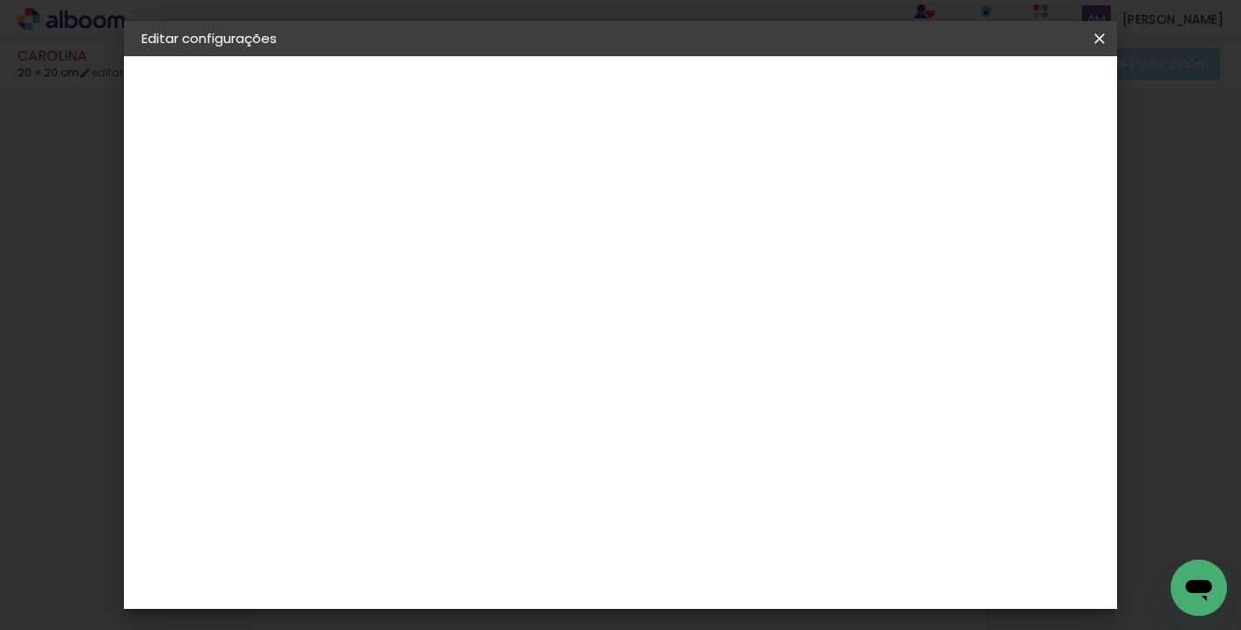
click at [180, 219] on div "Tamanho livre" at bounding box center [209, 217] width 61 height 25
click at [1090, 37] on iron-icon at bounding box center [1099, 39] width 21 height 18
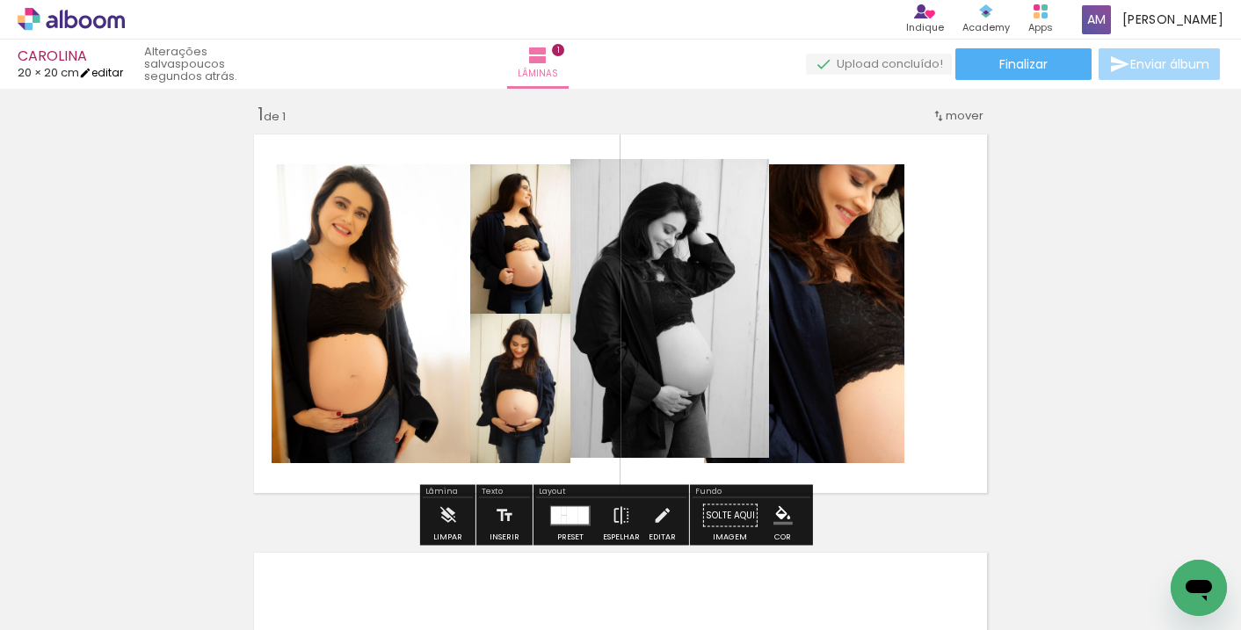
click at [109, 75] on link "editar" at bounding box center [101, 72] width 44 height 15
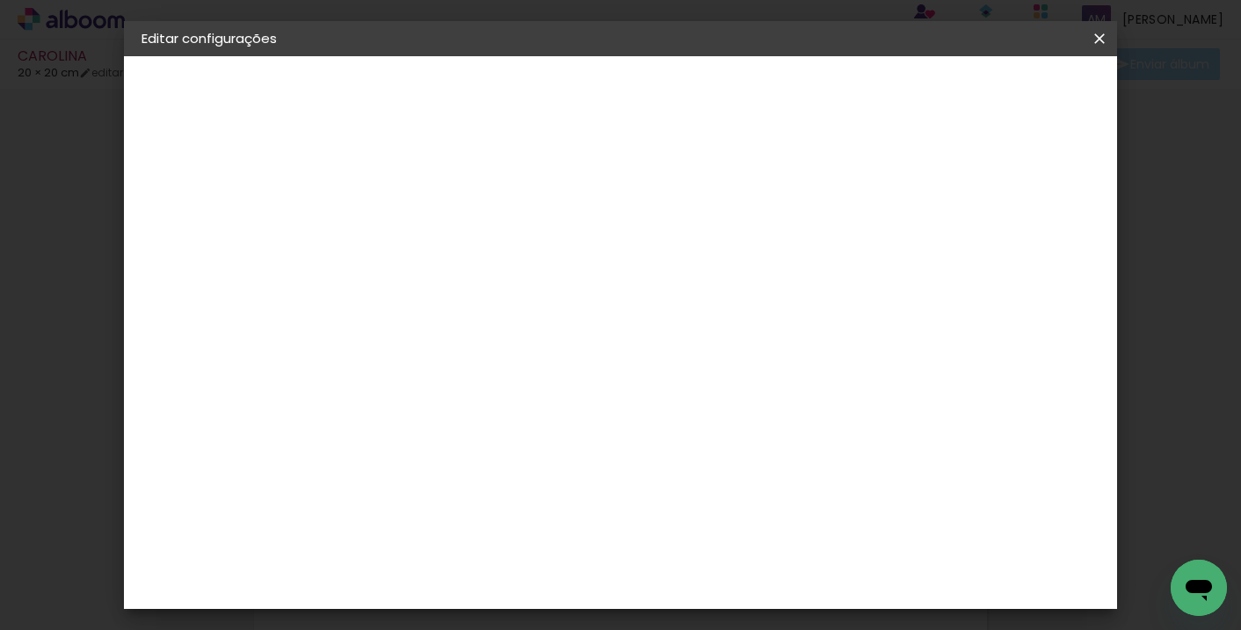
drag, startPoint x: 595, startPoint y: 368, endPoint x: 602, endPoint y: 254, distance: 114.5
click at [602, 254] on div "20 cm cm cm mm A maioria das encadernadoras sugere 5mm de sangria." at bounding box center [630, 216] width 557 height 141
